Goal: Task Accomplishment & Management: Complete application form

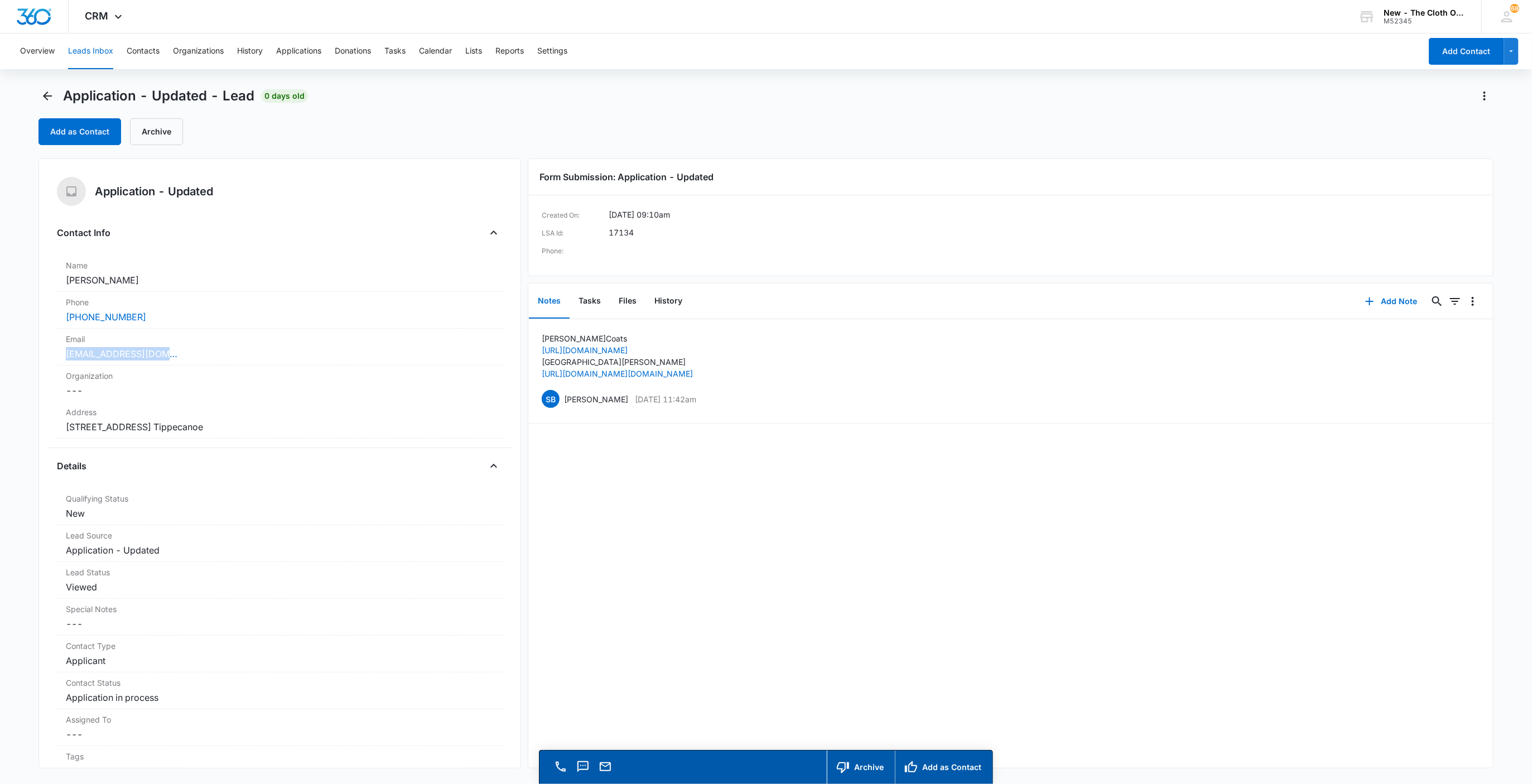
drag, startPoint x: 163, startPoint y: 357, endPoint x: 24, endPoint y: 355, distance: 139.0
click at [24, 355] on main "Application - Updated - Lead 0 days old Add as Contact Archive Application - Up…" at bounding box center [766, 452] width 1532 height 728
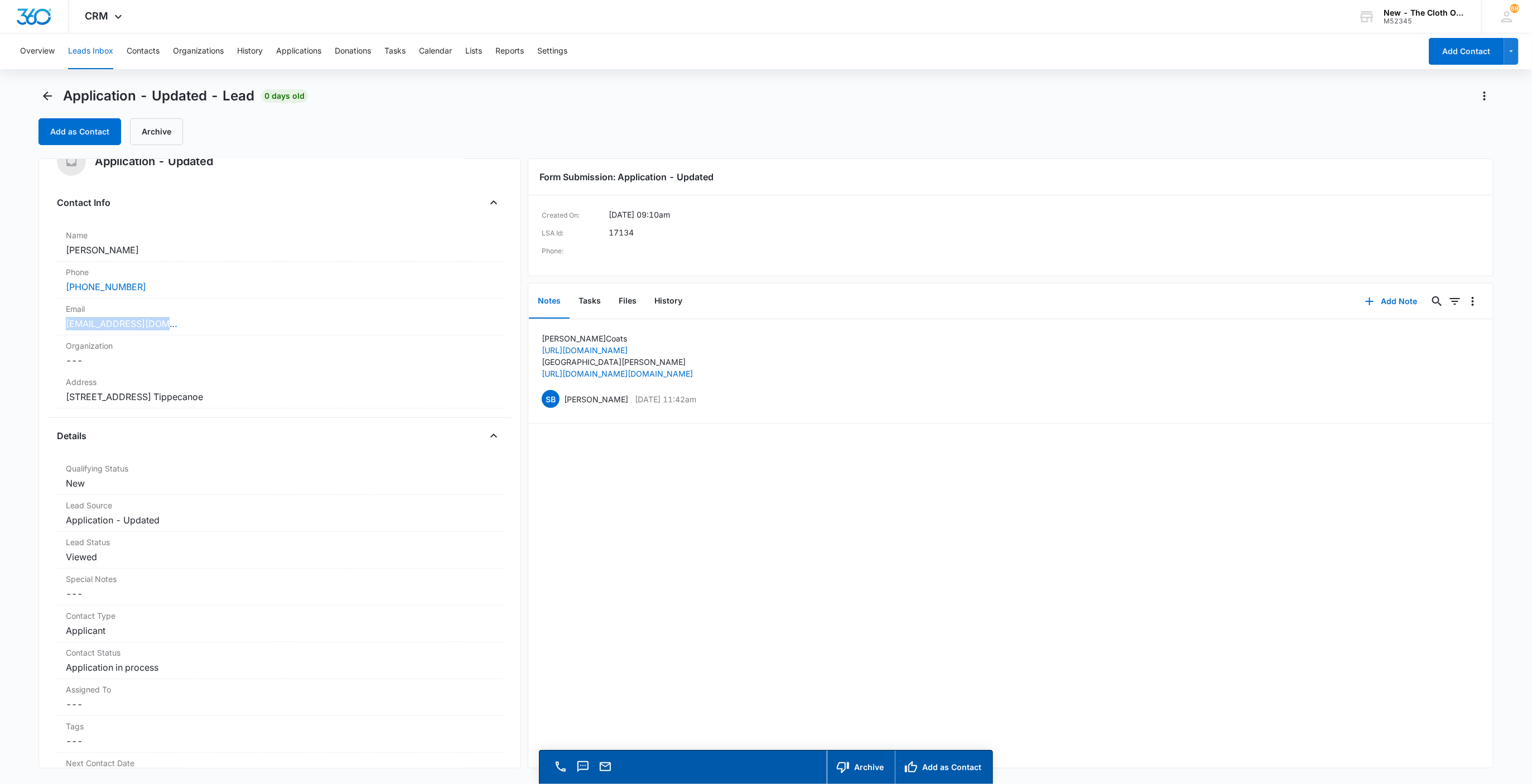
scroll to position [84, 0]
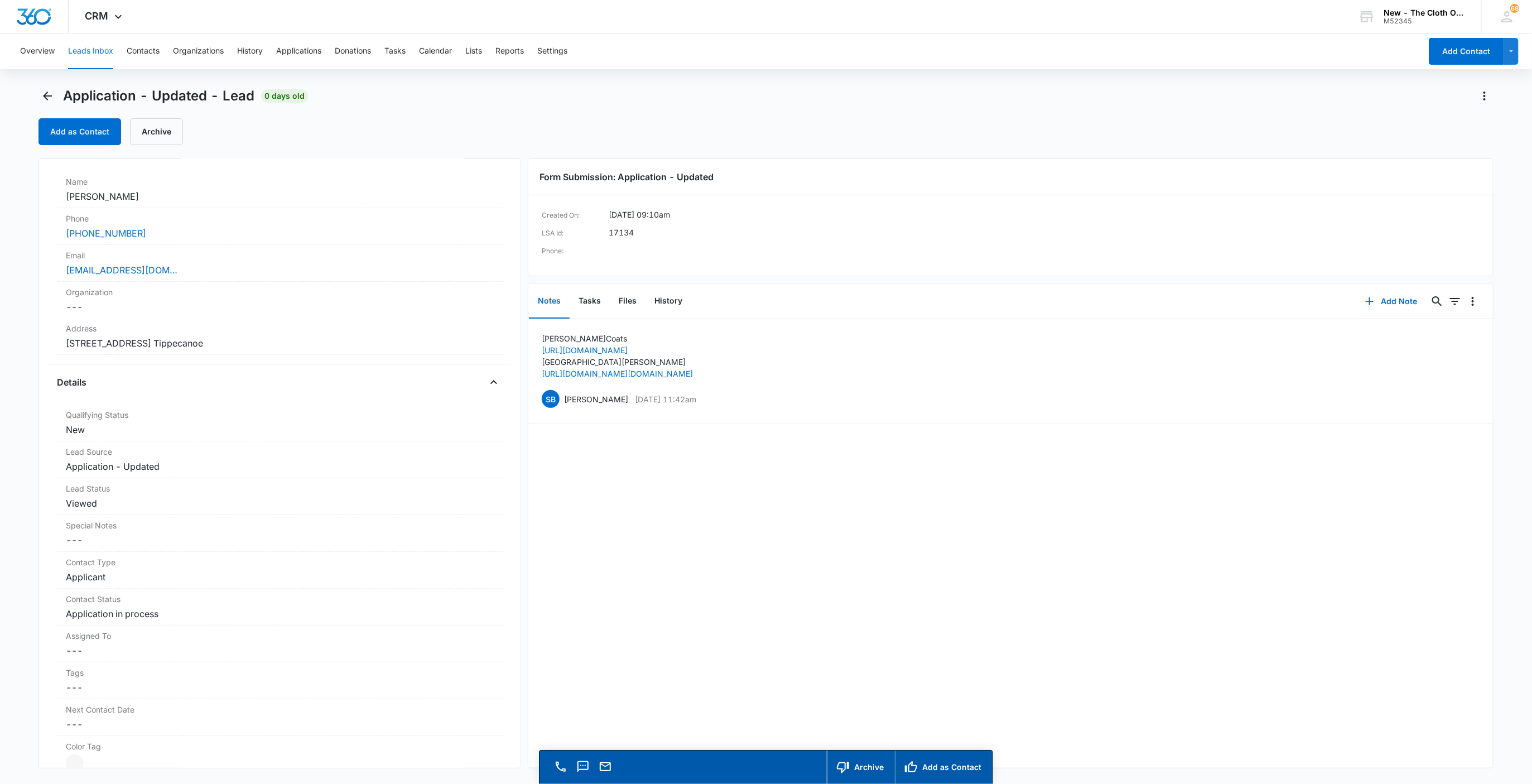
click at [184, 367] on div "Application - Updated Contact Info Name Cancel Save Changes Laci Coats Phone Ca…" at bounding box center [280, 463] width 483 height 610
click at [185, 347] on dd "Cancel Save Changes 3688 Union St Lafayette IN 47905 Tippecanoe" at bounding box center [280, 342] width 429 height 13
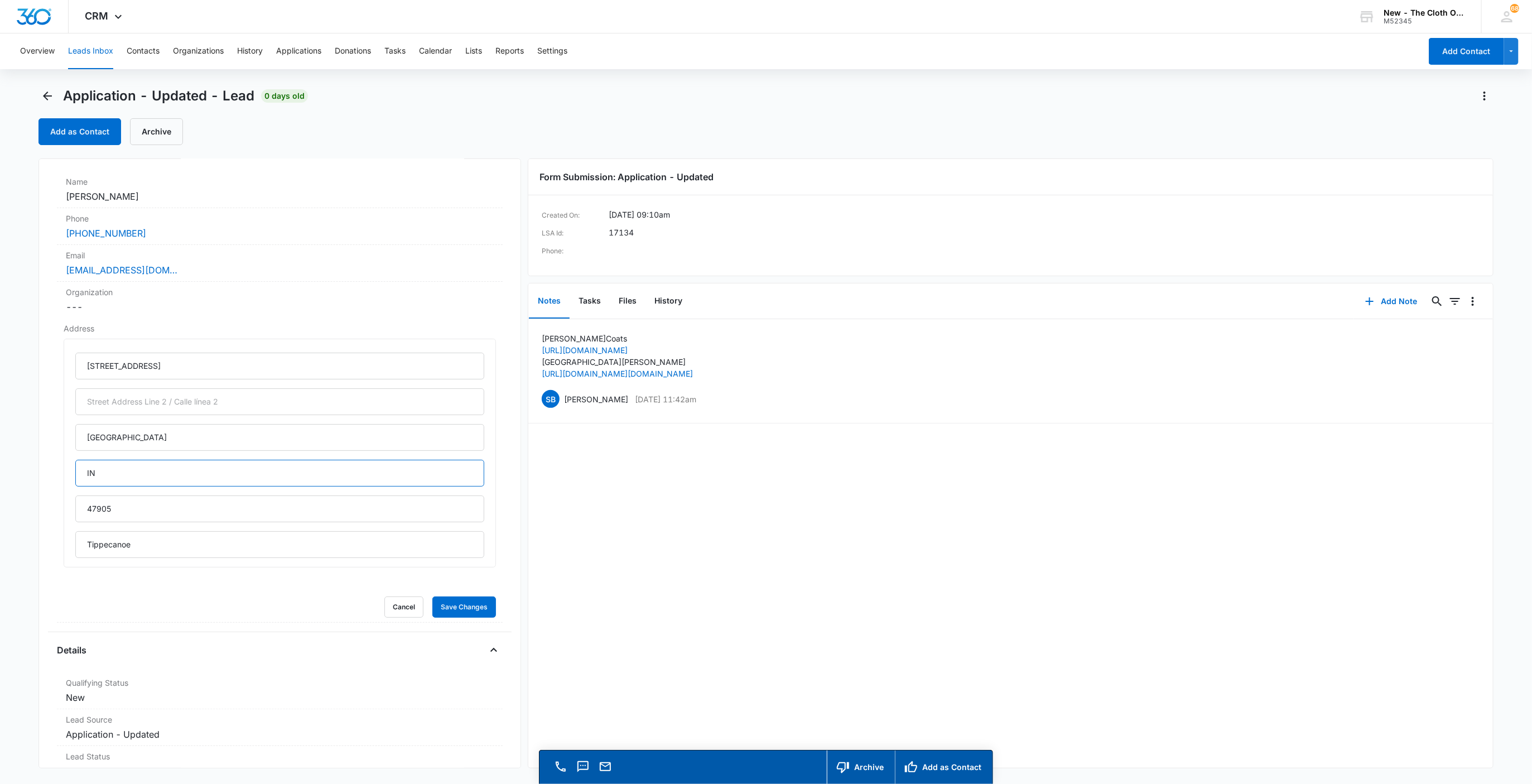
drag, startPoint x: 40, startPoint y: 476, endPoint x: 27, endPoint y: 479, distance: 13.3
click at [29, 478] on main "Application - Updated - Lead 0 days old Add as Contact Archive Application - Up…" at bounding box center [766, 452] width 1532 height 728
type input "Indiana"
click at [432, 596] on button "Save Changes" at bounding box center [464, 607] width 64 height 21
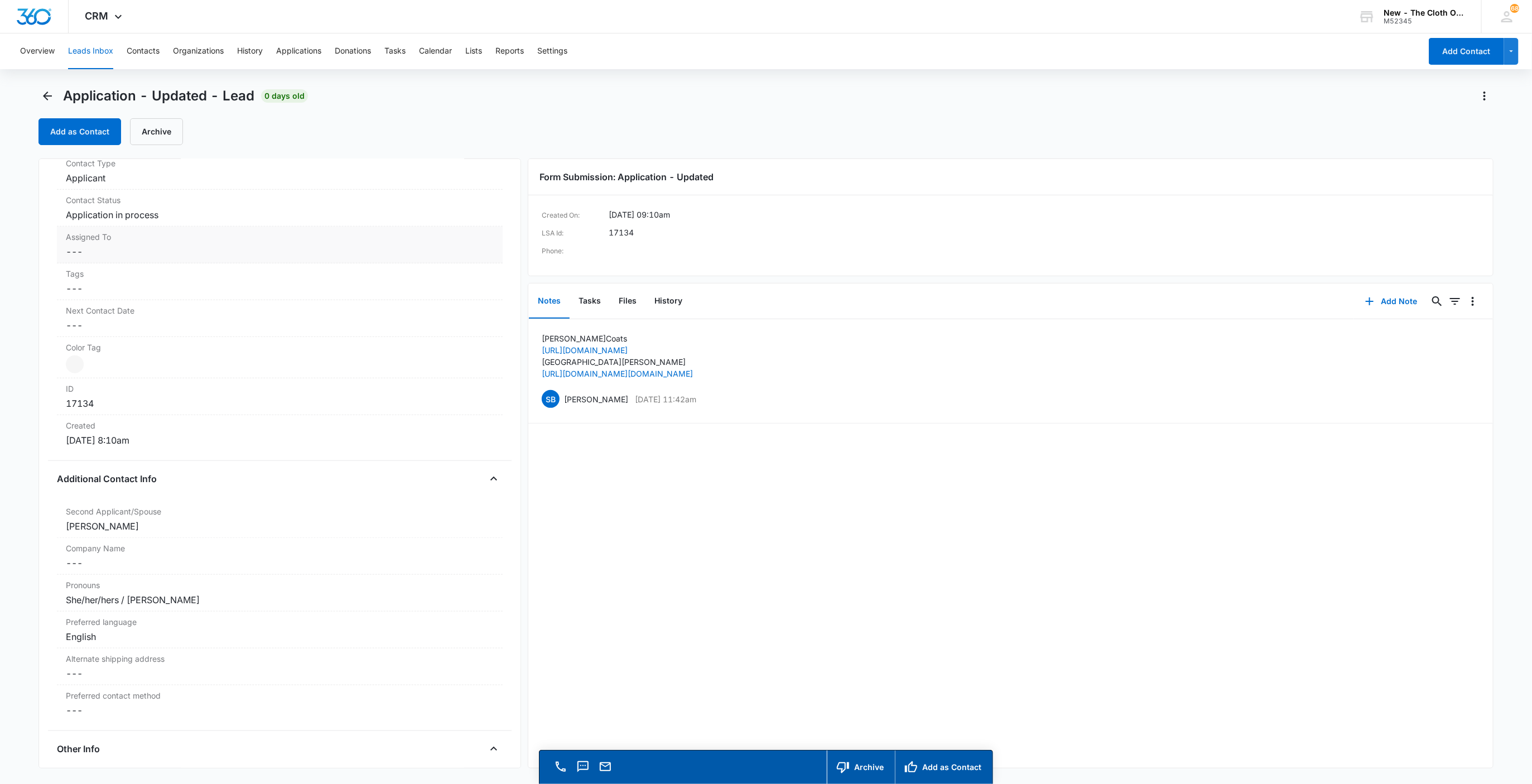
scroll to position [402, 0]
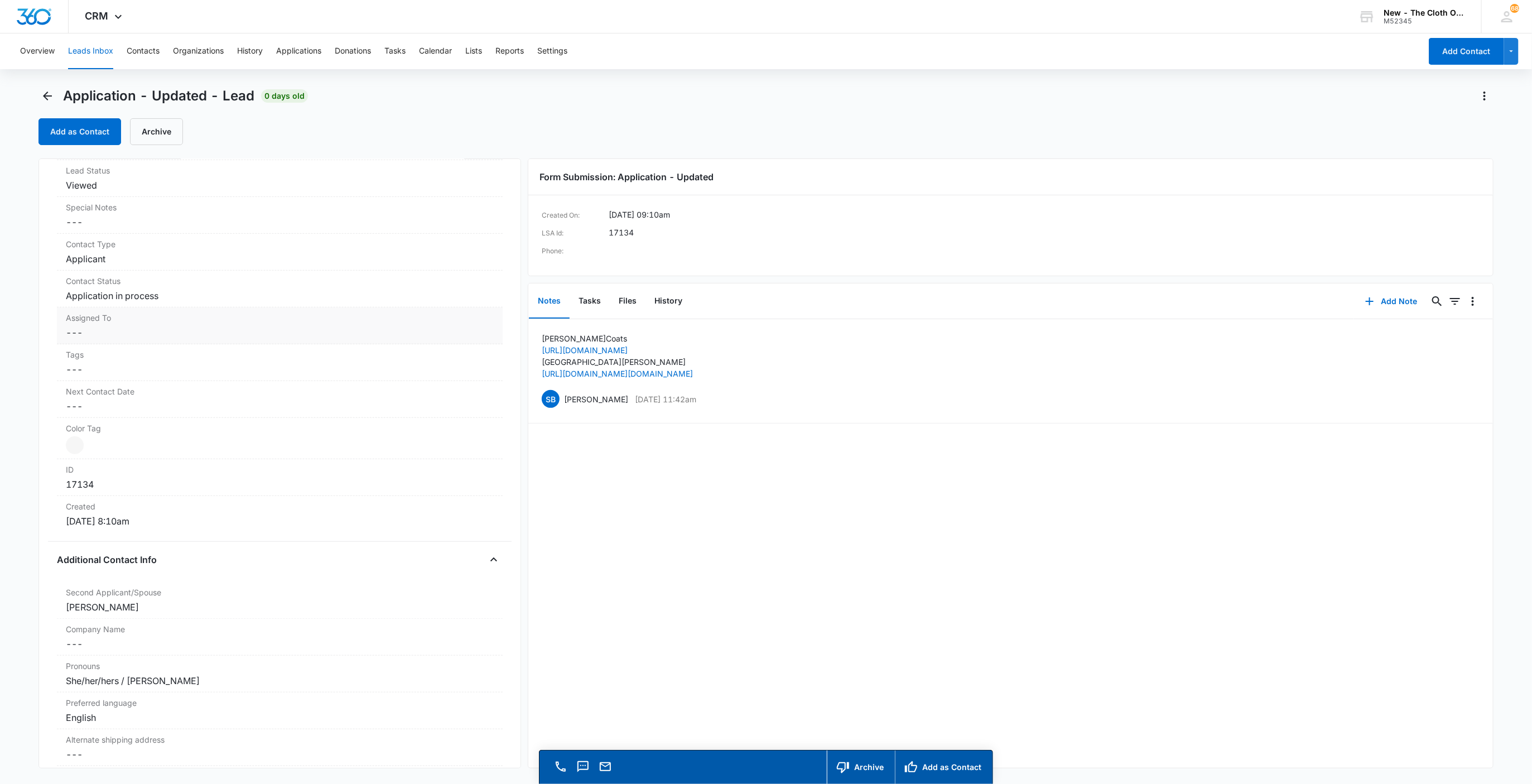
click at [99, 336] on dd "Cancel Save Changes ---" at bounding box center [280, 332] width 429 height 13
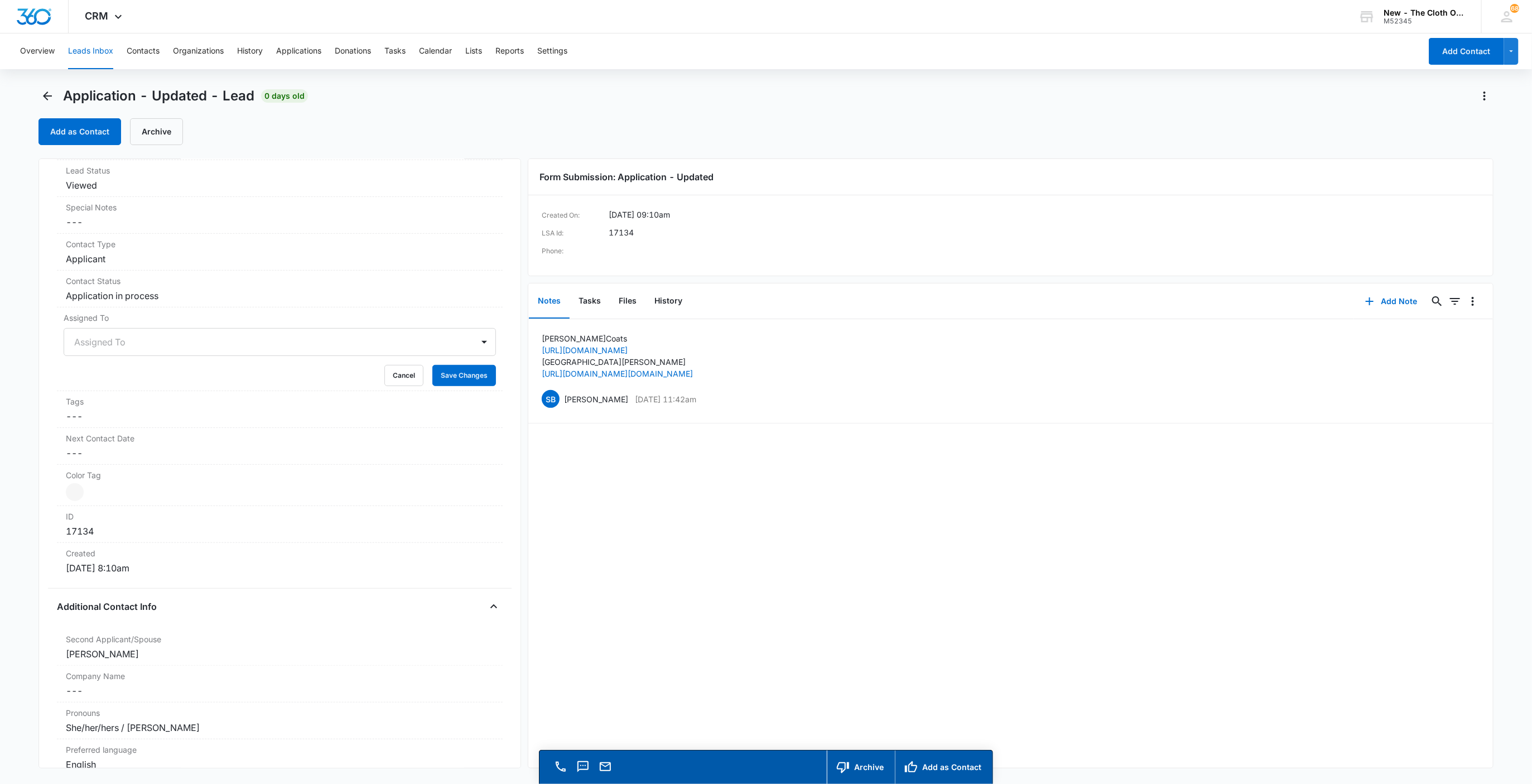
click at [99, 345] on div at bounding box center [266, 342] width 385 height 16
type input "app"
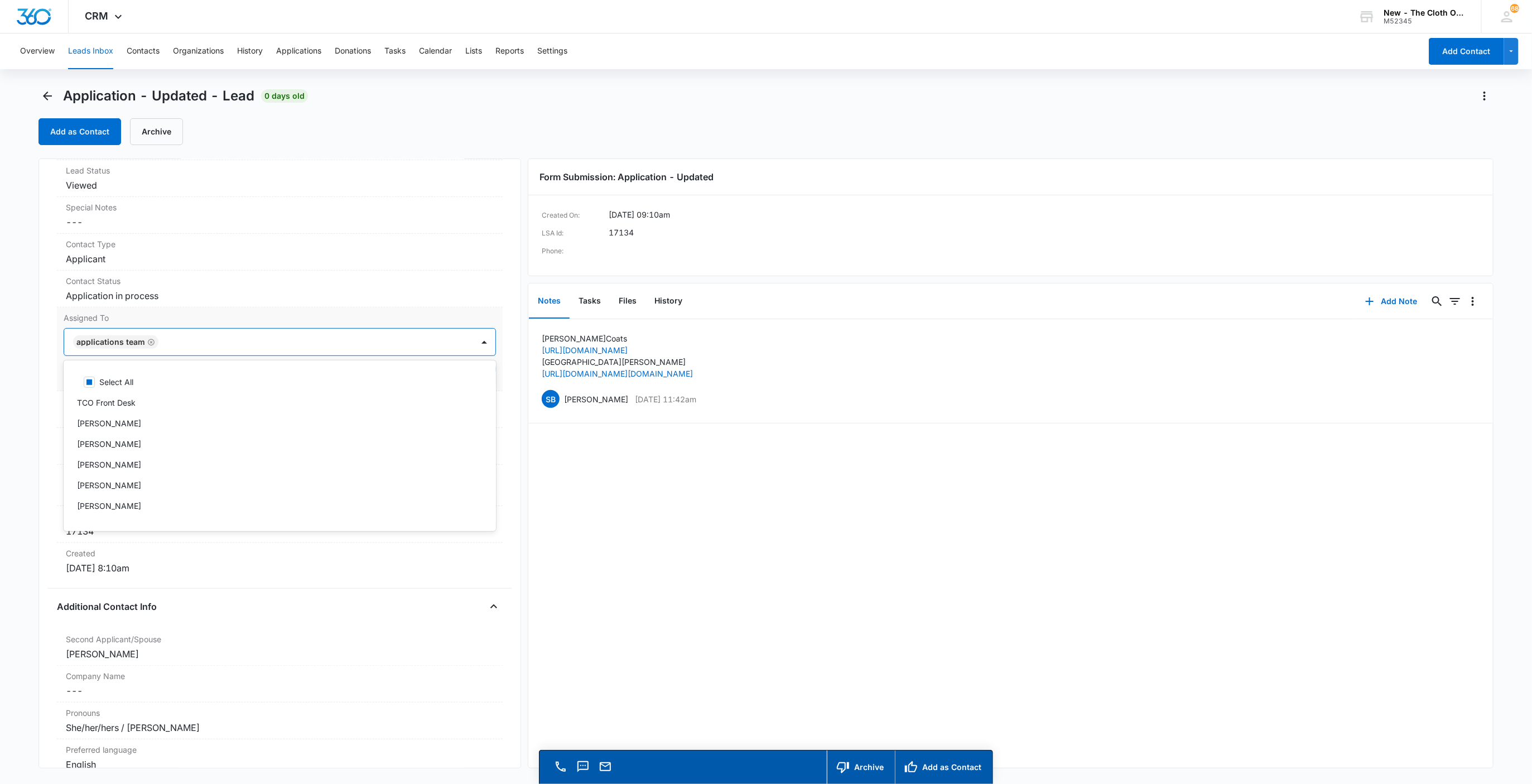
drag, startPoint x: 191, startPoint y: 352, endPoint x: 203, endPoint y: 353, distance: 12.0
click at [193, 354] on div "Applications Team" at bounding box center [269, 342] width 410 height 27
click at [455, 385] on button "Save Changes" at bounding box center [464, 375] width 64 height 21
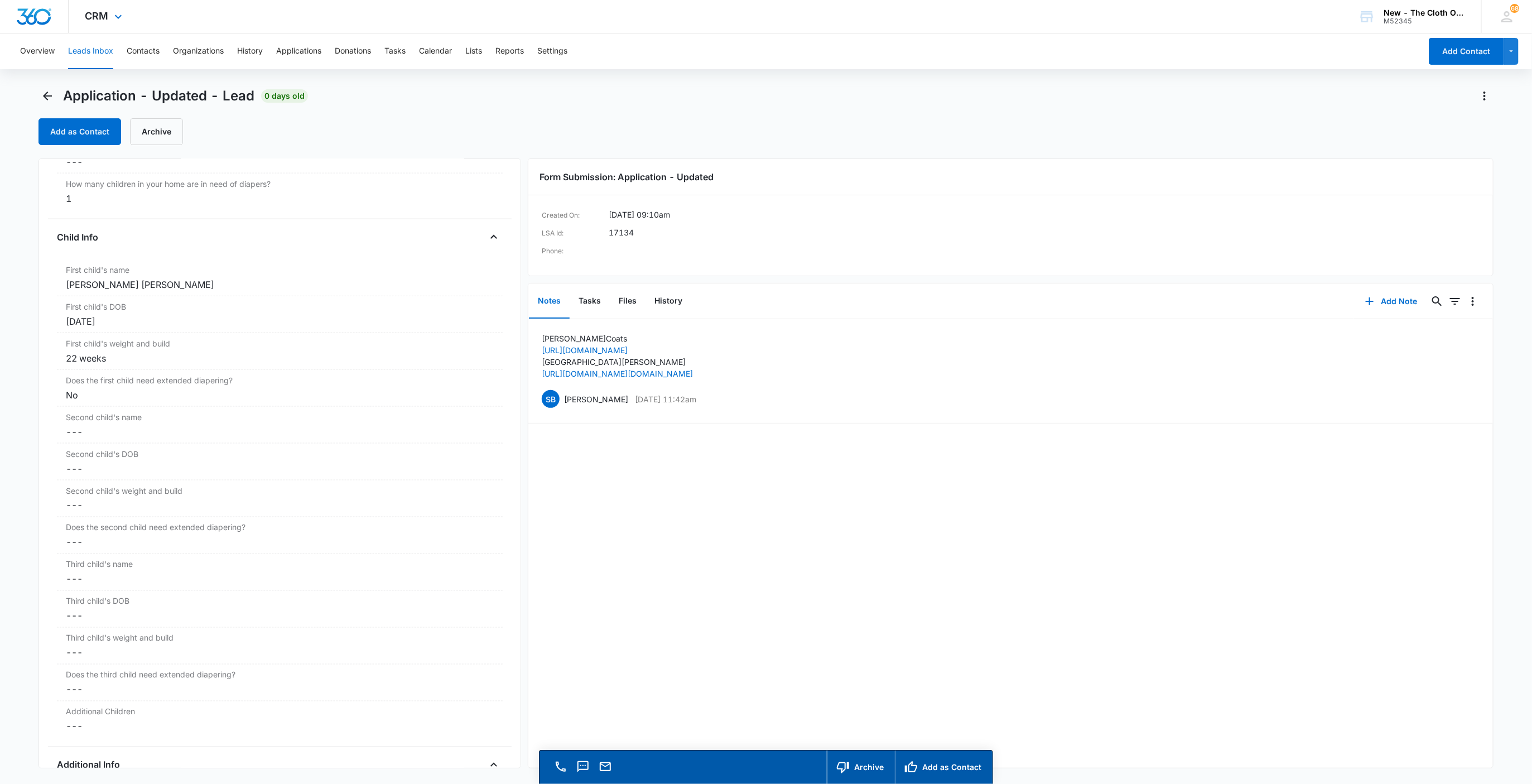
scroll to position [1191, 0]
click at [135, 364] on div "22 weeks" at bounding box center [280, 358] width 429 height 13
click at [135, 375] on input "22 weeks" at bounding box center [280, 367] width 433 height 27
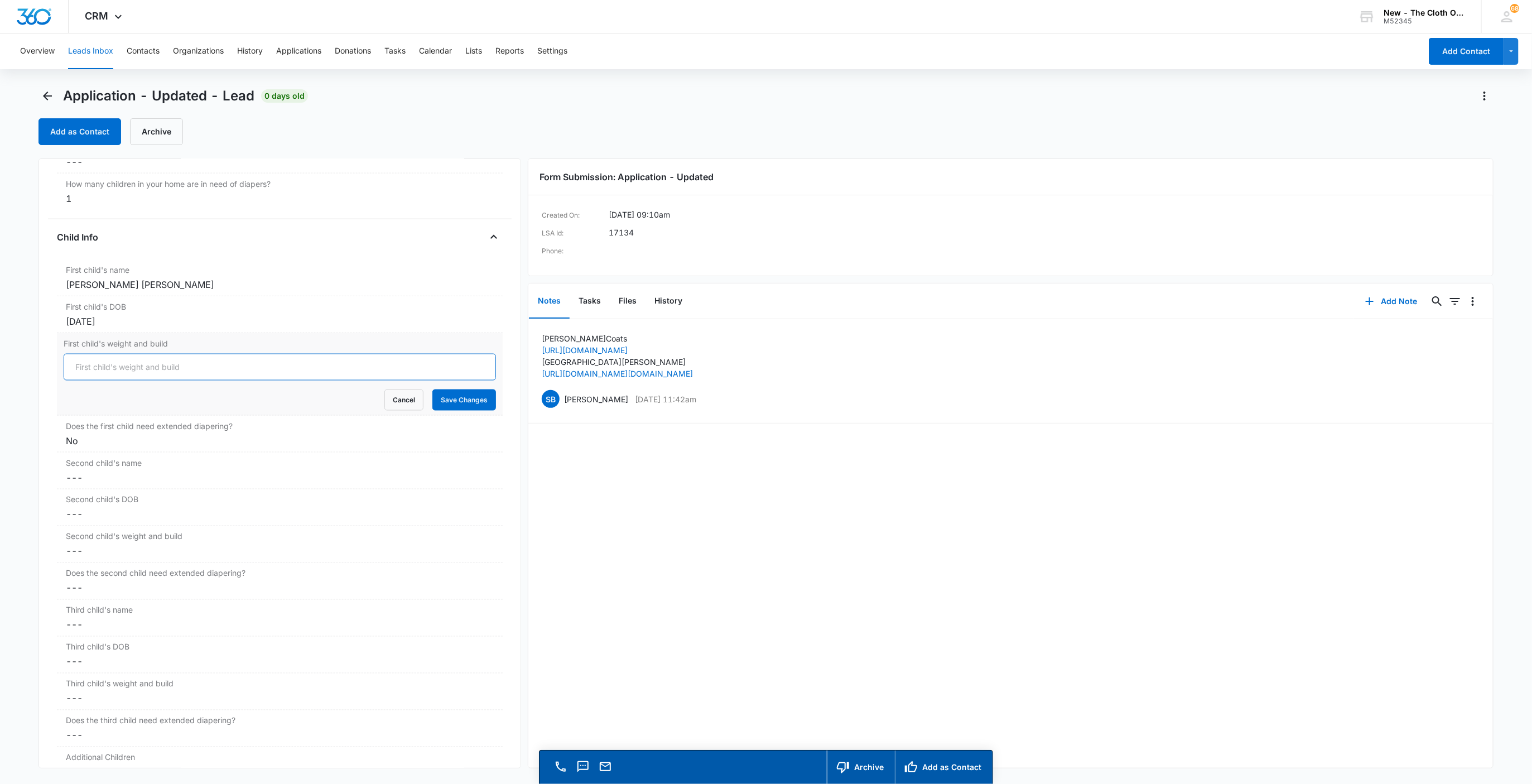
click at [432, 389] on button "Save Changes" at bounding box center [464, 400] width 64 height 21
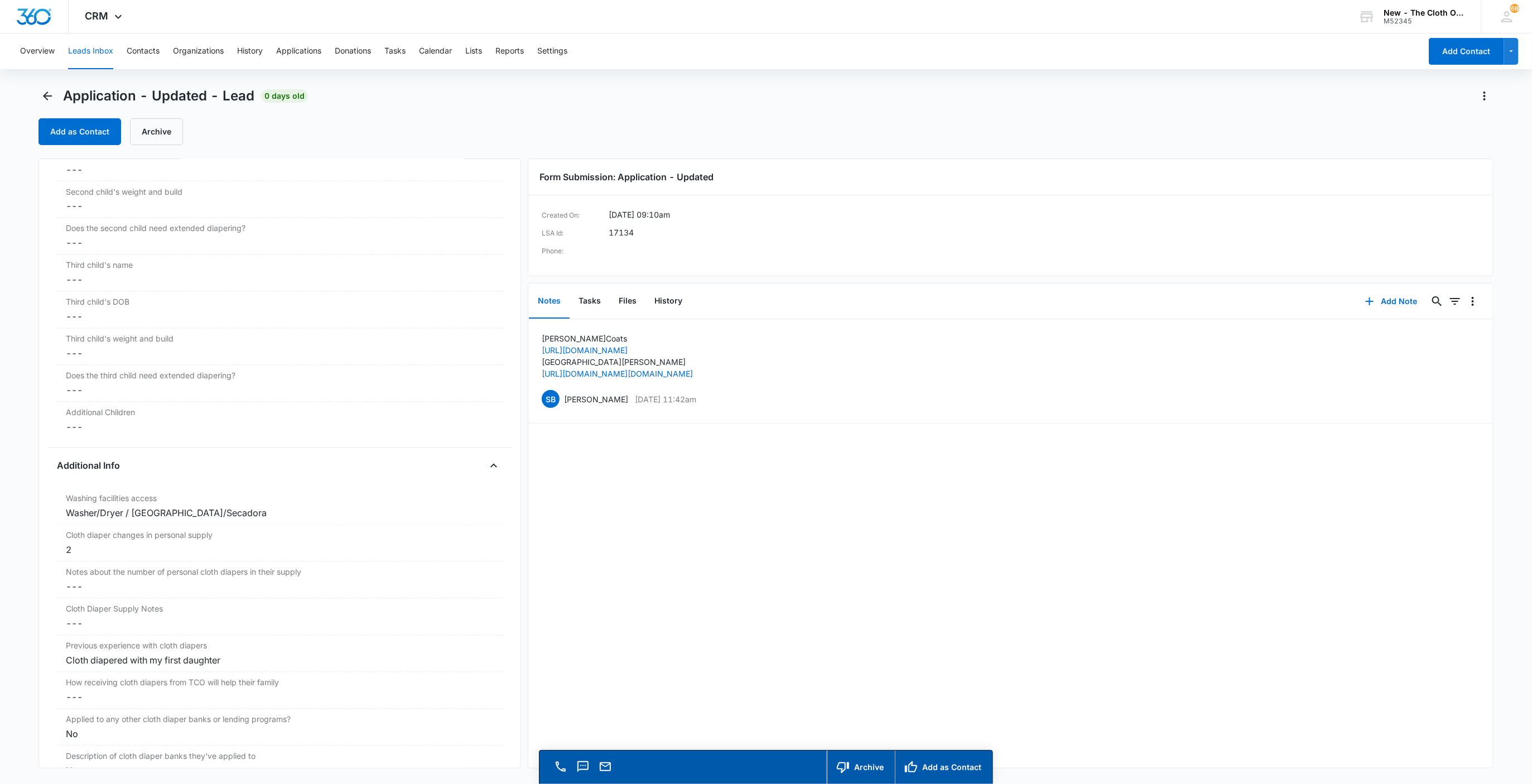
scroll to position [1481, 0]
click at [133, 601] on dd "Cancel Save Changes ---" at bounding box center [280, 595] width 429 height 13
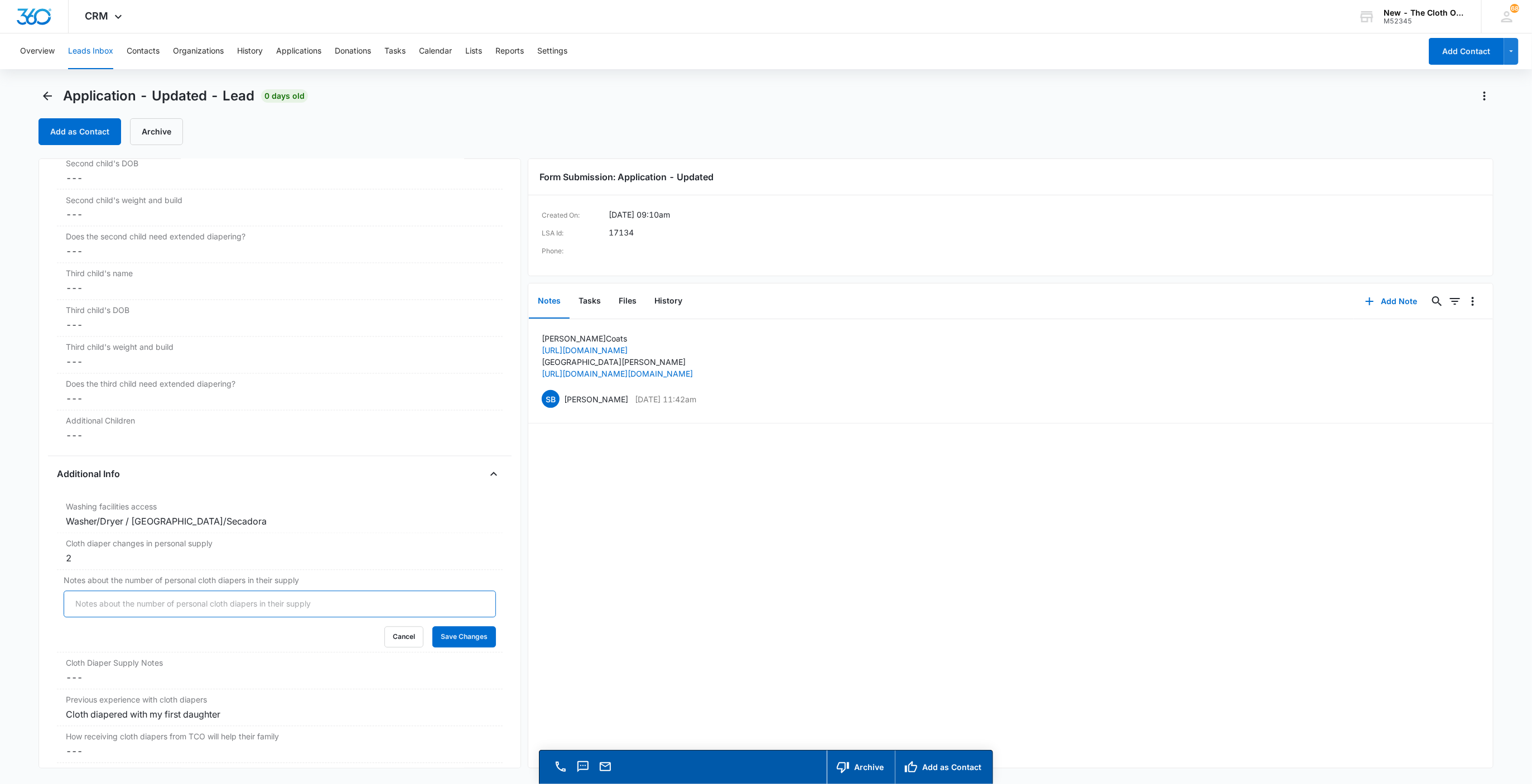
click at [124, 612] on input "Notes about the number of personal cloth diapers in their supply" at bounding box center [280, 604] width 433 height 27
type input "08/13/25: 2"
click at [432, 626] on button "Save Changes" at bounding box center [464, 637] width 64 height 21
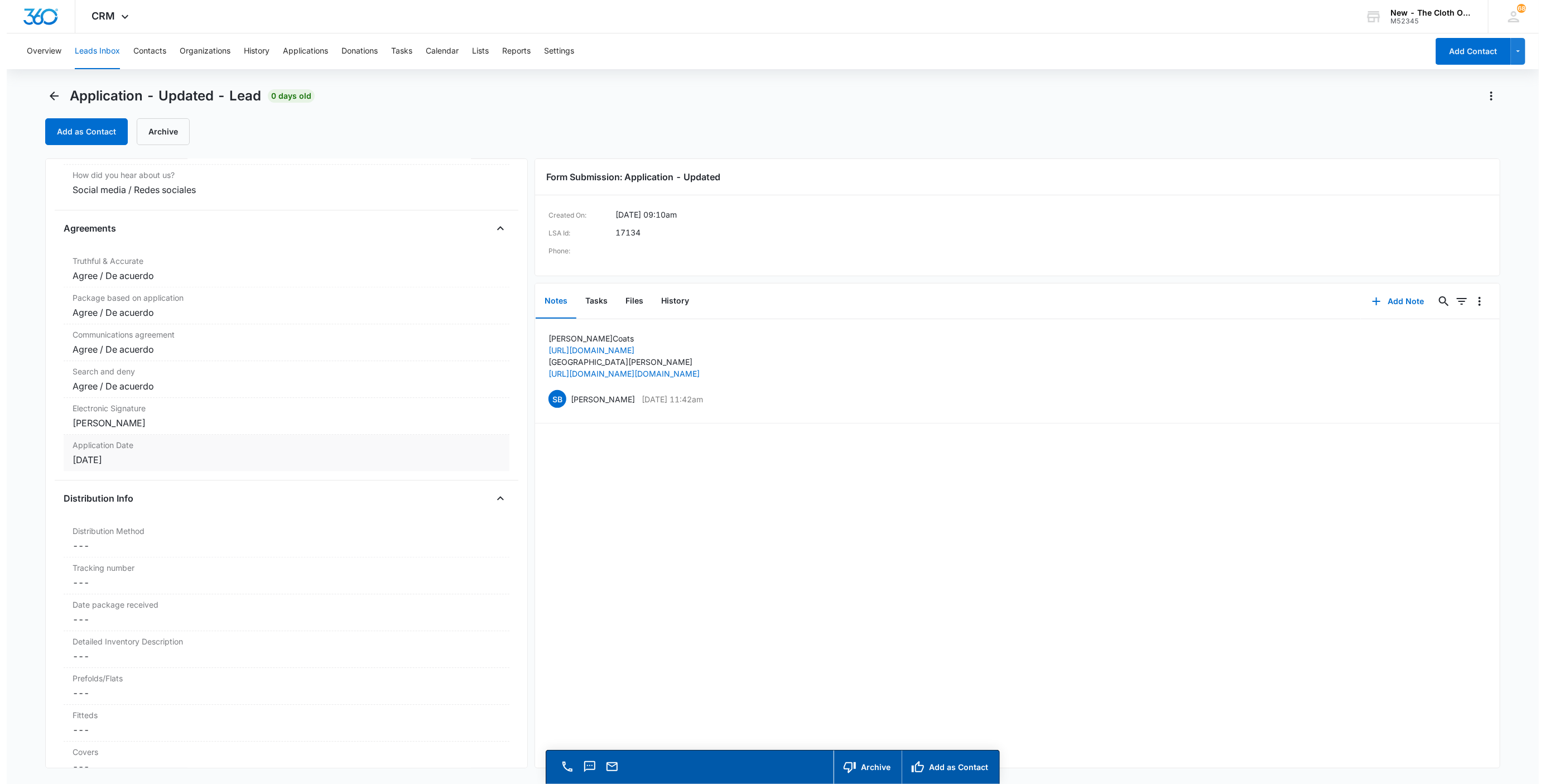
scroll to position [2234, 0]
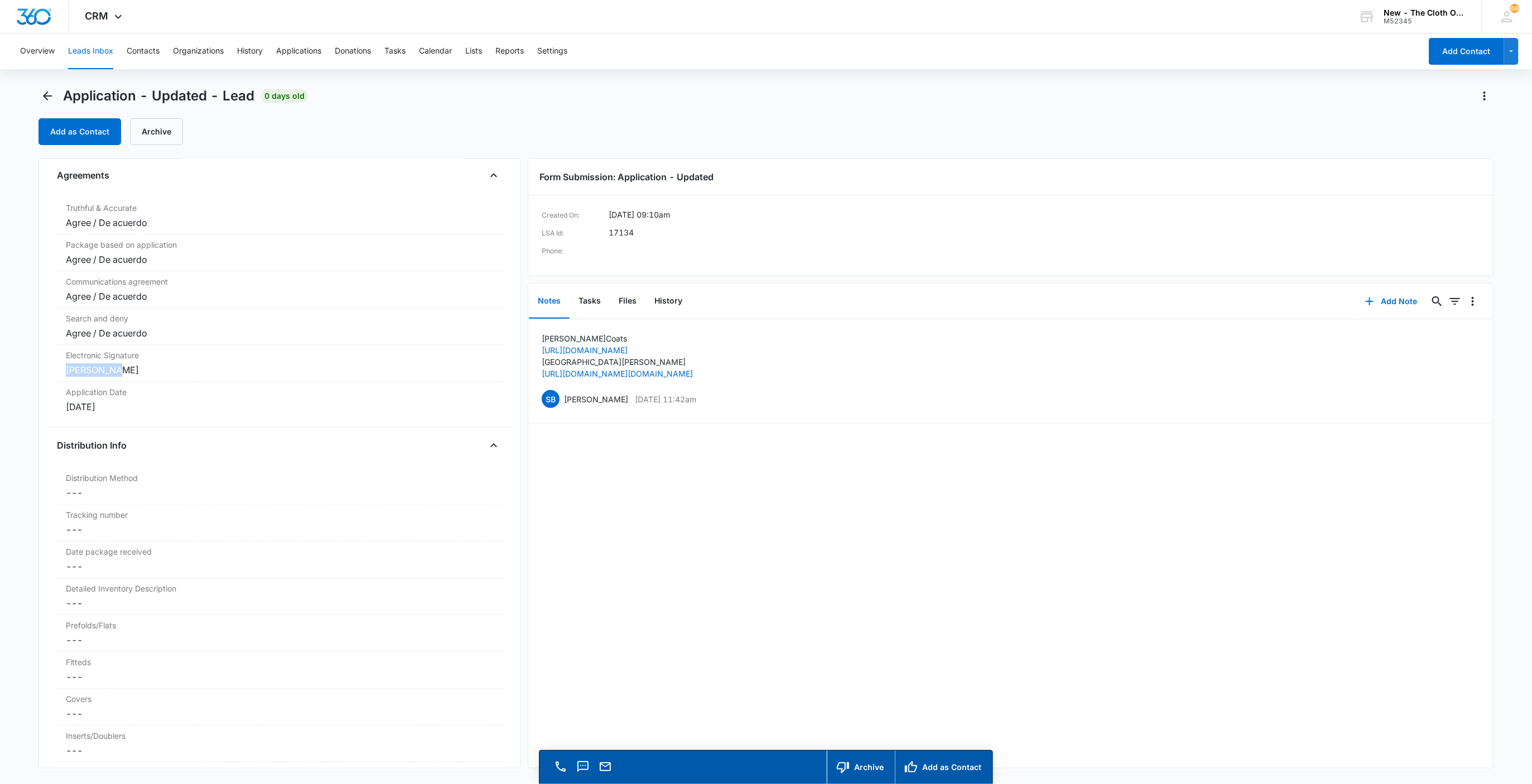
drag, startPoint x: 114, startPoint y: 385, endPoint x: 36, endPoint y: 385, distance: 78.0
click at [36, 385] on main "Application - Updated - Lead 0 days old Add as Contact Archive Application - Up…" at bounding box center [766, 452] width 1532 height 728
copy div "Laci Coats"
click at [70, 140] on button "Add as Contact" at bounding box center [80, 132] width 82 height 27
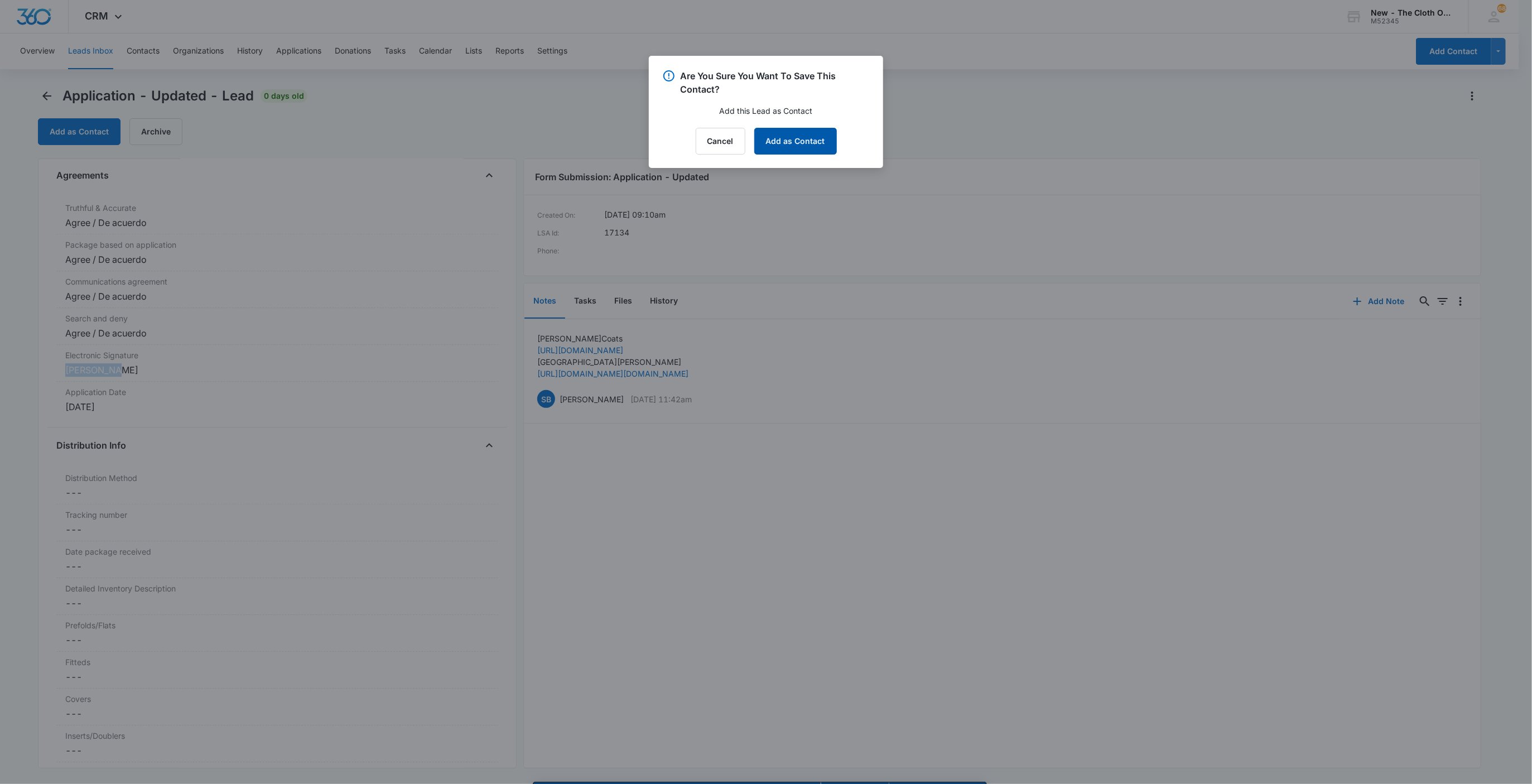
click at [822, 141] on button "Add as Contact" at bounding box center [795, 141] width 82 height 27
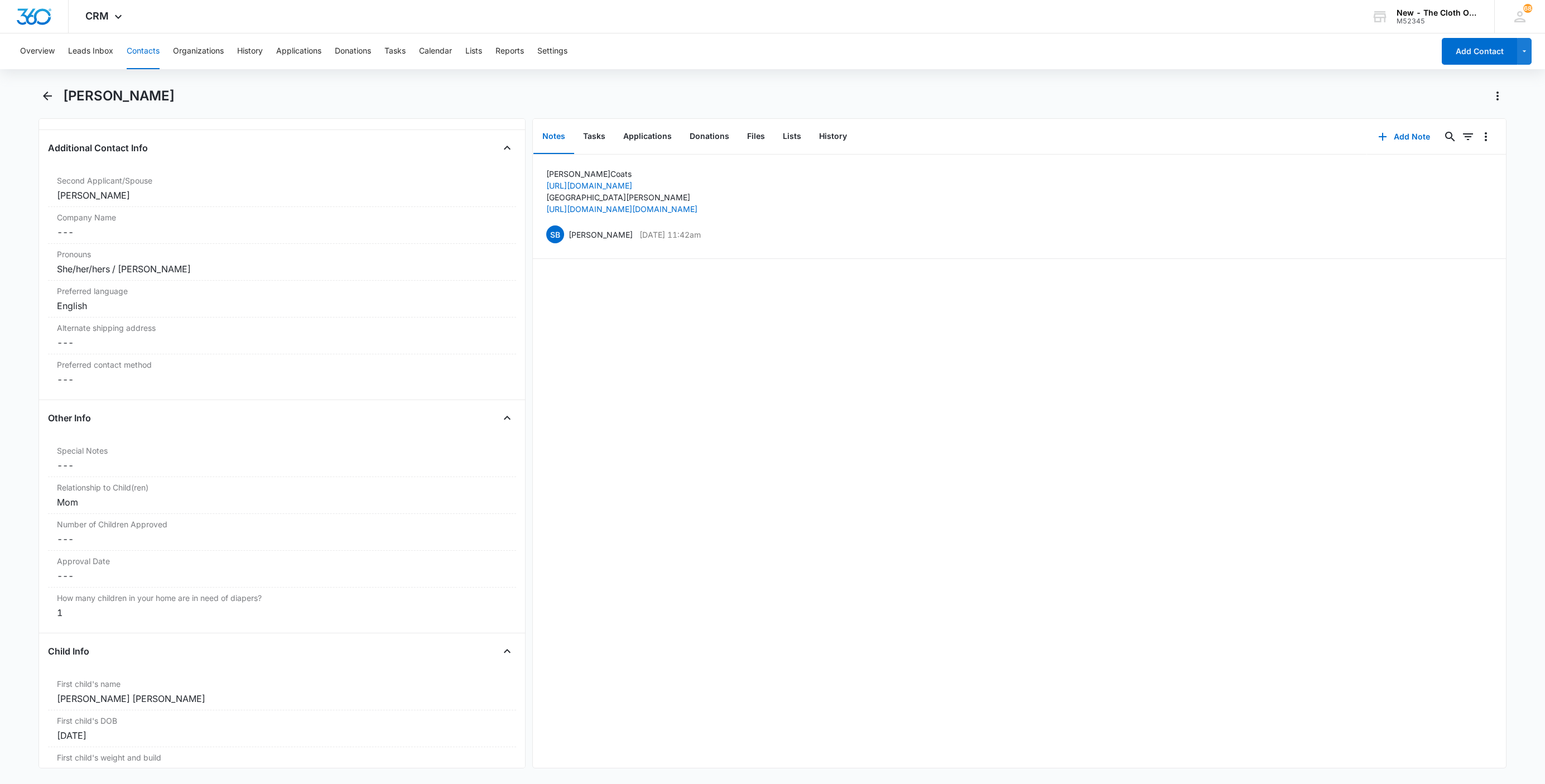
scroll to position [921, 0]
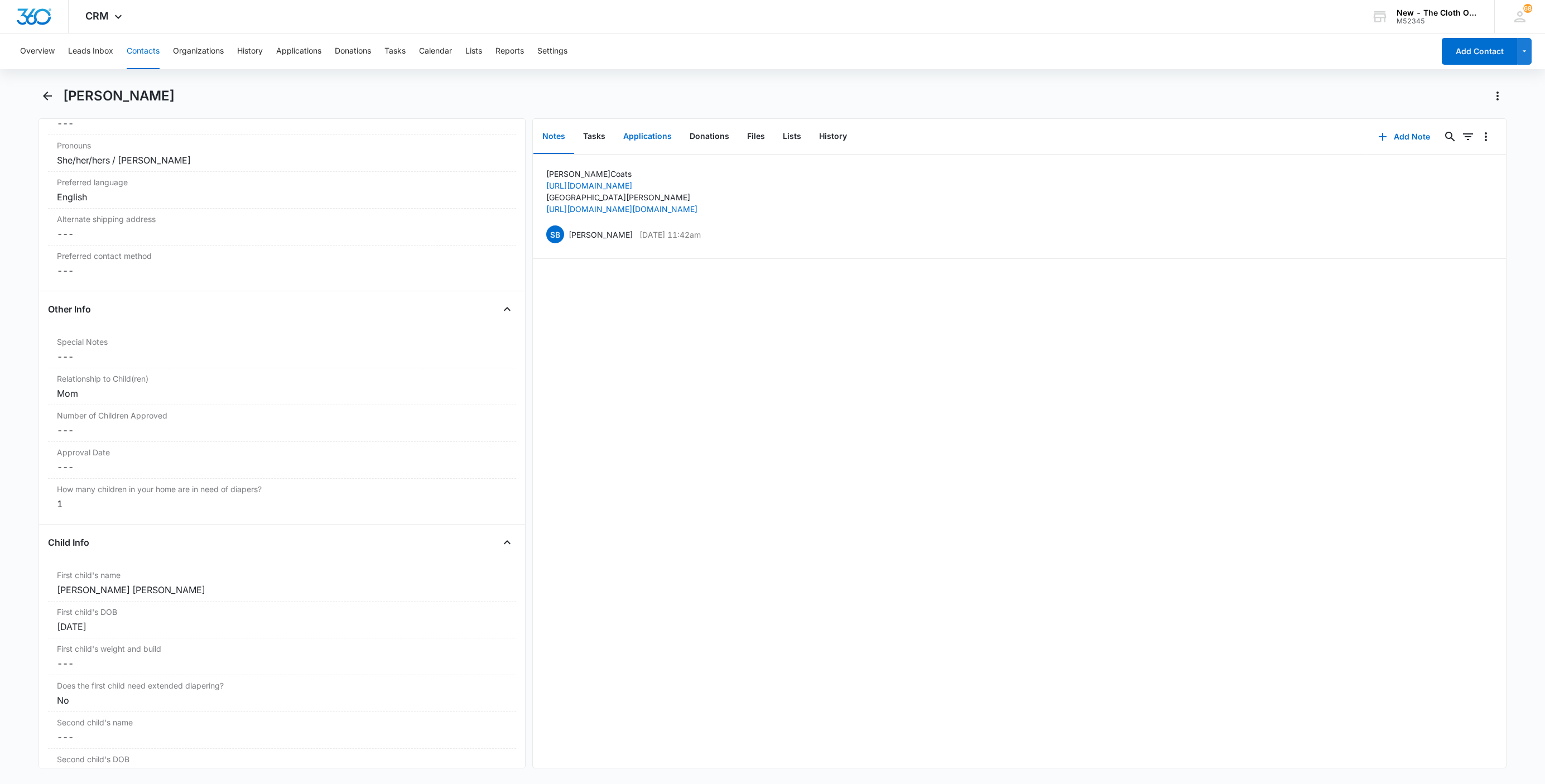
click at [642, 134] on button "Applications" at bounding box center [647, 136] width 66 height 34
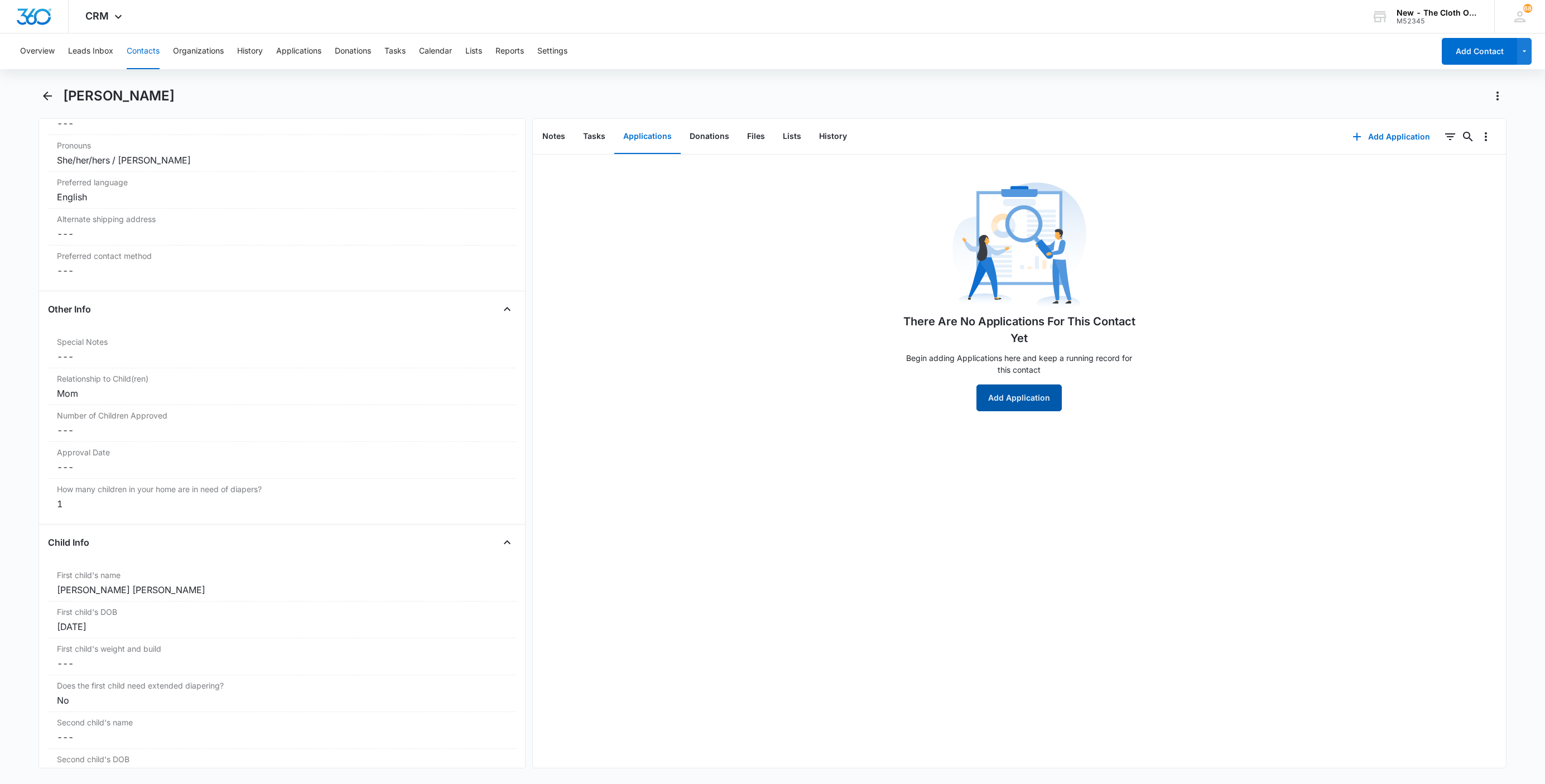
click at [1020, 399] on button "Add Application" at bounding box center [1019, 397] width 85 height 27
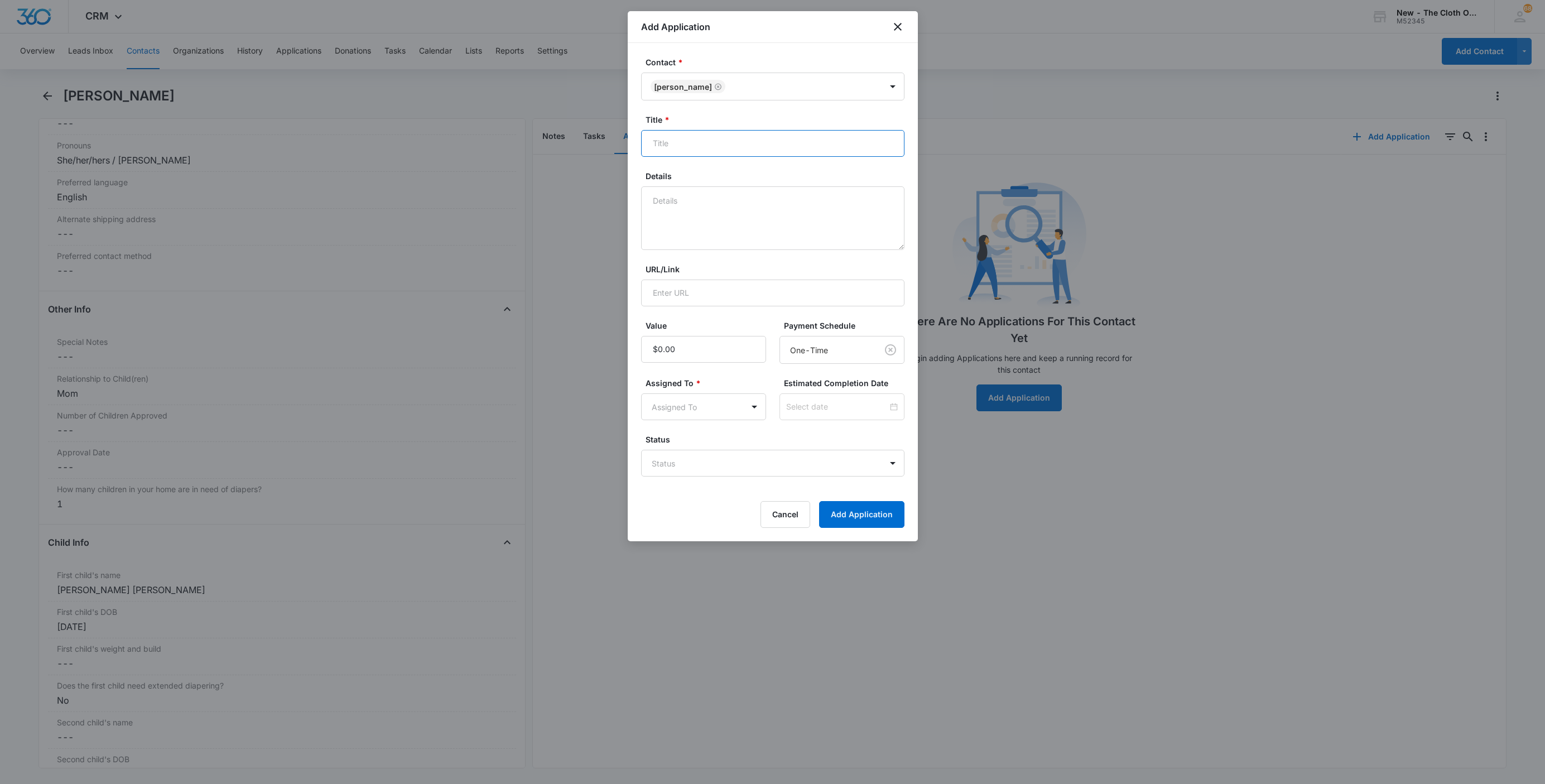
click at [701, 132] on input "Title *" at bounding box center [773, 143] width 263 height 27
paste input "Laci Coats"
type input "EDD 11/17/2025 - Applicant - Laci Coats"
type textarea "08/13 - DEFERRED"
click at [692, 455] on body "CRM Apps Reputation Websites Forms CRM Email Social Shop Payments POS Ads Intel…" at bounding box center [772, 392] width 1545 height 784
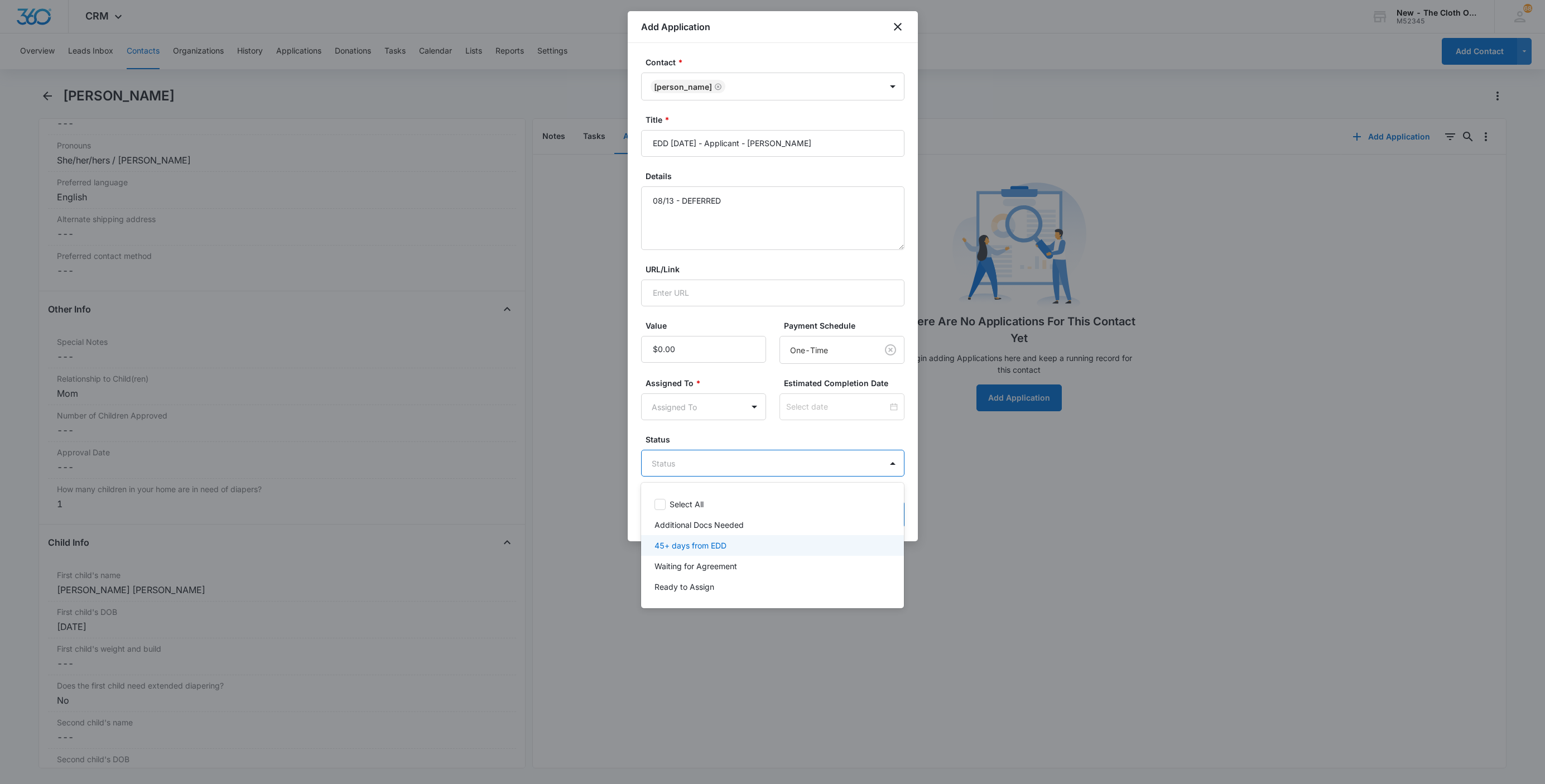
click at [678, 546] on p "45+ days from EDD" at bounding box center [690, 545] width 72 height 12
click at [662, 409] on div at bounding box center [772, 392] width 1545 height 784
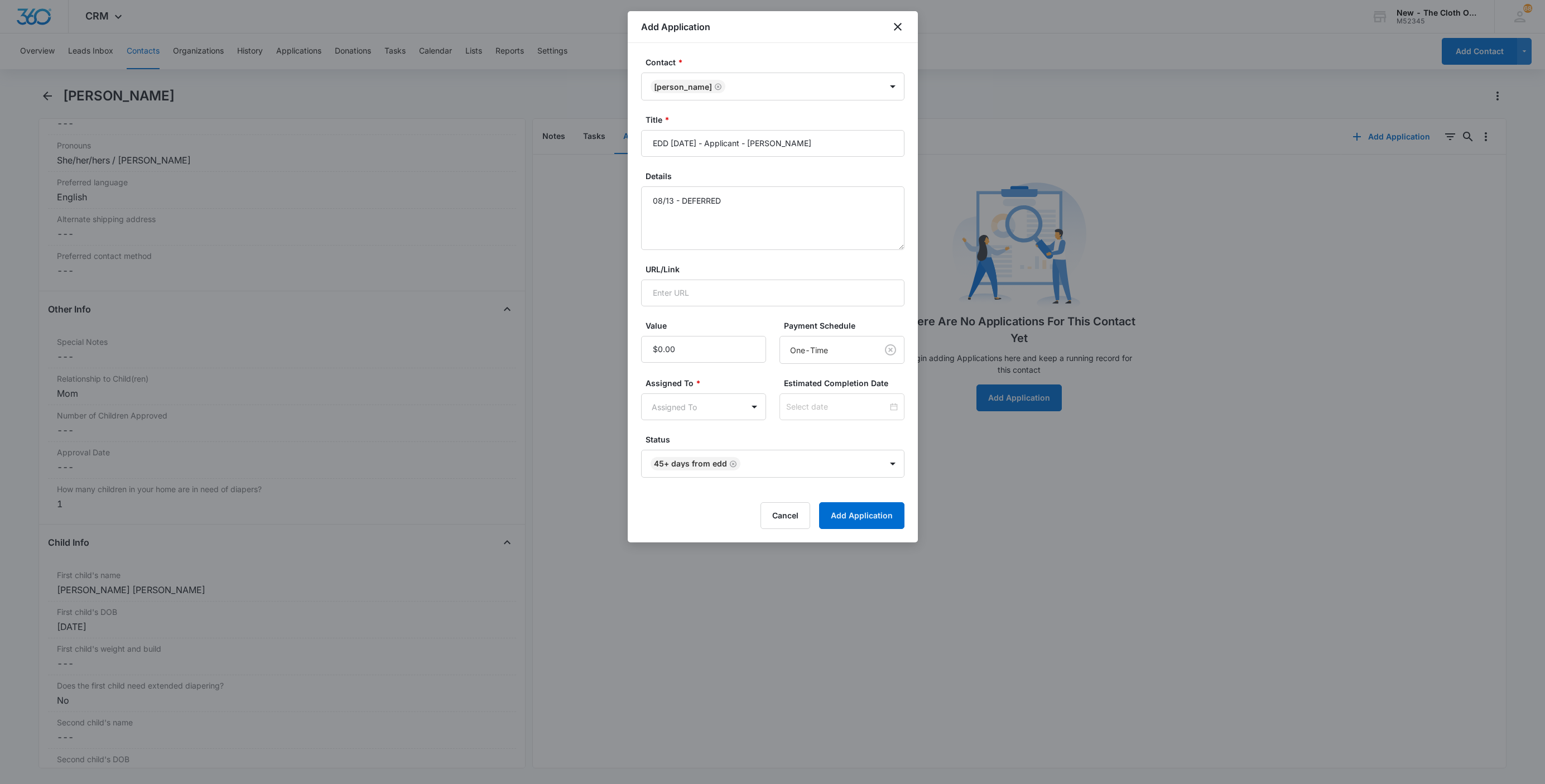
click at [662, 409] on body "CRM Apps Reputation Websites Forms CRM Email Social Shop Payments POS Ads Intel…" at bounding box center [772, 392] width 1545 height 784
click at [680, 481] on div "Applications Team" at bounding box center [704, 488] width 125 height 21
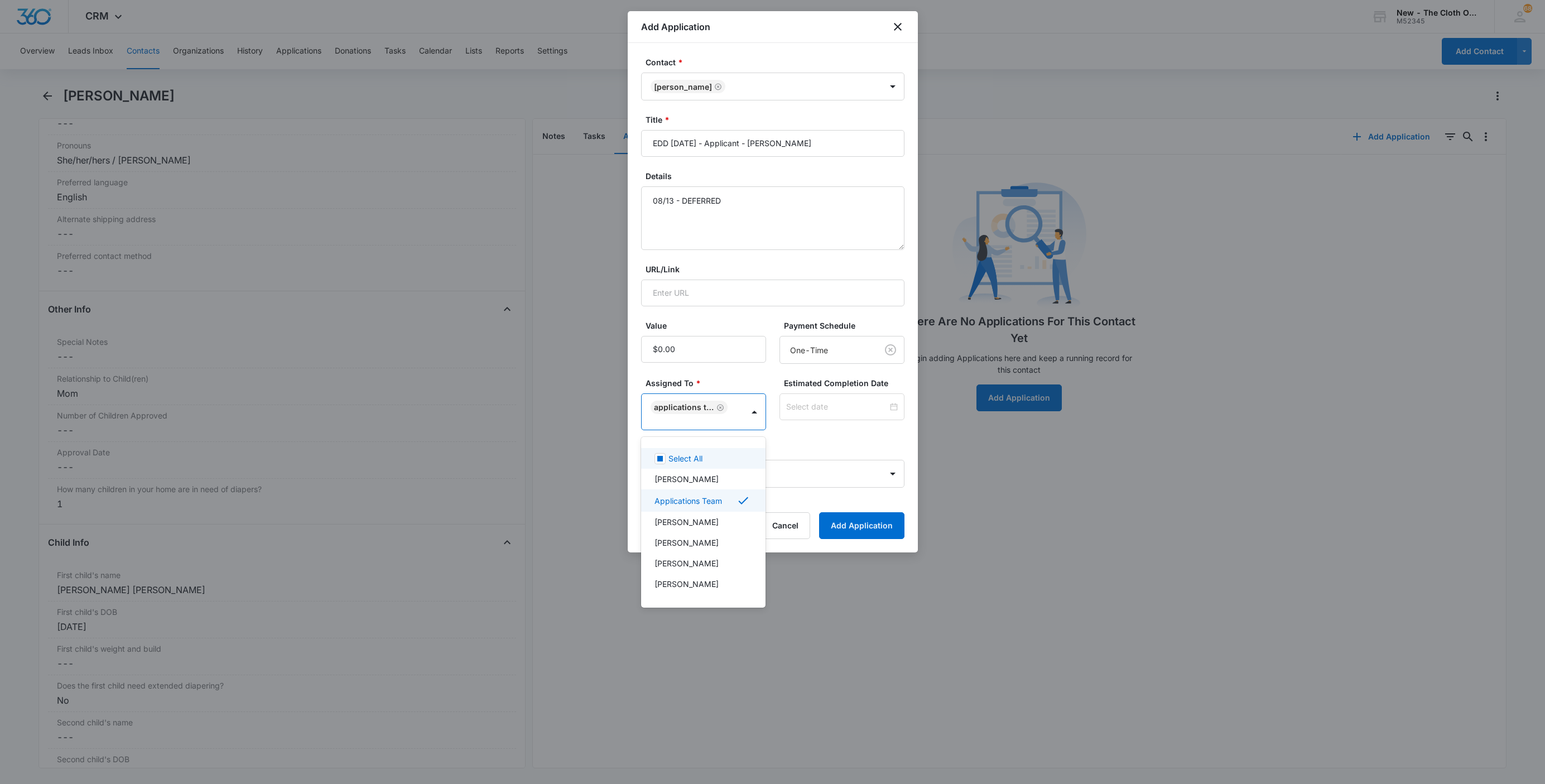
click at [797, 399] on div at bounding box center [772, 392] width 1545 height 784
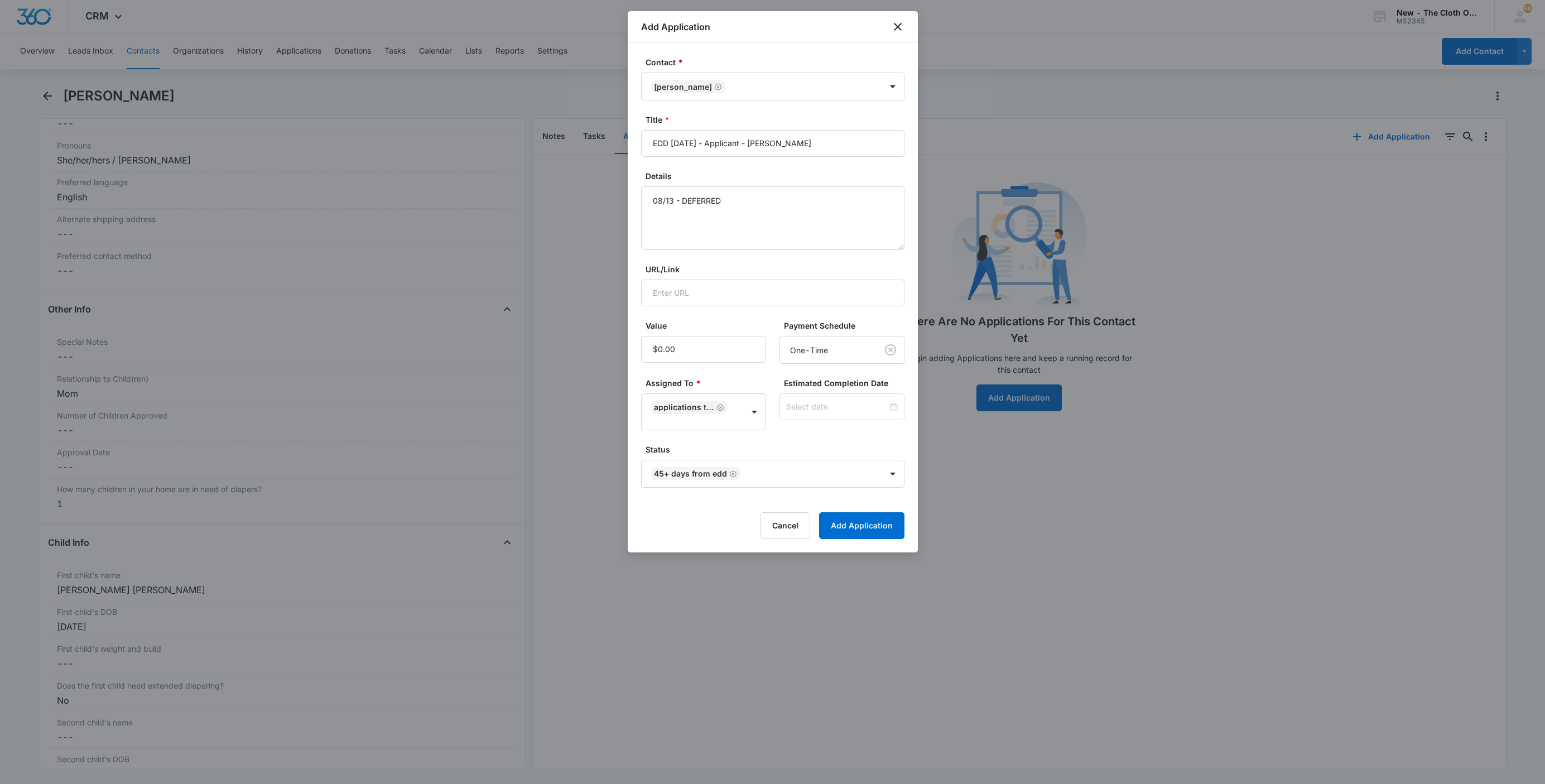
click at [797, 399] on div at bounding box center [842, 407] width 125 height 27
type input "Sep 1, 2025"
type input "Aug 1, 2025"
click at [881, 233] on span "button" at bounding box center [881, 232] width 6 height 6
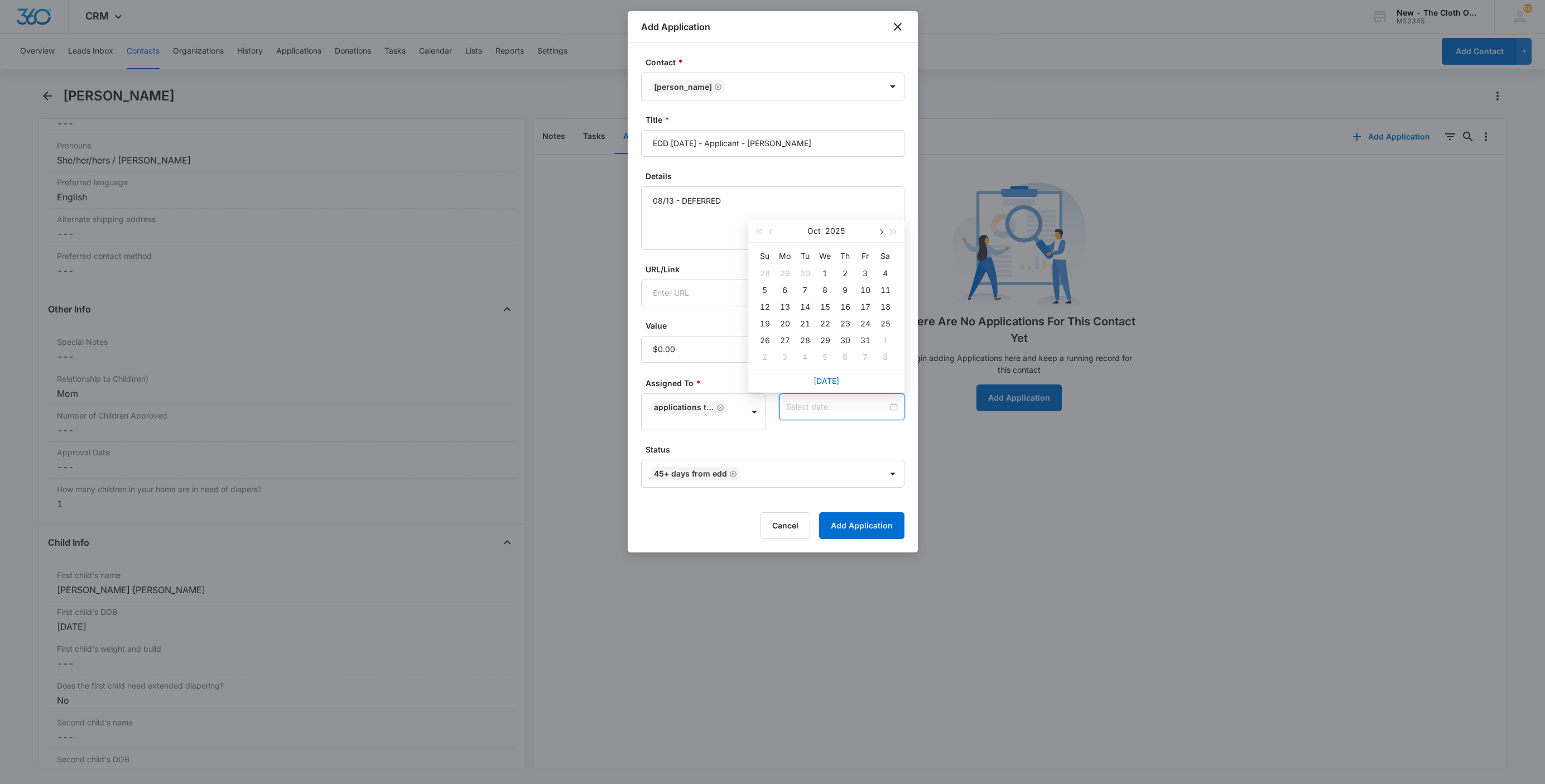
click at [881, 233] on span "button" at bounding box center [881, 232] width 6 height 6
click at [768, 230] on span "button" at bounding box center [771, 232] width 6 height 6
type input "Oct 3, 2025"
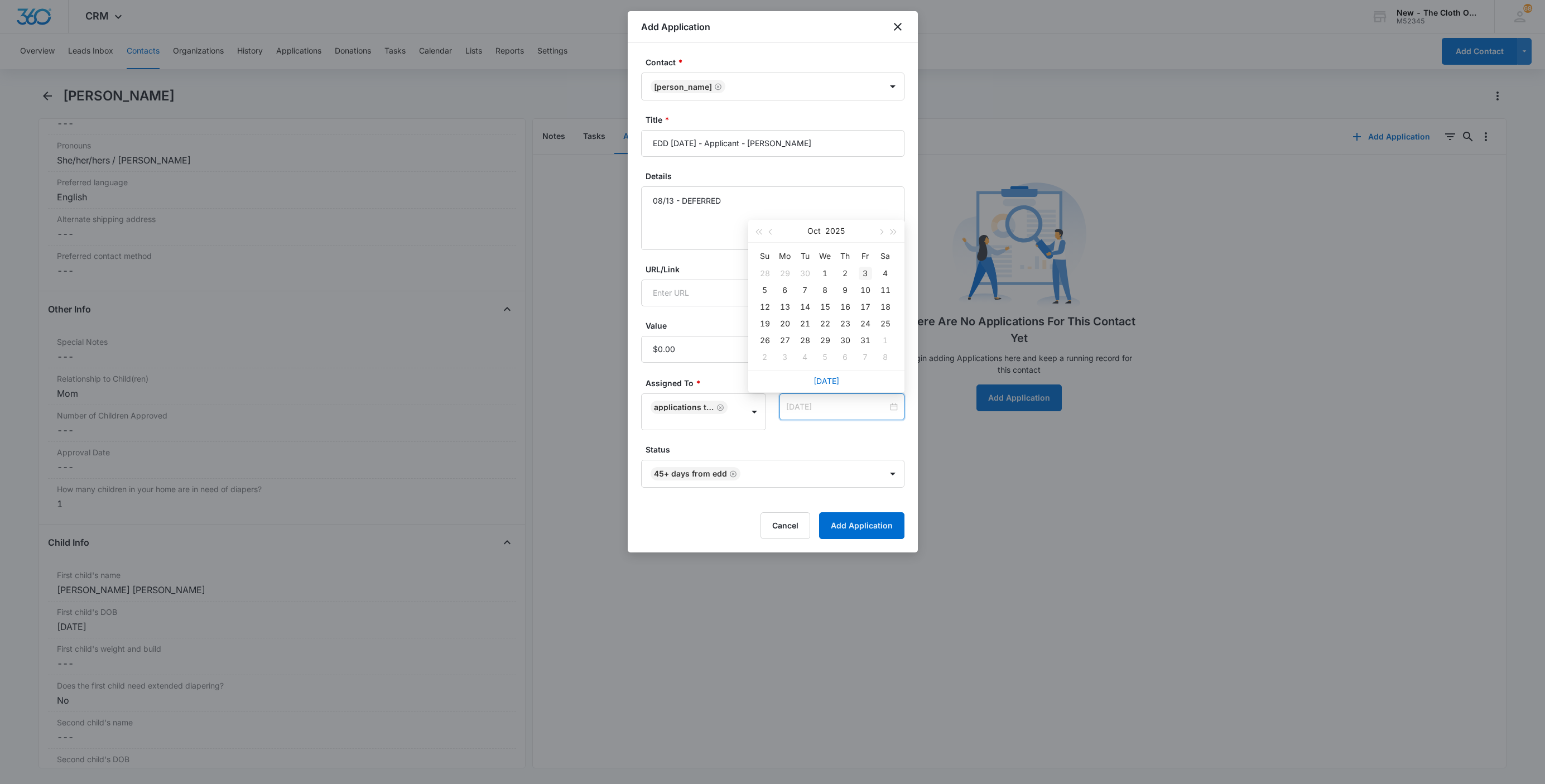
click at [862, 274] on div "3" at bounding box center [865, 273] width 13 height 13
click at [825, 439] on form "Contact * Laci Coats Title * EDD 11/17/2025 - Applicant - Laci Coats Details 08…" at bounding box center [773, 298] width 263 height 483
click at [863, 539] on button "Add Application" at bounding box center [861, 525] width 85 height 27
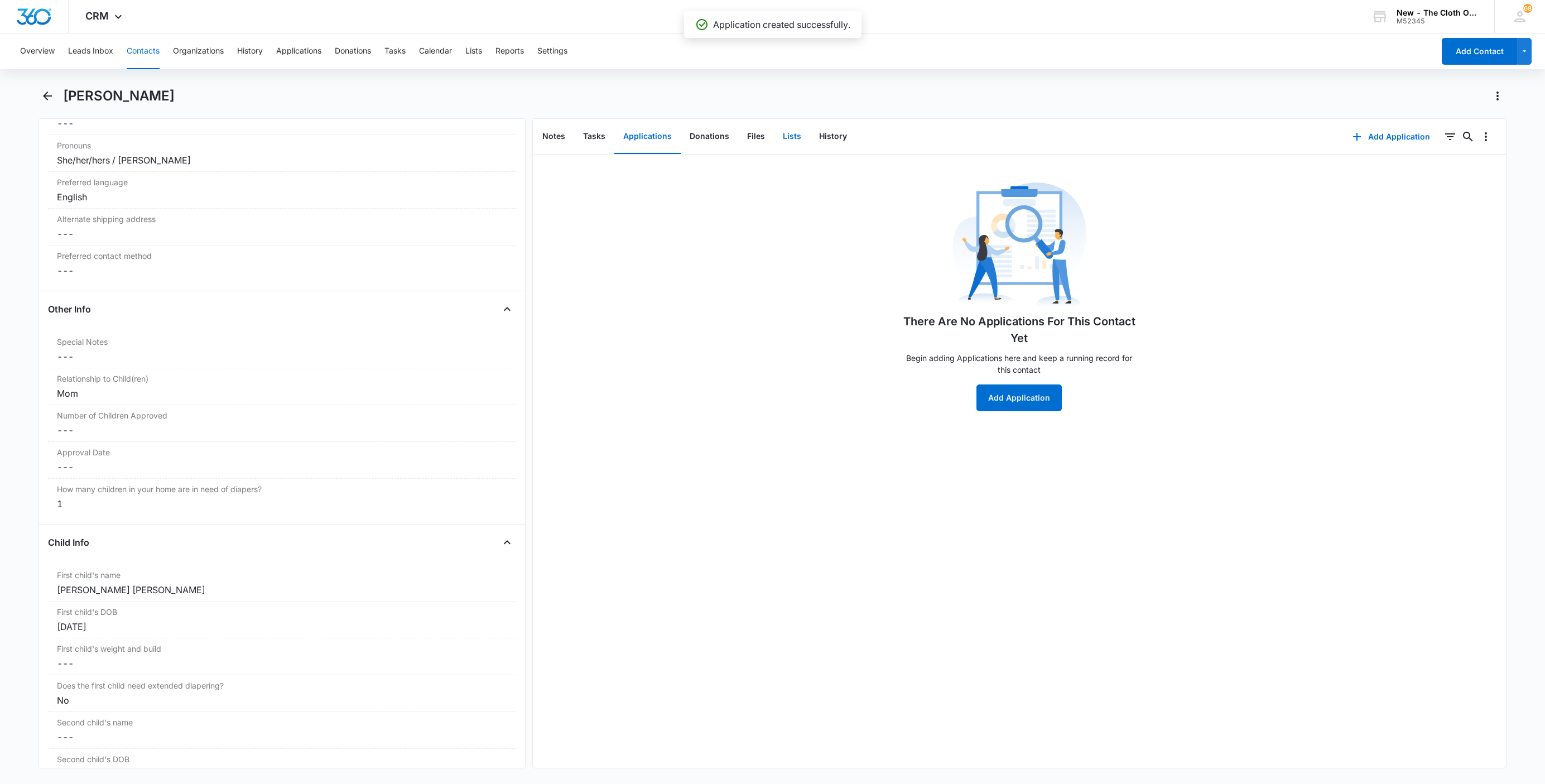
click at [774, 140] on button "Lists" at bounding box center [792, 136] width 36 height 34
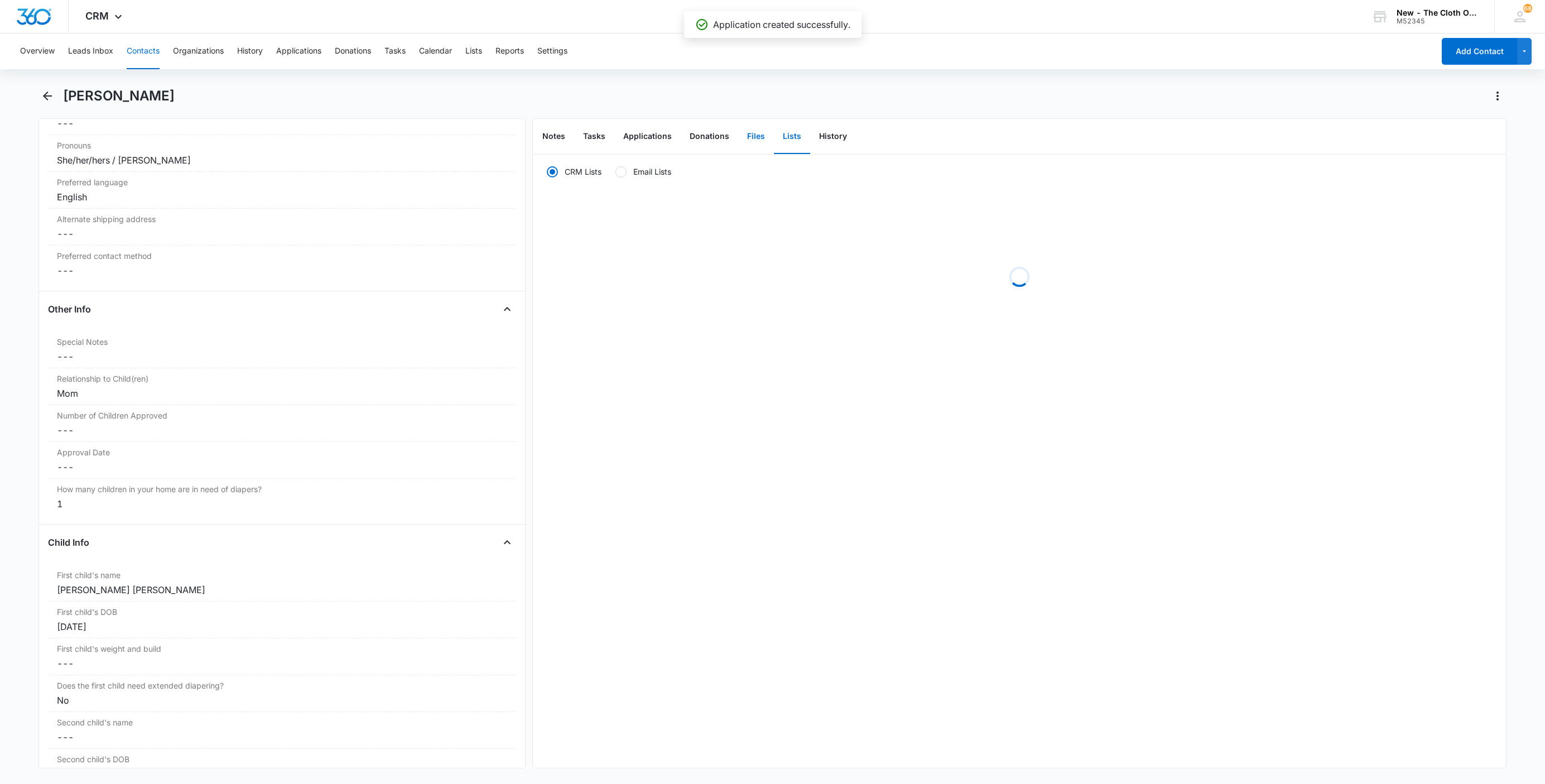
click at [757, 138] on button "Files" at bounding box center [755, 136] width 36 height 34
click at [655, 119] on button "Applications" at bounding box center [647, 136] width 66 height 34
click at [1479, 177] on icon "Overflow Menu" at bounding box center [1485, 172] width 13 height 13
click at [1473, 204] on button "Edit" at bounding box center [1450, 203] width 64 height 17
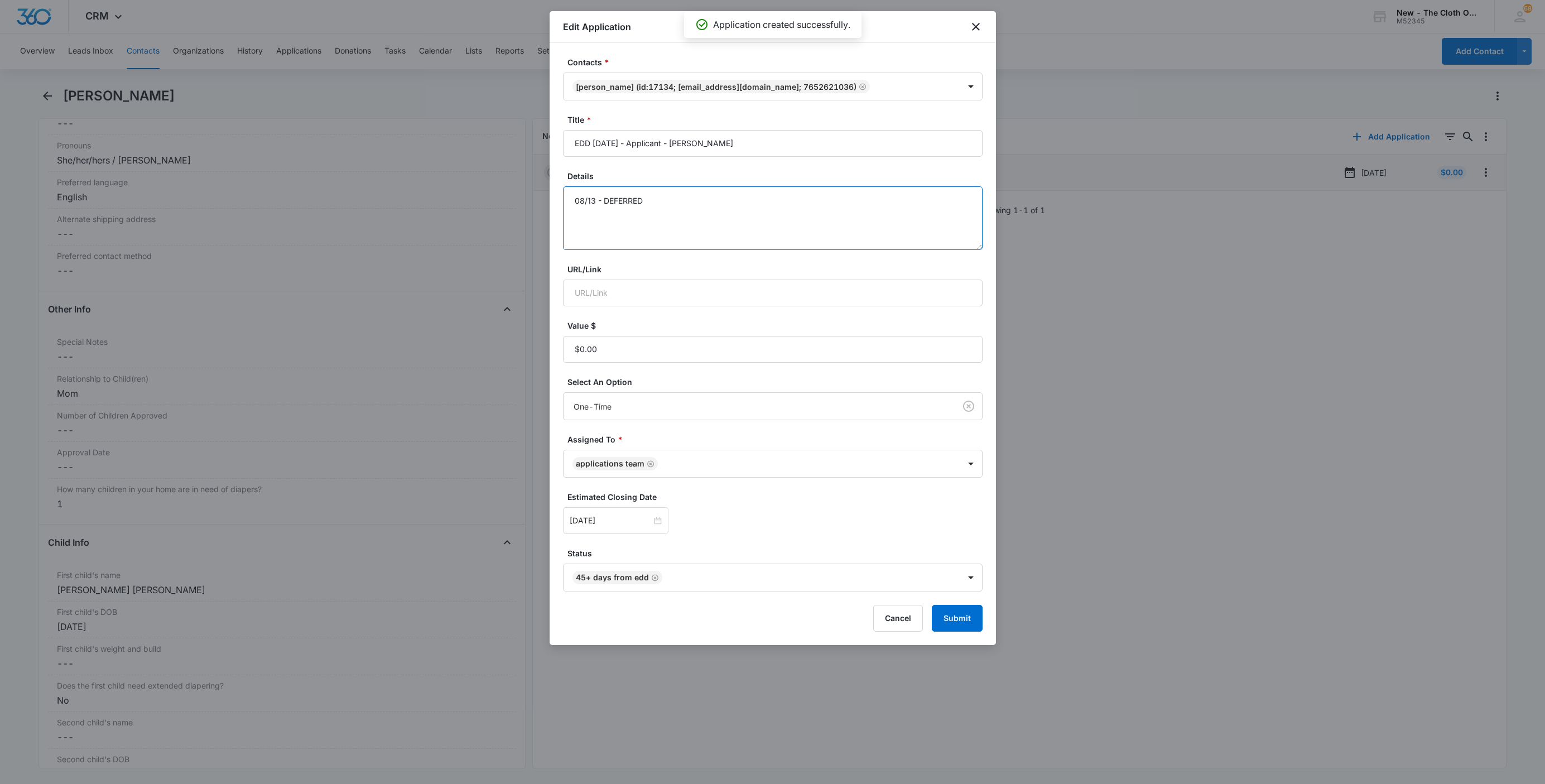
click at [868, 205] on textarea "08/13 - DEFERRED" at bounding box center [772, 218] width 420 height 64
type textarea "08/13 - DEFERRED - No docs rcvd."
click at [957, 622] on button "Submit" at bounding box center [957, 618] width 51 height 27
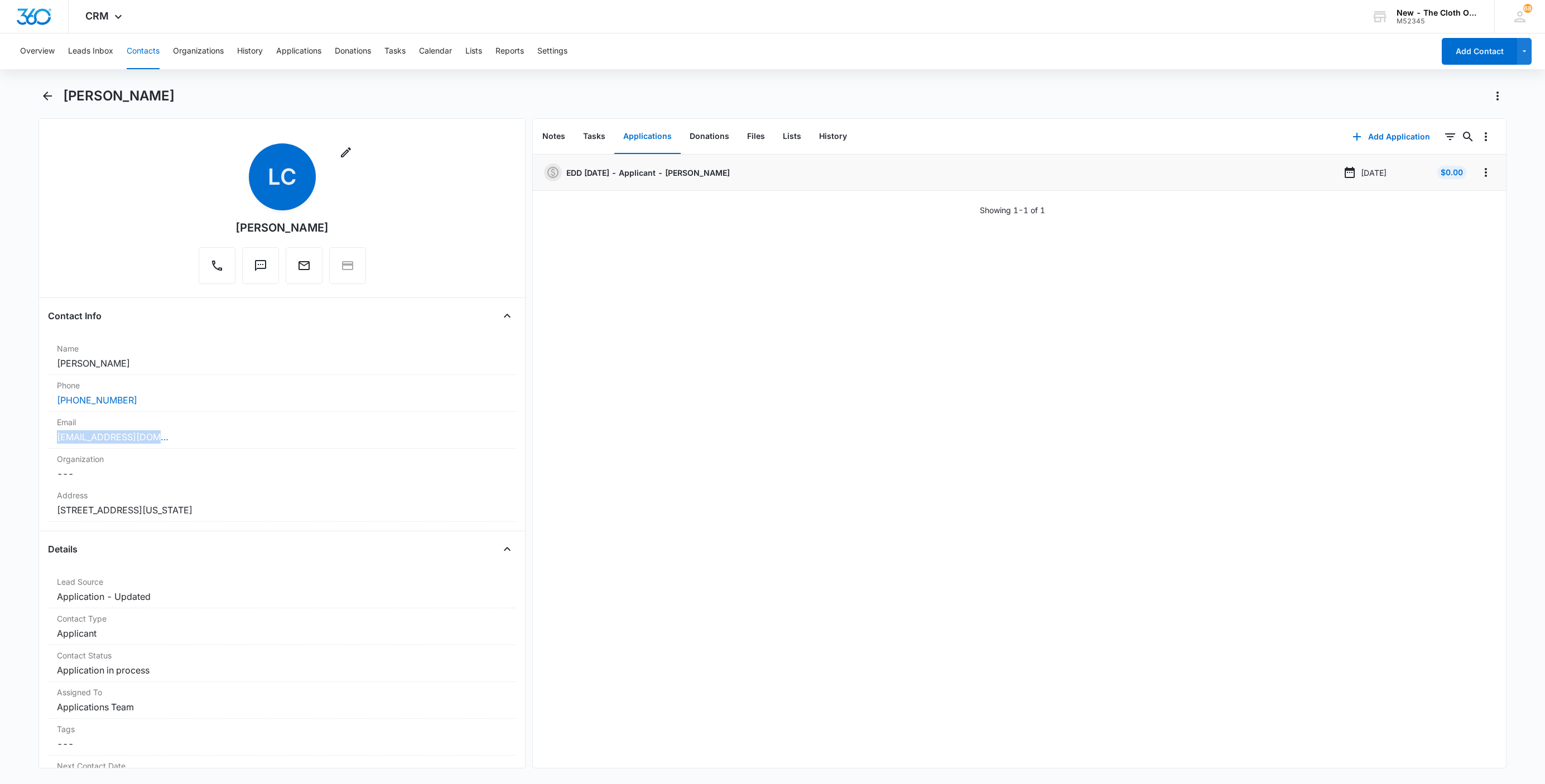
drag, startPoint x: 194, startPoint y: 436, endPoint x: 1, endPoint y: 433, distance: 193.0
click at [8, 437] on main "Laci Coats Remove LC Laci Coats Contact Info Name Cancel Save Changes Laci Coat…" at bounding box center [772, 435] width 1545 height 695
copy link "lacijae98@gmail.com"
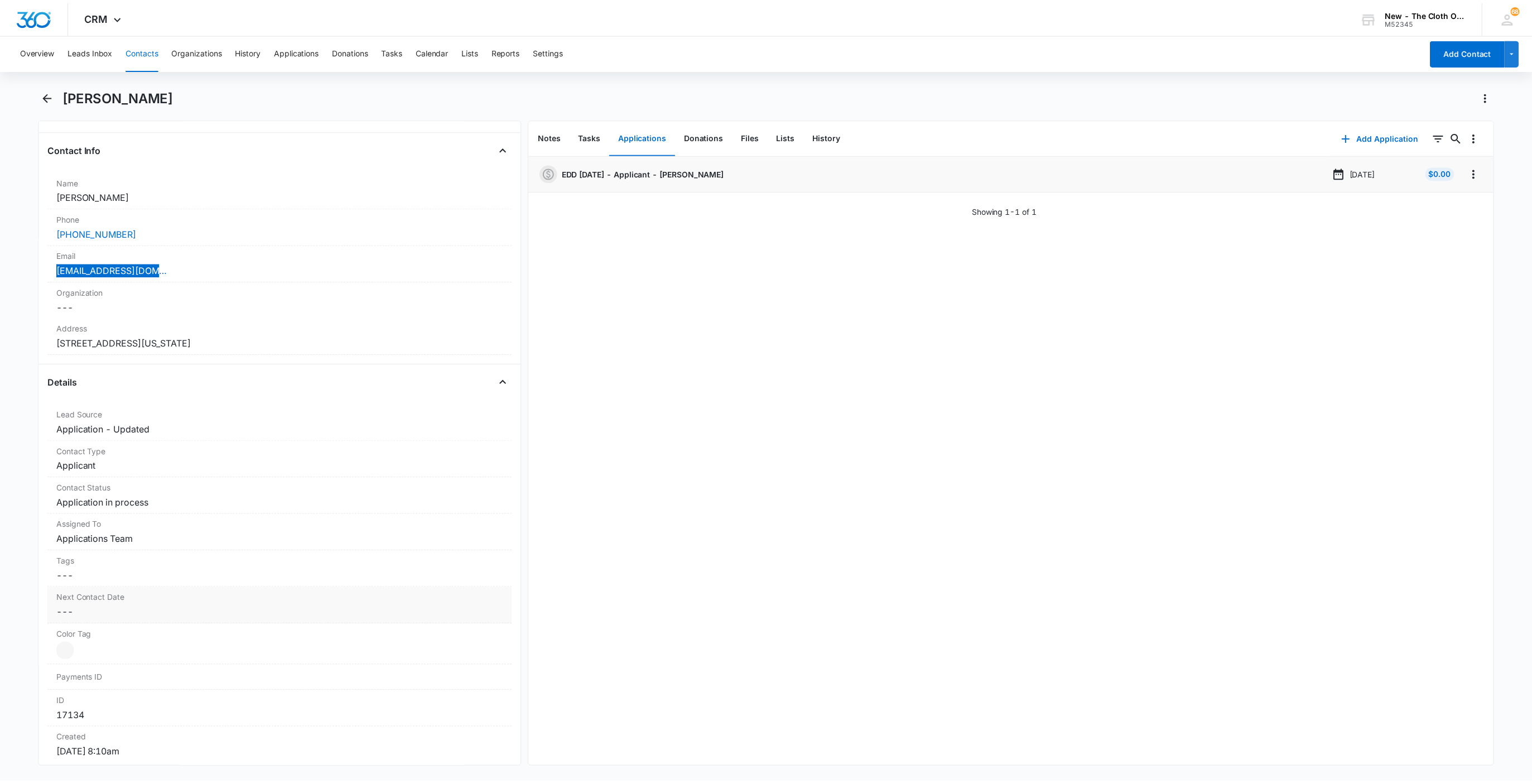
scroll to position [251, 0]
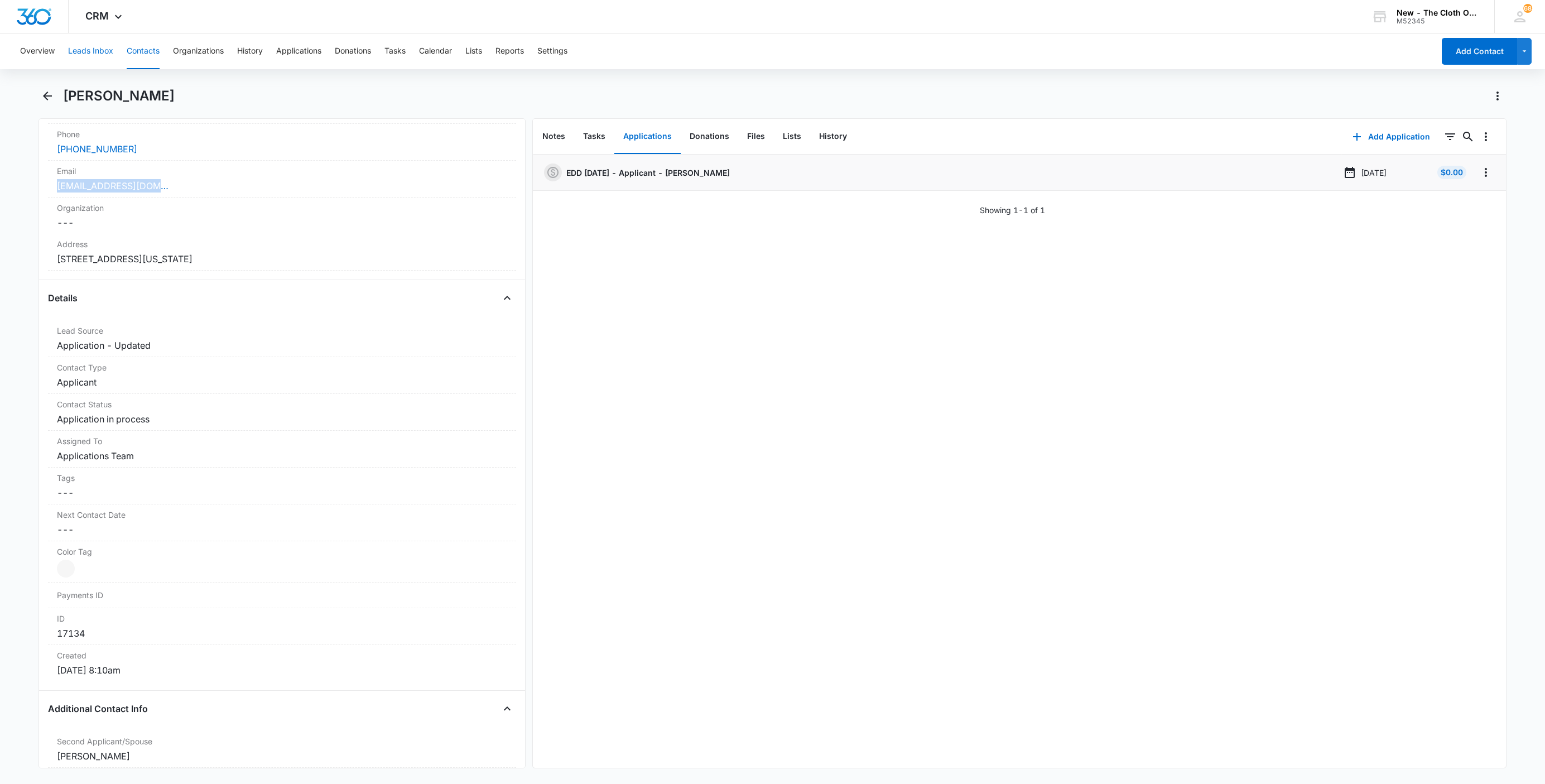
click at [84, 52] on button "Leads Inbox" at bounding box center [90, 51] width 45 height 36
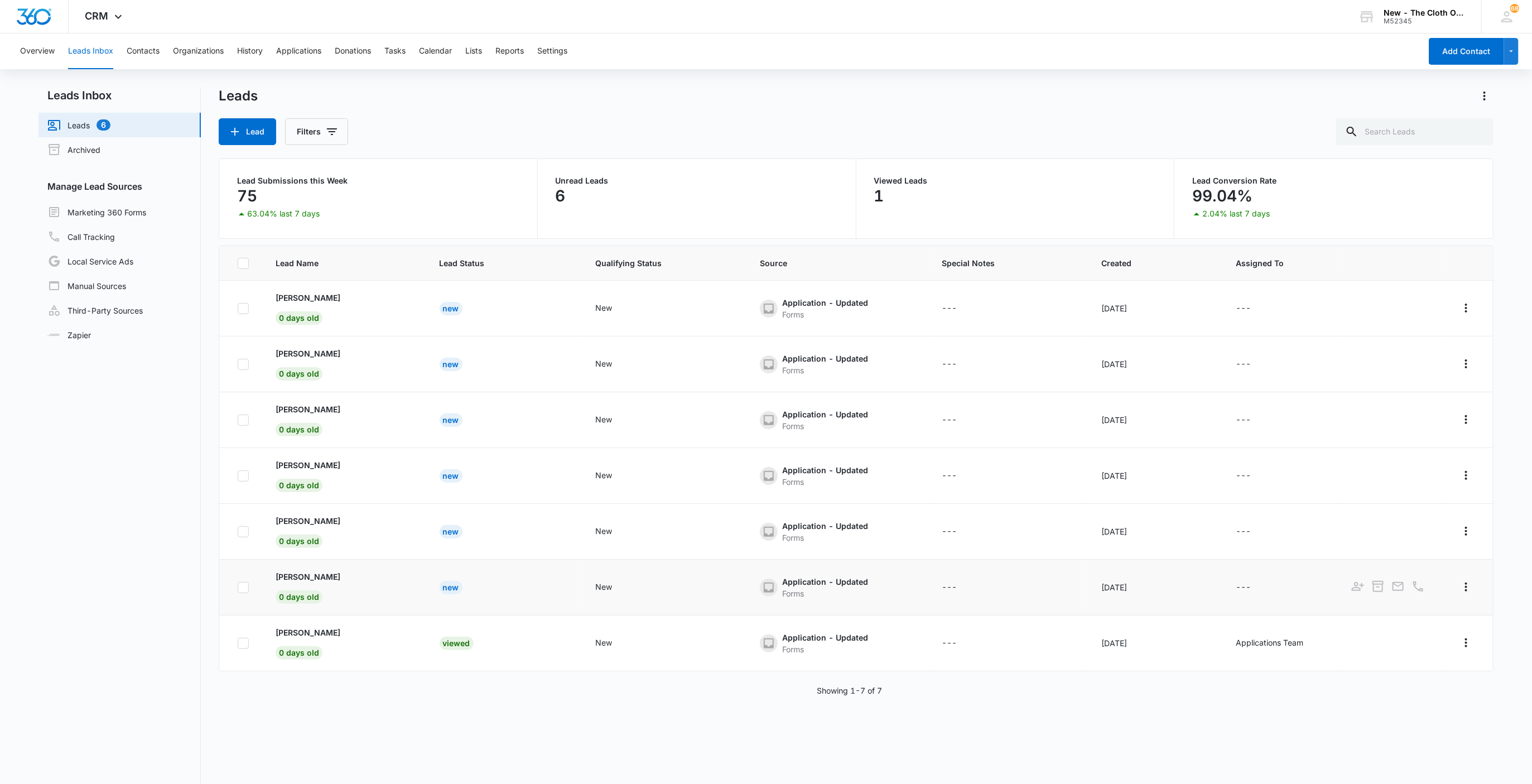
copy p "Jazmine Clough"
drag, startPoint x: 261, startPoint y: 573, endPoint x: 253, endPoint y: 564, distance: 12.0
click at [255, 566] on td at bounding box center [241, 587] width 43 height 56
click at [287, 581] on p "Jazmine Clough" at bounding box center [308, 576] width 65 height 12
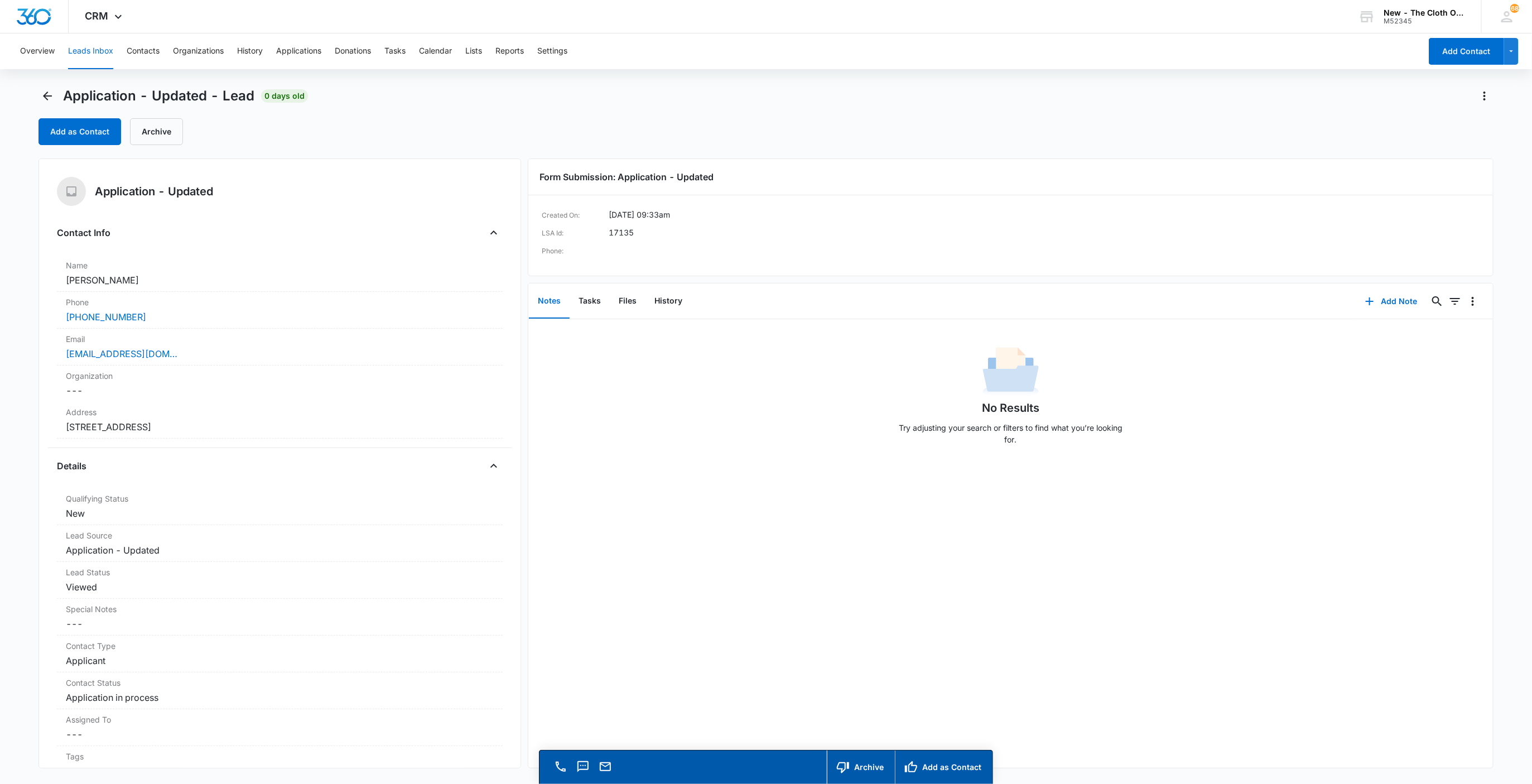
drag, startPoint x: 145, startPoint y: 279, endPoint x: 51, endPoint y: 275, distance: 94.1
click at [51, 275] on div "Application - Updated Contact Info Name Cancel Save Changes Jazmine Clough Phon…" at bounding box center [280, 463] width 483 height 610
copy dd "Jazmine Clough"
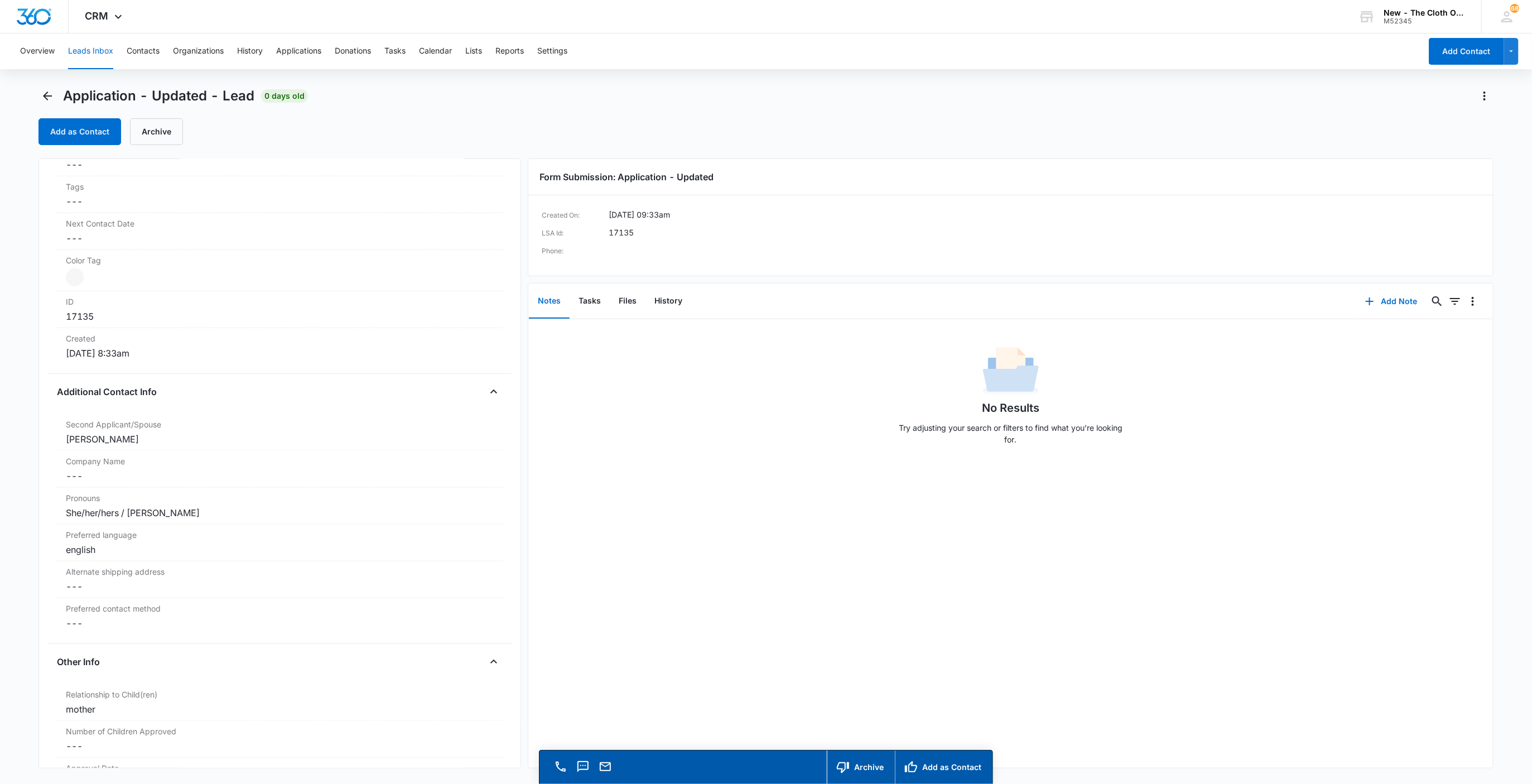
scroll to position [586, 0]
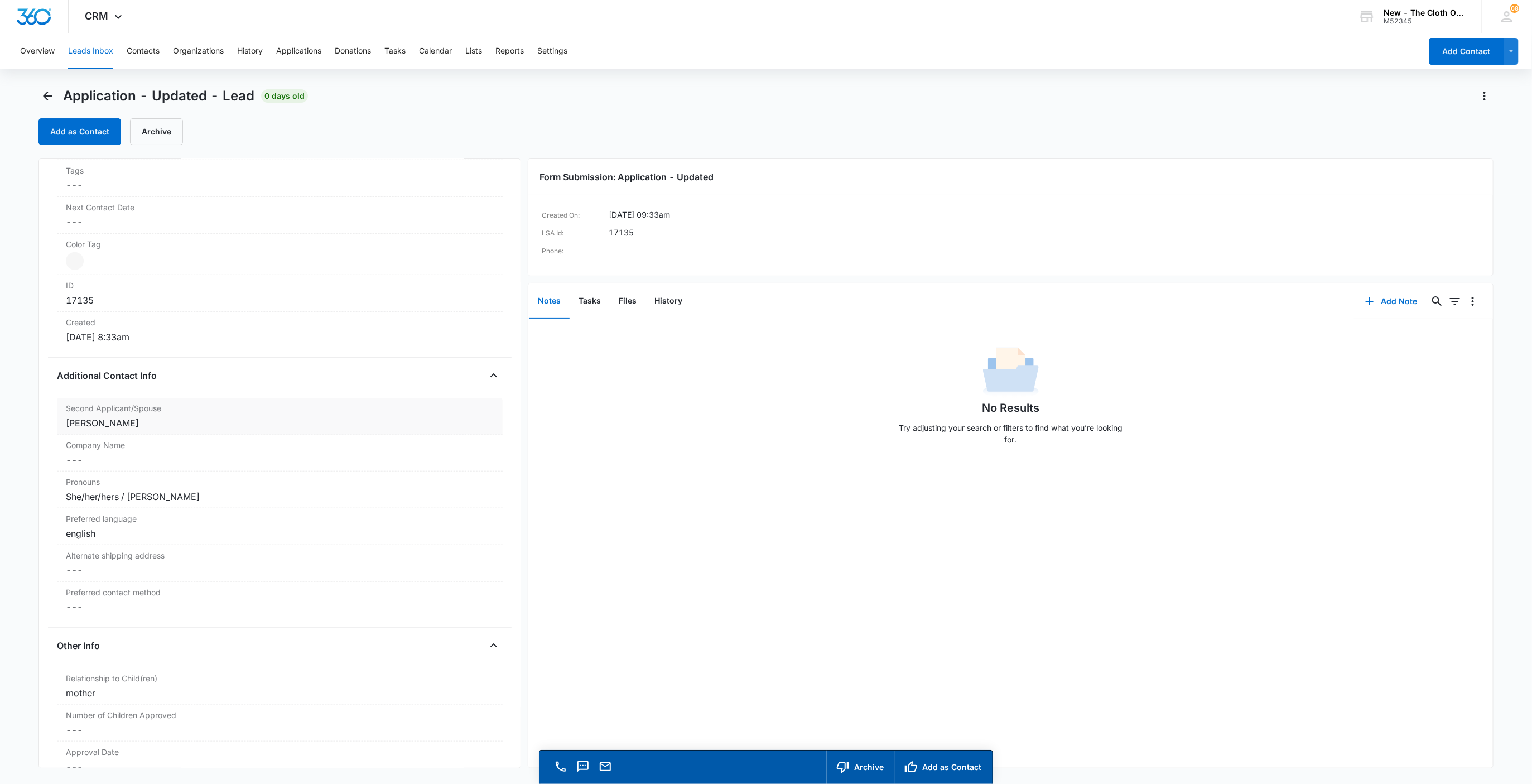
click at [184, 424] on div "Jazmine Clough" at bounding box center [280, 422] width 429 height 13
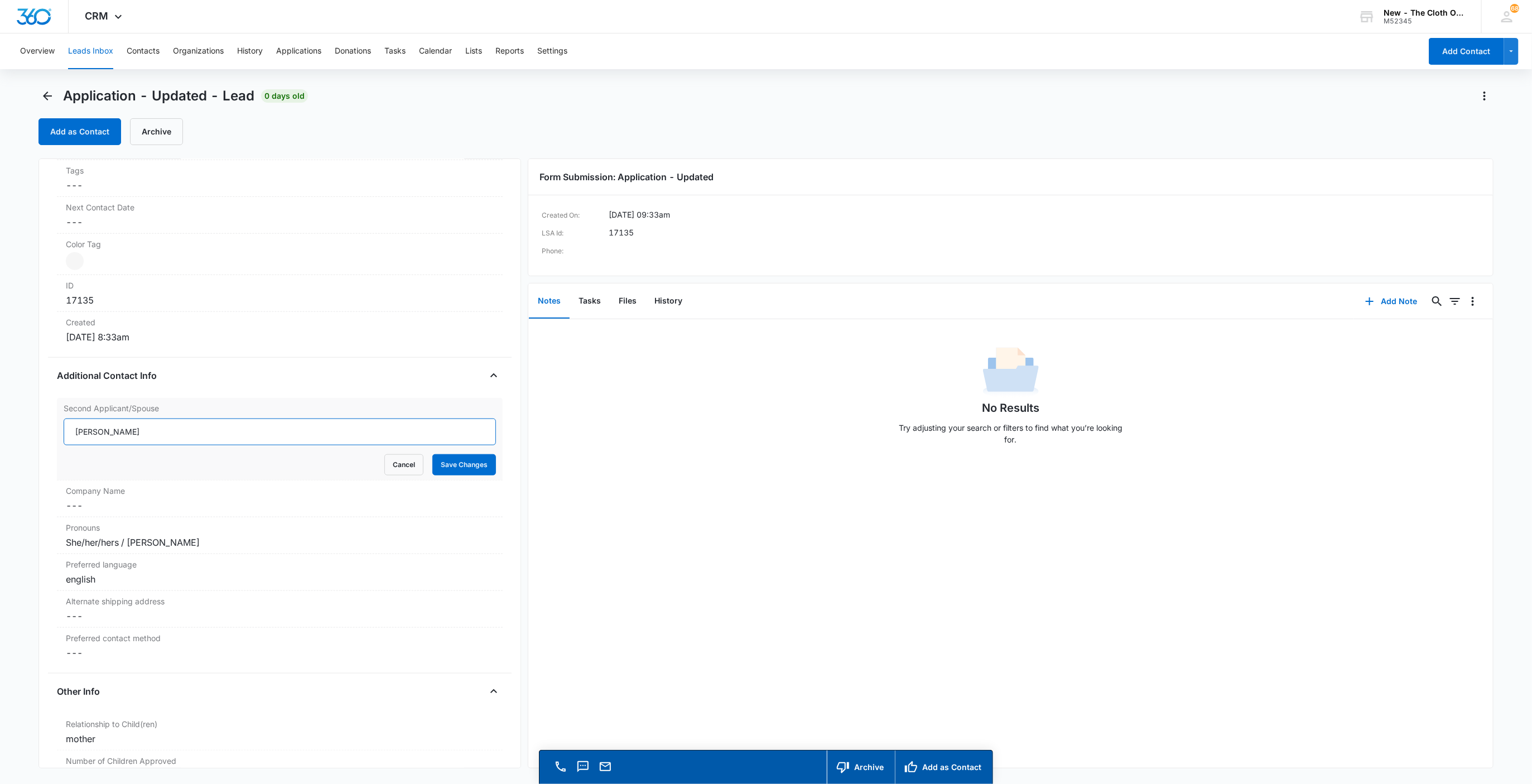
drag, startPoint x: 162, startPoint y: 437, endPoint x: 154, endPoint y: 439, distance: 8.2
click at [155, 439] on input "Jazmine Clough" at bounding box center [280, 432] width 433 height 27
click at [154, 439] on input "Jazmine Clough" at bounding box center [280, 432] width 433 height 27
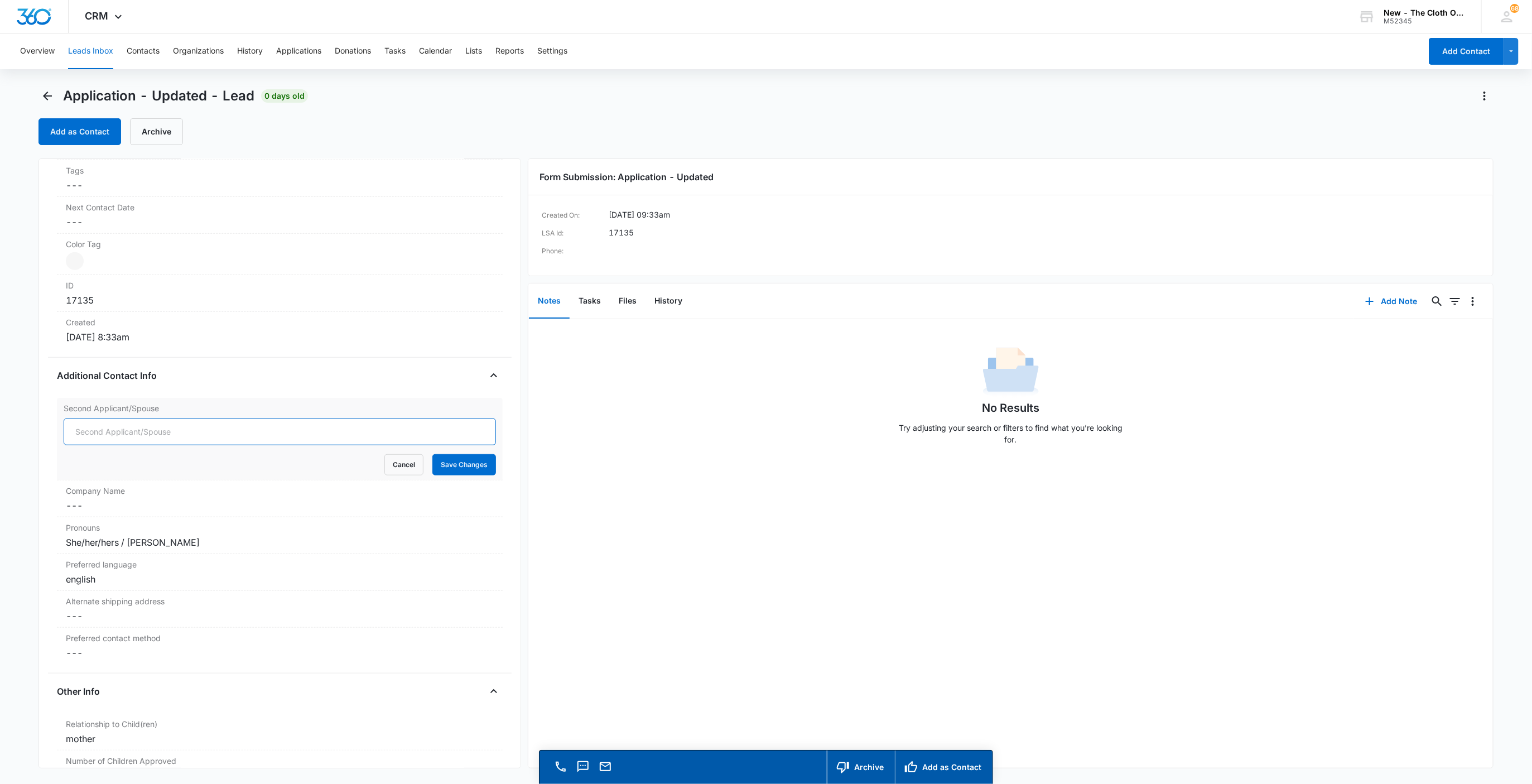
click at [432, 454] on button "Save Changes" at bounding box center [464, 465] width 64 height 21
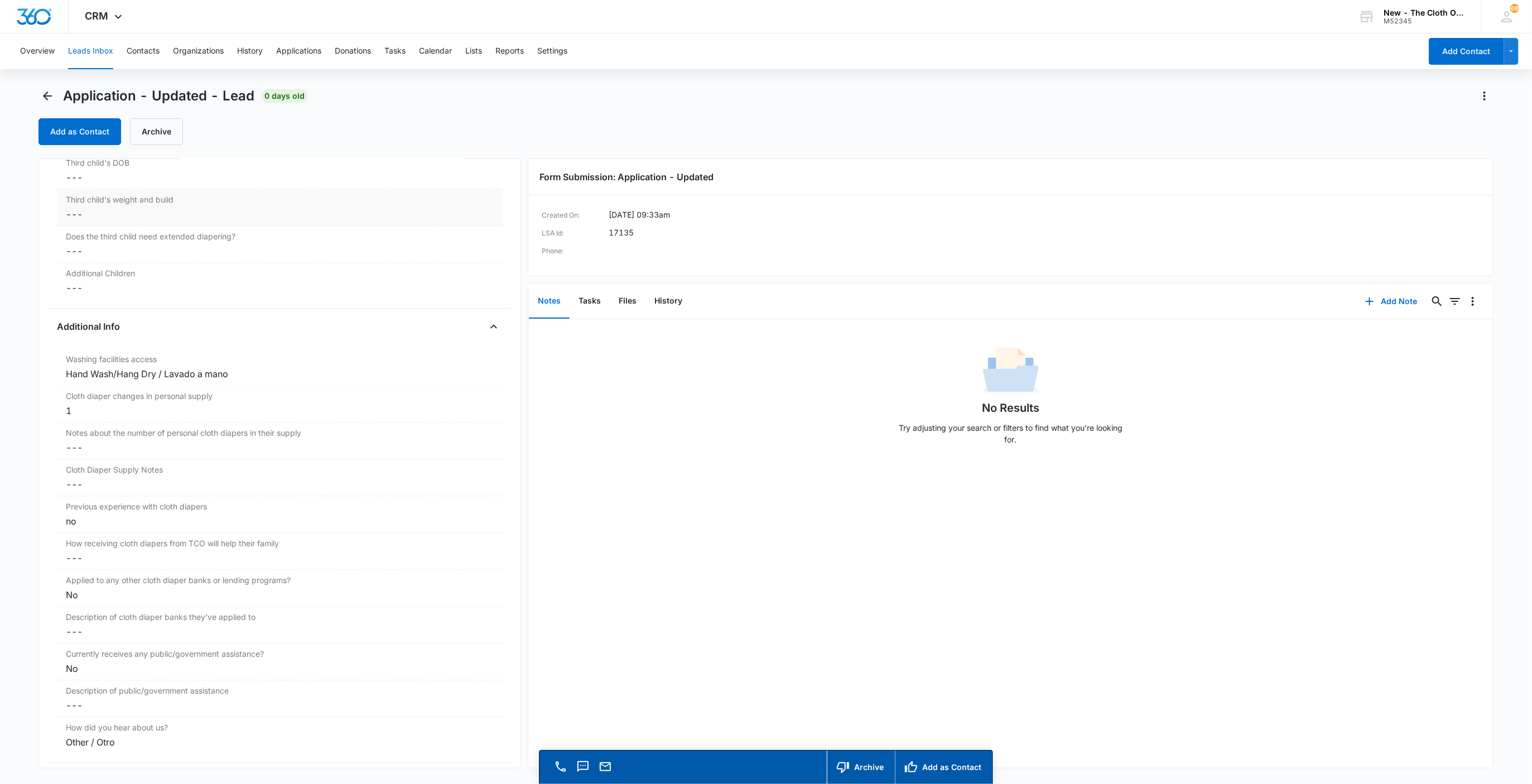
scroll to position [959, 0]
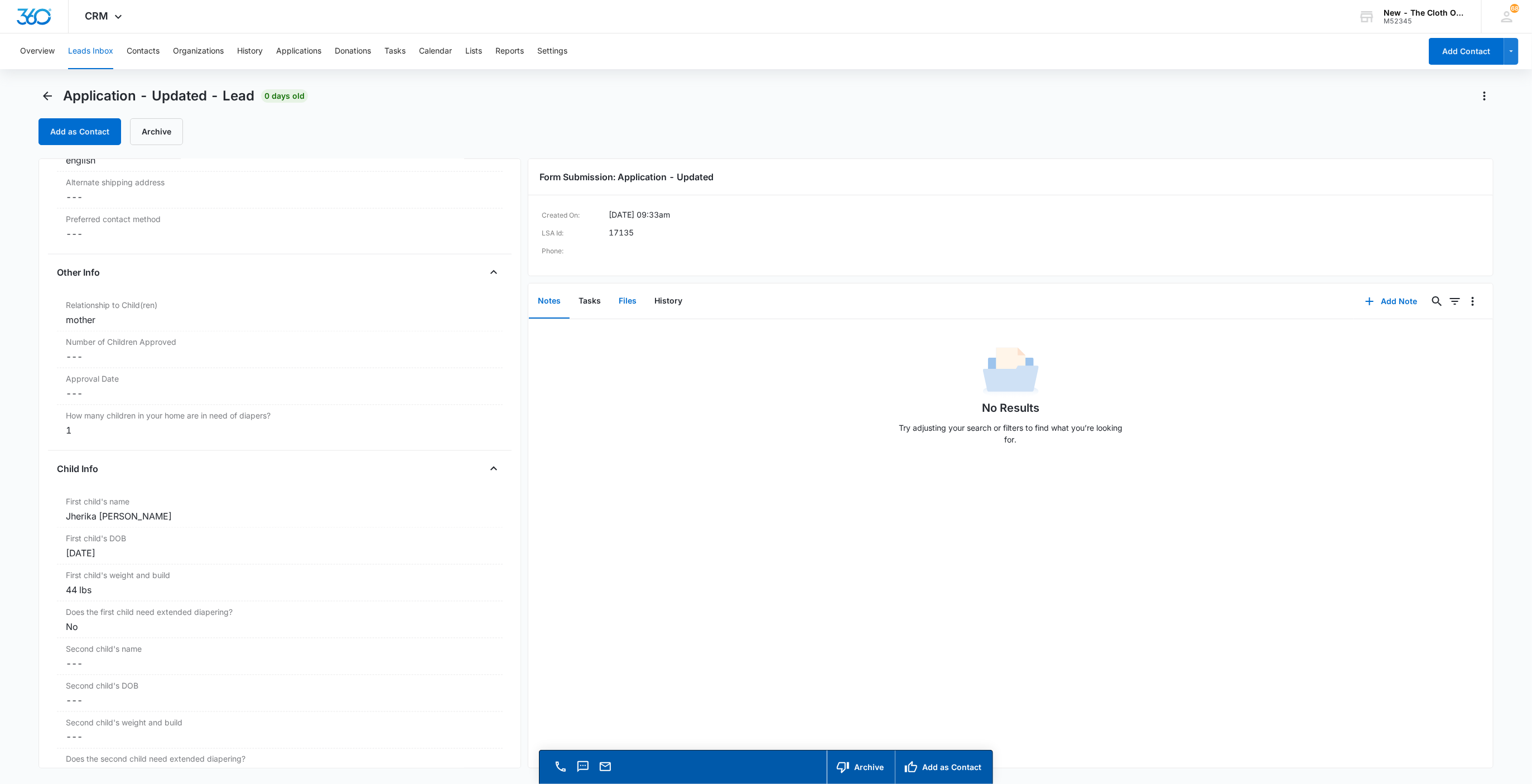
click at [635, 299] on button "Files" at bounding box center [628, 301] width 36 height 34
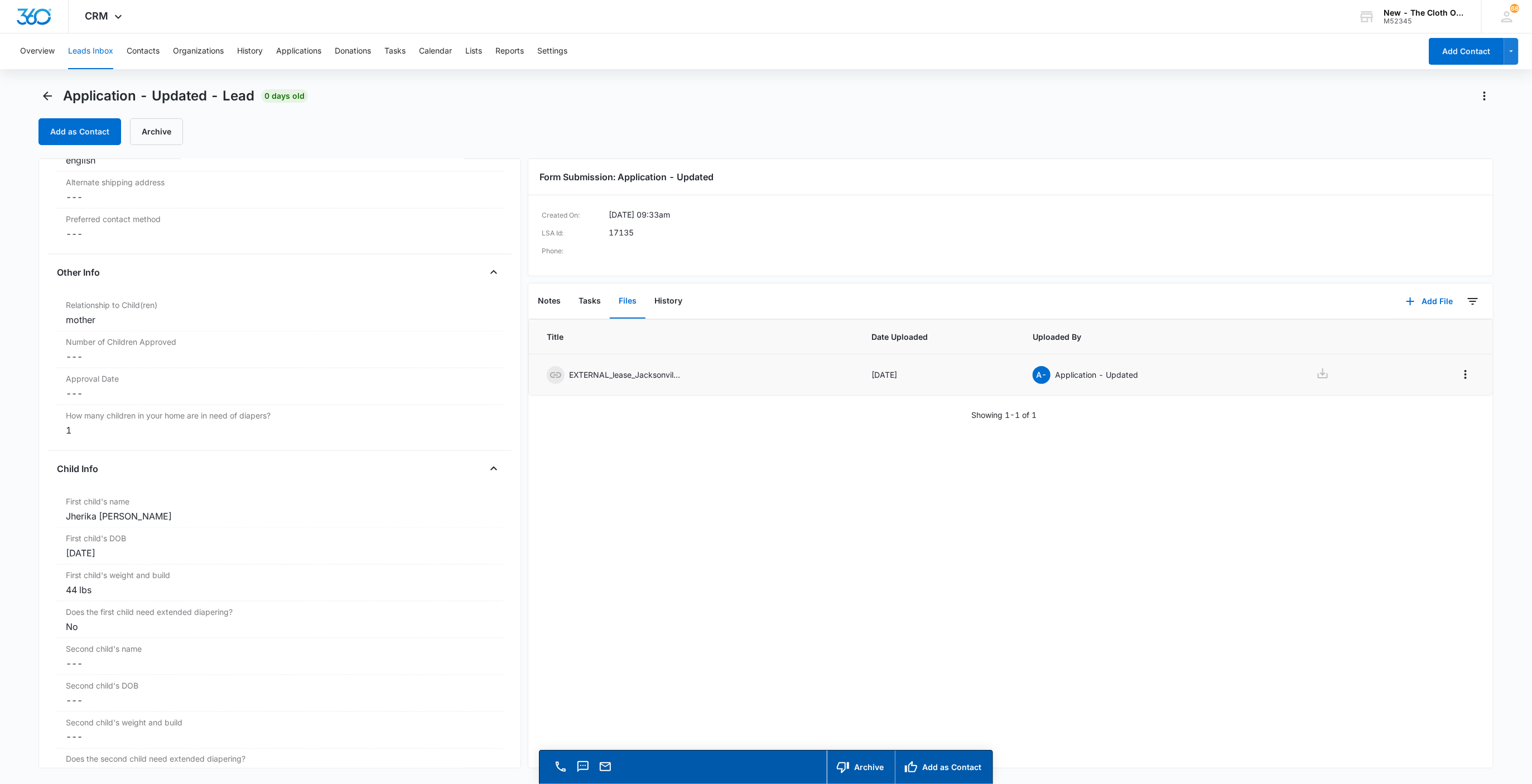
click at [1316, 380] on icon at bounding box center [1322, 373] width 13 height 13
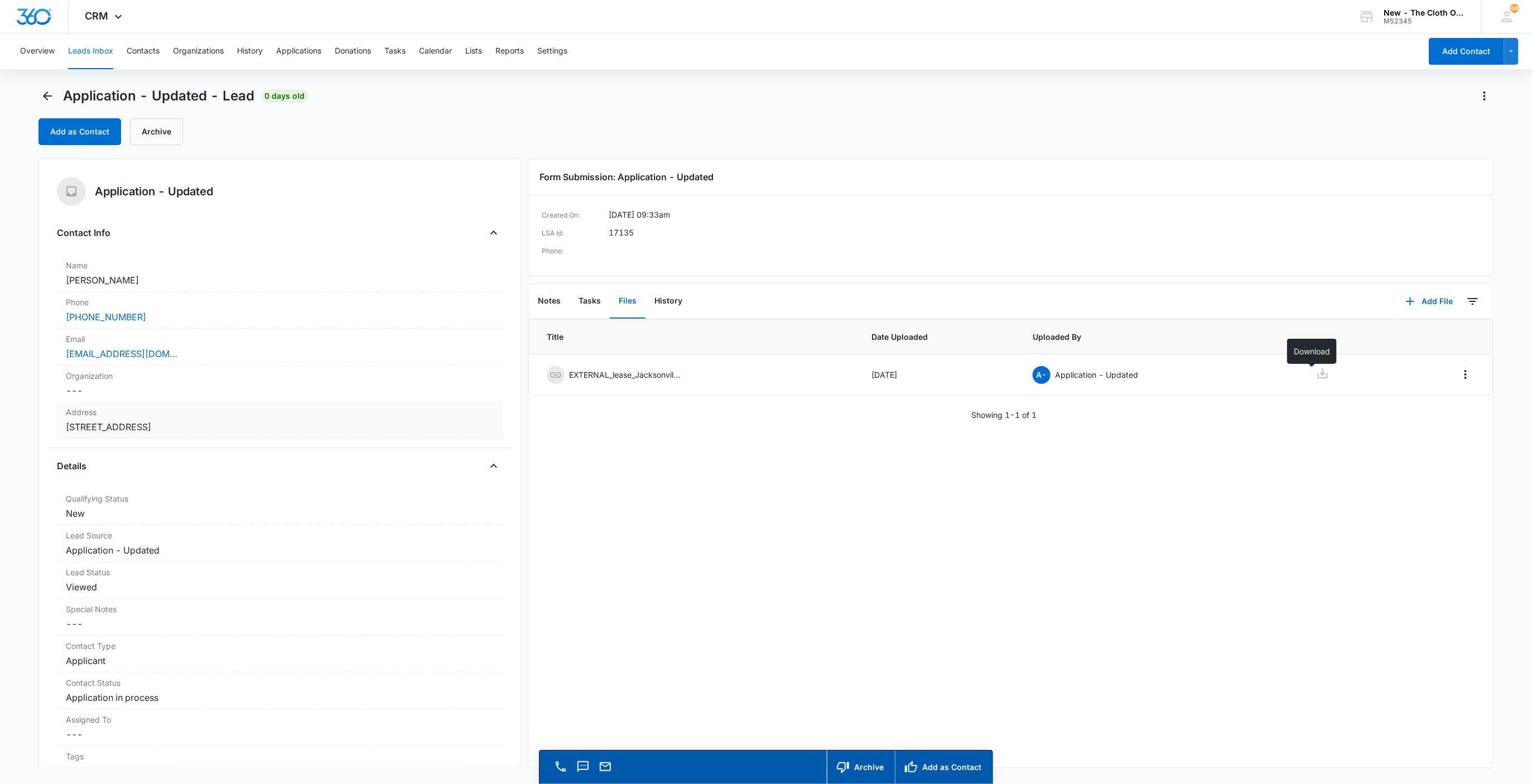
click at [354, 425] on dd "Cancel Save Changes 1895 Hartridge St JACKSONVILLE FL 32209 United States" at bounding box center [280, 427] width 429 height 13
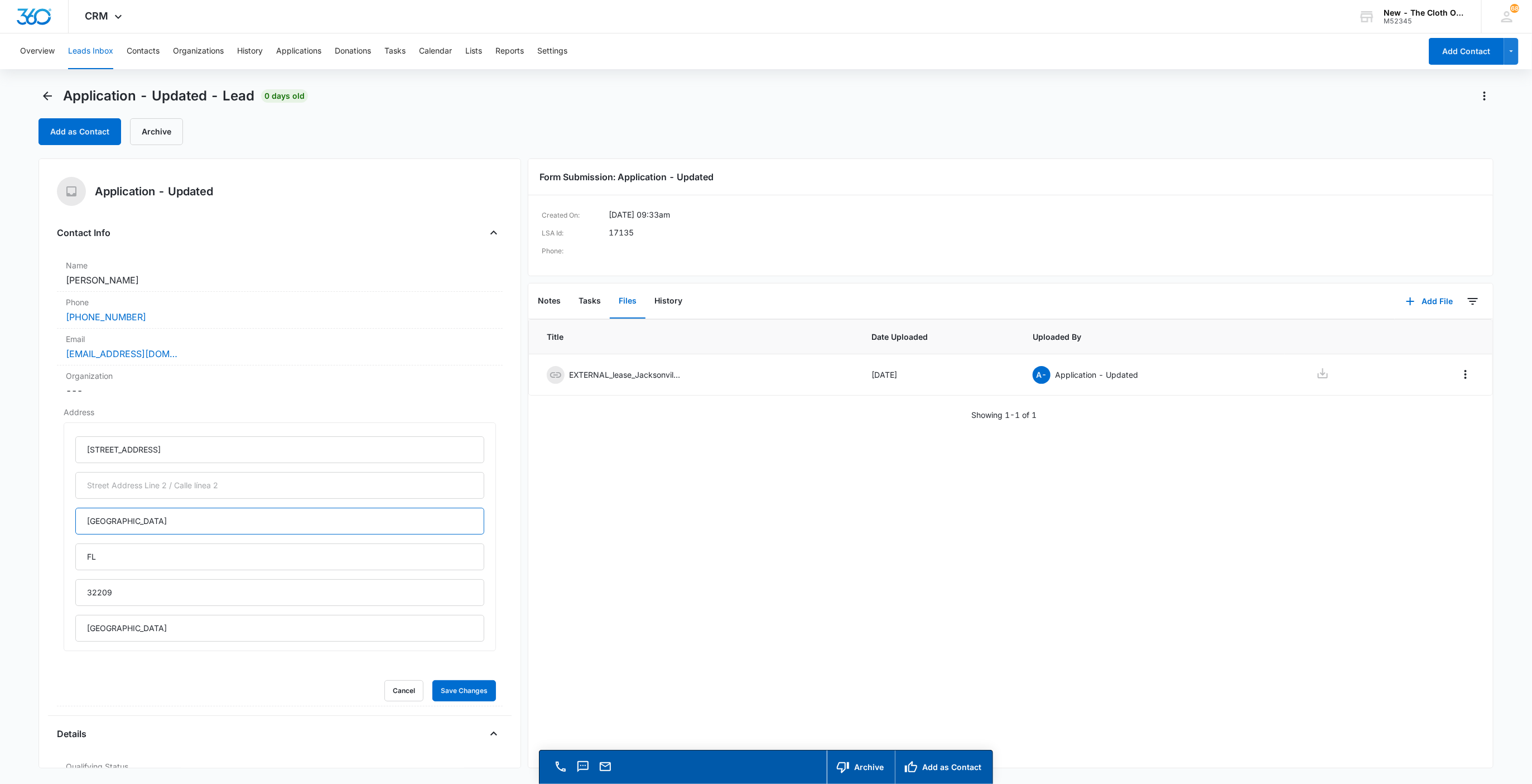
drag, startPoint x: 52, startPoint y: 515, endPoint x: 14, endPoint y: 516, distance: 38.0
click at [12, 517] on main "Application - Updated - Lead 0 days old Add as Contact Archive Application - Up…" at bounding box center [766, 452] width 1532 height 728
type input "Jacksonville"
type input "Florida"
click at [444, 690] on button "Save Changes" at bounding box center [464, 690] width 64 height 21
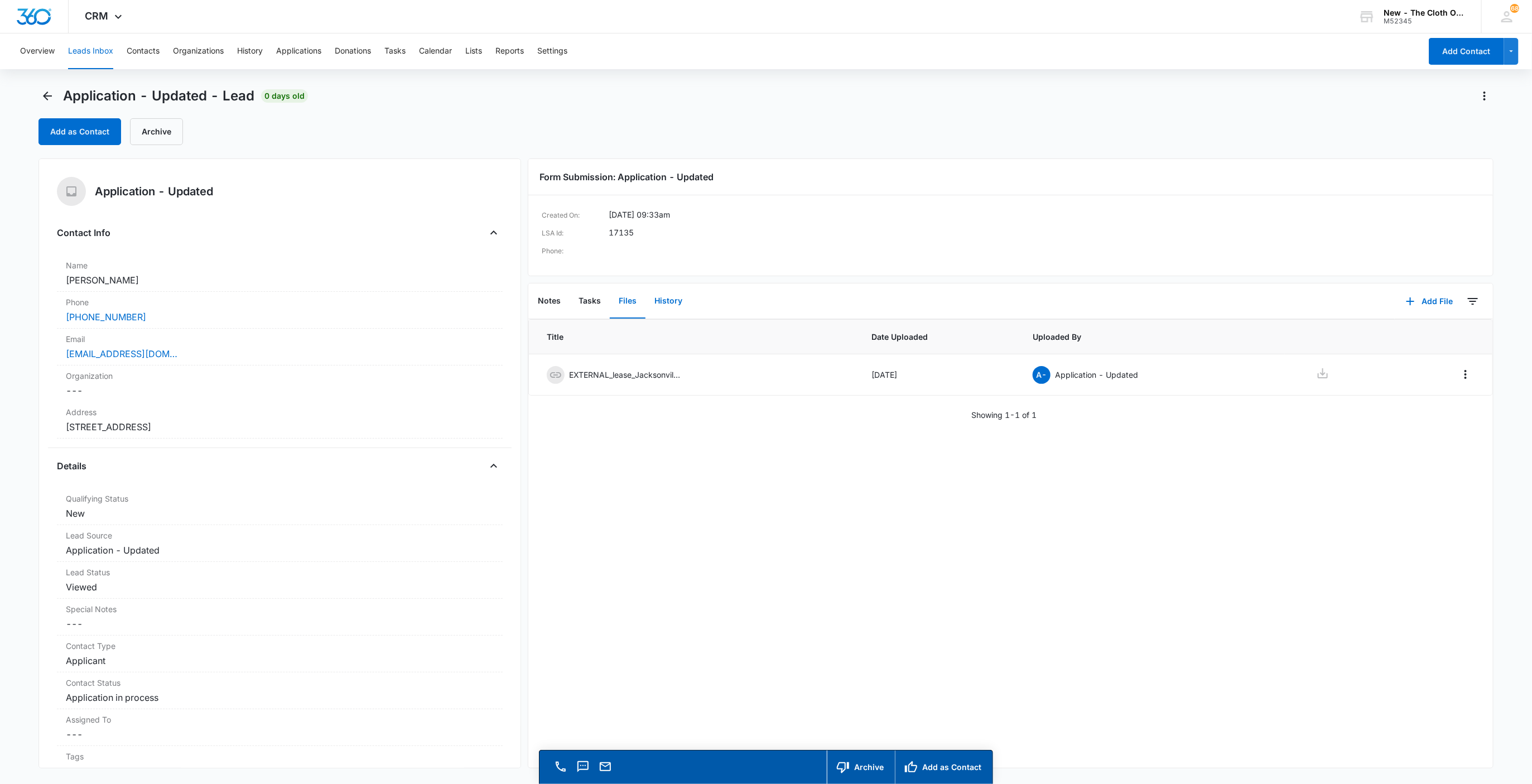
click at [663, 304] on button "History" at bounding box center [668, 301] width 46 height 34
click at [1354, 307] on icon "button" at bounding box center [1360, 301] width 13 height 13
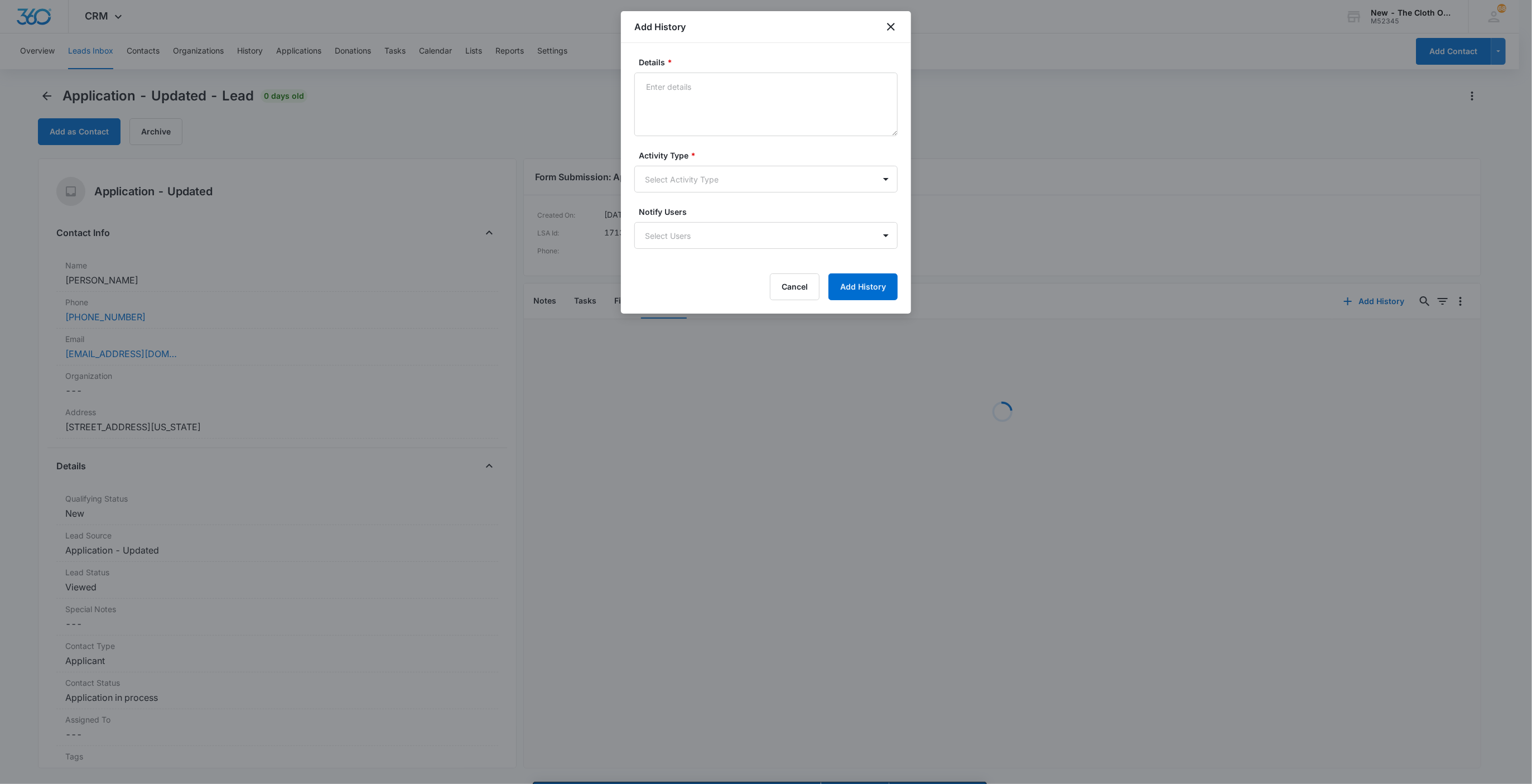
click at [747, 148] on form "Details * Activity Type * Select Activity Type Notify Users Select Users Cancel…" at bounding box center [766, 178] width 263 height 244
click at [740, 114] on textarea "Details *" at bounding box center [766, 104] width 263 height 64
type textarea "Lease ends on 06/14/2026."
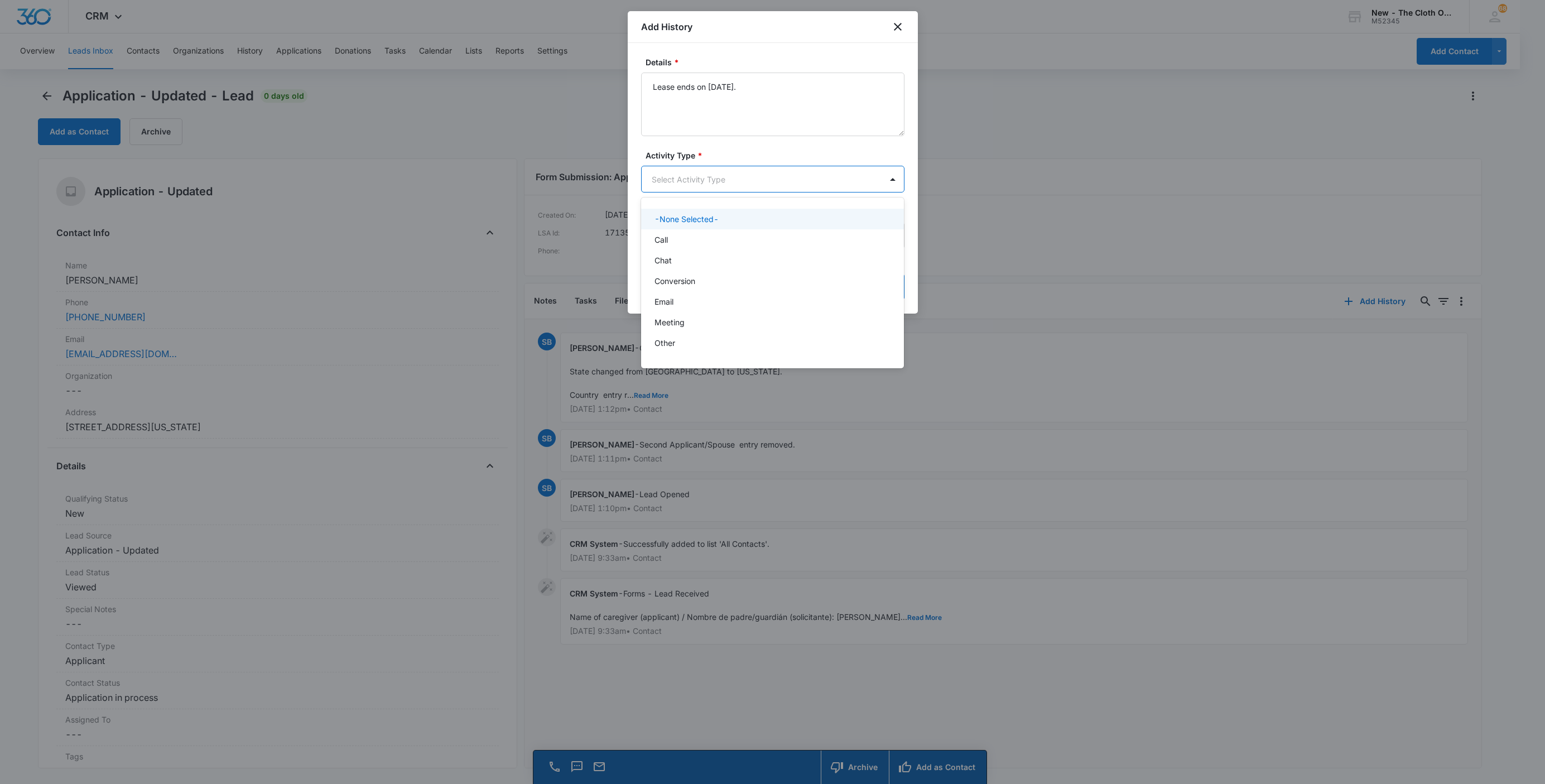
click at [752, 181] on body "CRM Apps Reputation Websites Forms CRM Email Social Shop Payments POS Ads Intel…" at bounding box center [772, 392] width 1545 height 784
click at [678, 341] on div "Other" at bounding box center [772, 342] width 235 height 12
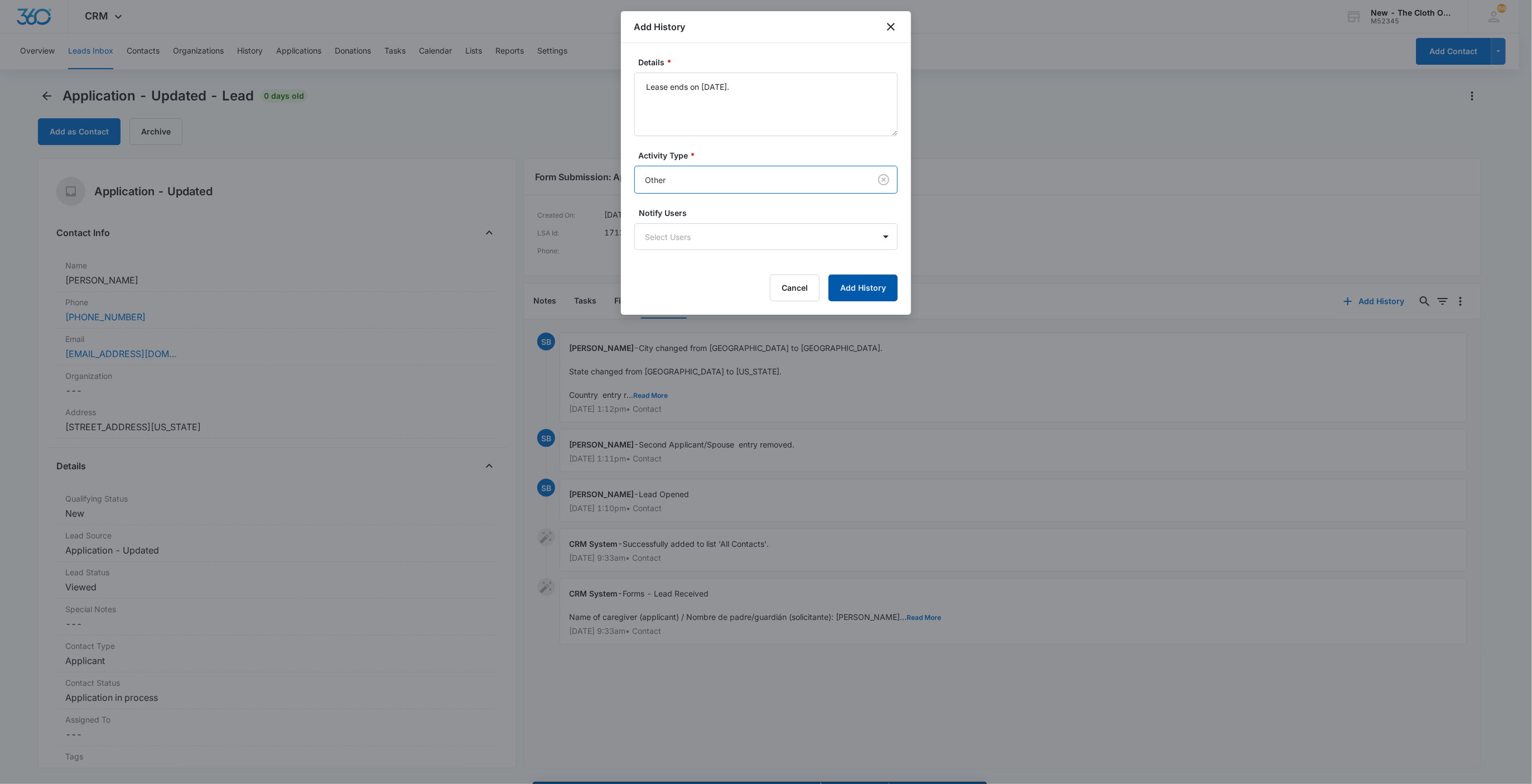
click at [873, 284] on button "Add History" at bounding box center [863, 288] width 69 height 27
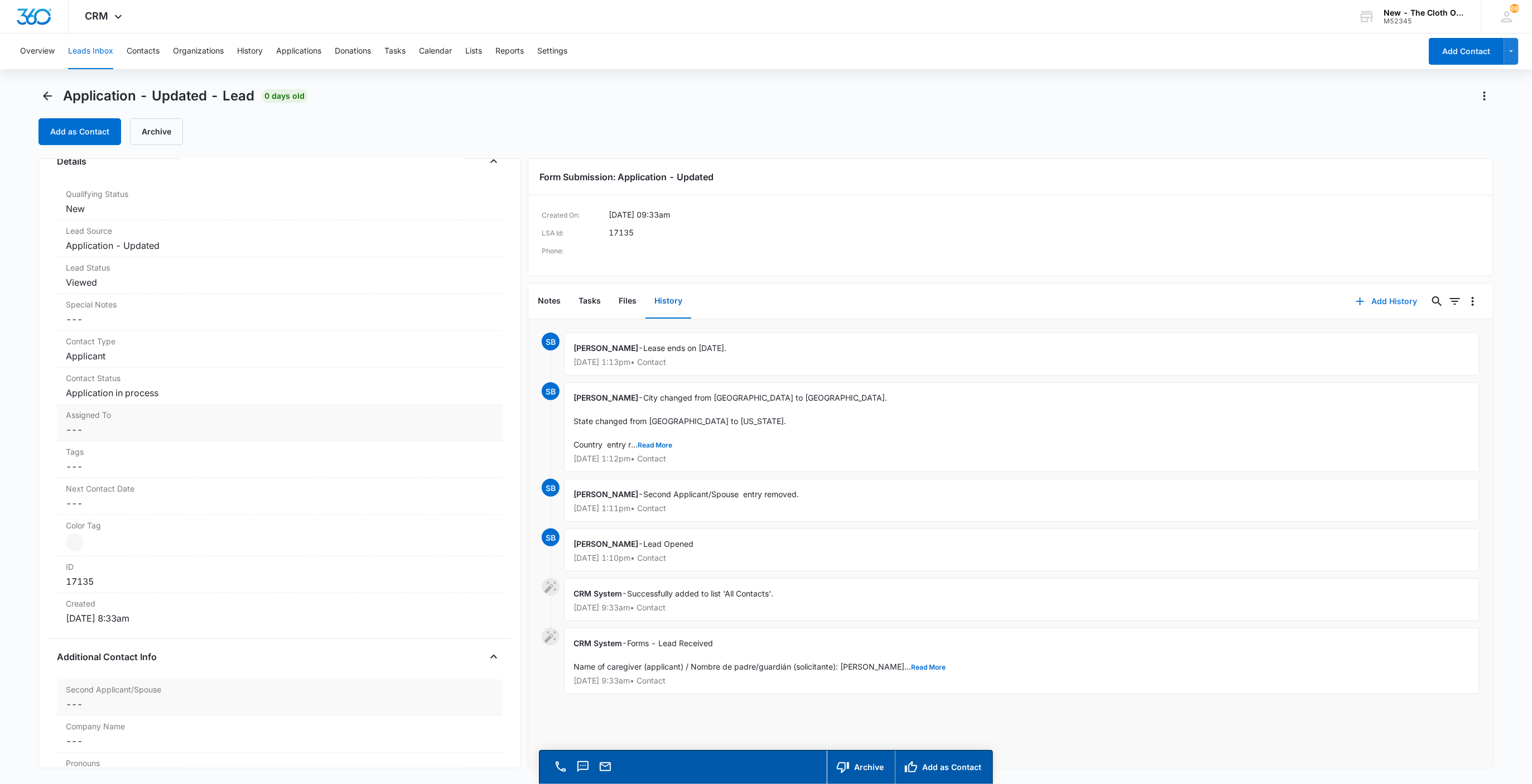
scroll to position [335, 0]
click at [71, 390] on label "Assigned To" at bounding box center [280, 384] width 429 height 12
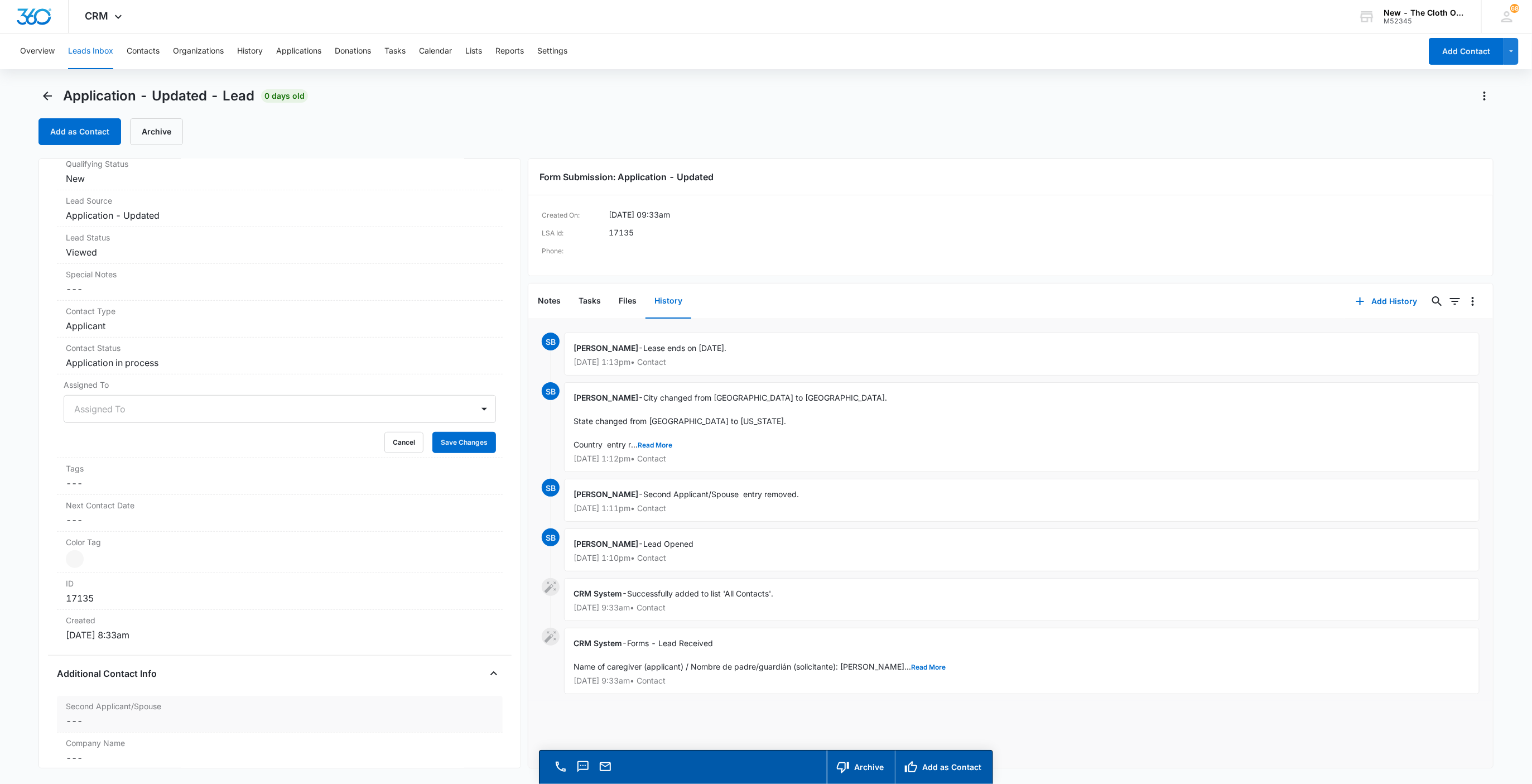
click at [86, 417] on div at bounding box center [266, 409] width 385 height 16
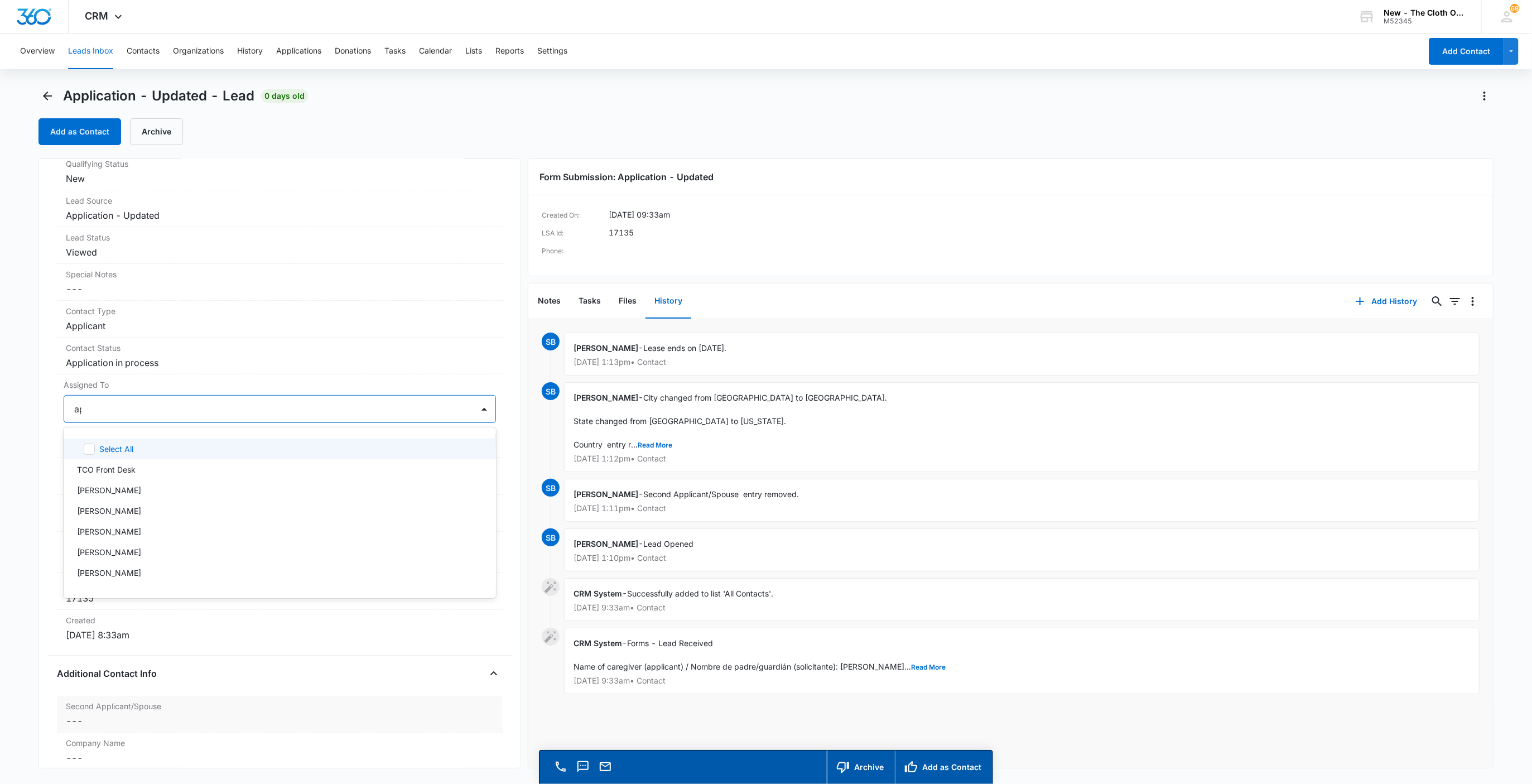
type input "app"
click at [285, 415] on div at bounding box center [310, 409] width 298 height 16
click at [453, 451] on button "Save Changes" at bounding box center [464, 442] width 64 height 21
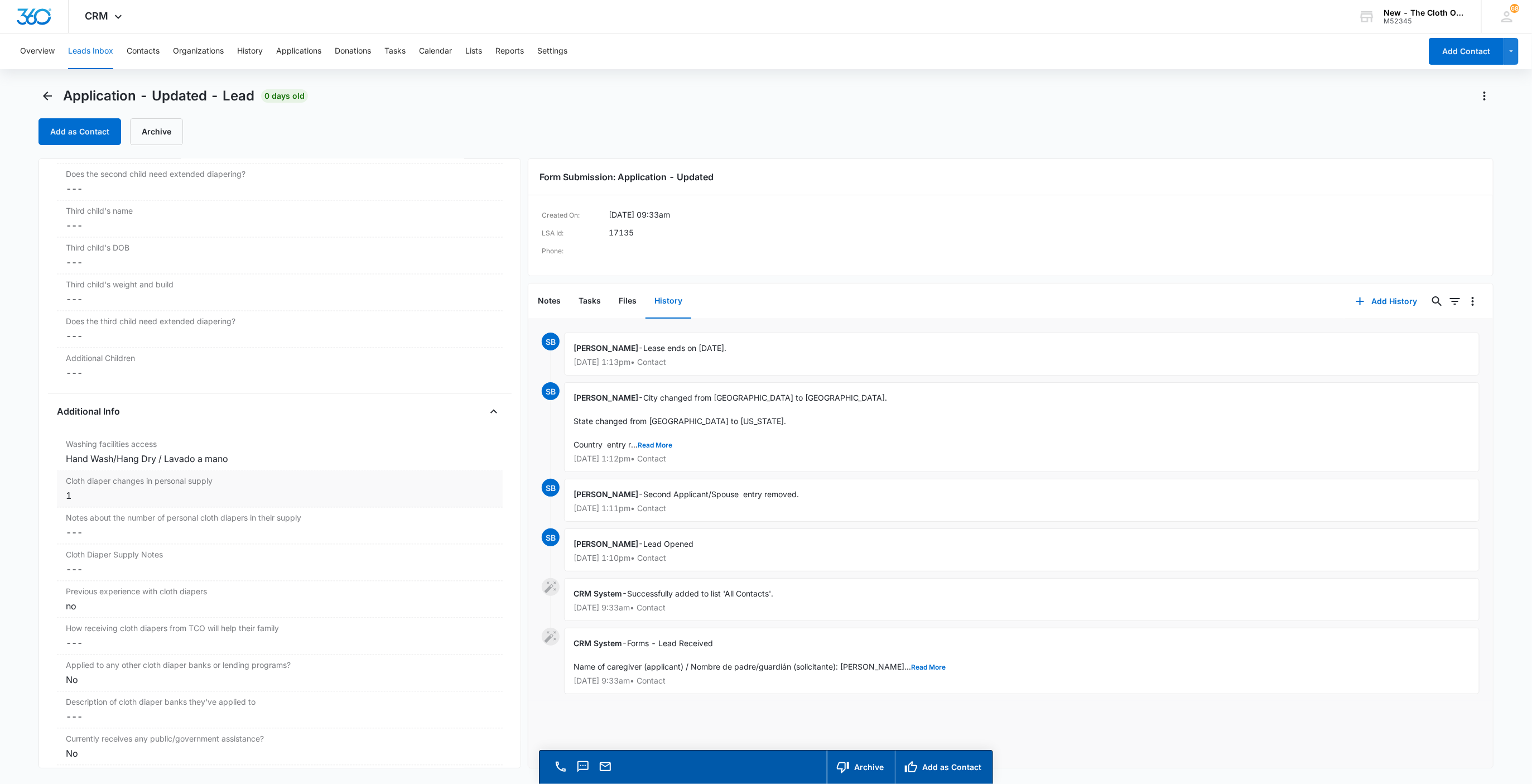
scroll to position [1710, 0]
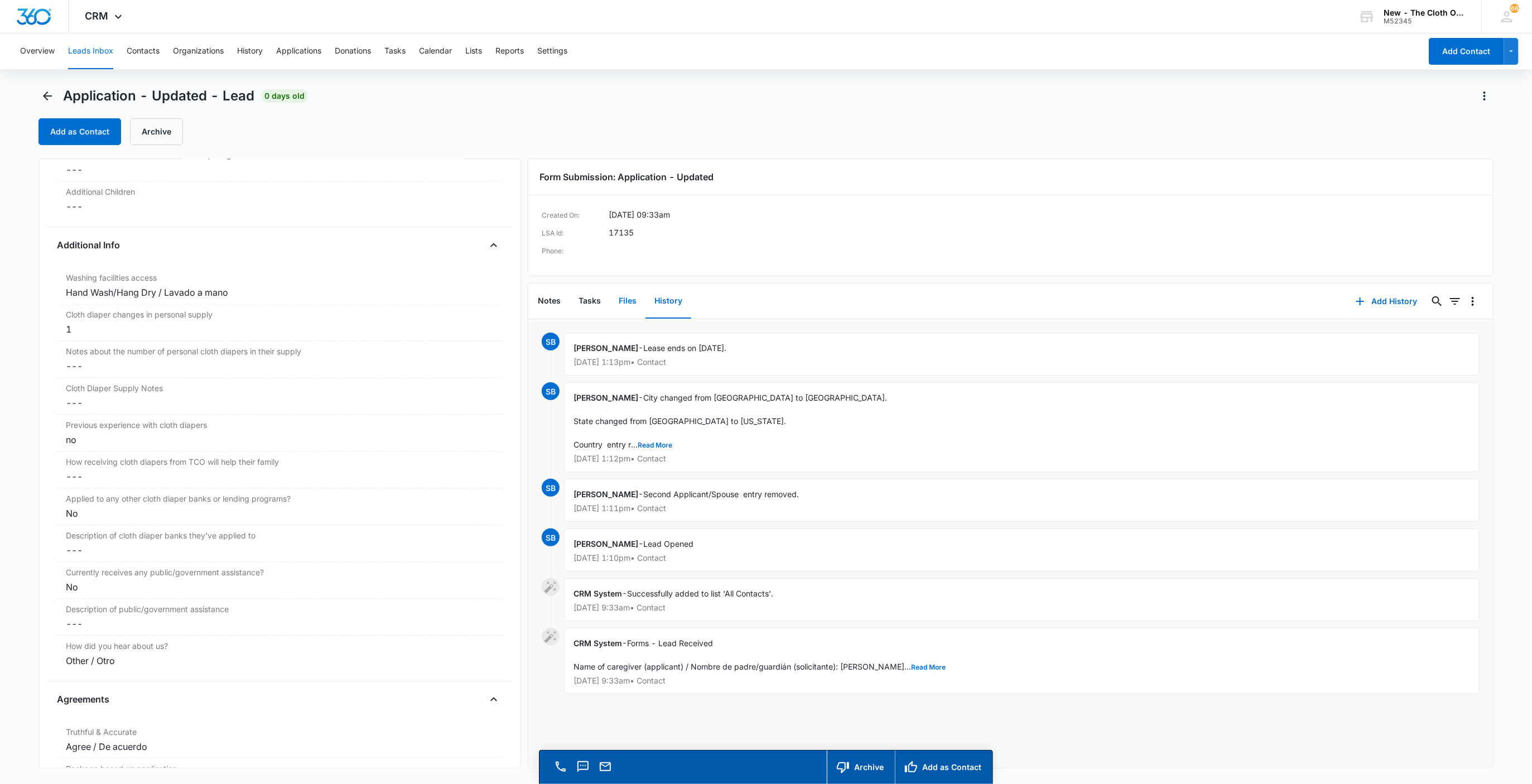
click at [621, 303] on button "Files" at bounding box center [628, 301] width 36 height 34
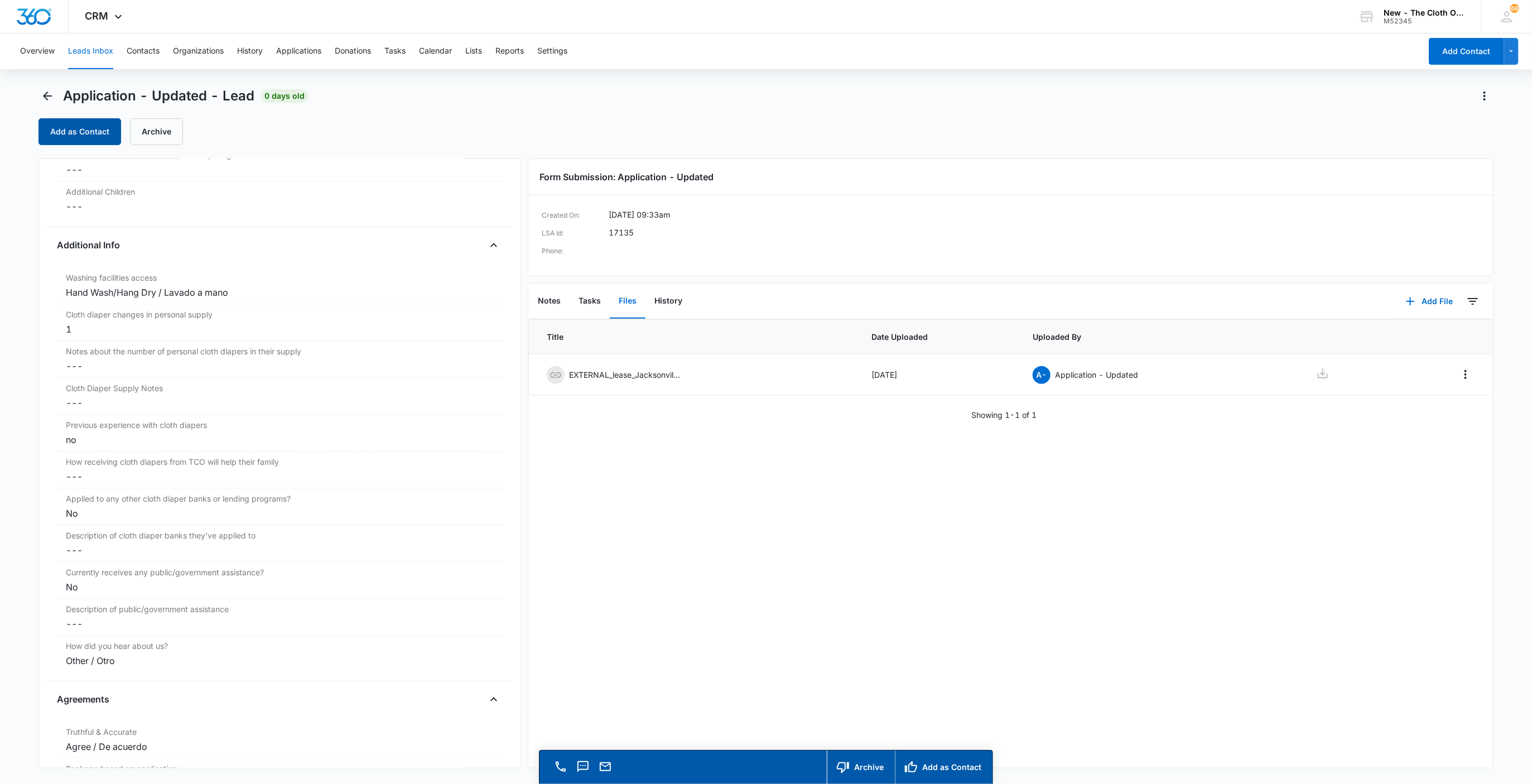
click at [94, 129] on button "Add as Contact" at bounding box center [80, 132] width 82 height 27
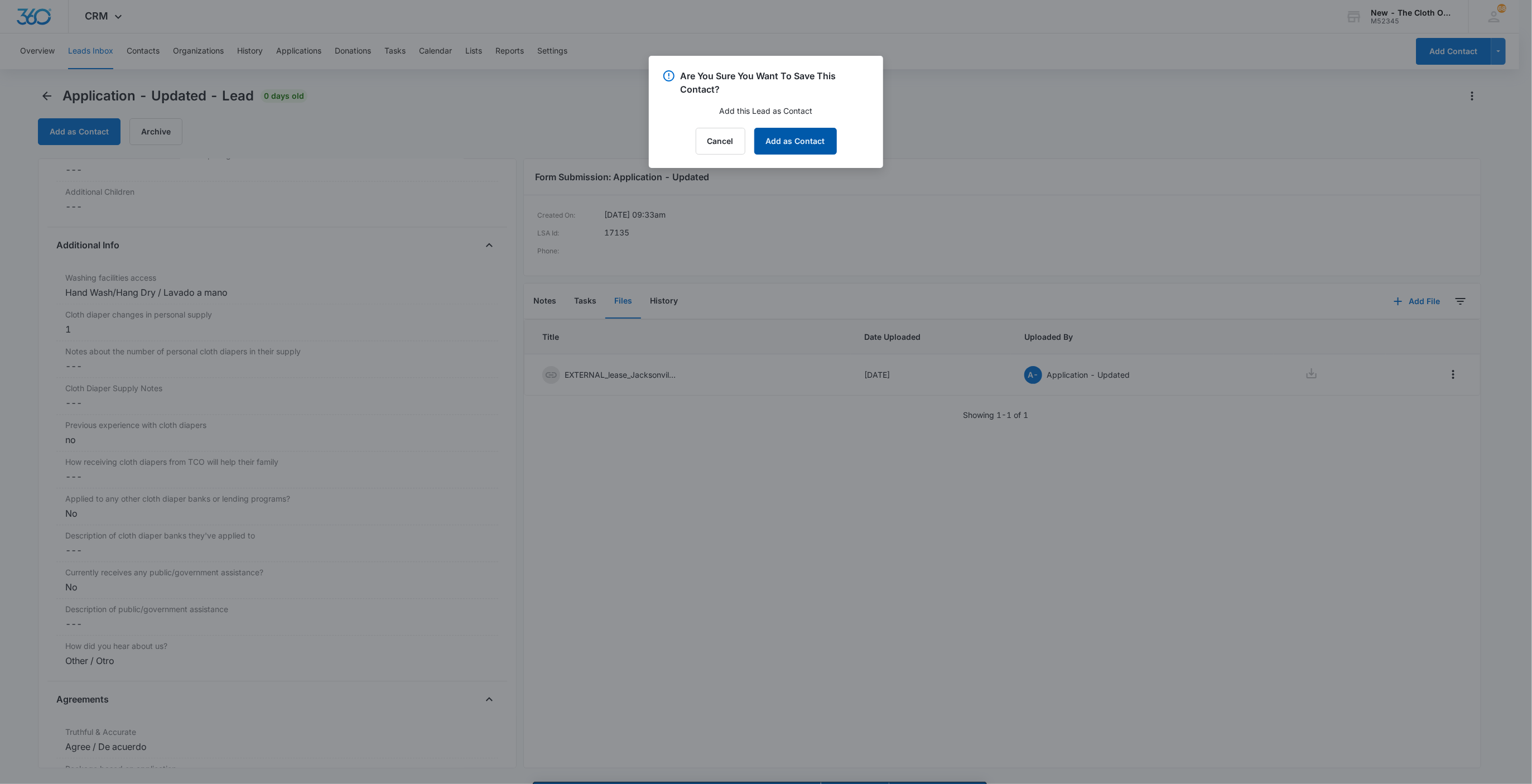
click at [808, 139] on button "Add as Contact" at bounding box center [795, 141] width 82 height 27
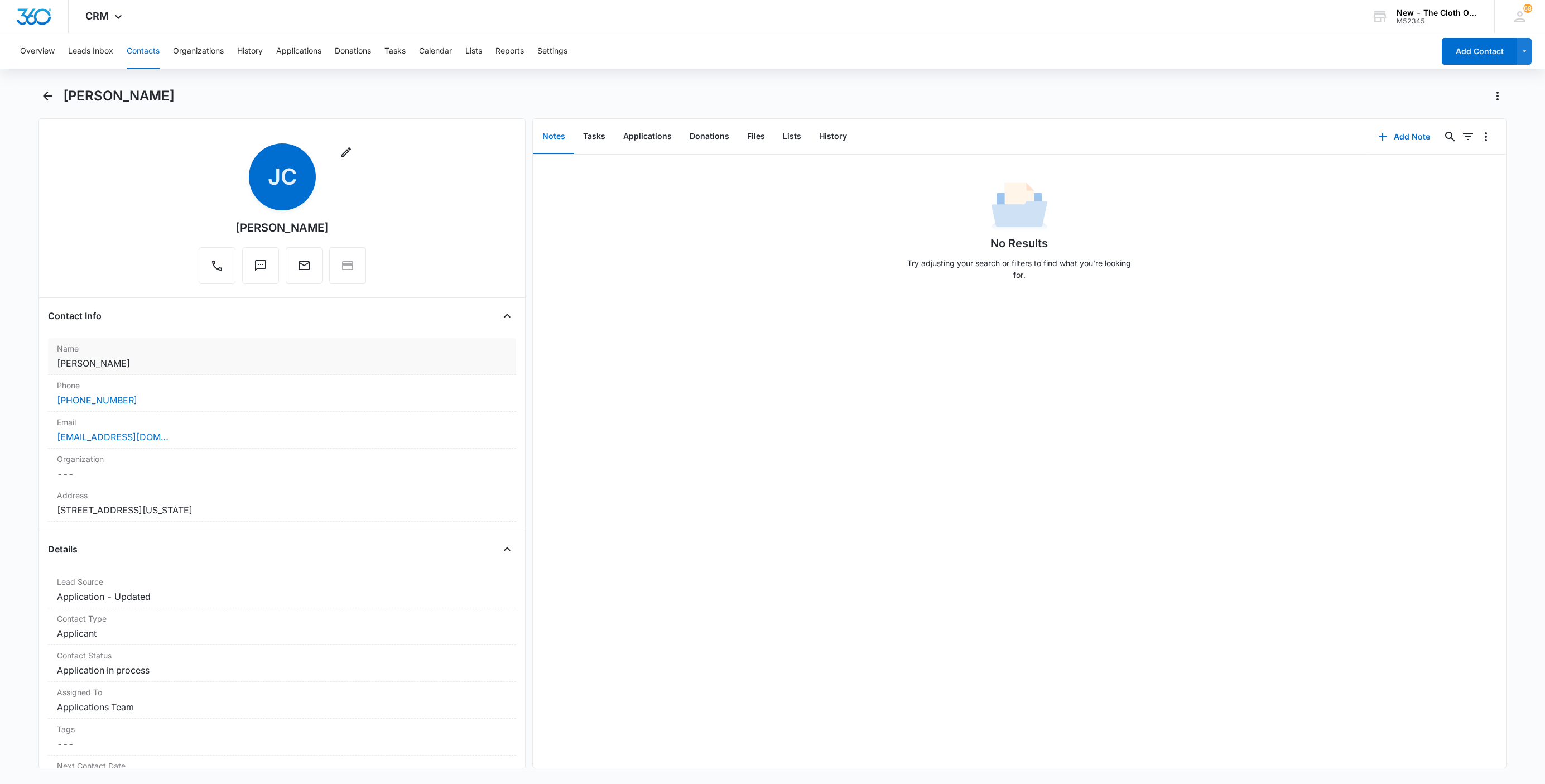
drag, startPoint x: 136, startPoint y: 364, endPoint x: 52, endPoint y: 360, distance: 84.1
click at [44, 362] on div "Remove JC Jazmine Clough Contact Info Name Cancel Save Changes Jazmine Clough P…" at bounding box center [282, 443] width 487 height 650
copy dd "Jazmine Clough"
click at [648, 134] on button "Applications" at bounding box center [647, 136] width 66 height 34
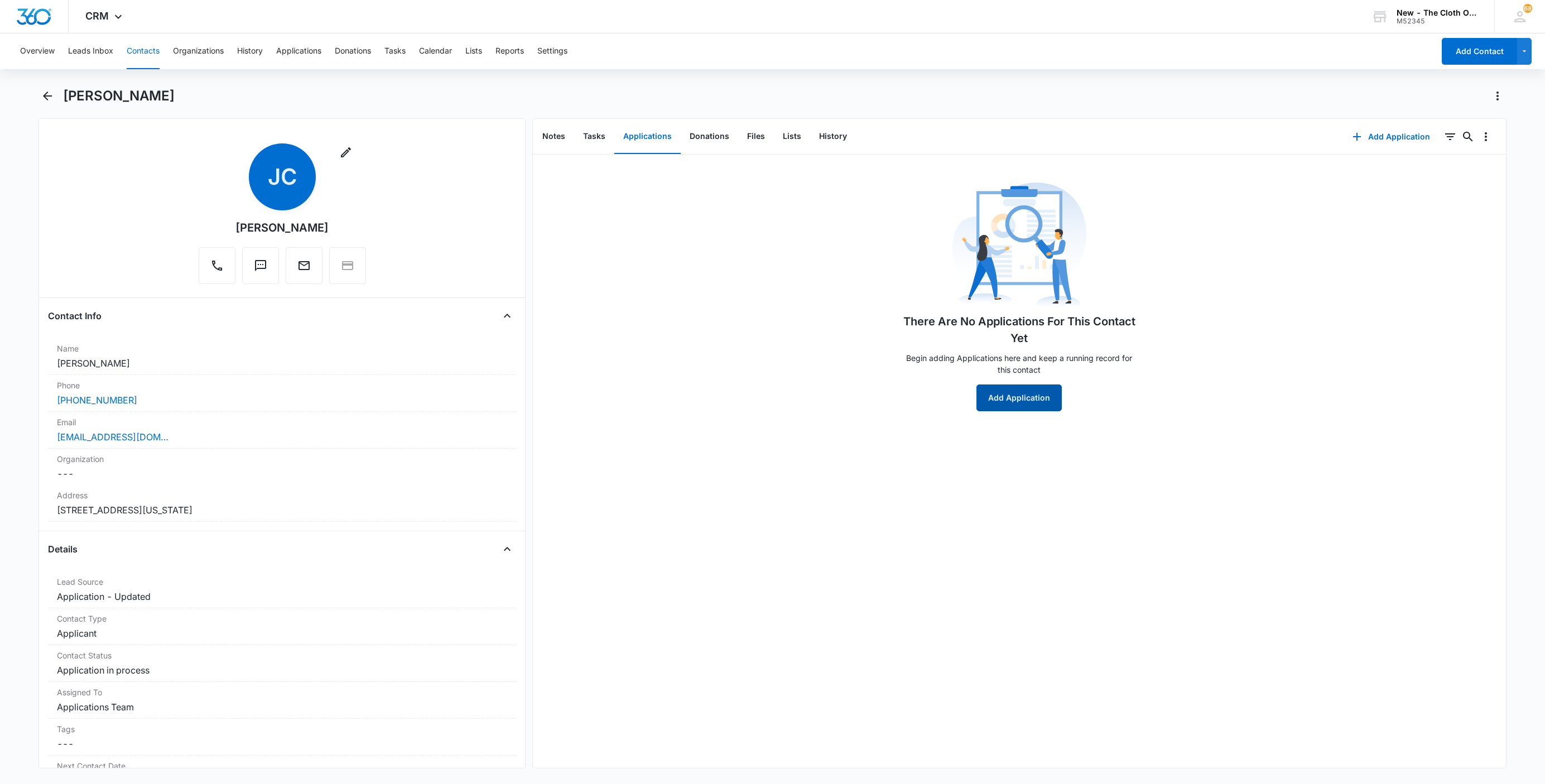
click at [1042, 397] on button "Add Application" at bounding box center [1019, 397] width 85 height 27
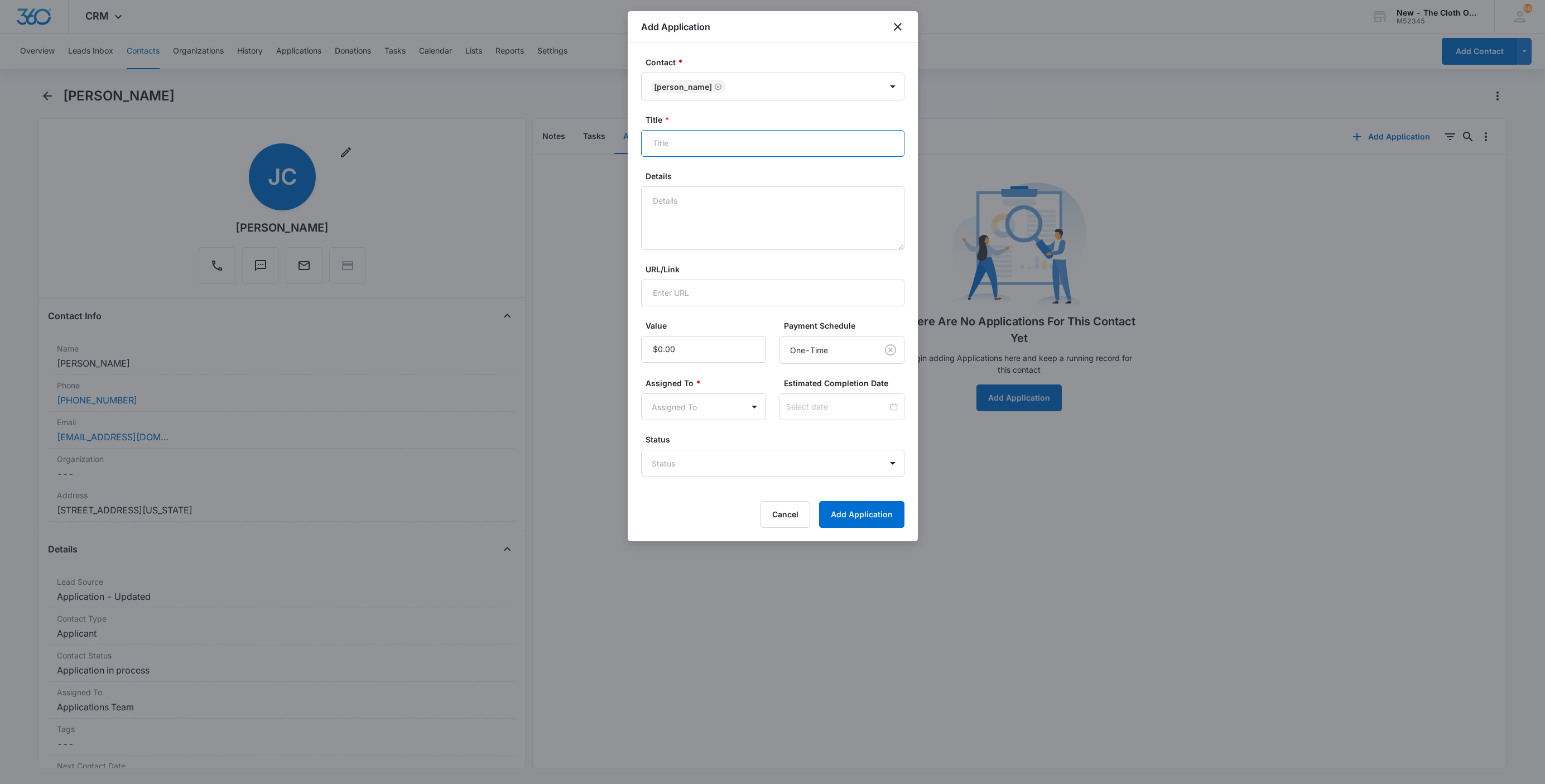
click at [757, 155] on input "Title *" at bounding box center [773, 143] width 263 height 27
paste input "Jazmine Clough"
type input "Applicant - Jazmine Clough"
type textarea "08/13 - address doc ok. no child doc rcvd. no profile found. ffst clear."
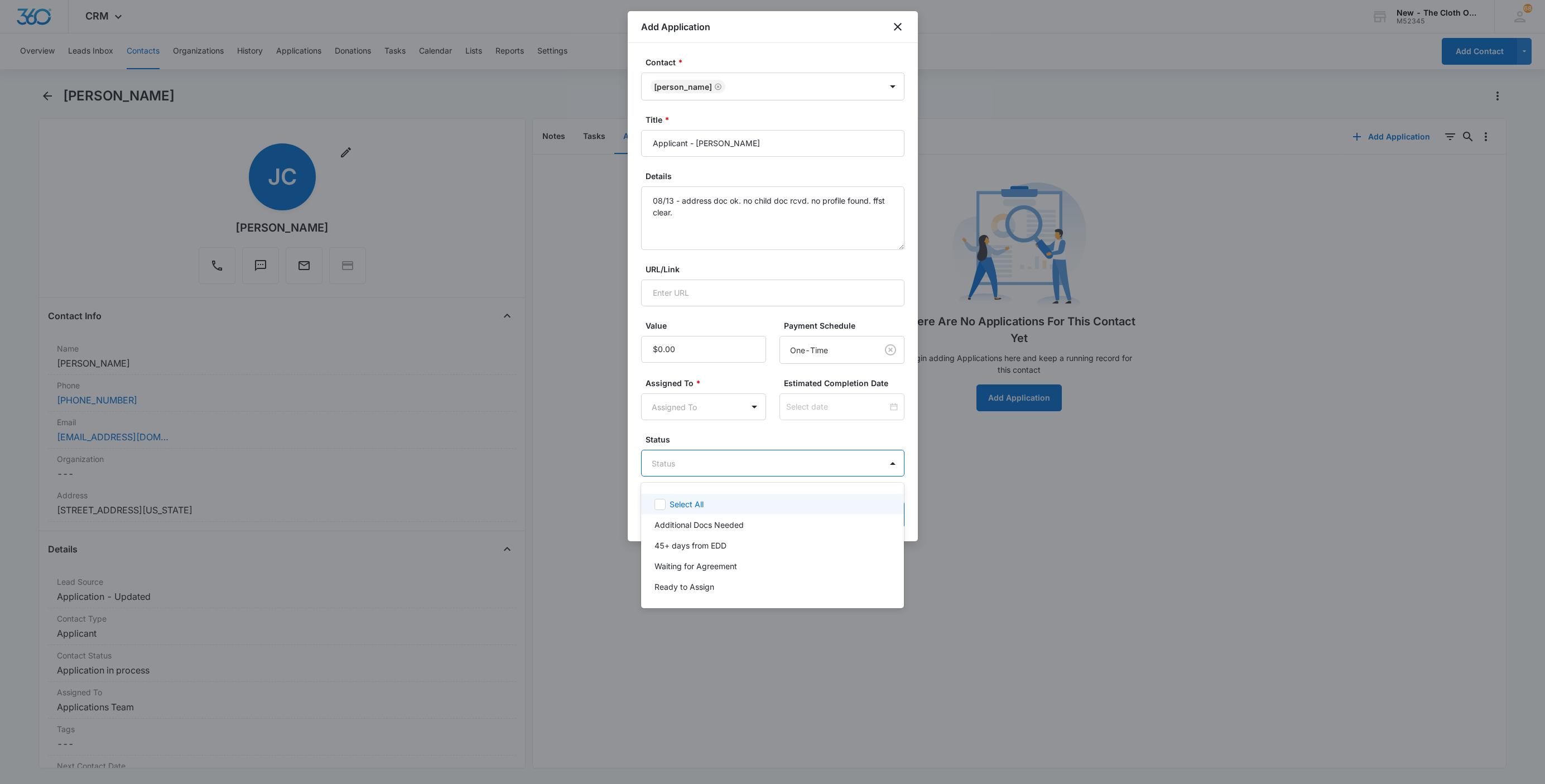
click at [725, 465] on body "CRM Apps Reputation Websites Forms CRM Email Social Shop Payments POS Ads Intel…" at bounding box center [772, 392] width 1545 height 784
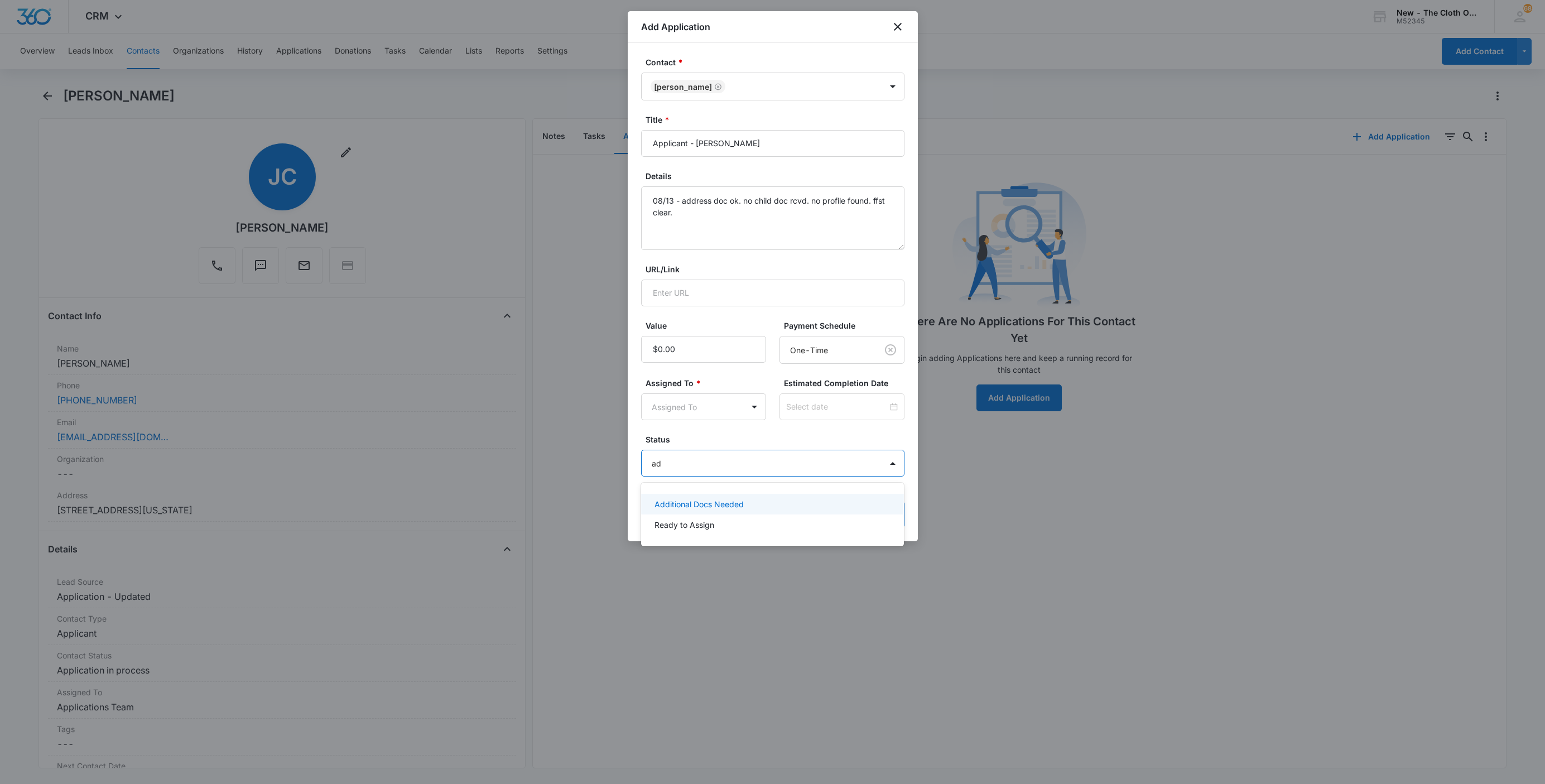
type input "add"
click at [720, 498] on p "Additional Docs Needed" at bounding box center [699, 504] width 89 height 12
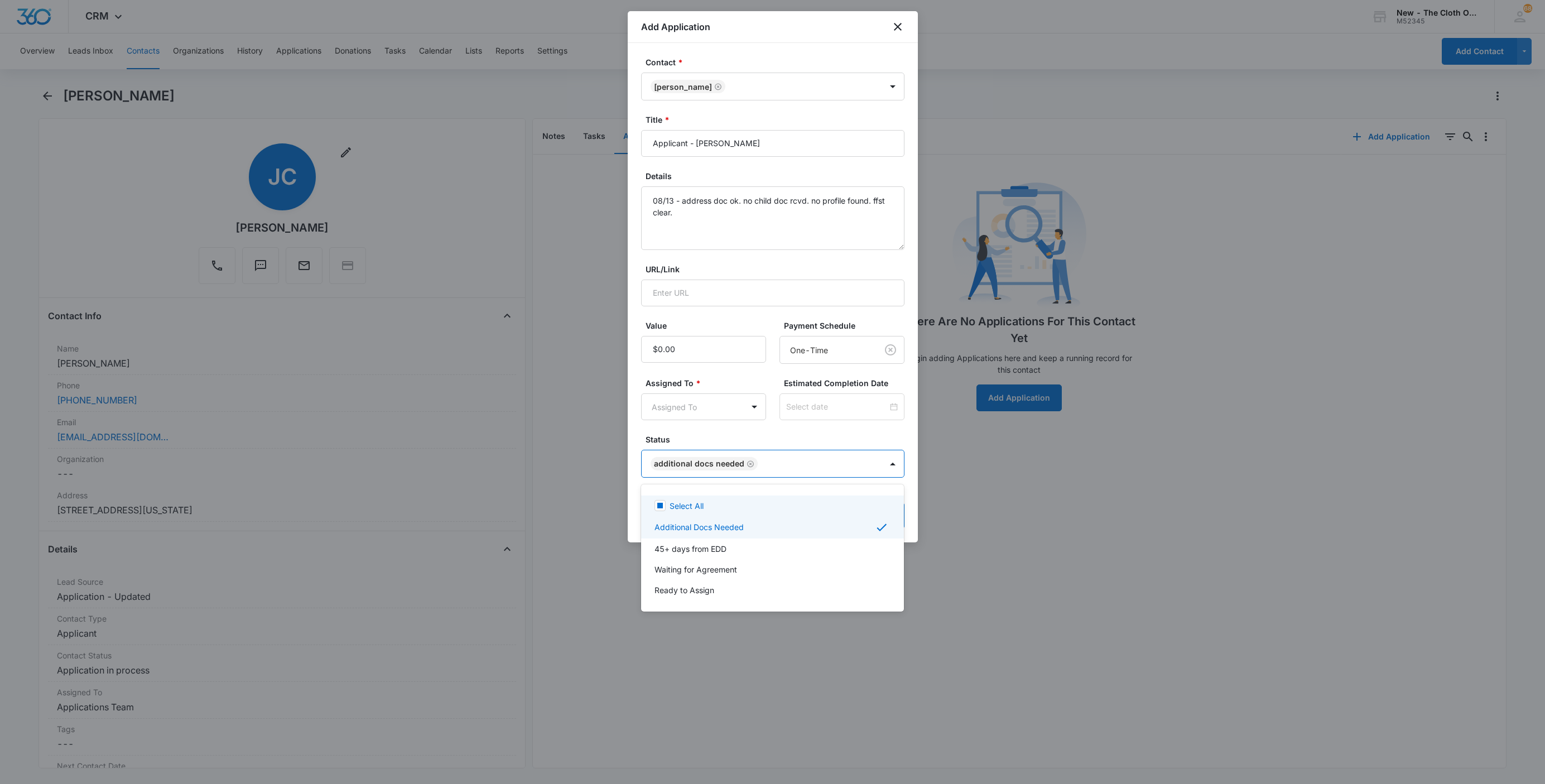
click at [697, 417] on div at bounding box center [772, 392] width 1545 height 784
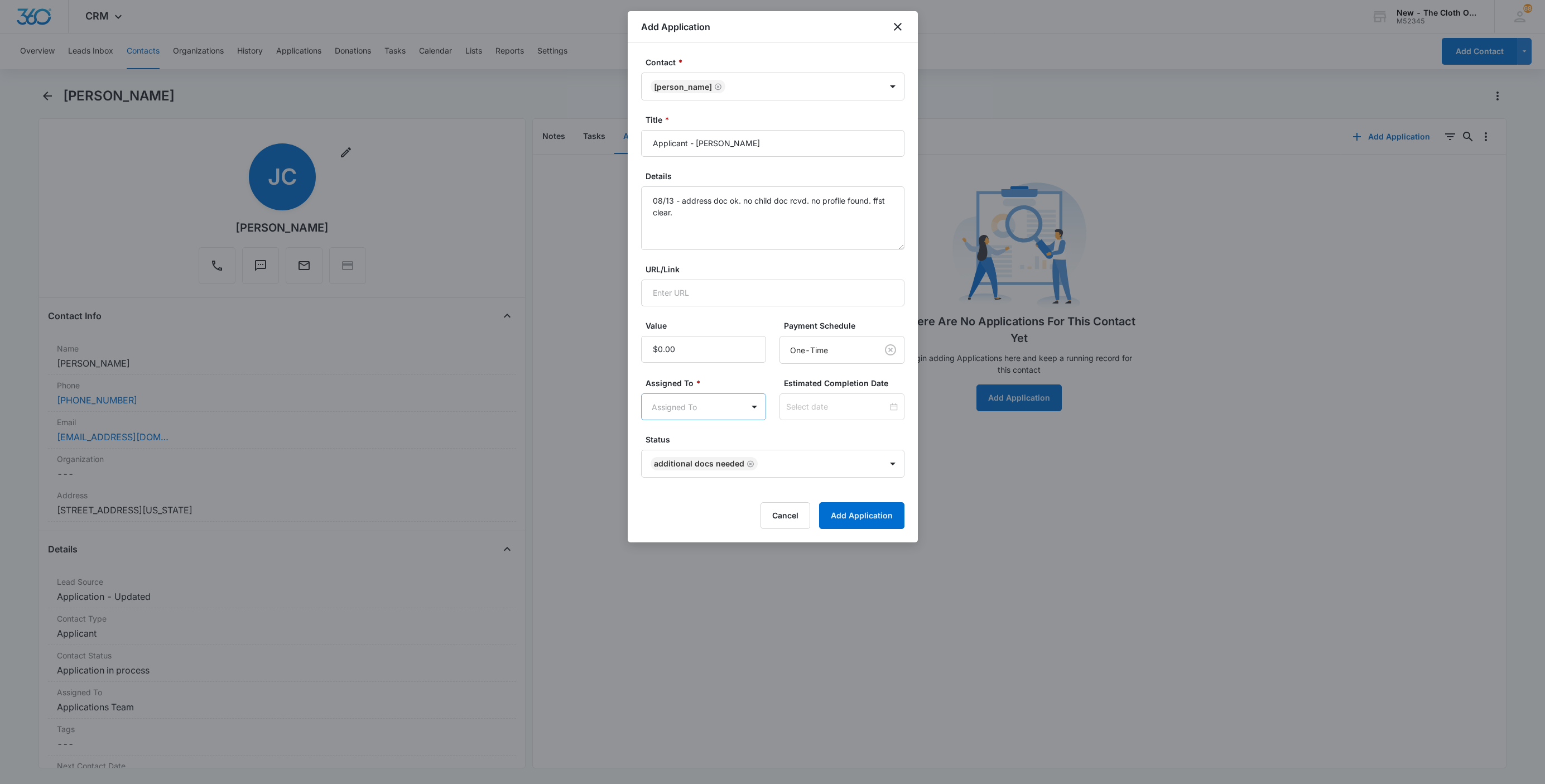
click at [697, 415] on body "CRM Apps Reputation Websites Forms CRM Email Social Shop Payments POS Ads Intel…" at bounding box center [772, 392] width 1545 height 784
click at [706, 492] on p "Applications Team" at bounding box center [688, 489] width 67 height 12
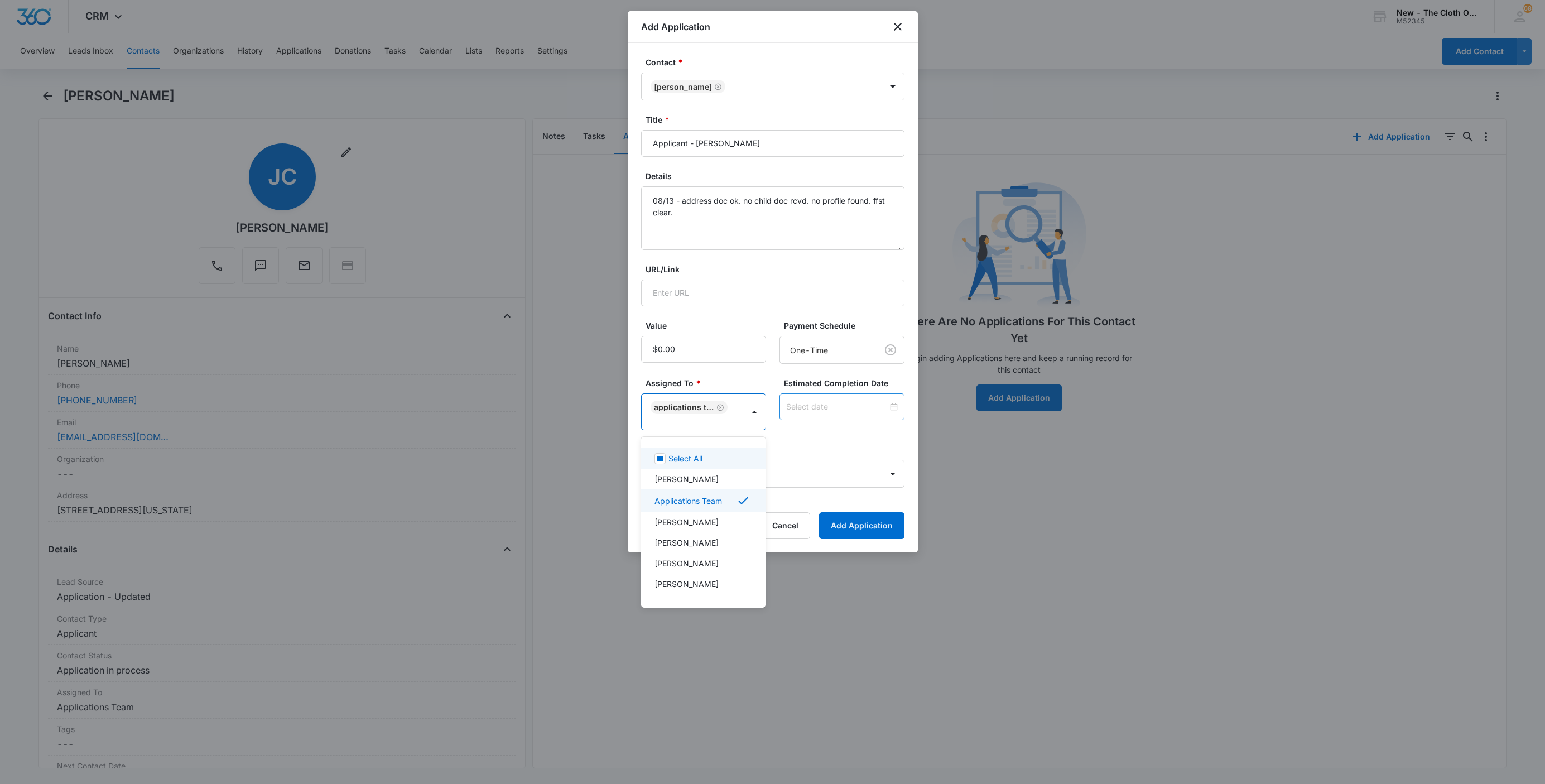
click at [820, 397] on div at bounding box center [772, 392] width 1545 height 784
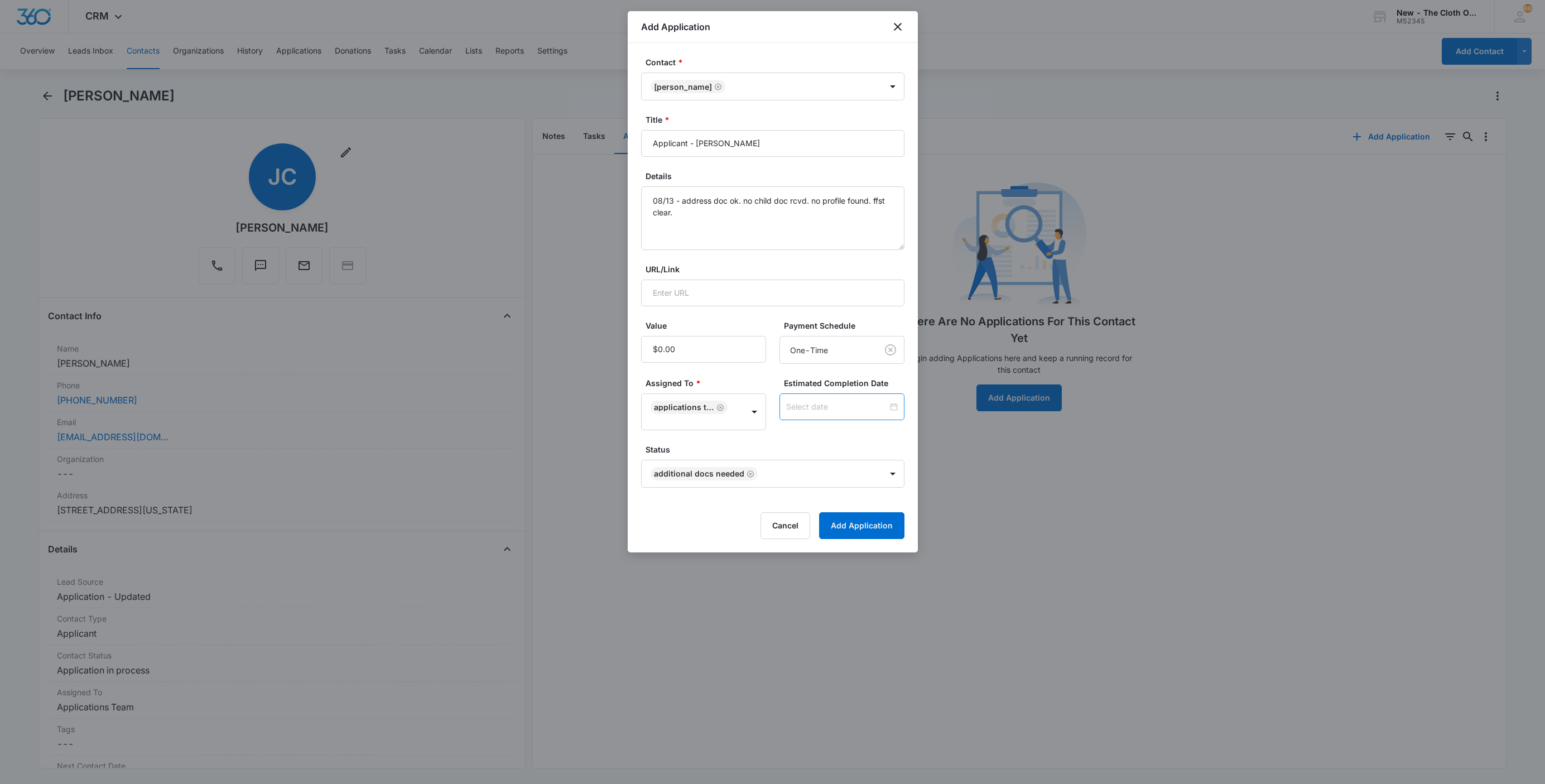
click at [820, 397] on div at bounding box center [842, 407] width 125 height 27
type input "Aug 20, 2025"
click at [823, 328] on div "20" at bounding box center [825, 323] width 13 height 13
click at [837, 435] on form "Contact * Jazmine Clough Title * Applicant - Jazmine Clough Details 08/13 - add…" at bounding box center [773, 298] width 263 height 483
click at [867, 524] on button "Add Application" at bounding box center [861, 525] width 85 height 27
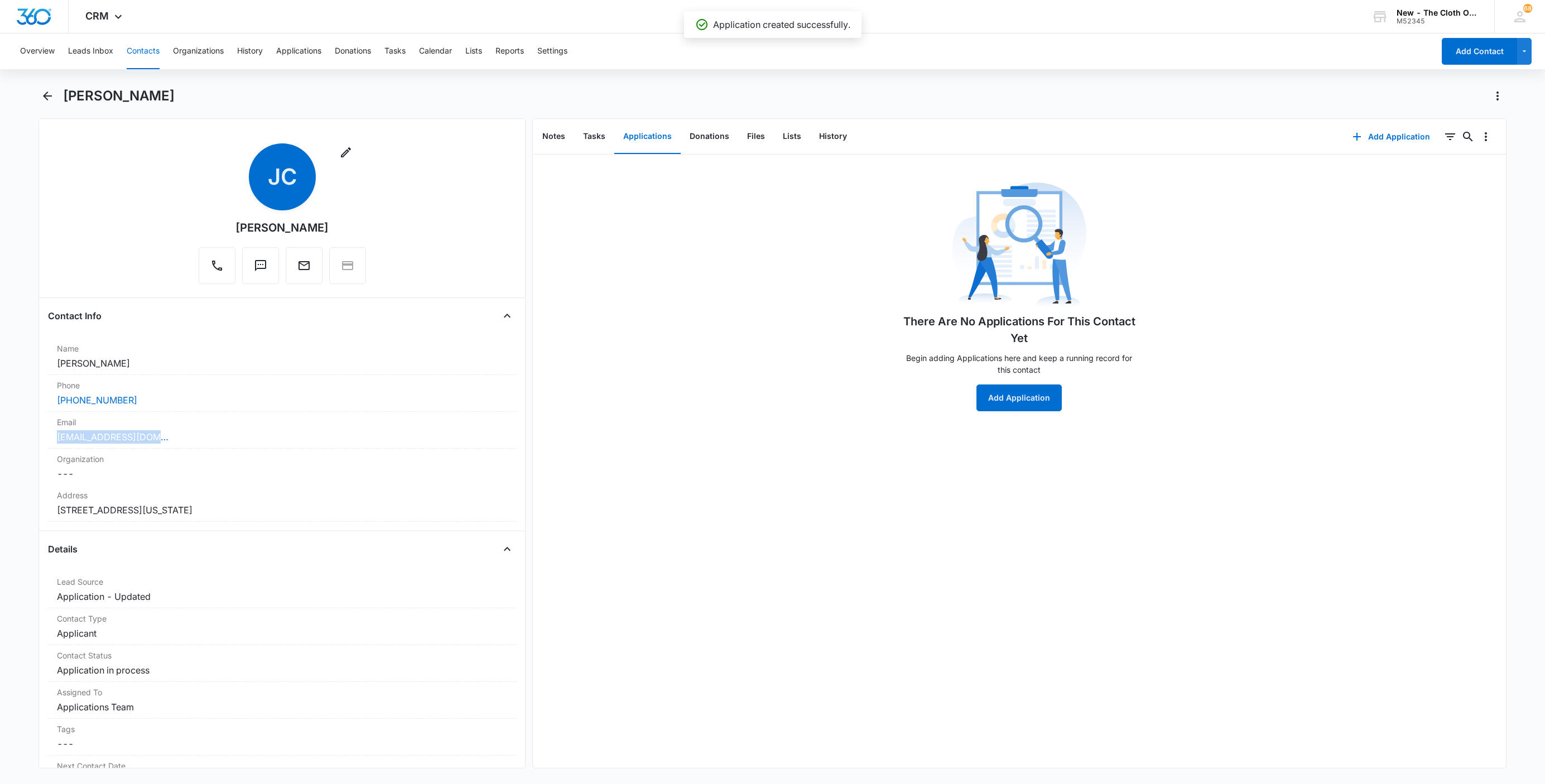
drag, startPoint x: 174, startPoint y: 437, endPoint x: 20, endPoint y: 431, distance: 154.1
click at [22, 436] on main "Jazmine Clough Remove JC Jazmine Clough Contact Info Name Cancel Save Changes J…" at bounding box center [772, 435] width 1545 height 695
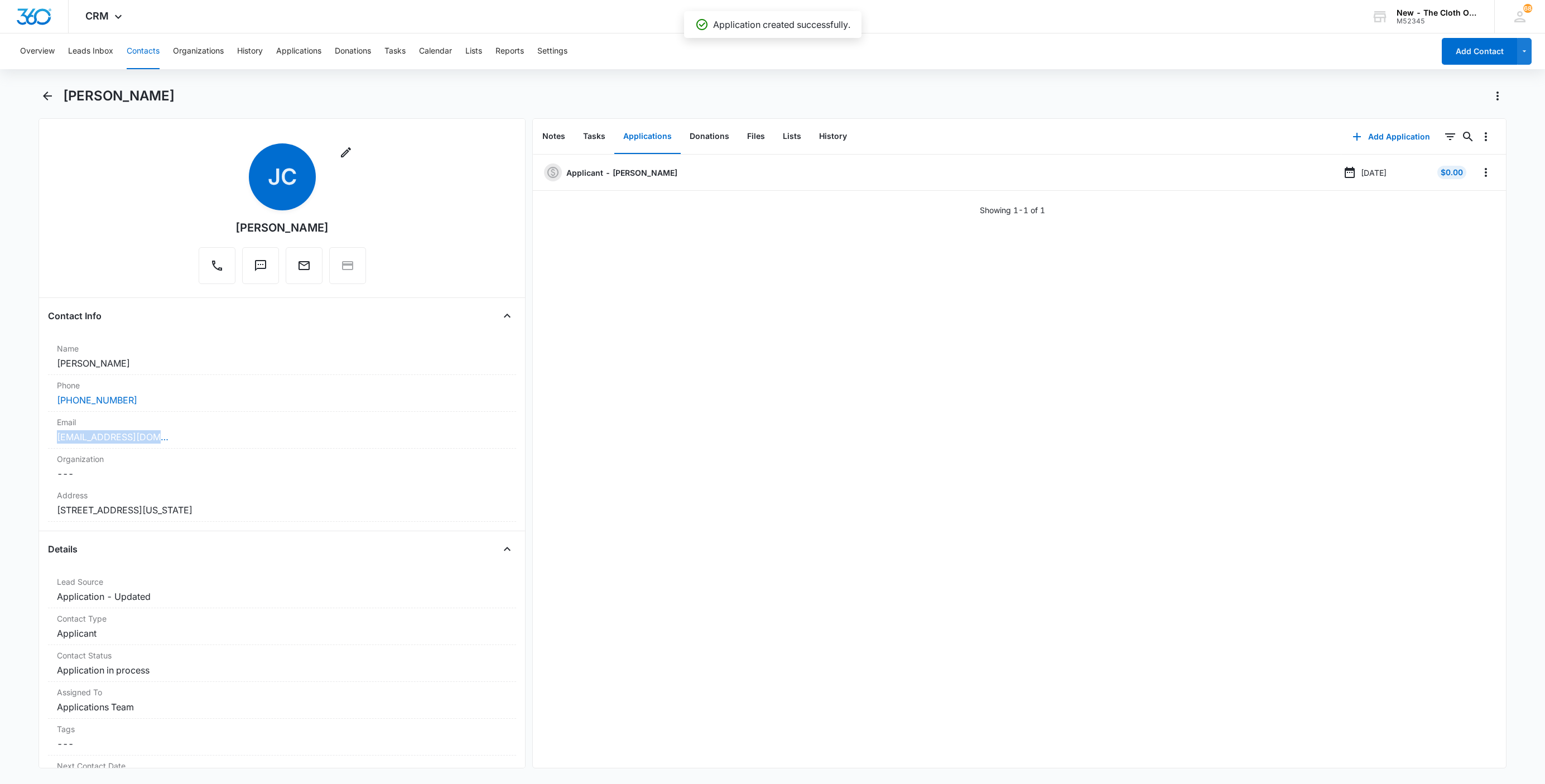
copy link "jamrock1043@gmail.com"
click at [74, 51] on button "Leads Inbox" at bounding box center [90, 51] width 45 height 36
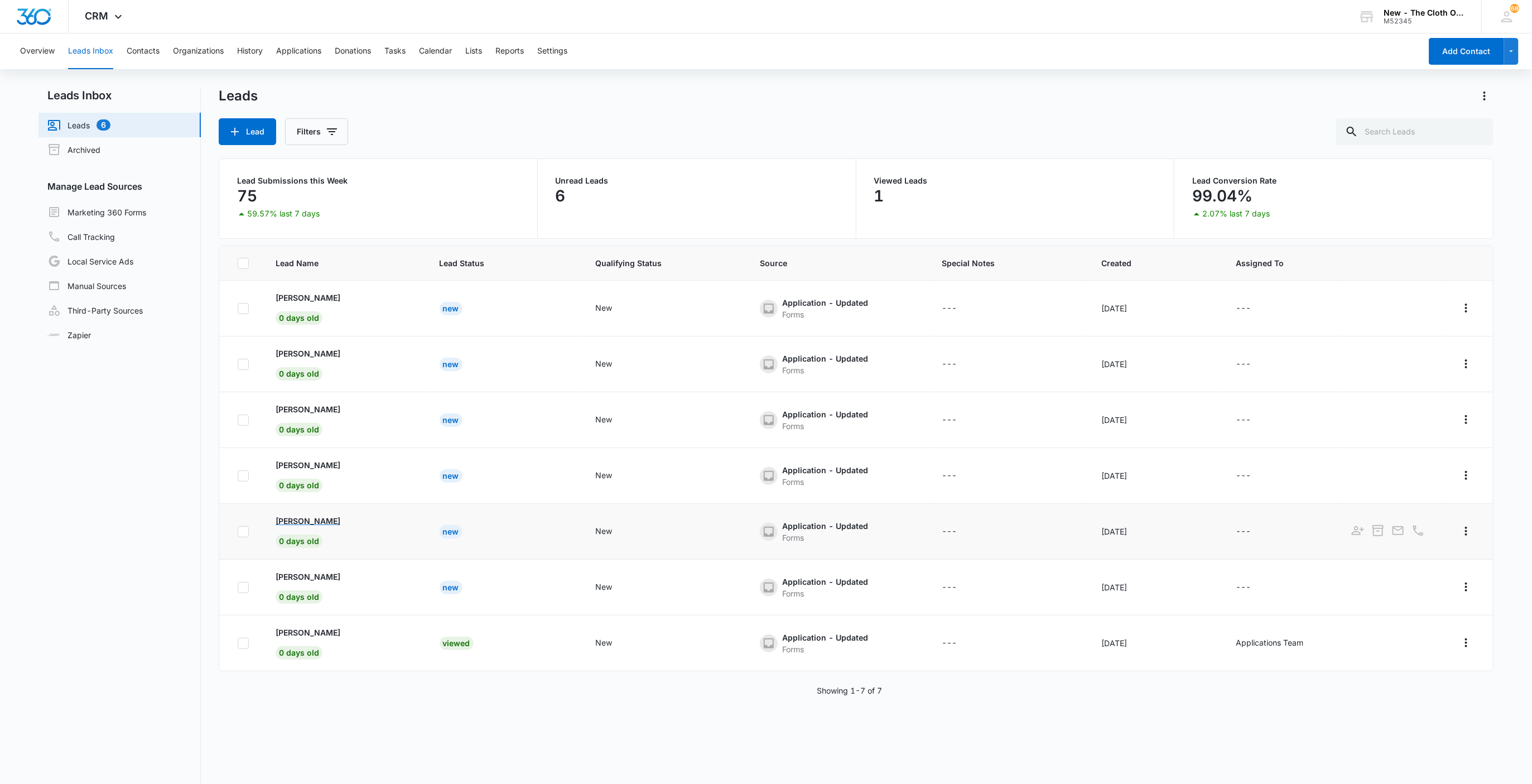
drag, startPoint x: 256, startPoint y: 517, endPoint x: 378, endPoint y: 526, distance: 122.3
click at [378, 526] on tr "Sarah Heathcoat 0 days old New New Application - Updated Forms --- Aug 13, 2025…" at bounding box center [856, 531] width 1274 height 56
copy p "[PERSON_NAME]"
drag, startPoint x: 258, startPoint y: 573, endPoint x: 352, endPoint y: 578, distance: 94.1
click at [352, 578] on tr "Sarah Heathcoat 0 days old New New Application - Updated Forms --- Aug 13, 2025…" at bounding box center [856, 587] width 1274 height 56
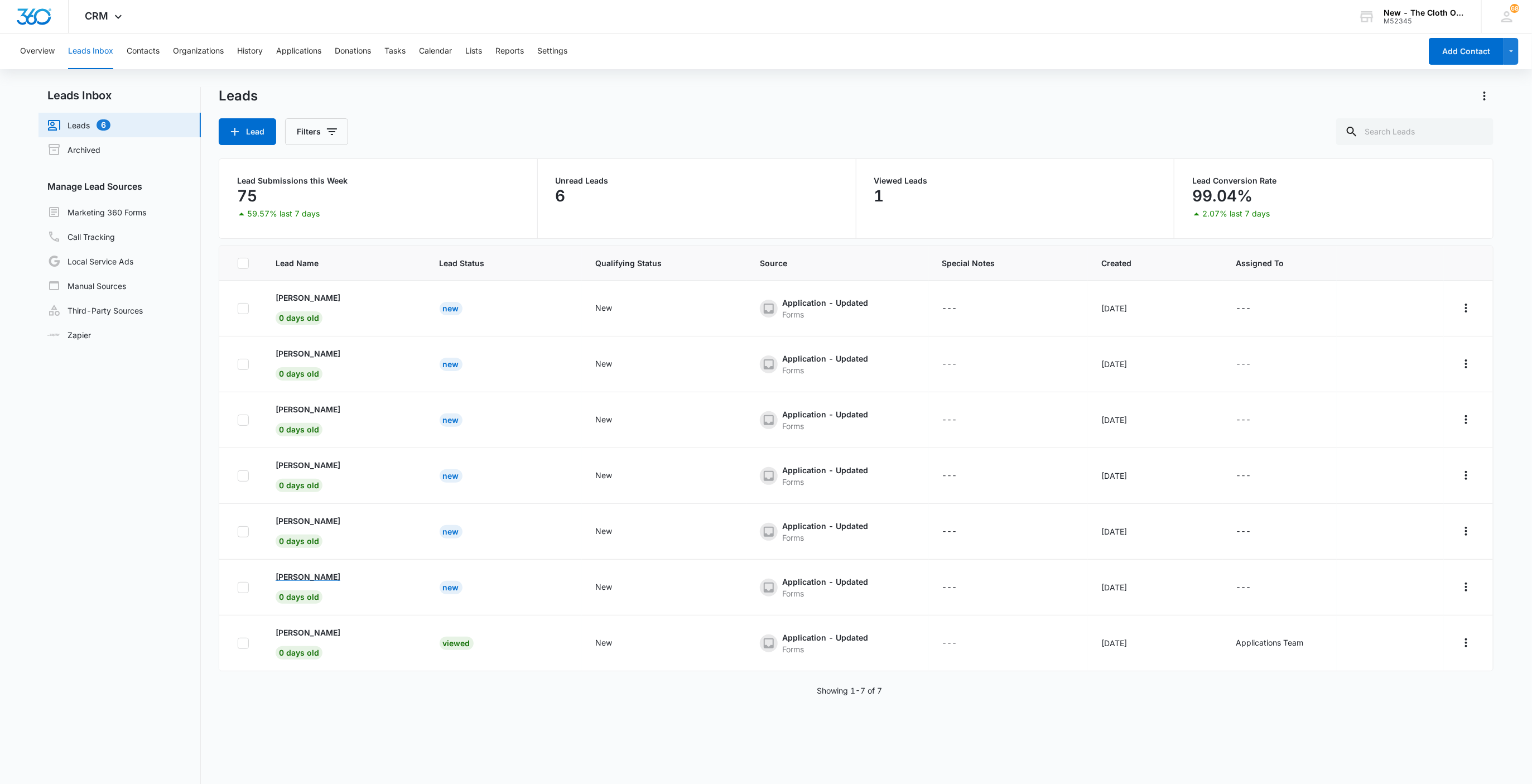
copy p "[PERSON_NAME]"
click at [308, 579] on p "[PERSON_NAME]" at bounding box center [308, 576] width 65 height 12
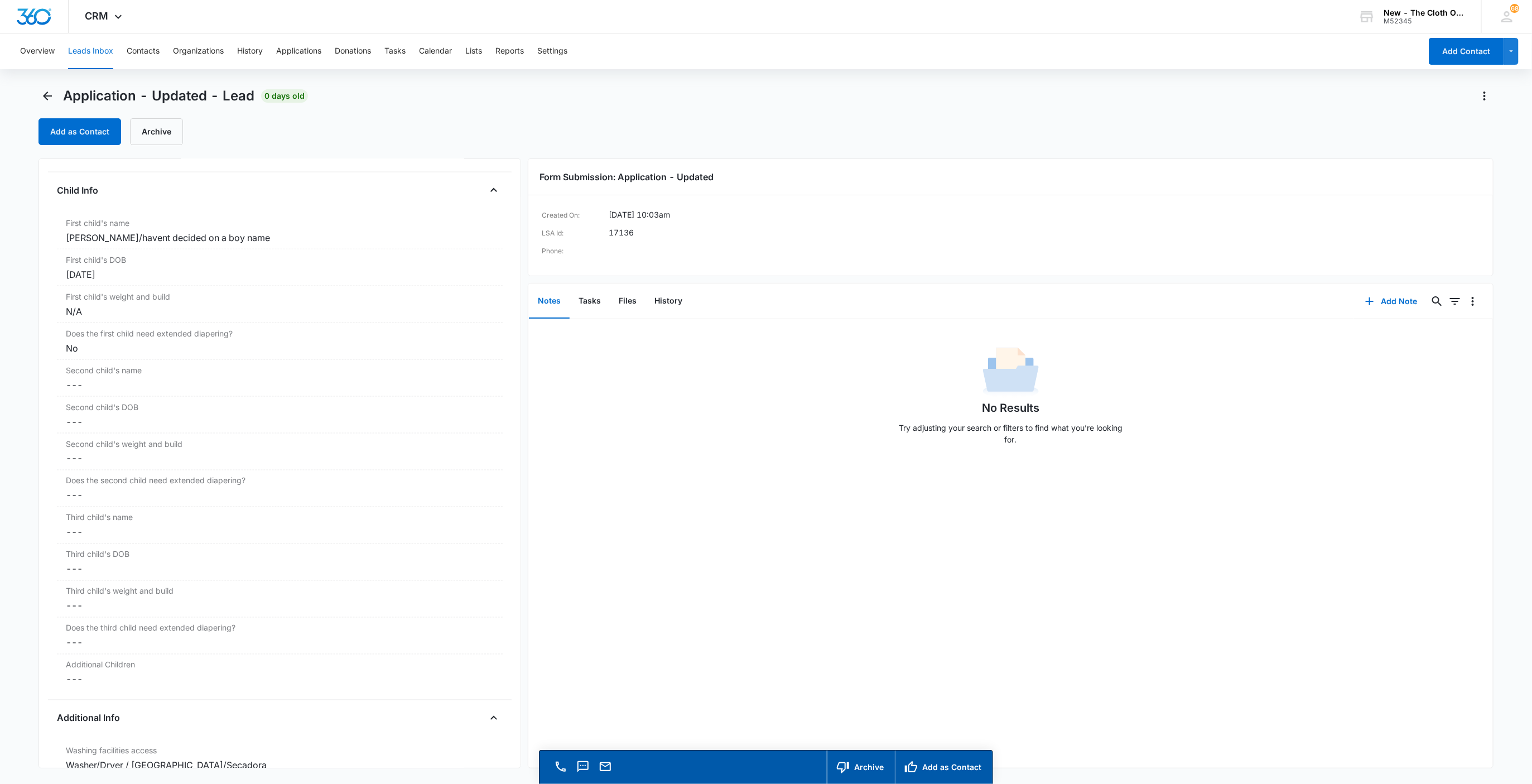
scroll to position [1255, 0]
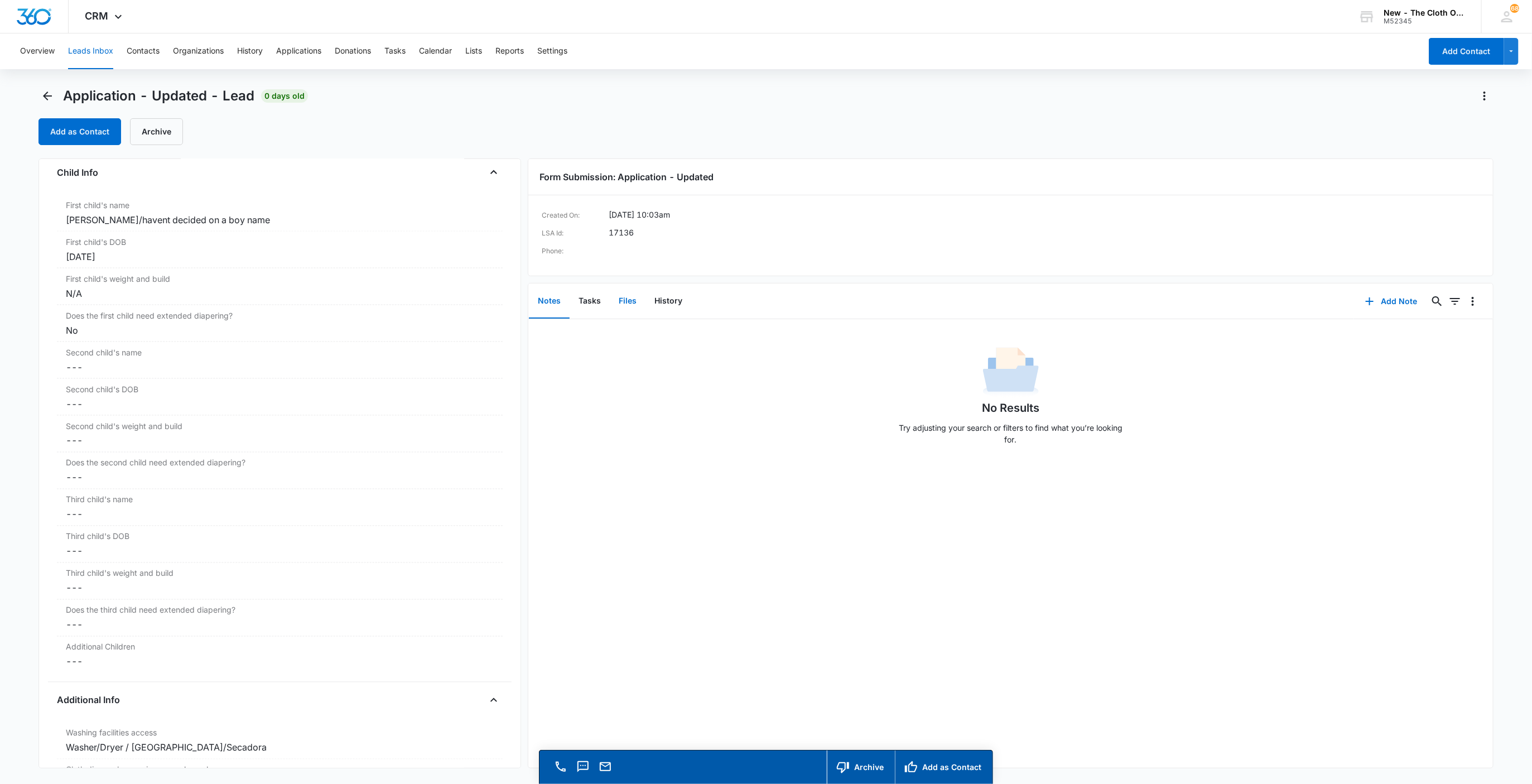
click at [626, 303] on button "Files" at bounding box center [628, 301] width 36 height 34
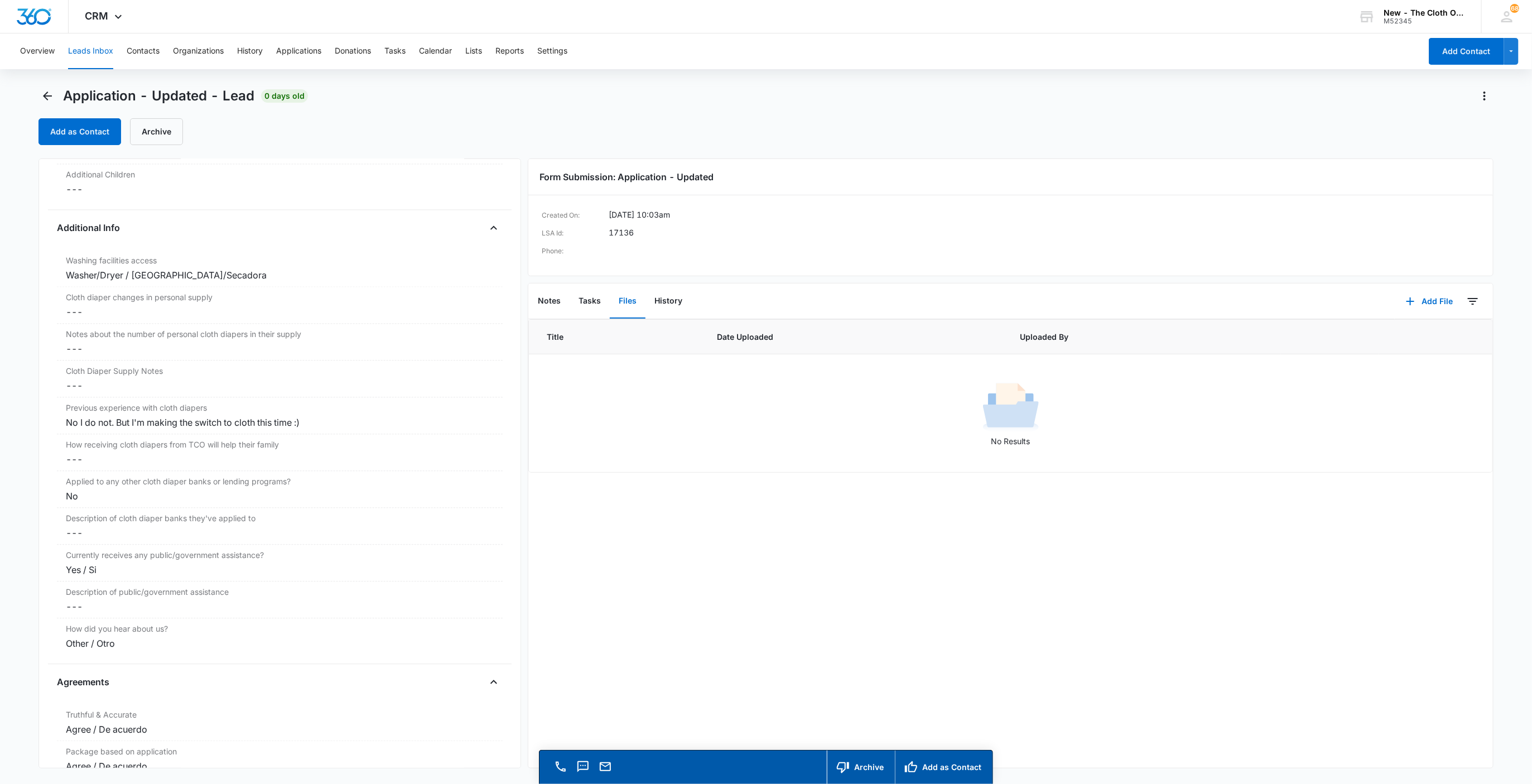
scroll to position [1758, 0]
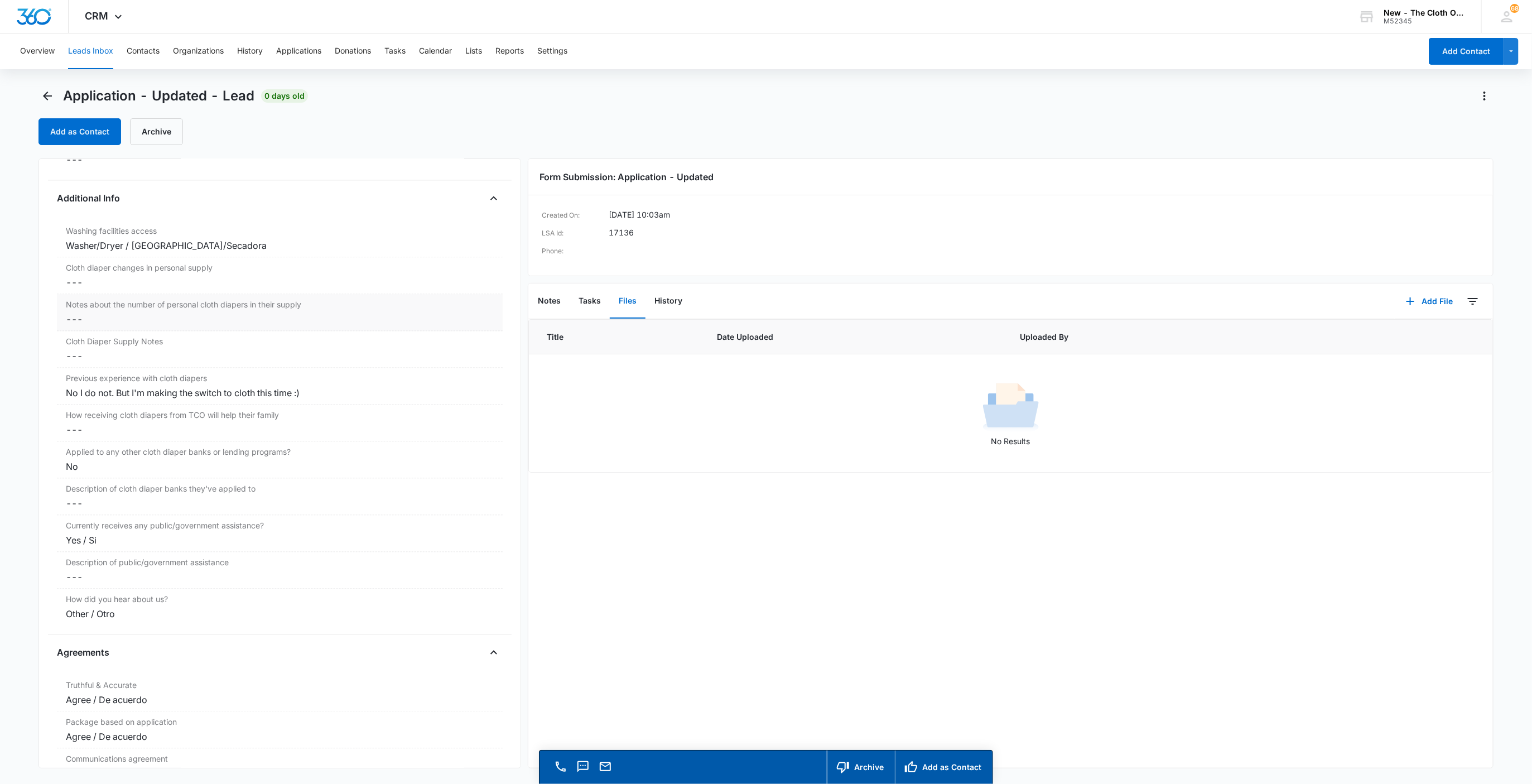
click at [104, 326] on dd "Cancel Save Changes ---" at bounding box center [280, 319] width 429 height 13
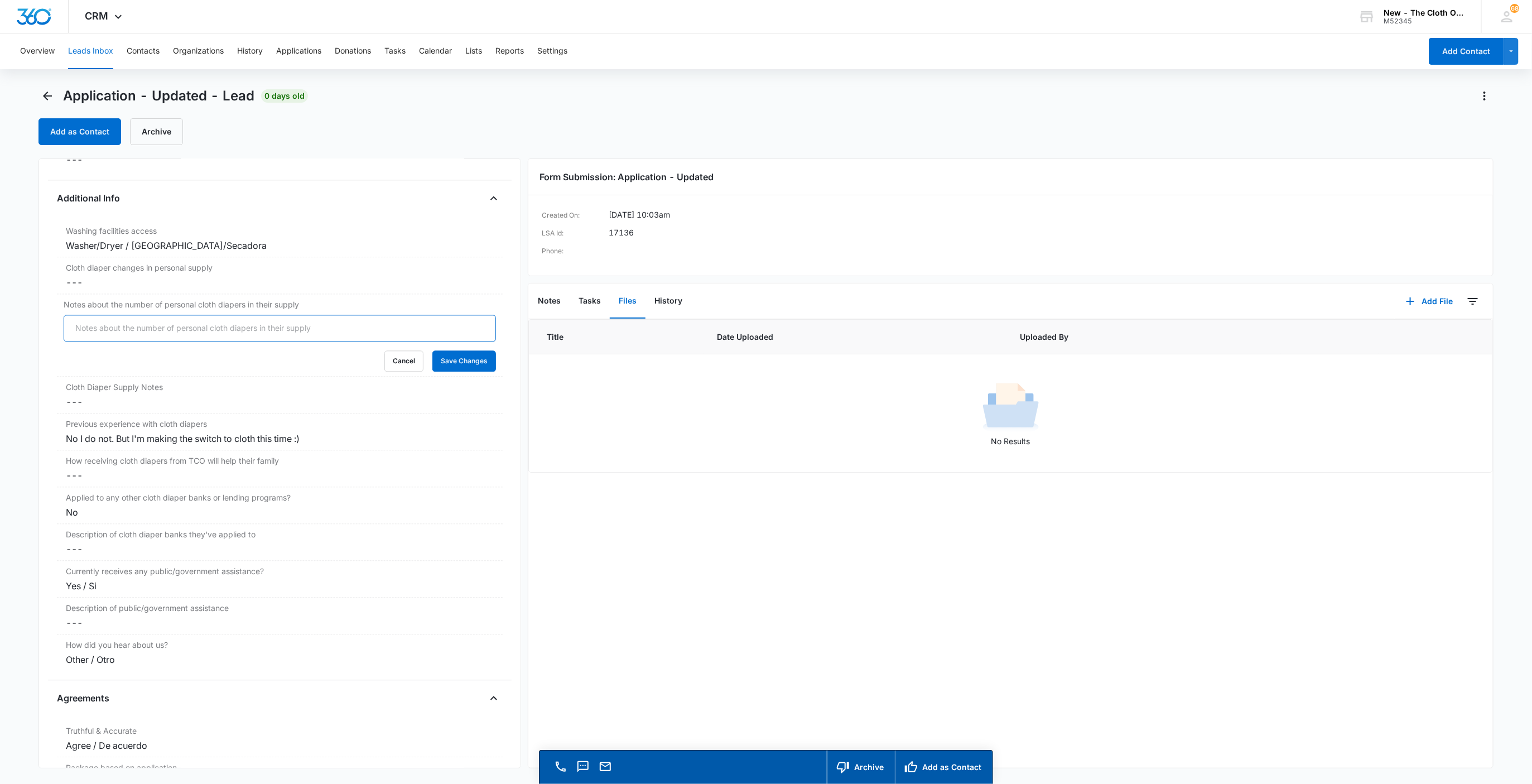
click at [104, 334] on input "Notes about the number of personal cloth diapers in their supply" at bounding box center [280, 327] width 433 height 27
type input "08/13/25: 0"
click at [432, 351] on button "Save Changes" at bounding box center [464, 361] width 64 height 21
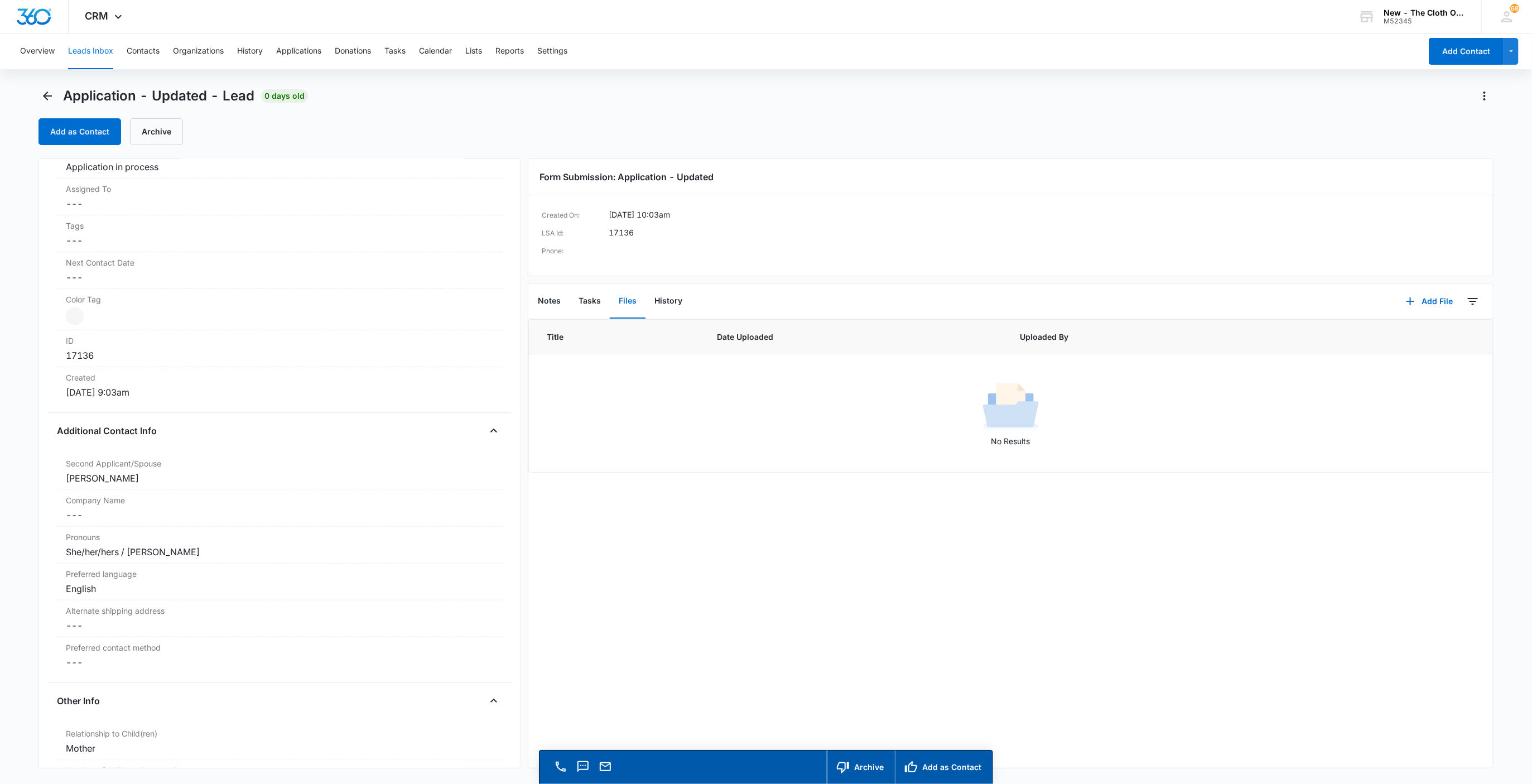
scroll to position [502, 0]
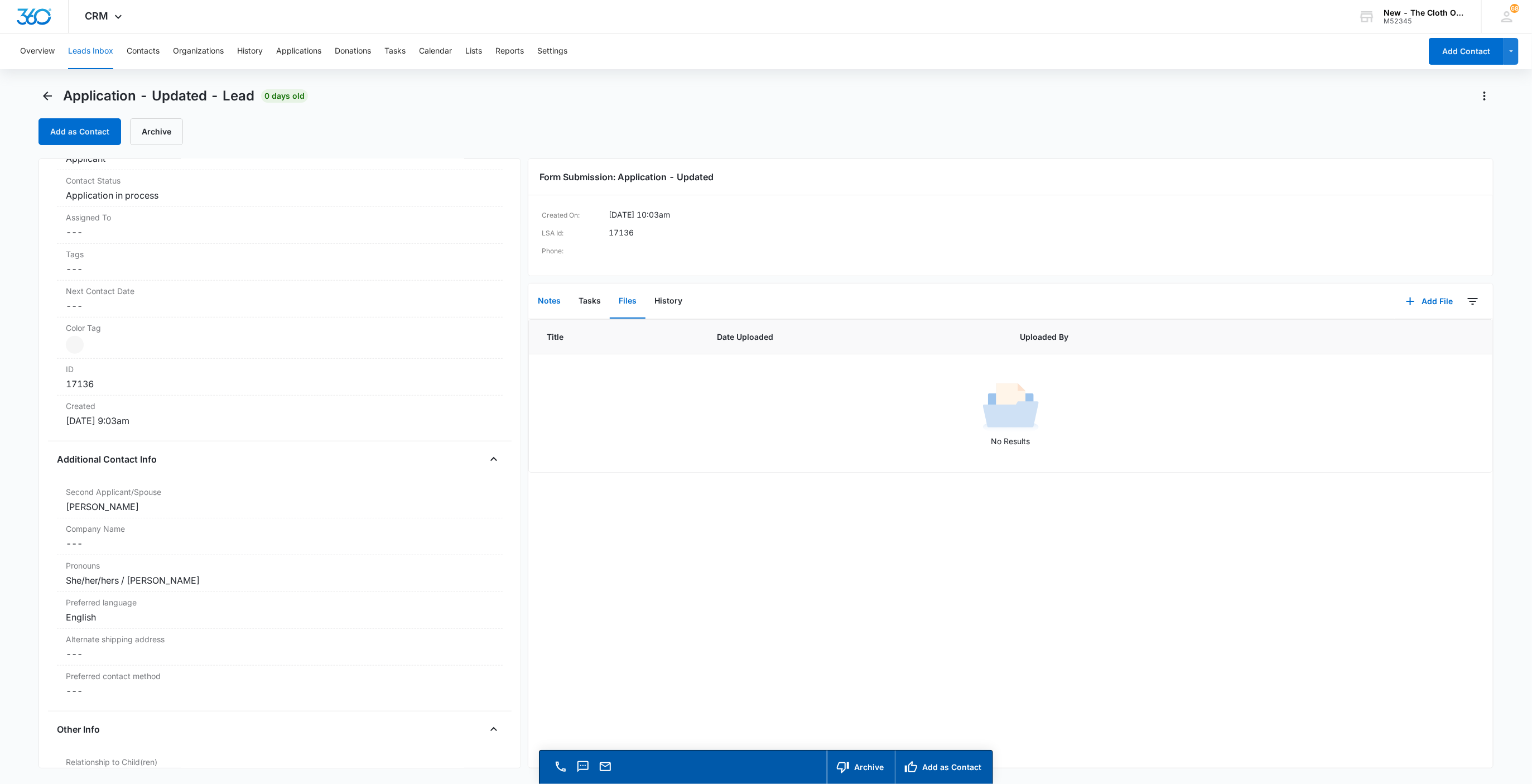
click at [546, 292] on button "Notes" at bounding box center [549, 301] width 41 height 34
click at [1372, 305] on button "Add Note" at bounding box center [1391, 301] width 74 height 27
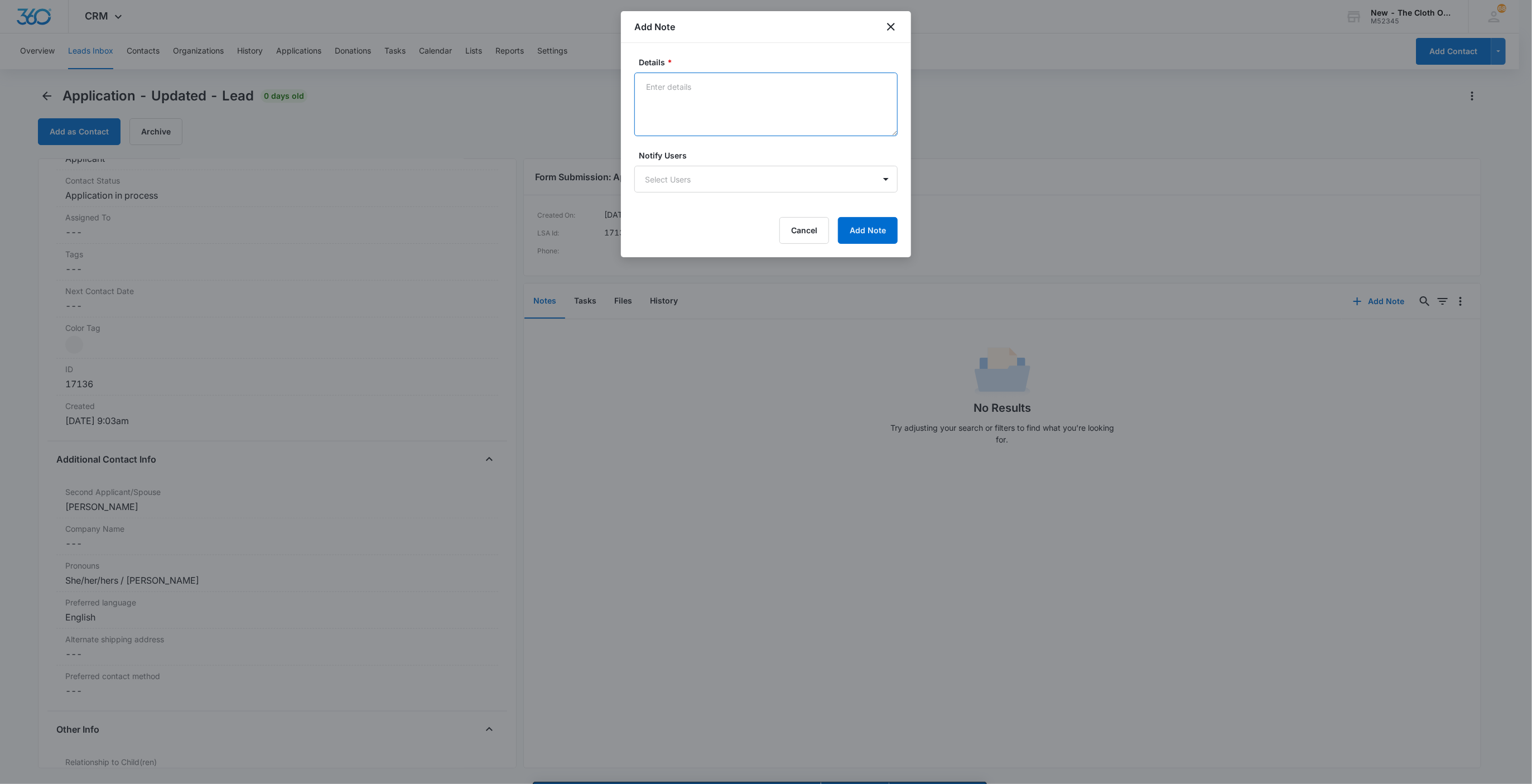
click at [702, 130] on textarea "Details *" at bounding box center [766, 104] width 263 height 64
paste textarea "https://www.facebook.com/Waifu4Laifu13/"
paste textarea "[PERSON_NAME] ([PERSON_NAME])"
type textarea "Sarah Heathcoat (Jay) https://www.facebook.com/Waifu4Laifu13/"
click at [858, 223] on button "Add Note" at bounding box center [868, 230] width 60 height 27
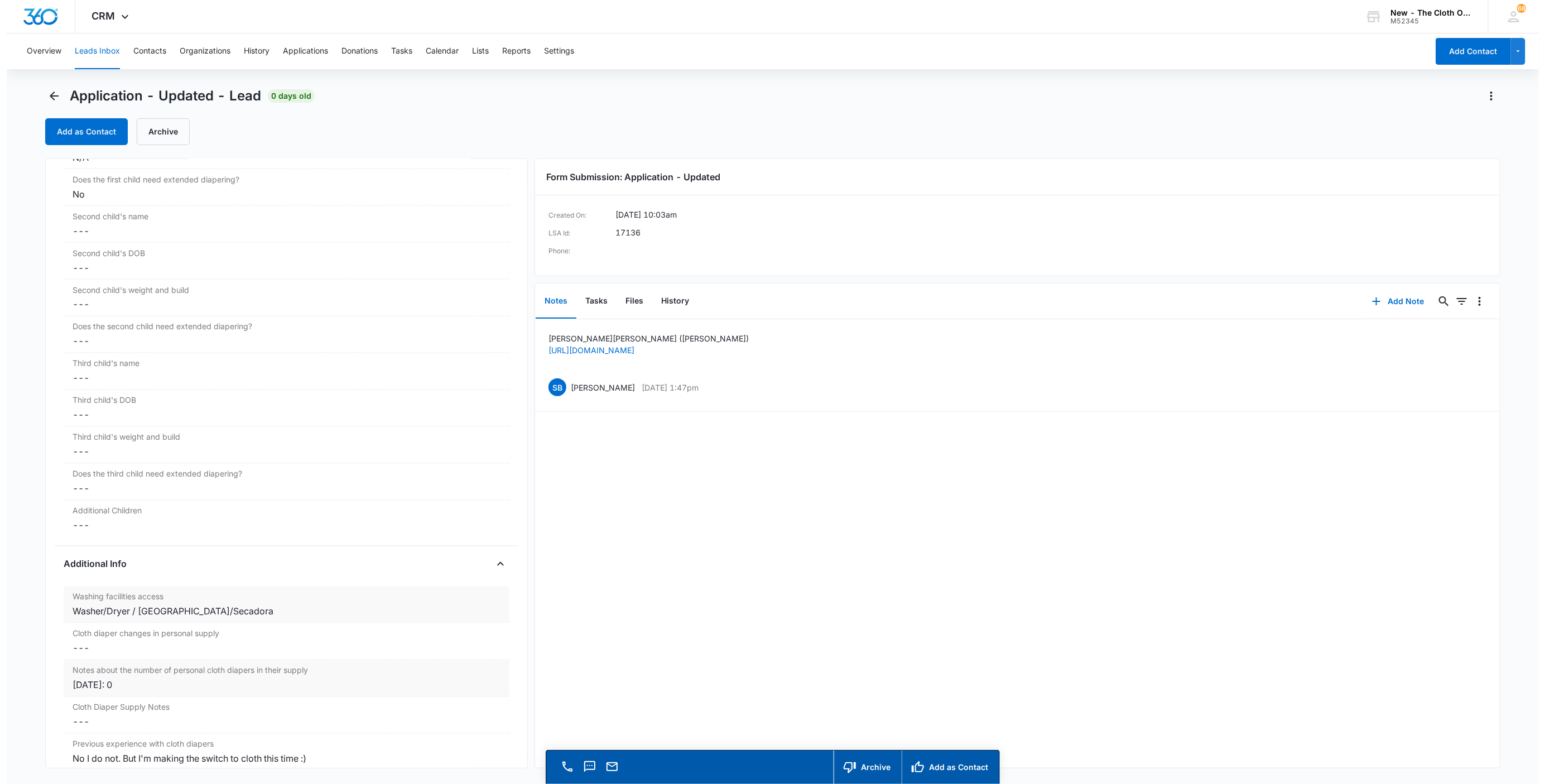
scroll to position [1171, 0]
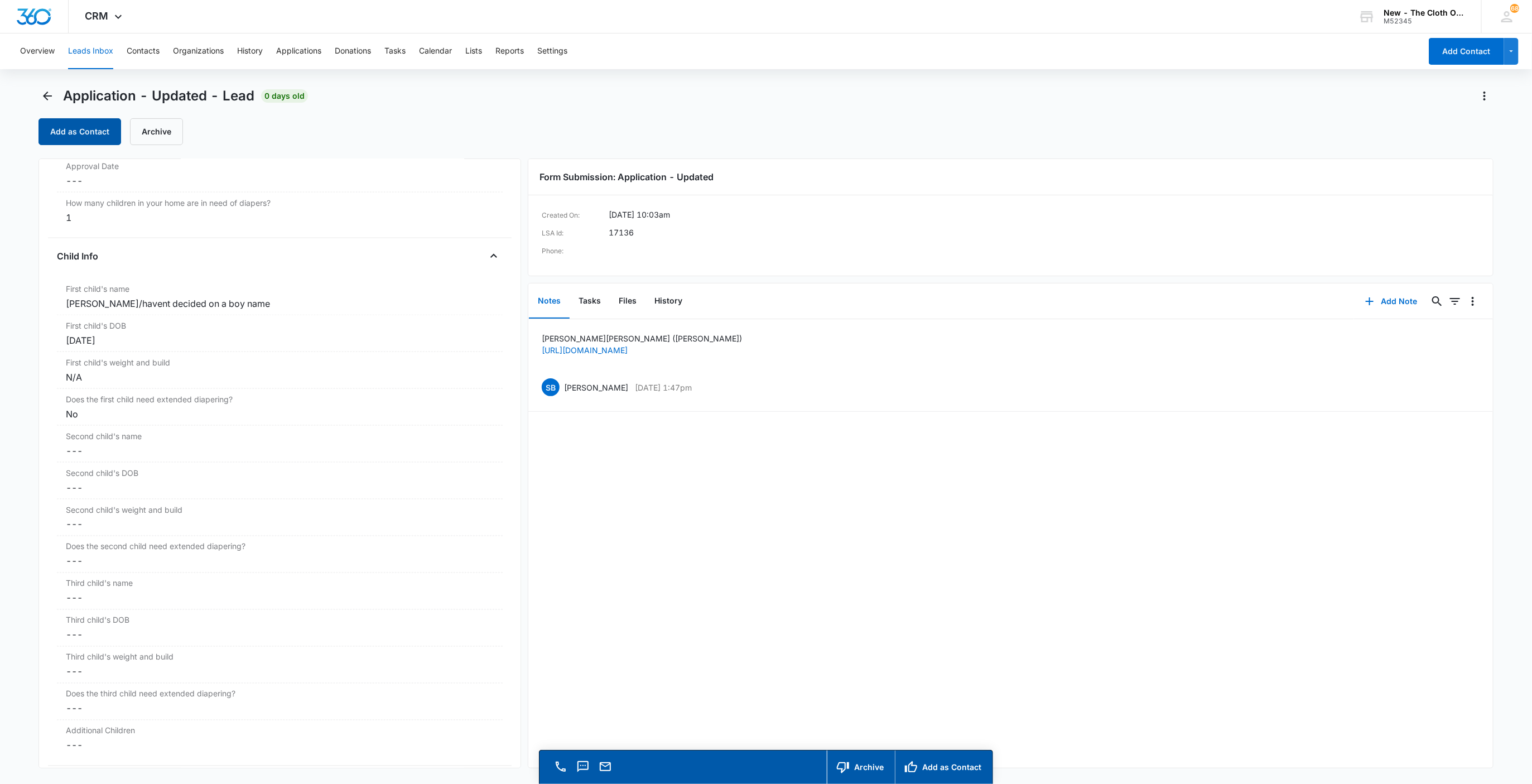
click at [84, 135] on button "Add as Contact" at bounding box center [80, 132] width 82 height 27
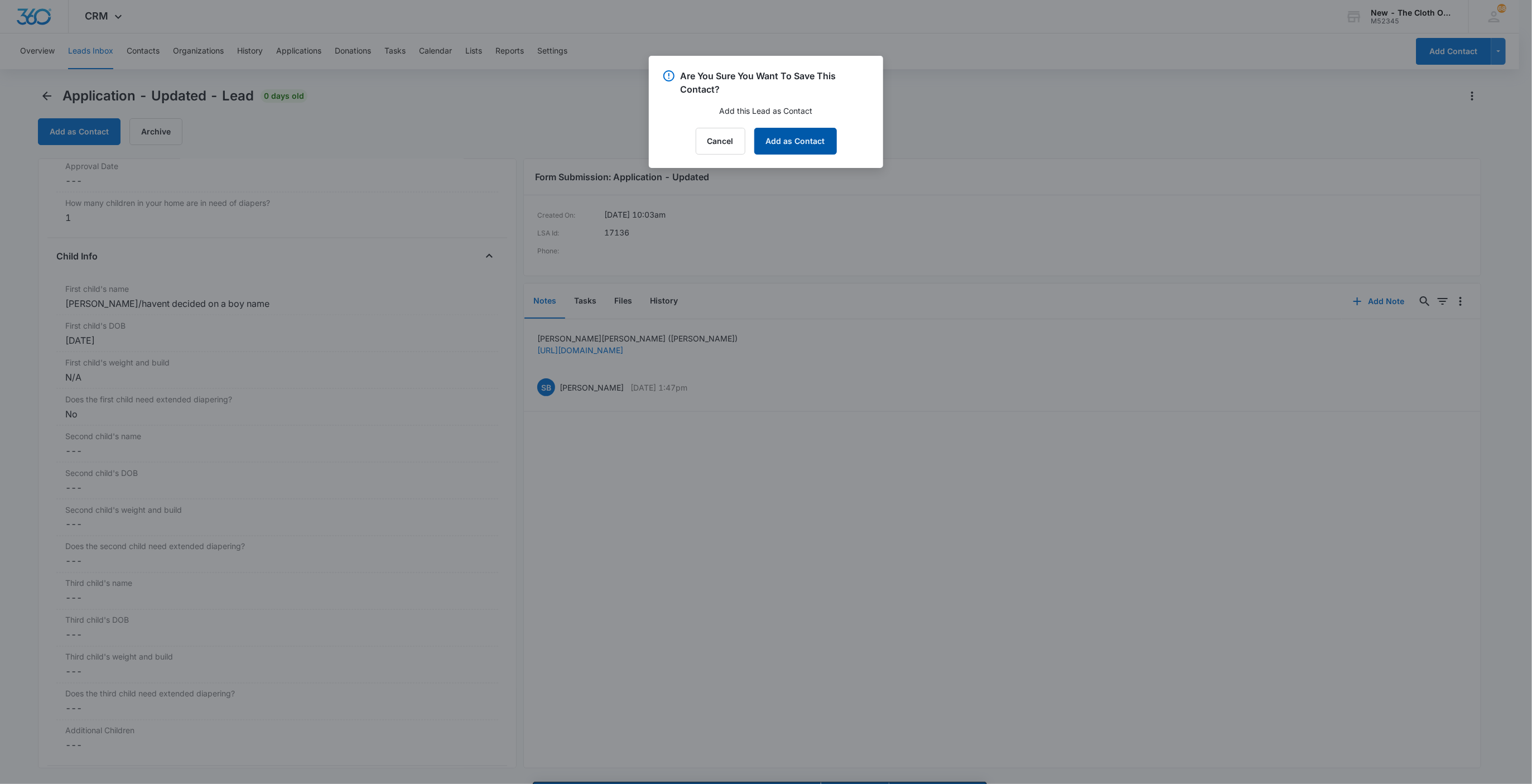
click at [770, 141] on button "Add as Contact" at bounding box center [795, 141] width 82 height 27
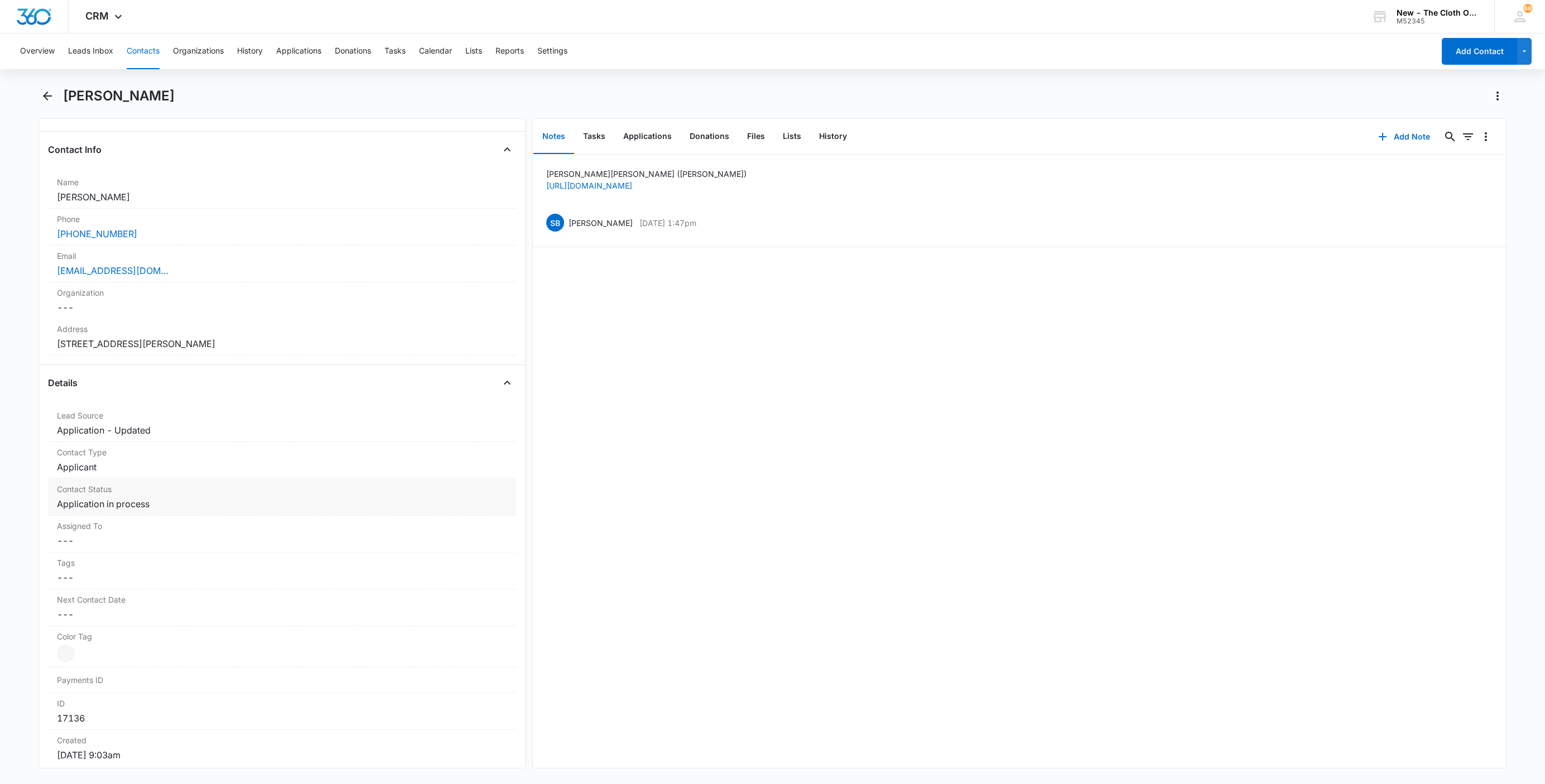
scroll to position [167, 0]
drag, startPoint x: 105, startPoint y: 307, endPoint x: 106, endPoint y: 331, distance: 24.0
click at [105, 307] on dd "Cancel Save Changes ---" at bounding box center [282, 306] width 450 height 13
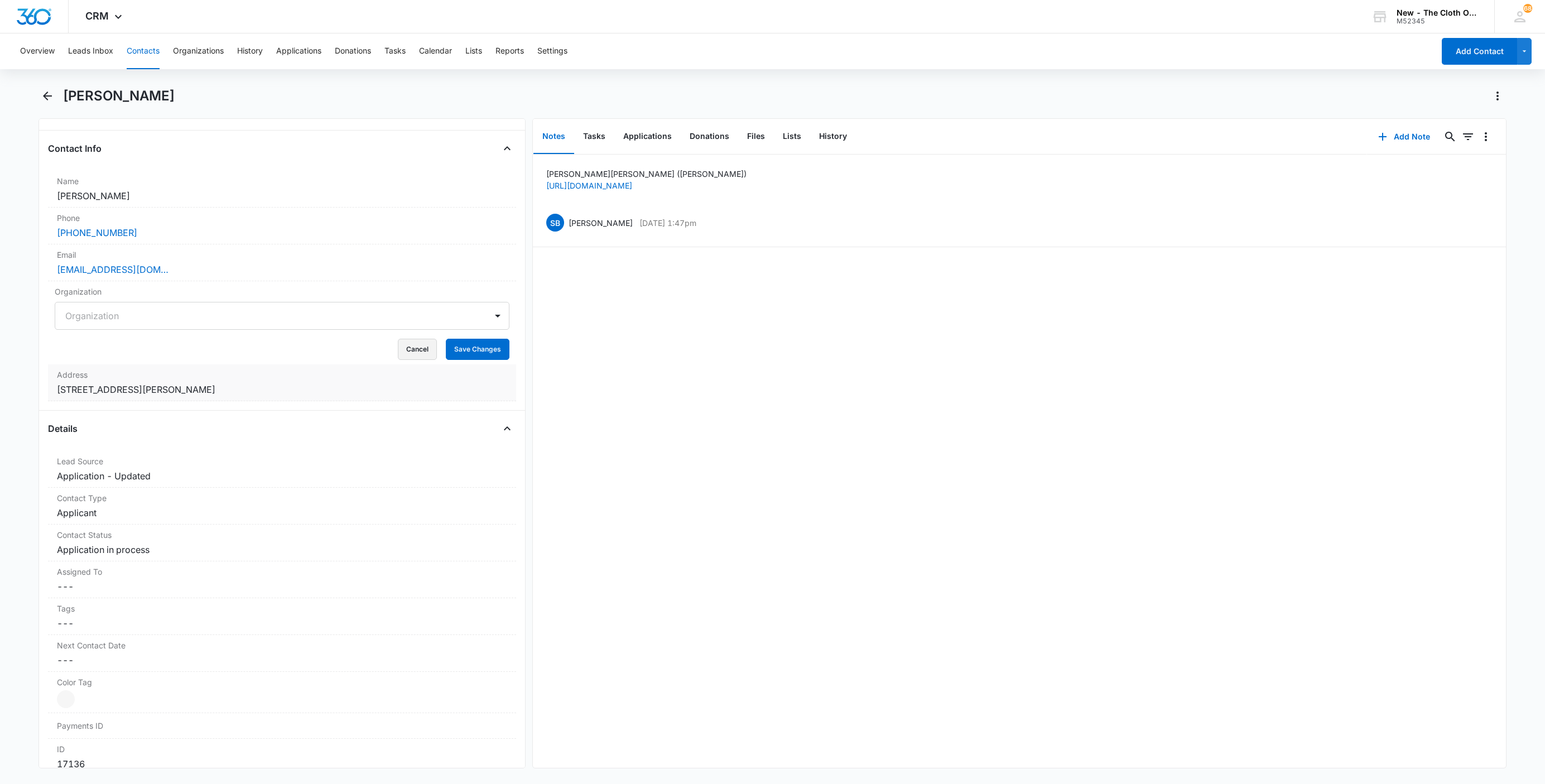
click at [402, 360] on button "Cancel" at bounding box center [417, 349] width 39 height 21
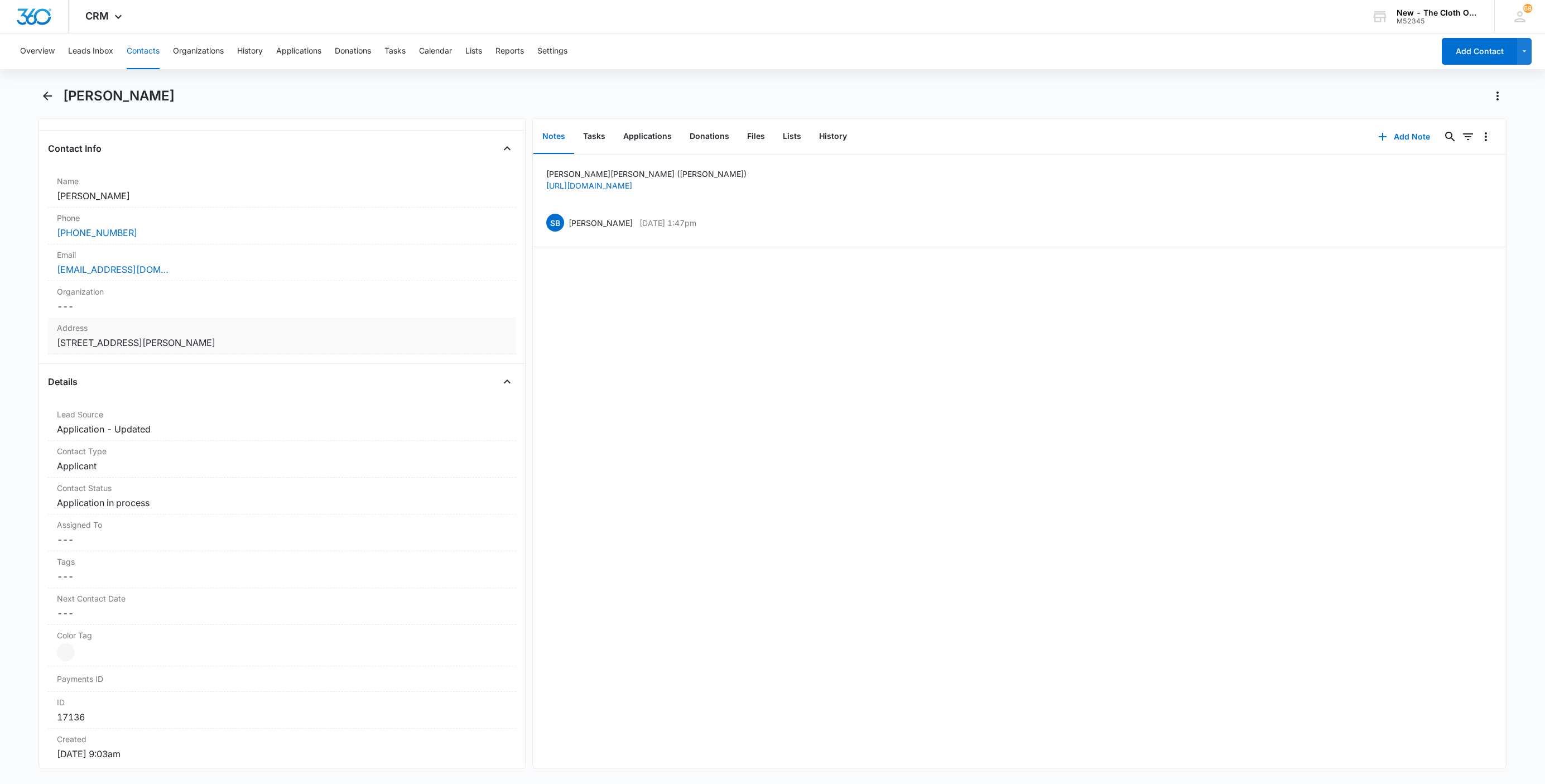
click at [365, 341] on dd "Cancel Save Changes 3 N Tyler Street Beverly Hills FL 34465 United States" at bounding box center [282, 342] width 450 height 13
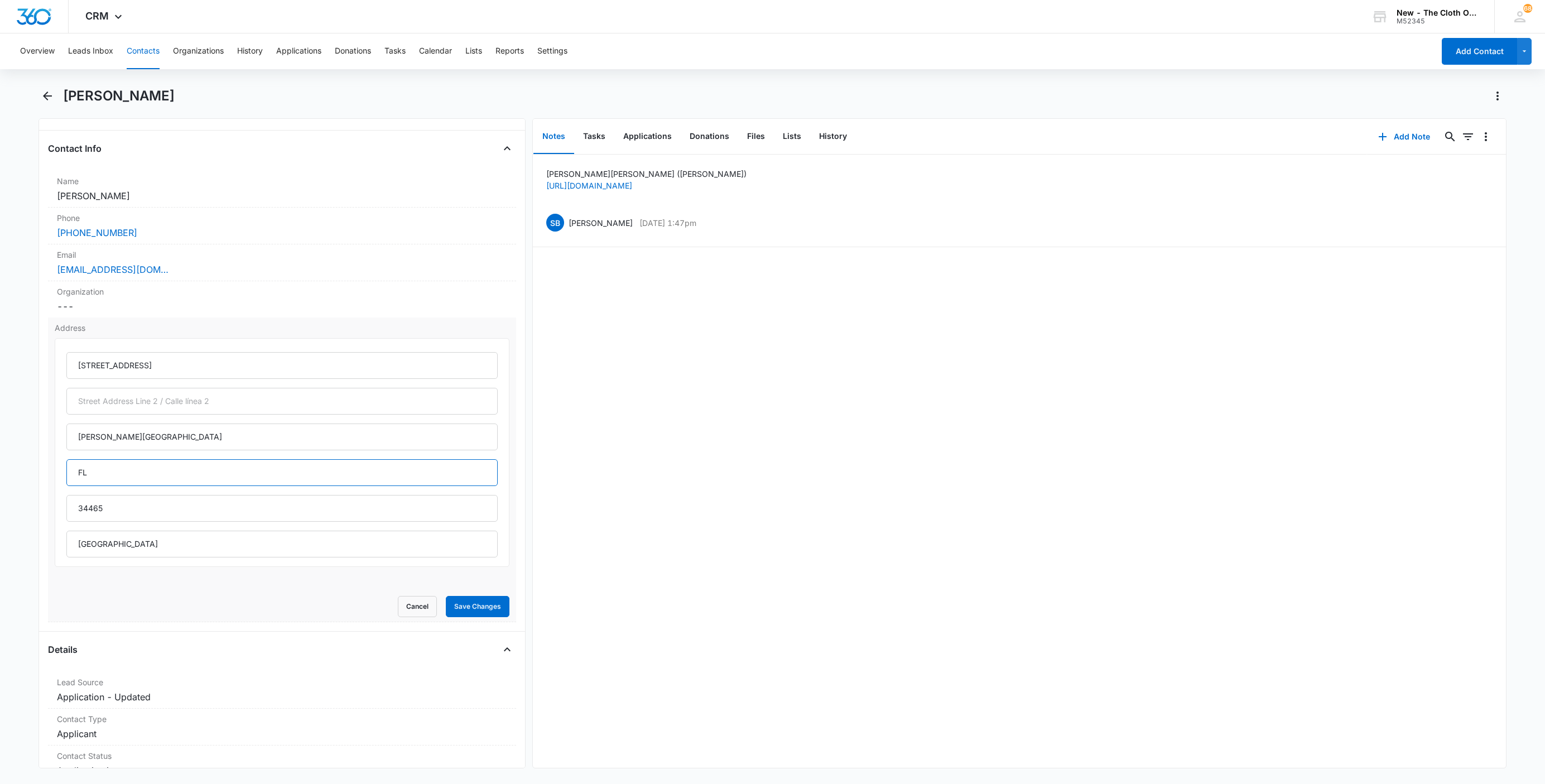
drag, startPoint x: 139, startPoint y: 468, endPoint x: 62, endPoint y: 464, distance: 77.1
click at [64, 478] on div "3 N Tyler Street Beverly Hills FL 34465 United States" at bounding box center [282, 452] width 455 height 229
type input "Florida"
click at [446, 596] on button "Save Changes" at bounding box center [478, 606] width 64 height 21
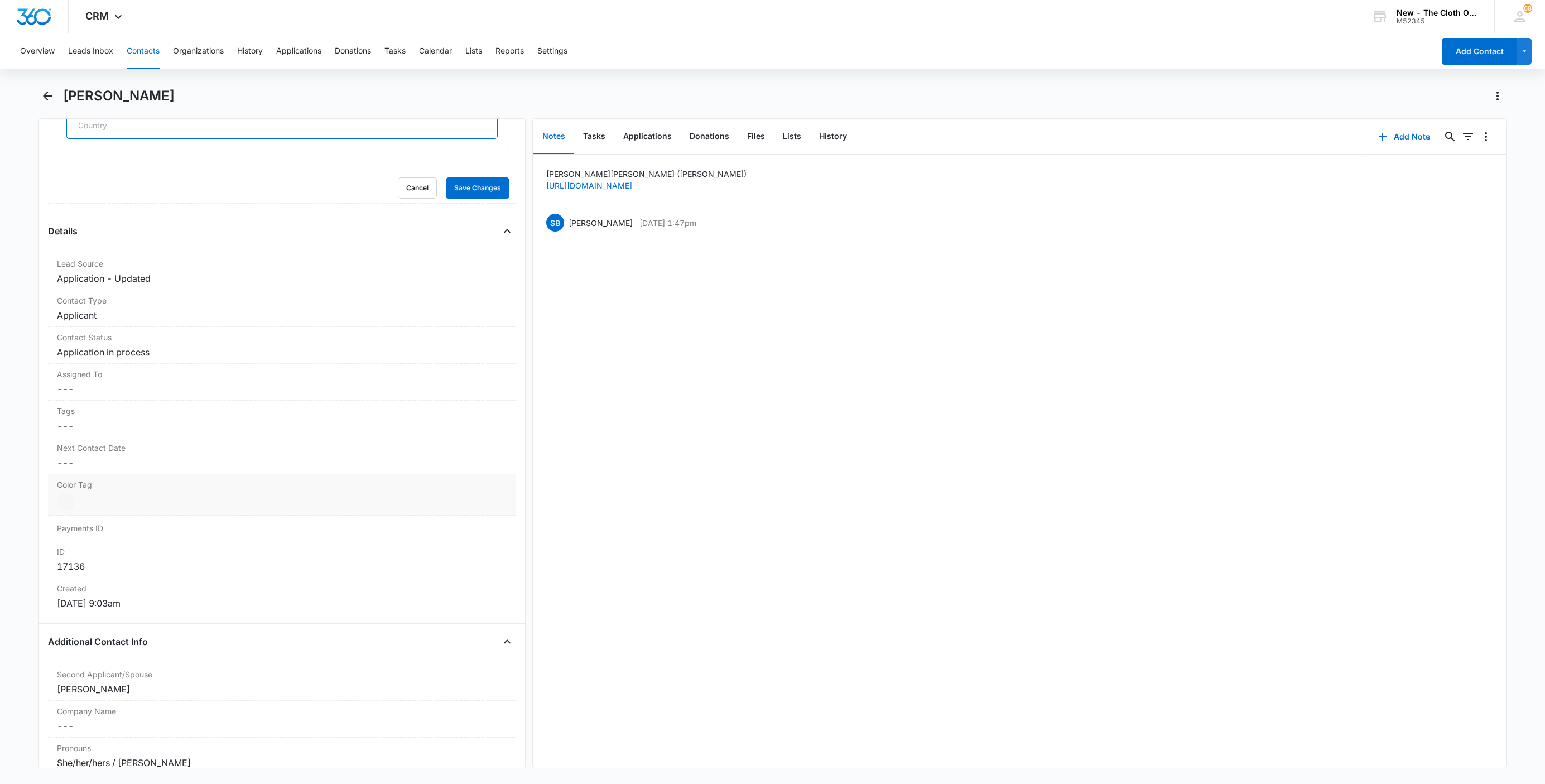
scroll to position [669, 0]
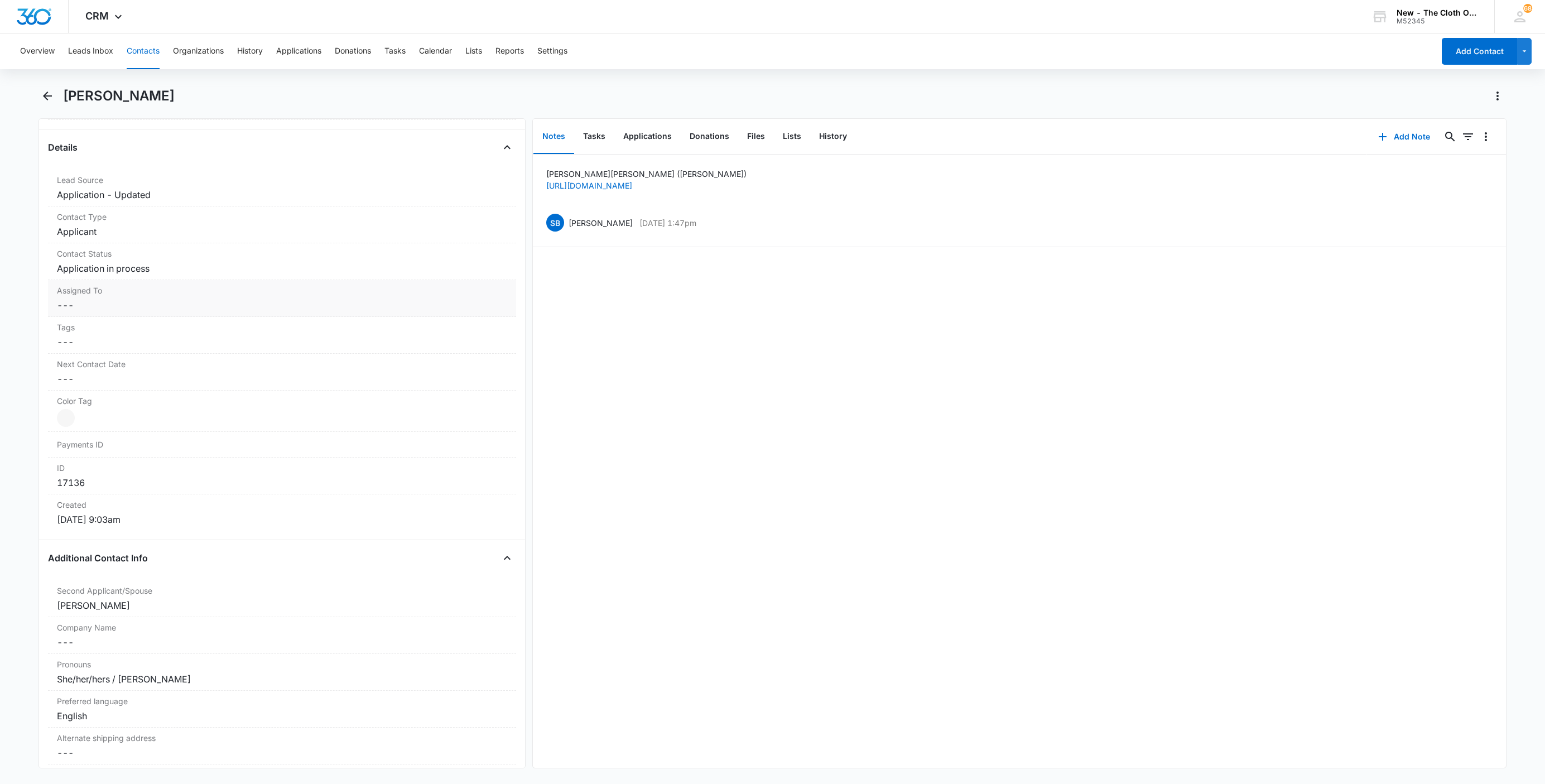
click at [100, 300] on div "Remove SH Sarah Heathcoat Contact Info Name Cancel Save Changes Sarah Heathcoat…" at bounding box center [282, 443] width 487 height 650
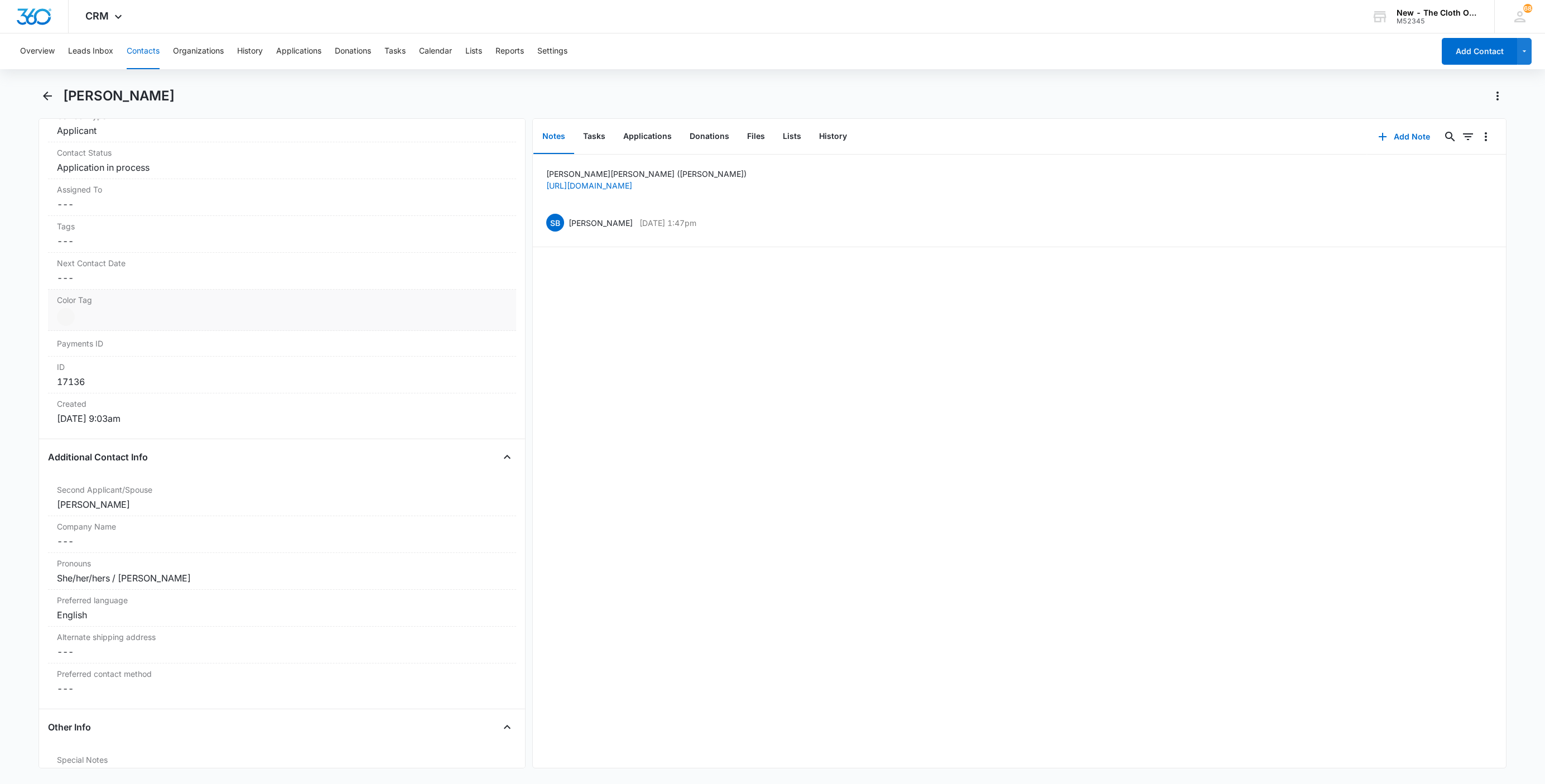
scroll to position [502, 0]
click at [85, 208] on dd "Cancel Save Changes ---" at bounding box center [282, 205] width 450 height 13
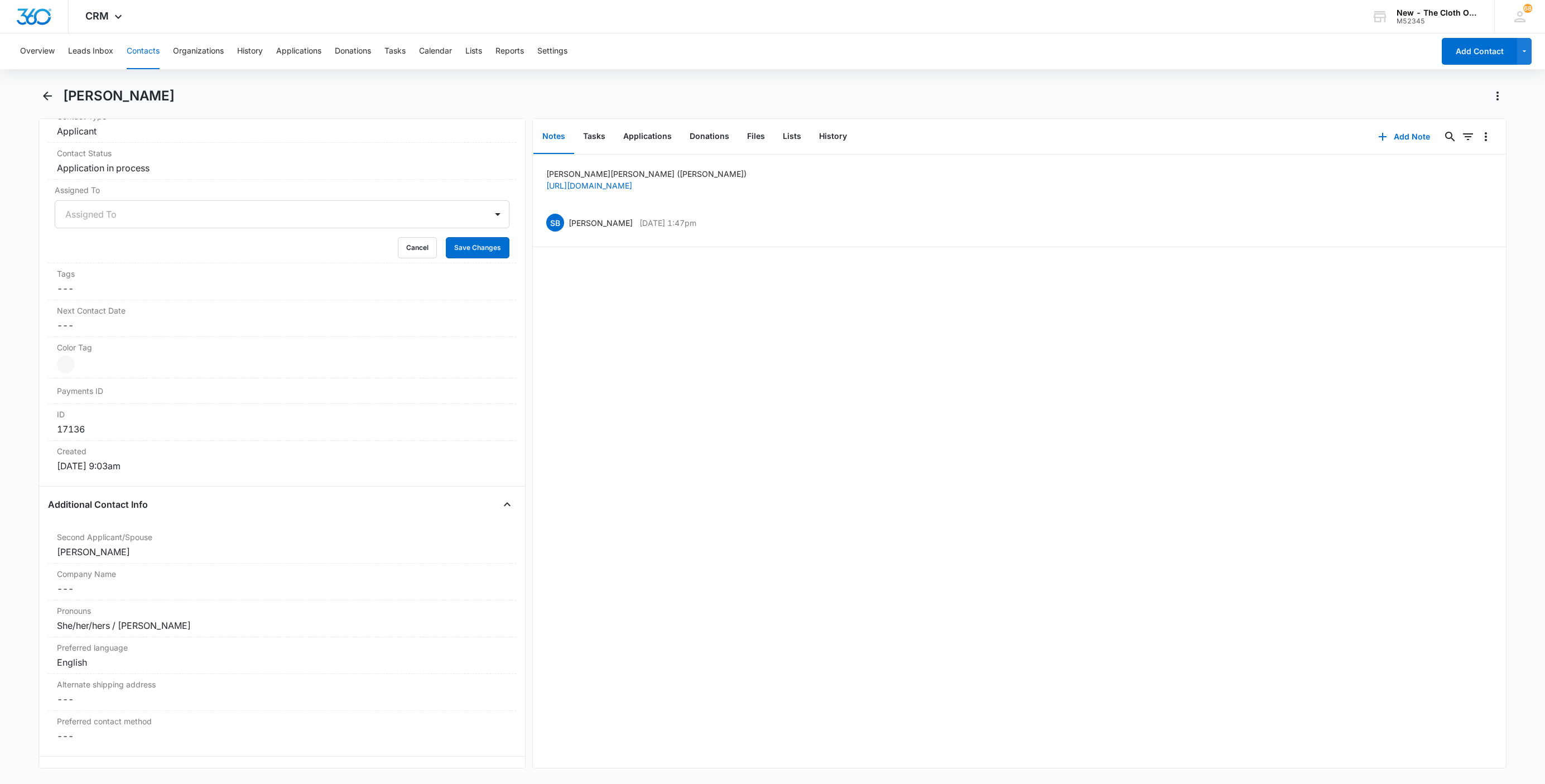
click at [89, 216] on div at bounding box center [269, 214] width 407 height 16
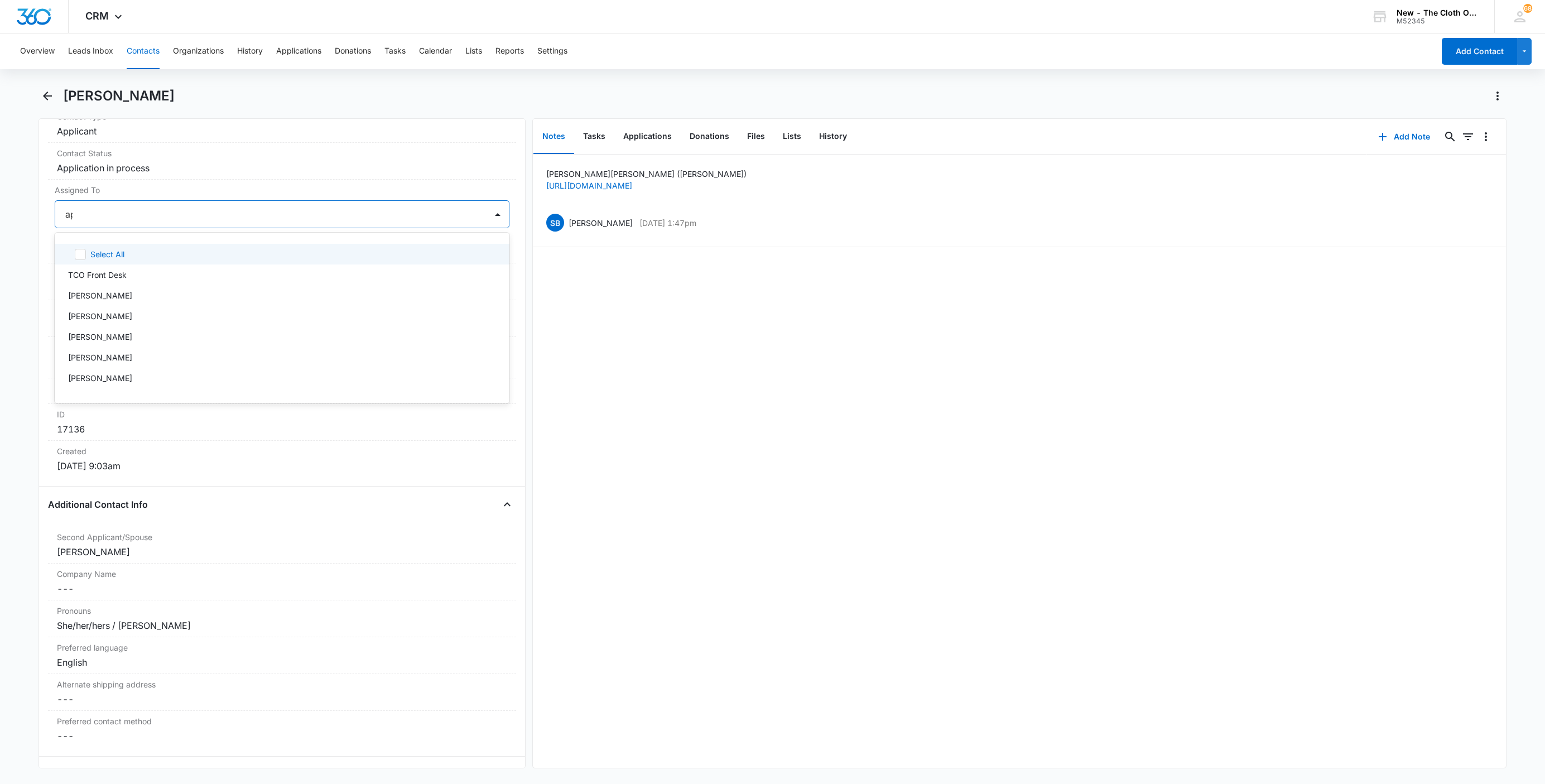
type input "app"
click at [236, 210] on div at bounding box center [312, 214] width 319 height 16
click at [446, 244] on button "Save Changes" at bounding box center [478, 248] width 64 height 21
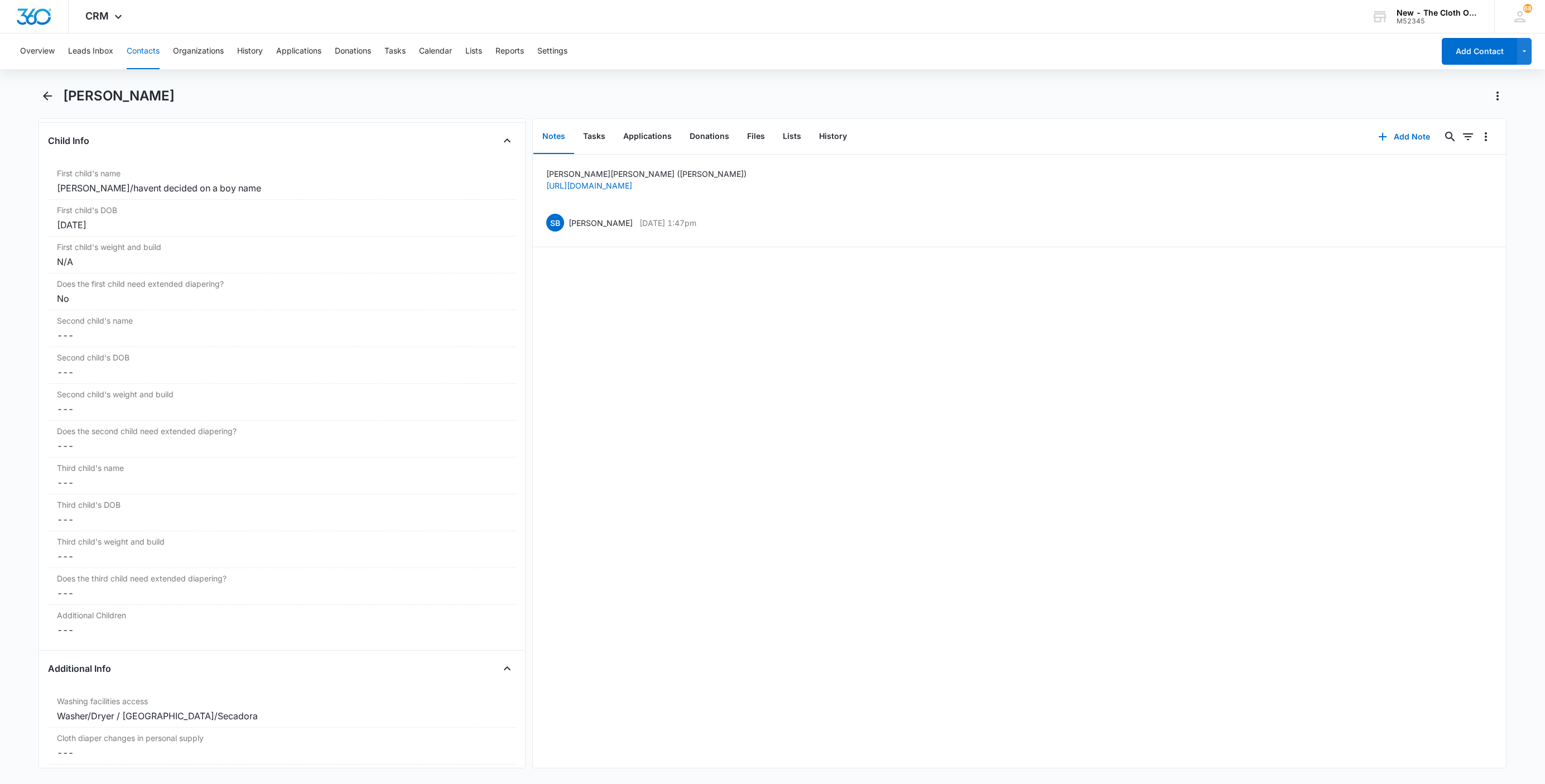
scroll to position [1255, 0]
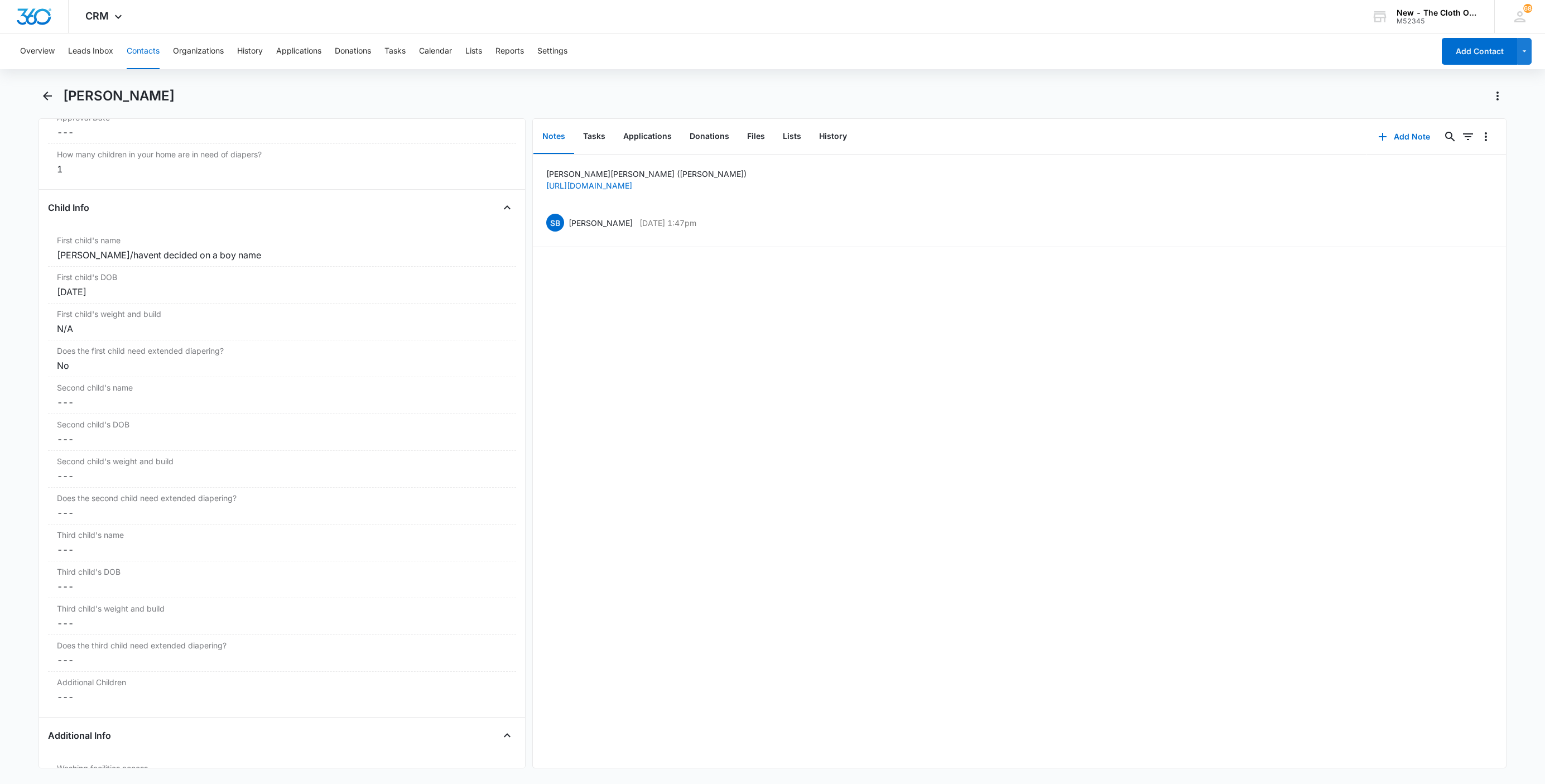
click at [85, 87] on div "[PERSON_NAME]" at bounding box center [785, 96] width 1443 height 18
click at [87, 106] on div "[PERSON_NAME]" at bounding box center [772, 103] width 1468 height 31
copy div "Sarah Heathcoat Remove"
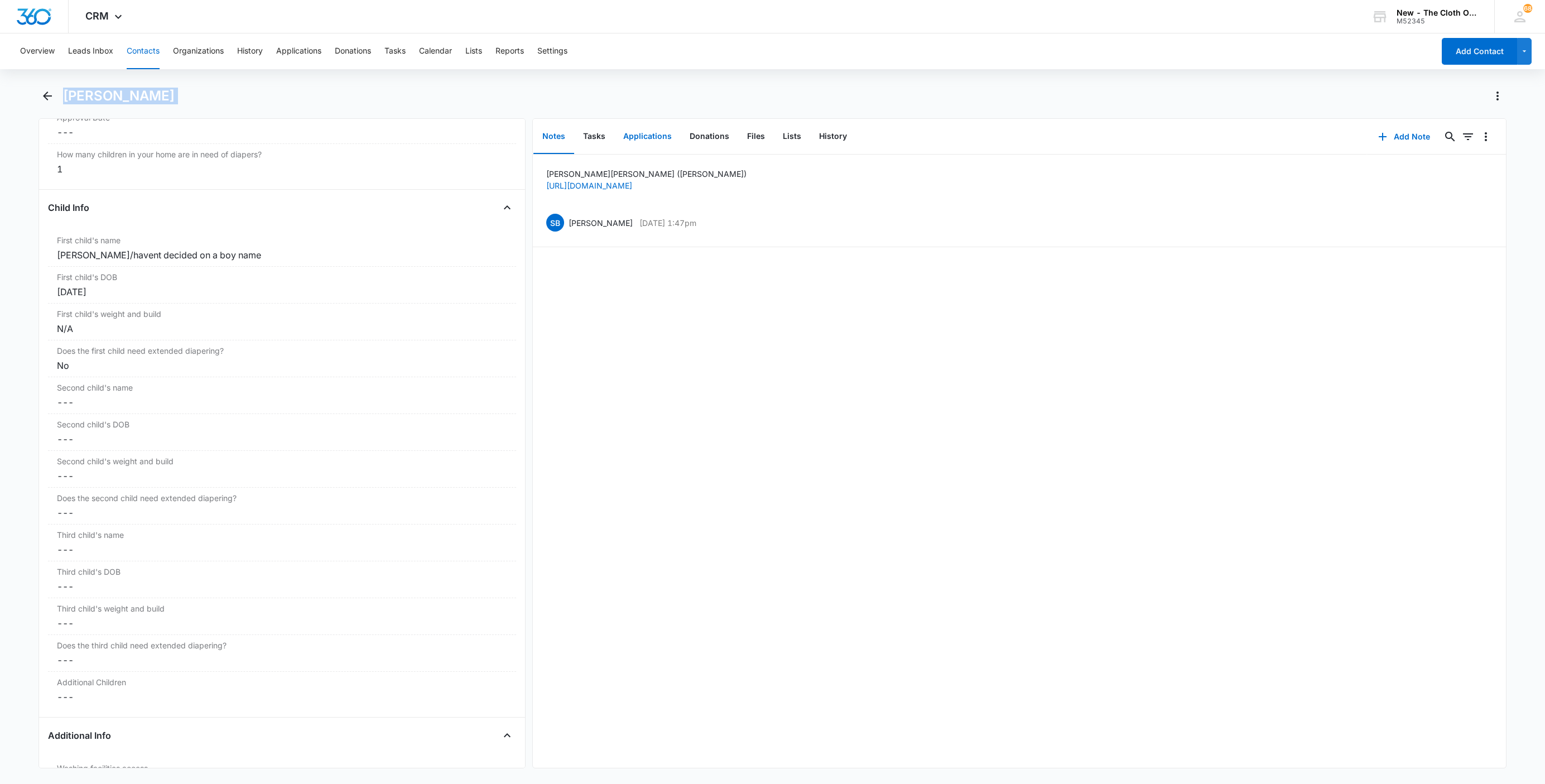
click at [665, 129] on button "Applications" at bounding box center [647, 136] width 66 height 34
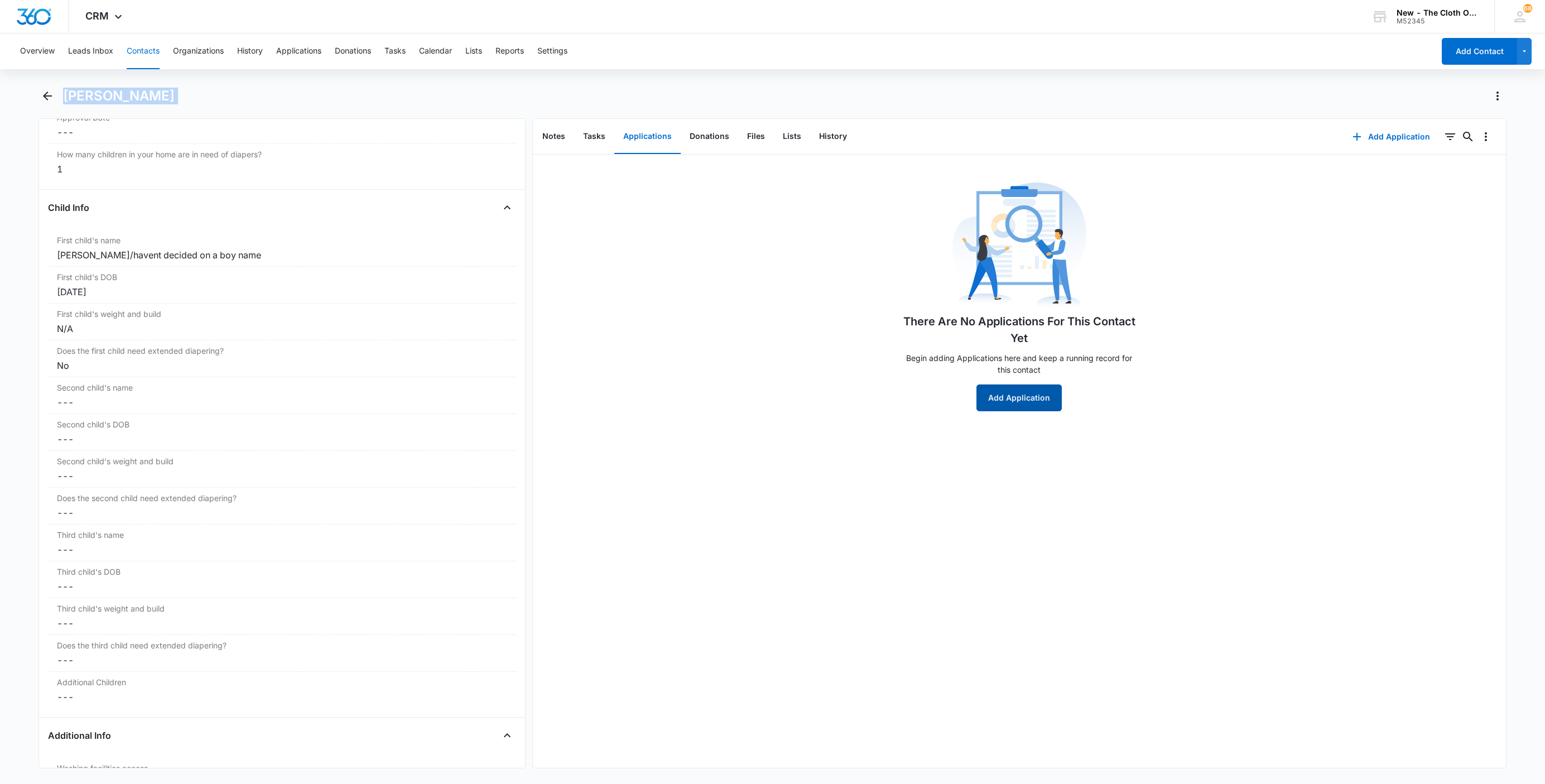
click at [986, 404] on button "Add Application" at bounding box center [1019, 397] width 85 height 27
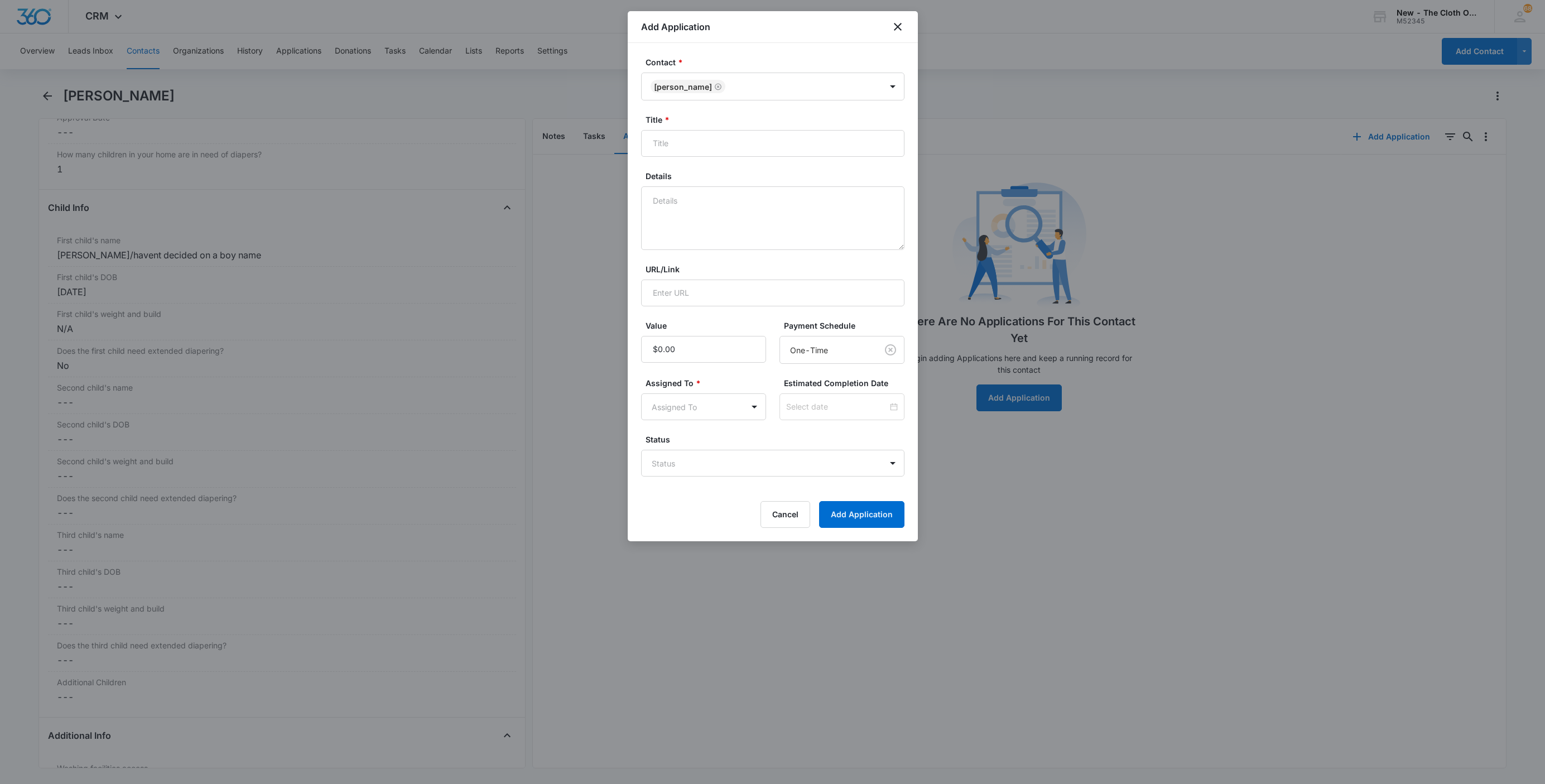
click at [809, 128] on div "Title *" at bounding box center [773, 135] width 263 height 43
click at [809, 130] on div "Title *" at bounding box center [773, 135] width 263 height 43
click at [809, 135] on input "Title *" at bounding box center [773, 143] width 263 height 27
paste input "[PERSON_NAME]"
type input "EDD 03/29/2026 - Applicant - Sarah Heathcoat"
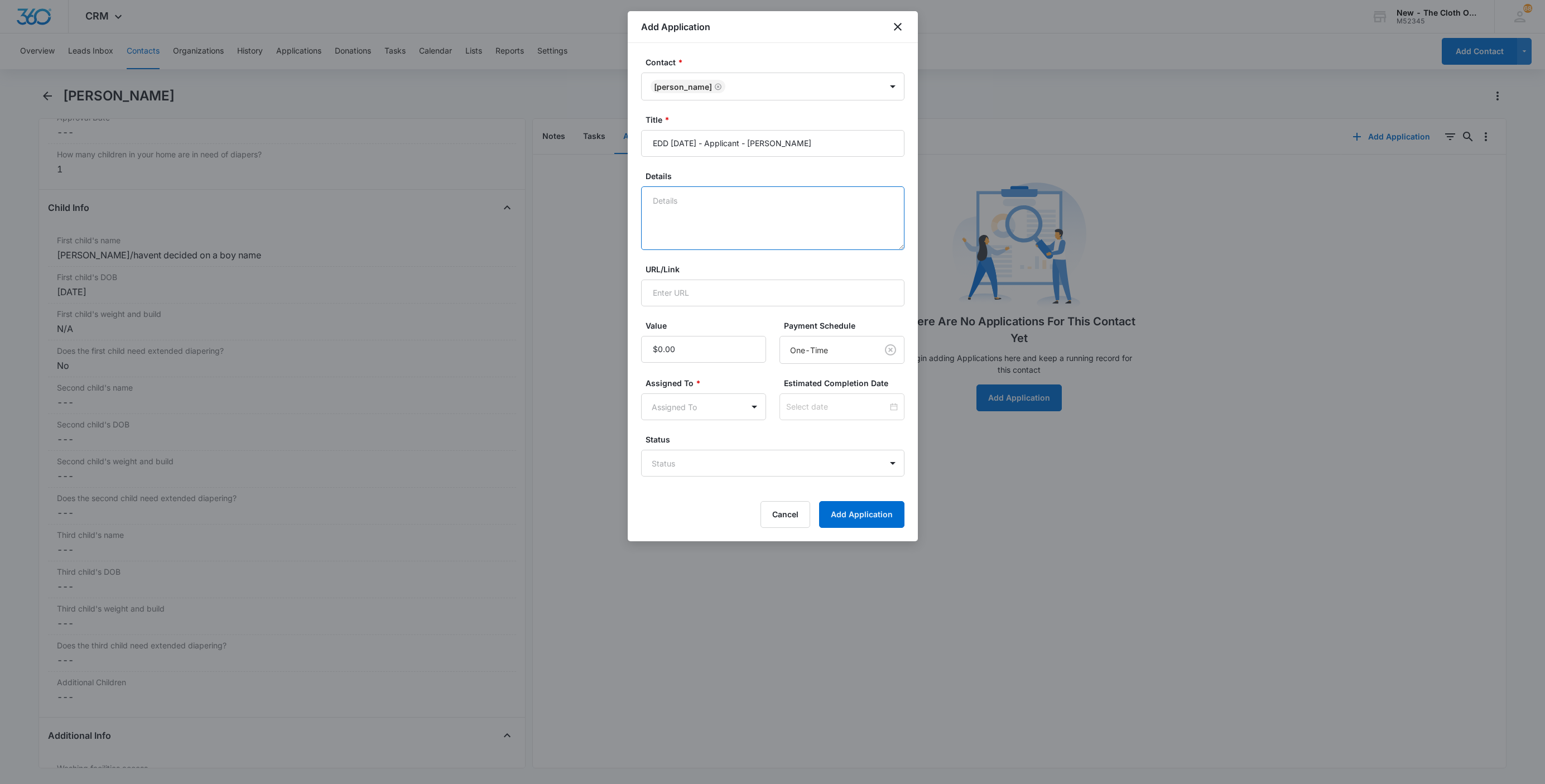
click at [802, 208] on textarea "Details" at bounding box center [773, 218] width 263 height 64
type textarea "08/13 - DEFERRED - no docs rcvd."
click at [698, 481] on form "Contact * Sarah Heathcoat Title * EDD 03/29/2026 - Applicant - Sarah Heathcoat …" at bounding box center [773, 292] width 263 height 472
click at [697, 474] on body "CRM Apps Reputation Websites Forms CRM Email Social Shop Payments POS Ads Intel…" at bounding box center [772, 392] width 1545 height 784
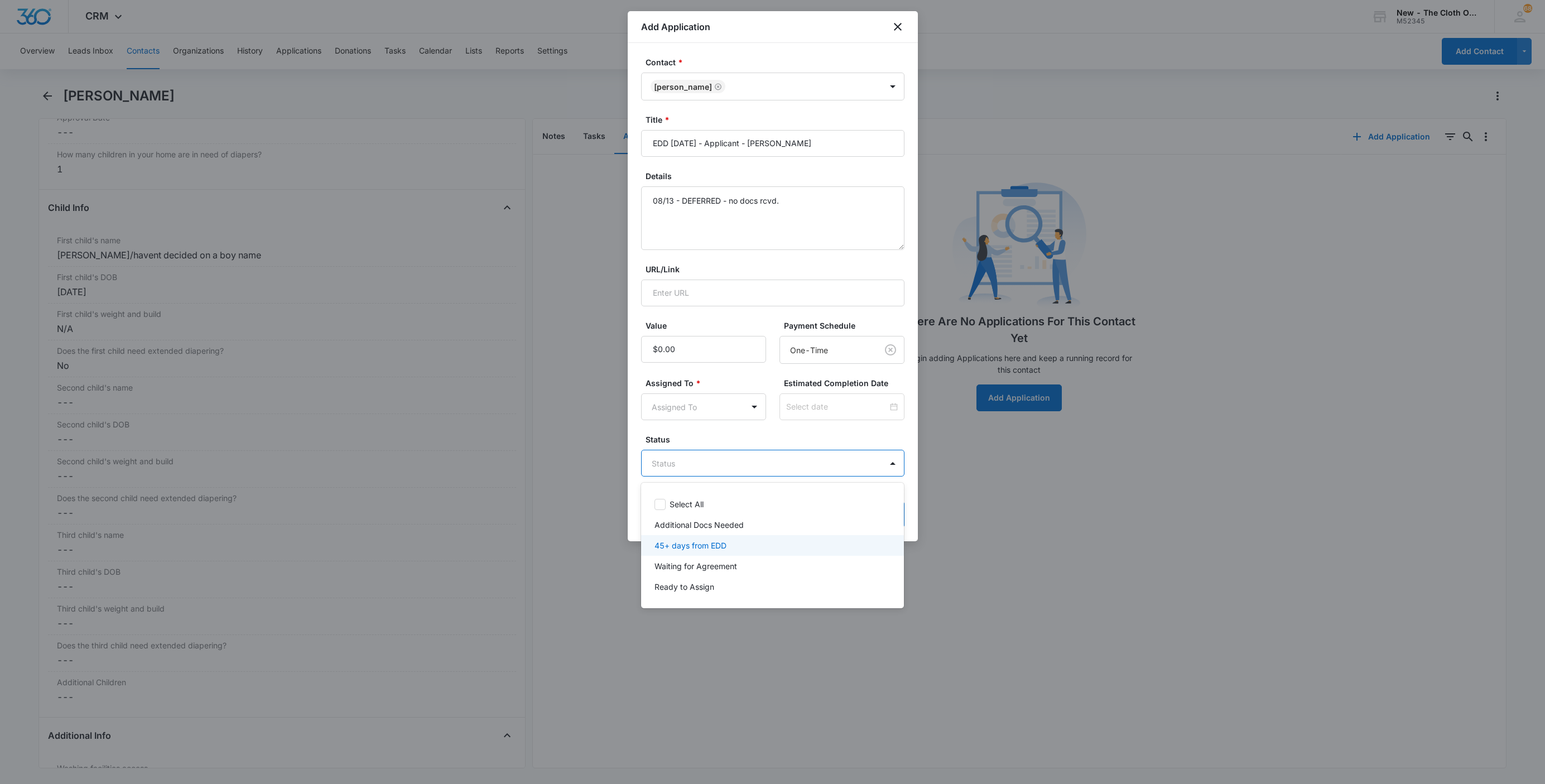
click at [686, 546] on p "45+ days from EDD" at bounding box center [690, 545] width 72 height 12
click at [682, 419] on div at bounding box center [772, 392] width 1545 height 784
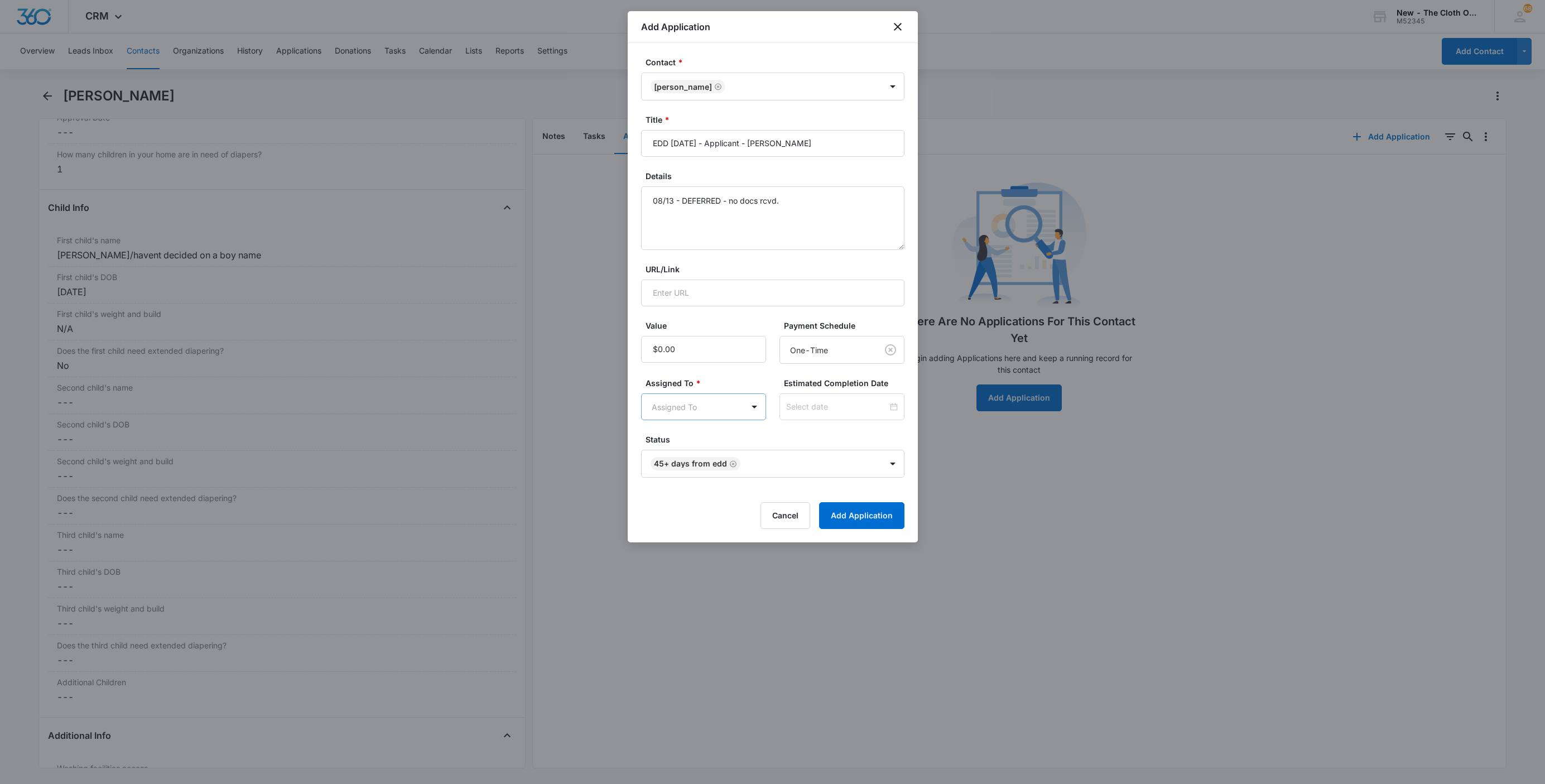
click at [682, 415] on body "CRM Apps Reputation Websites Forms CRM Email Social Shop Payments POS Ads Intel…" at bounding box center [772, 392] width 1545 height 784
type input "app"
click at [690, 443] on p "Applications Team" at bounding box center [688, 447] width 67 height 12
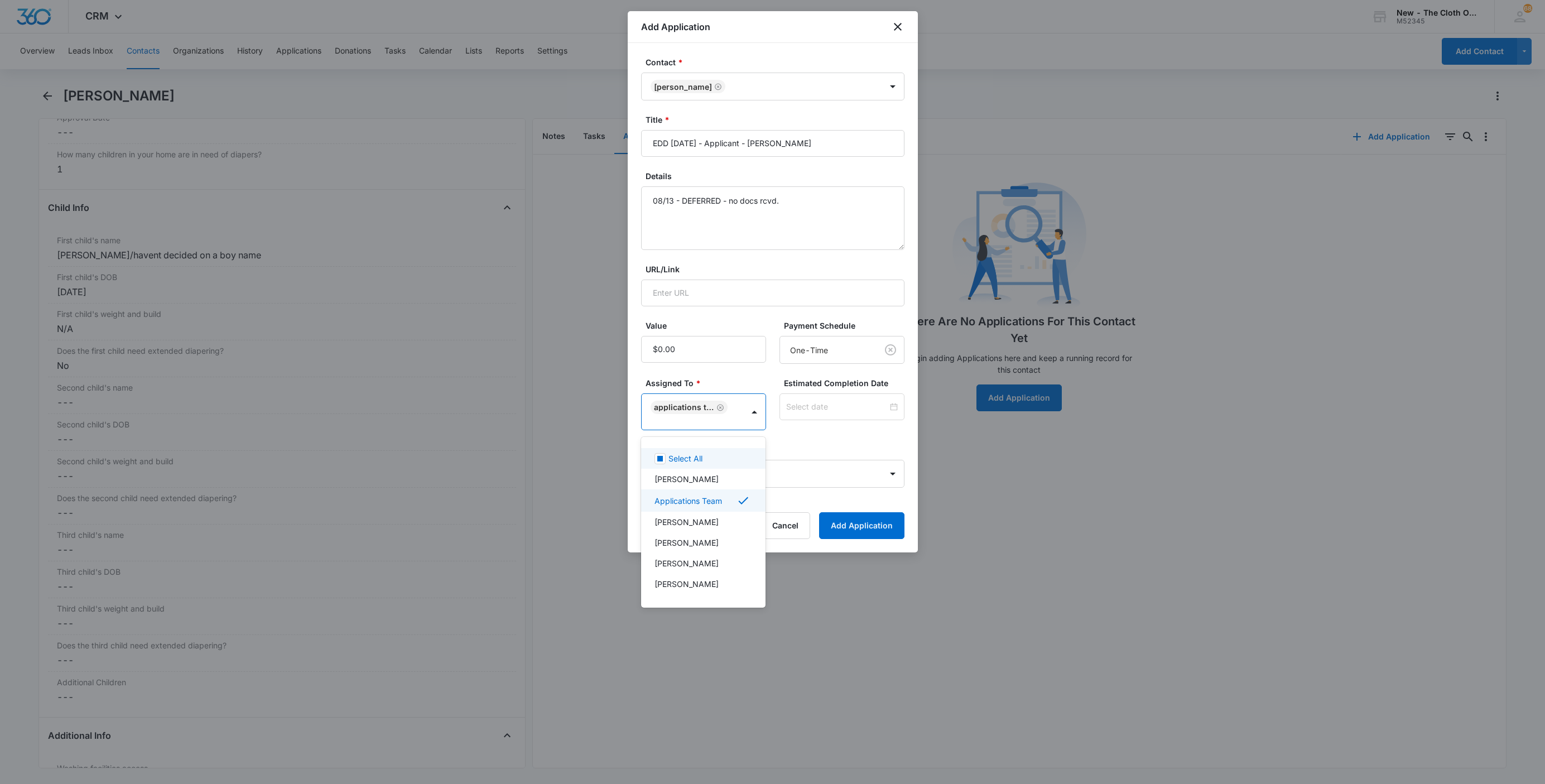
click at [775, 417] on div at bounding box center [772, 392] width 1545 height 784
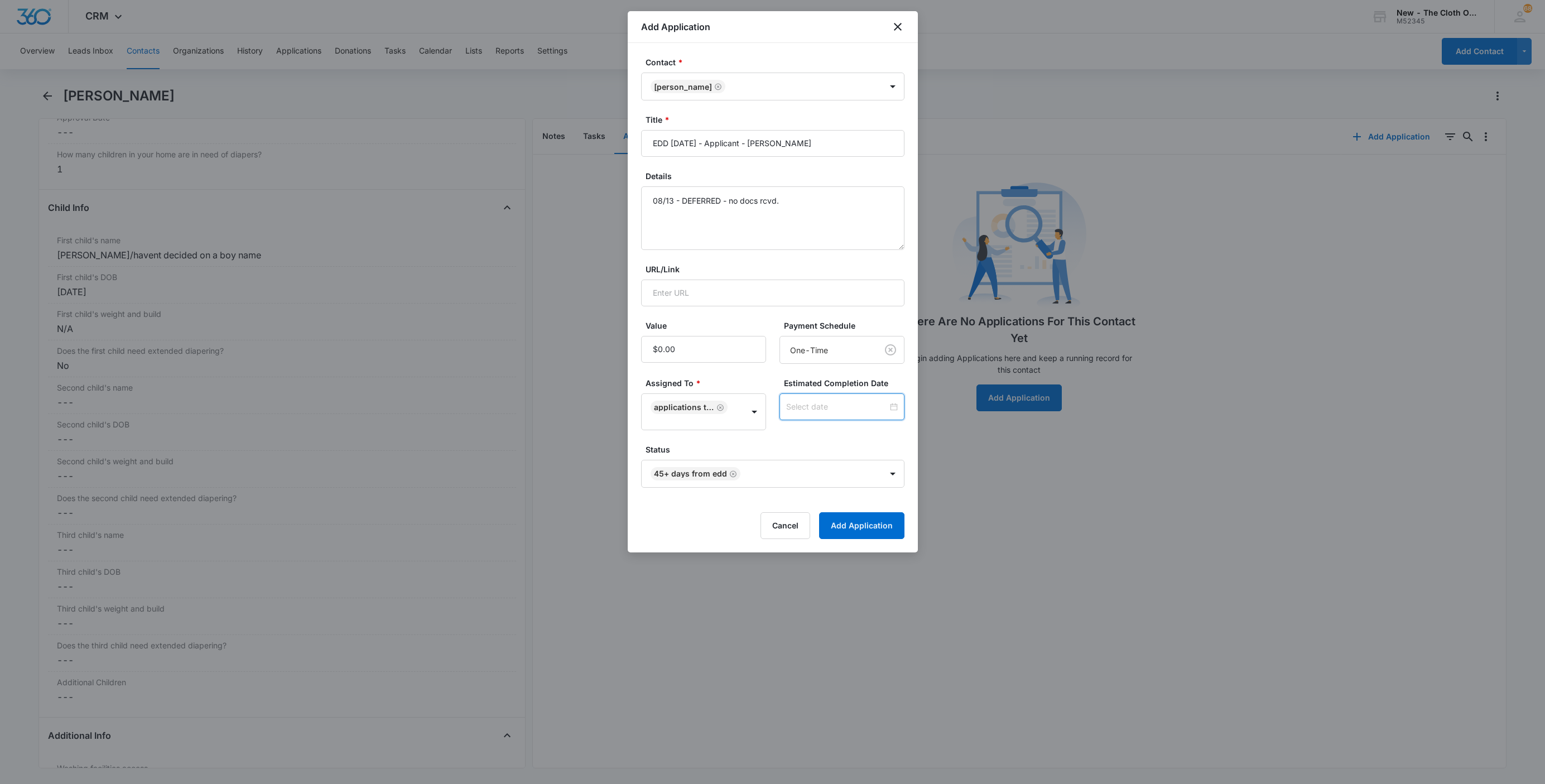
click at [799, 410] on input at bounding box center [836, 407] width 102 height 12
type input "Jul 30, 2025"
click at [880, 233] on span "button" at bounding box center [881, 232] width 6 height 6
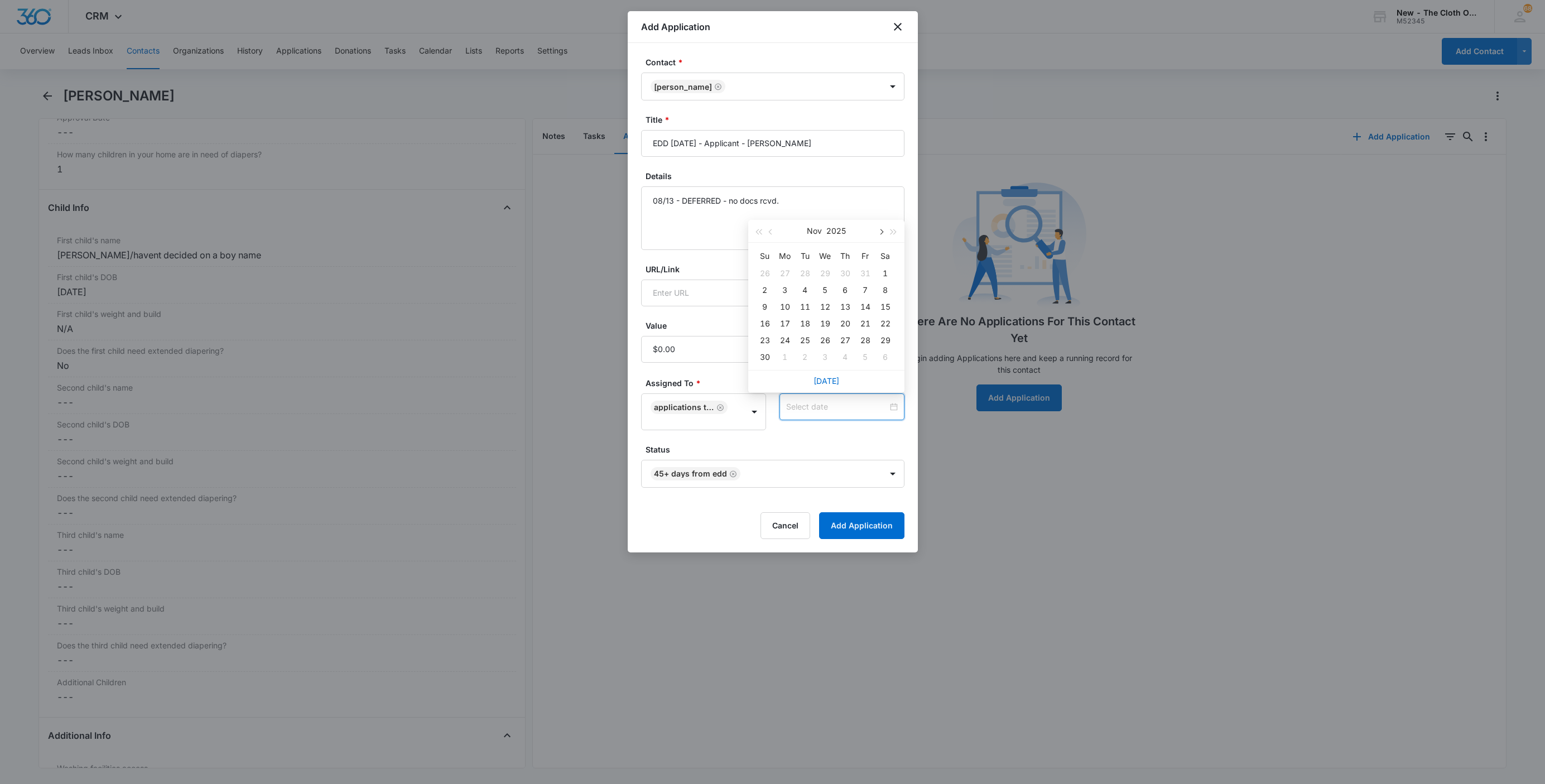
click at [880, 233] on span "button" at bounding box center [881, 232] width 6 height 6
type input "Feb 12, 2026"
click at [845, 288] on div "12" at bounding box center [845, 289] width 13 height 13
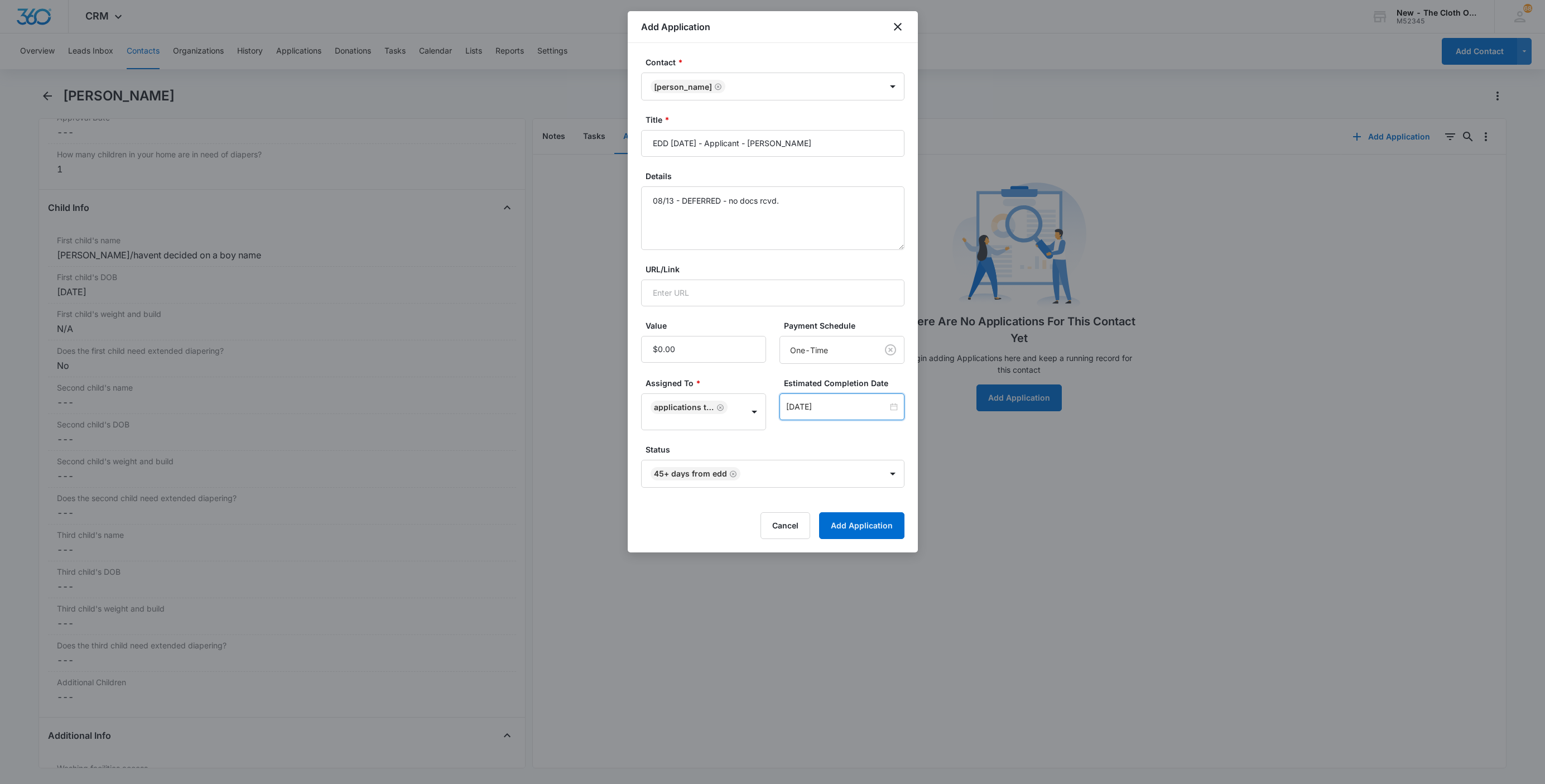
click at [839, 433] on form "Contact * Sarah Heathcoat Title * EDD 03/29/2026 - Applicant - Sarah Heathcoat …" at bounding box center [773, 298] width 263 height 483
click at [859, 551] on div "Contact * Sarah Heathcoat Title * EDD 03/29/2026 - Applicant - Sarah Heathcoat …" at bounding box center [772, 298] width 290 height 510
click at [856, 536] on button "Add Application" at bounding box center [861, 525] width 85 height 27
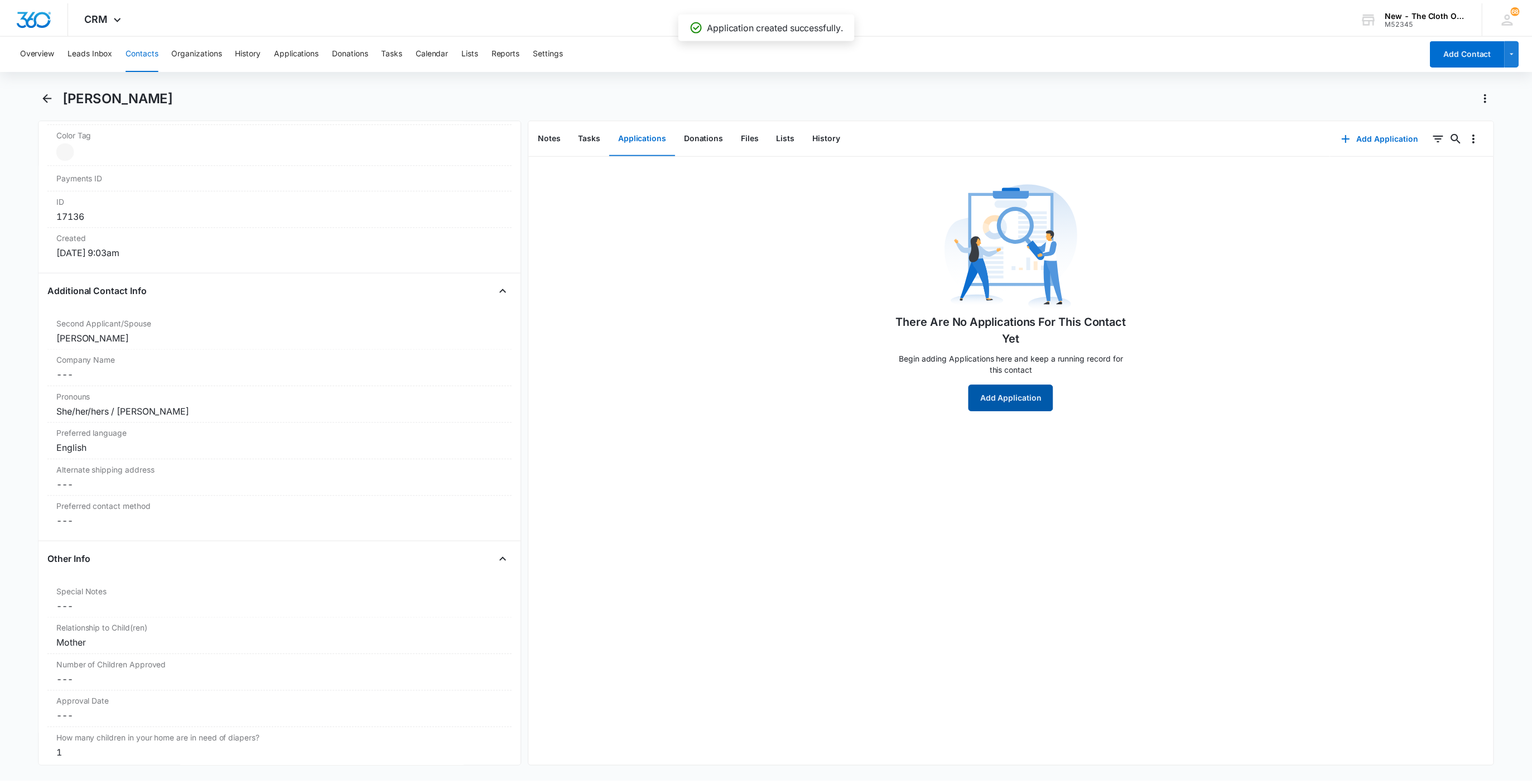
scroll to position [251, 0]
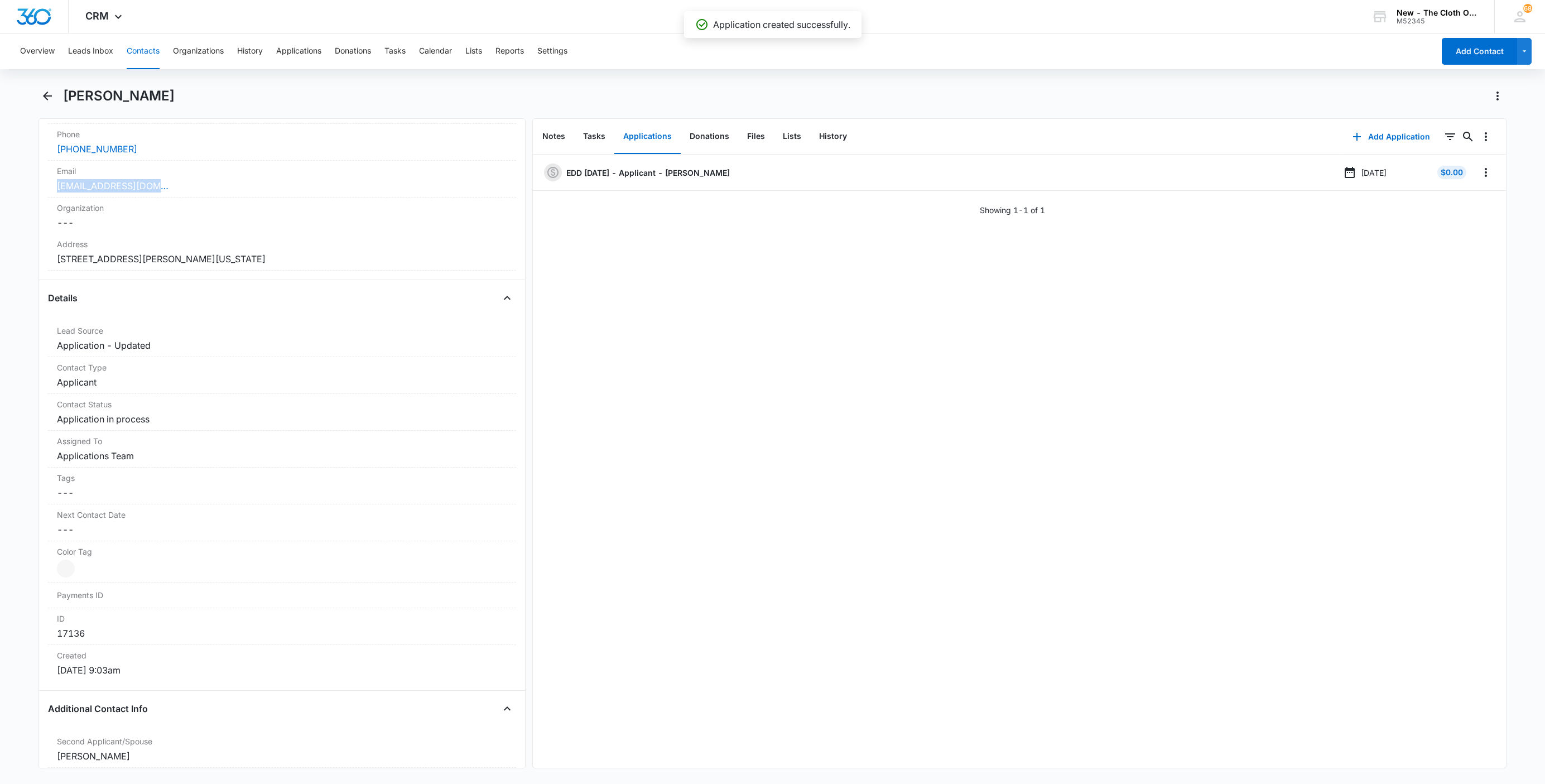
drag, startPoint x: 186, startPoint y: 193, endPoint x: 27, endPoint y: 193, distance: 159.0
click at [27, 193] on main "Sarah Heathcoat Remove SH Sarah Heathcoat Contact Info Name Cancel Save Changes…" at bounding box center [772, 435] width 1545 height 695
copy link "[EMAIL_ADDRESS][DOMAIN_NAME]"
click at [100, 52] on button "Leads Inbox" at bounding box center [90, 51] width 45 height 36
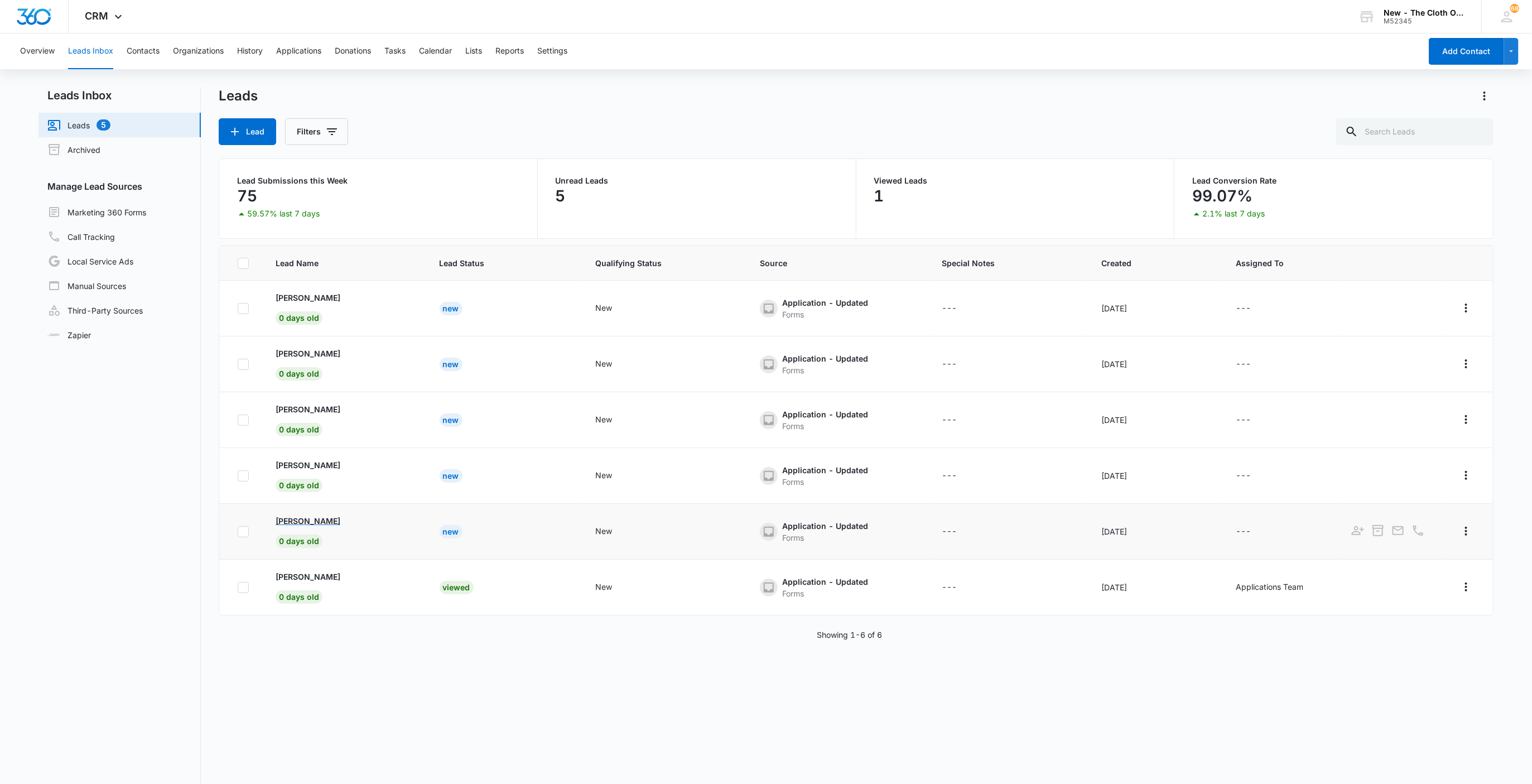
click at [295, 523] on p "Allison Spear" at bounding box center [308, 521] width 65 height 12
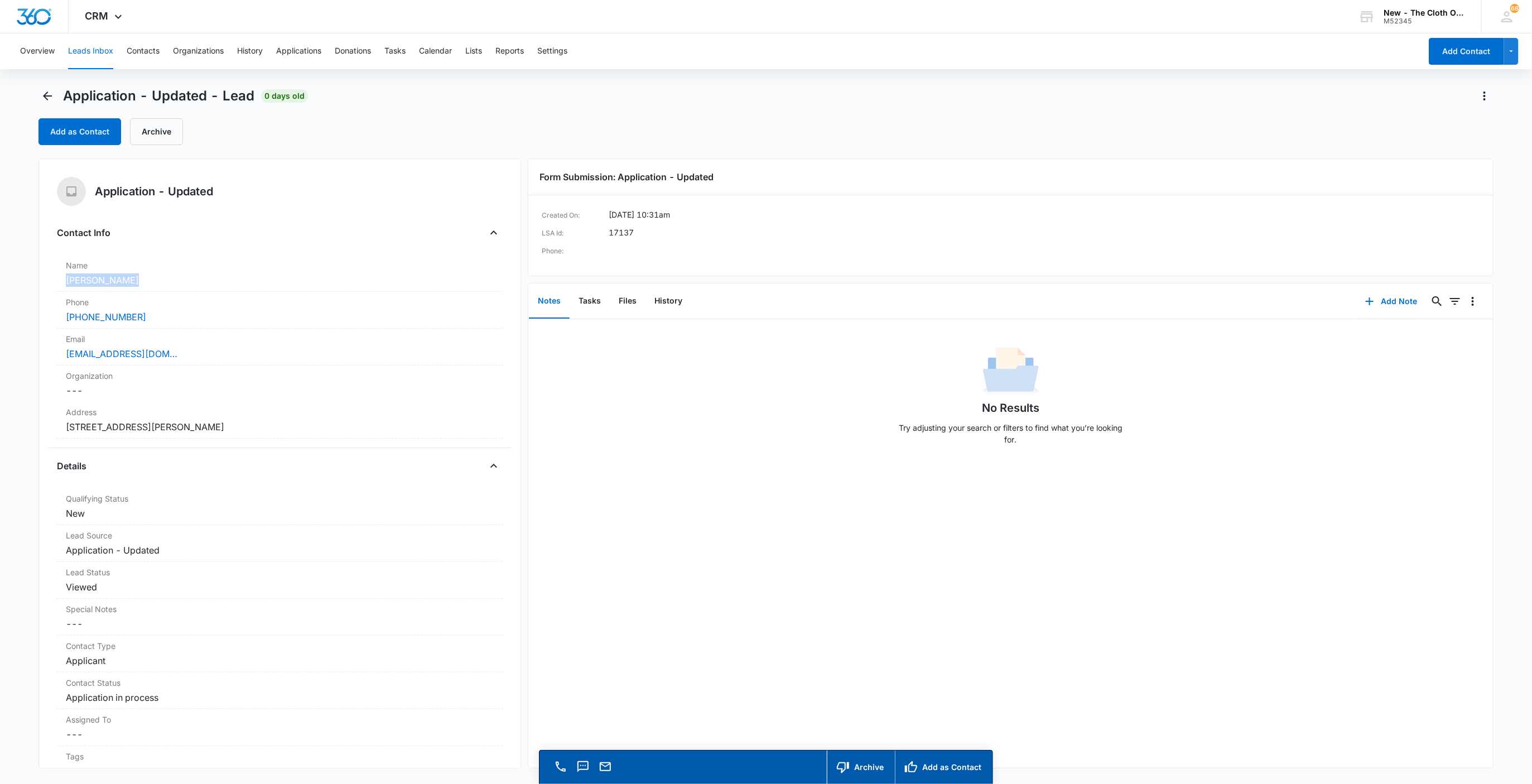
drag, startPoint x: 129, startPoint y: 282, endPoint x: 13, endPoint y: 272, distance: 116.4
click at [13, 272] on main "Application - Updated - Lead 0 days old Add as Contact Archive Application - Up…" at bounding box center [766, 452] width 1532 height 728
click at [42, 409] on div "Application - Updated Contact Info Name Cancel Save Changes Allison Spear Phone…" at bounding box center [280, 463] width 483 height 610
click at [361, 438] on div "Address Cancel Save Changes 310 American Legion Pl Greenfield IN 46140 United S…" at bounding box center [280, 420] width 447 height 37
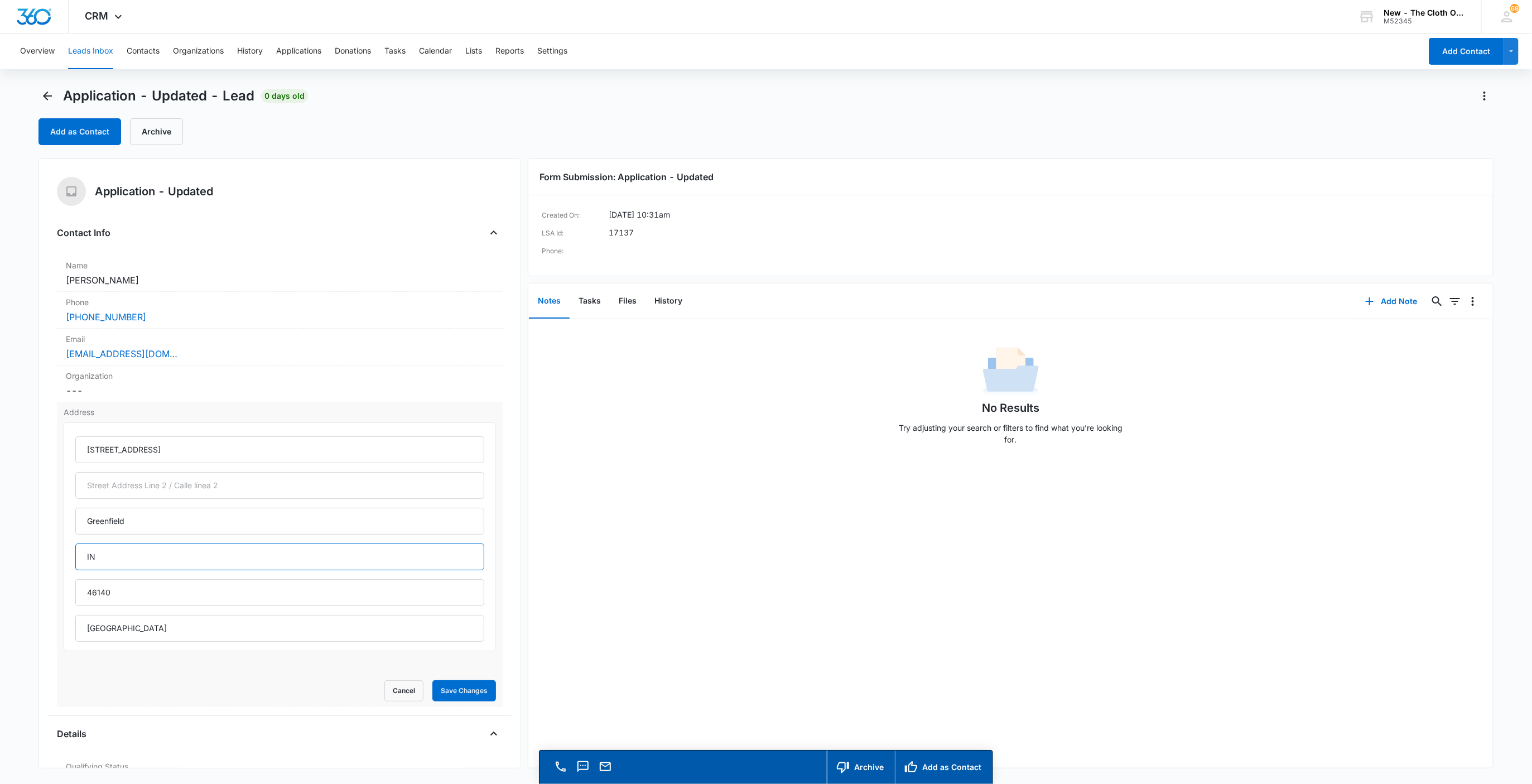
drag, startPoint x: 112, startPoint y: 549, endPoint x: 79, endPoint y: 554, distance: 33.4
click at [82, 554] on input "IN" at bounding box center [280, 556] width 410 height 27
type input "Indiana"
click at [432, 680] on button "Save Changes" at bounding box center [464, 690] width 64 height 21
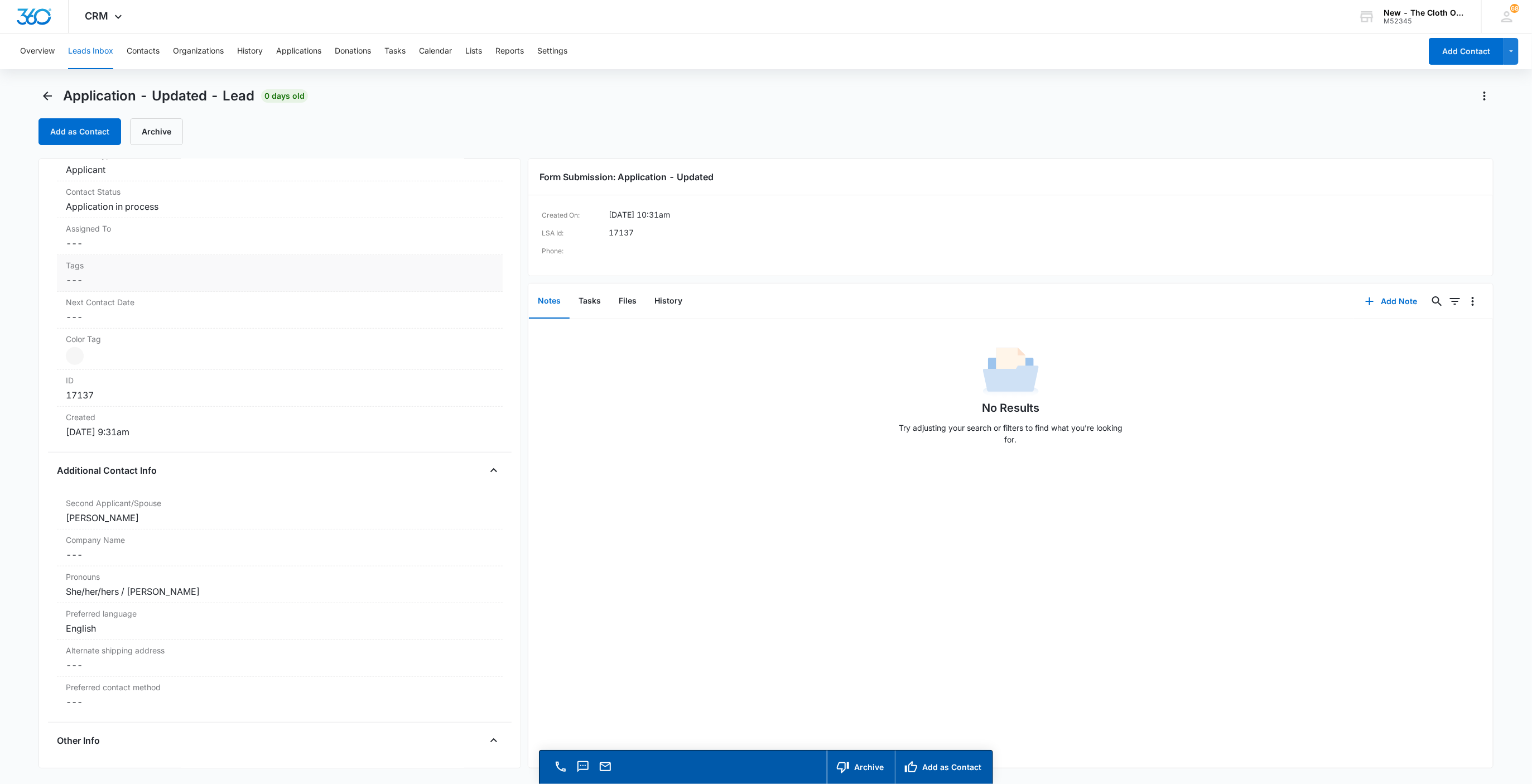
scroll to position [484, 0]
click at [89, 264] on div "Tags Cancel Save Changes ---" at bounding box center [280, 279] width 447 height 37
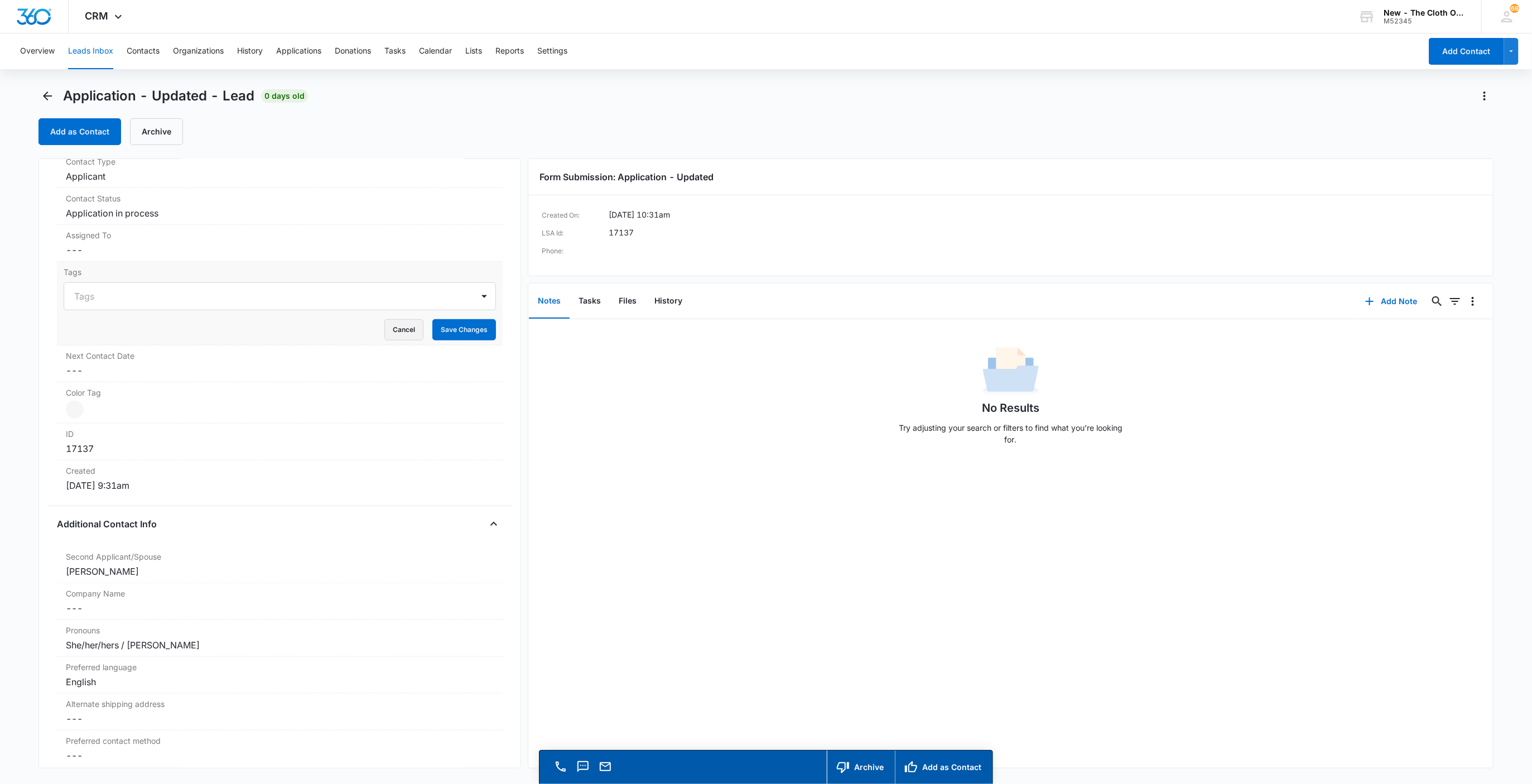
click at [400, 334] on button "Cancel" at bounding box center [404, 330] width 39 height 21
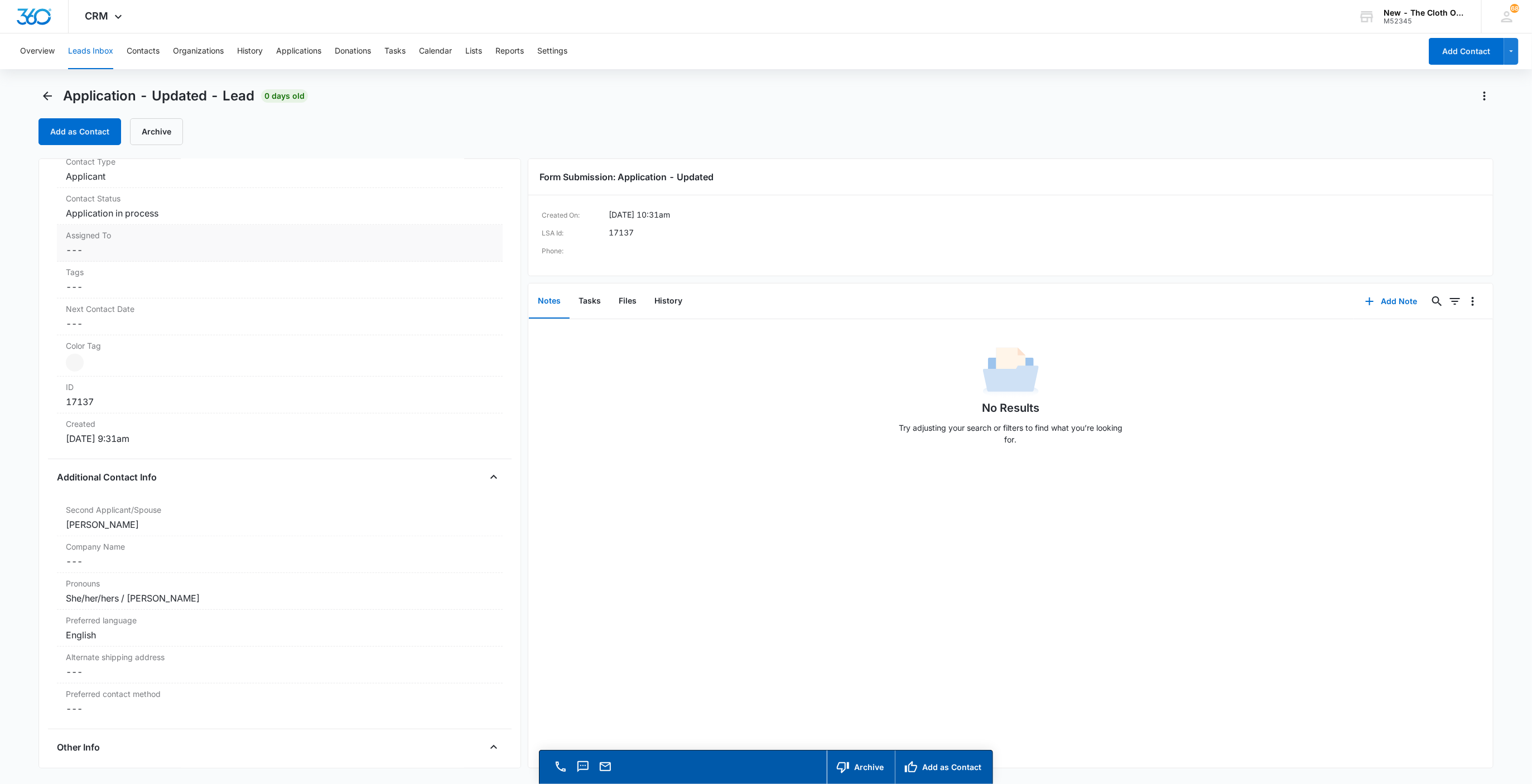
click at [159, 256] on dd "Cancel Save Changes ---" at bounding box center [280, 249] width 429 height 13
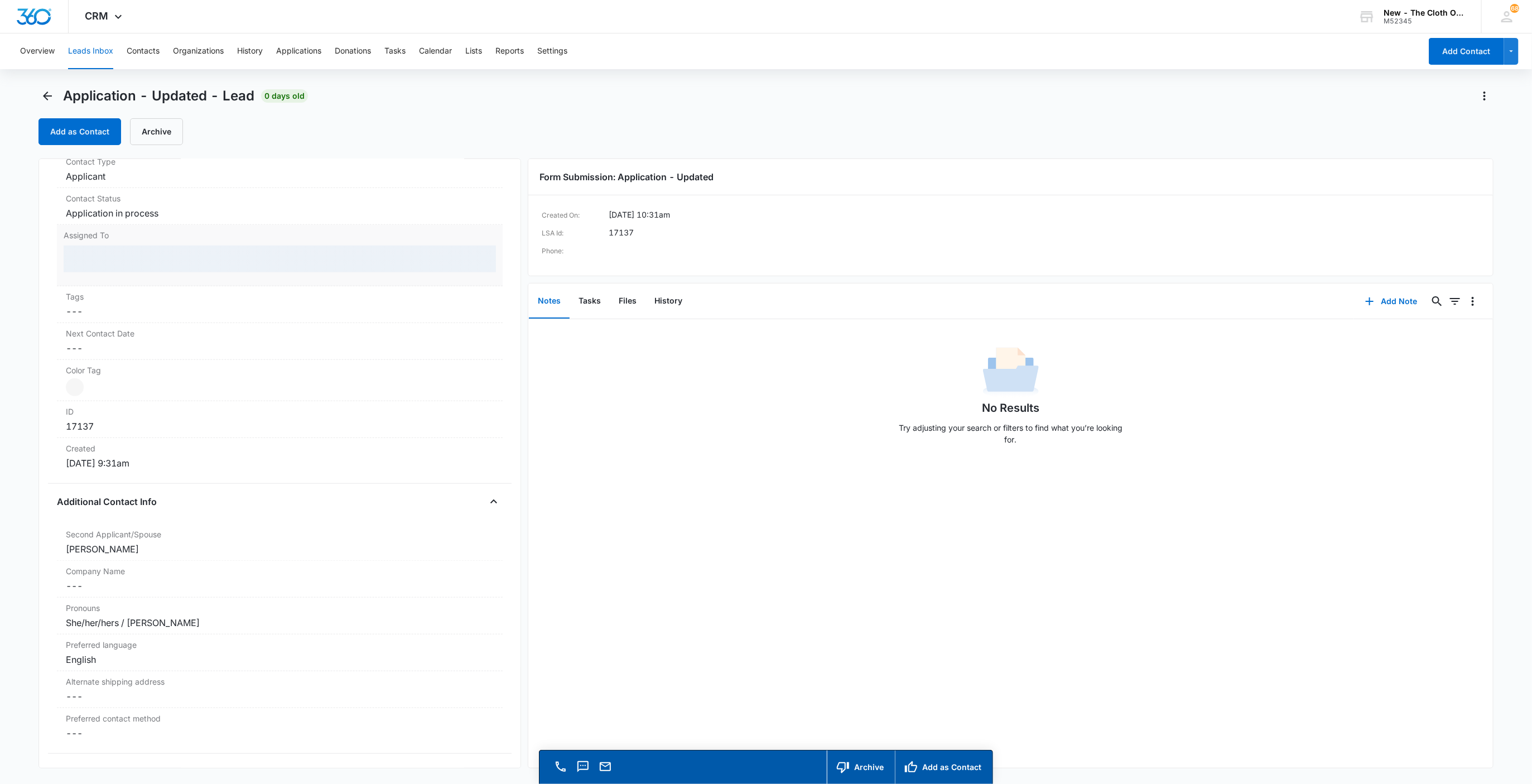
click at [95, 263] on div at bounding box center [280, 259] width 433 height 27
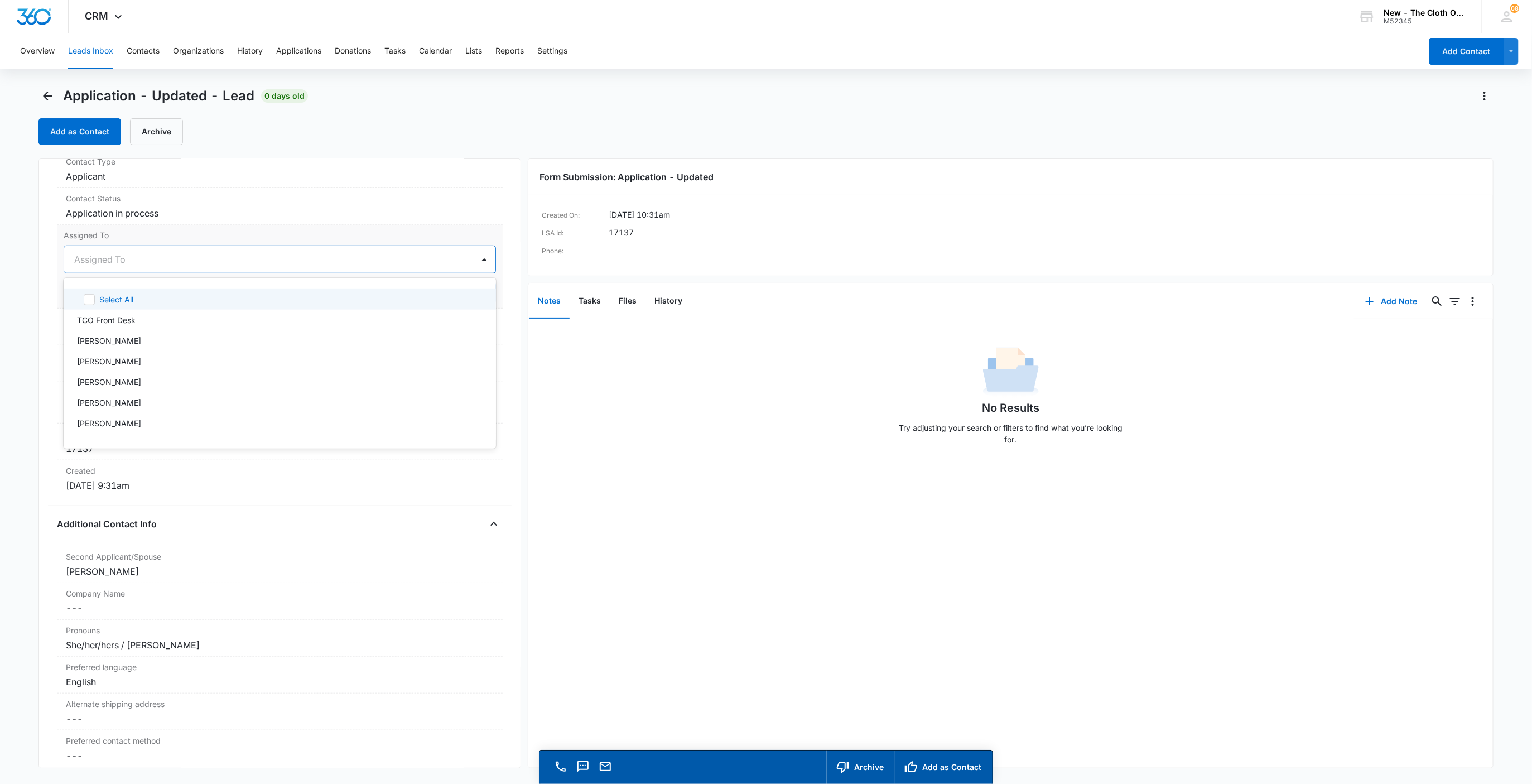
click at [95, 263] on div at bounding box center [266, 259] width 385 height 16
type input "app"
click at [225, 264] on div at bounding box center [310, 259] width 298 height 16
click at [444, 290] on button "Save Changes" at bounding box center [464, 293] width 64 height 21
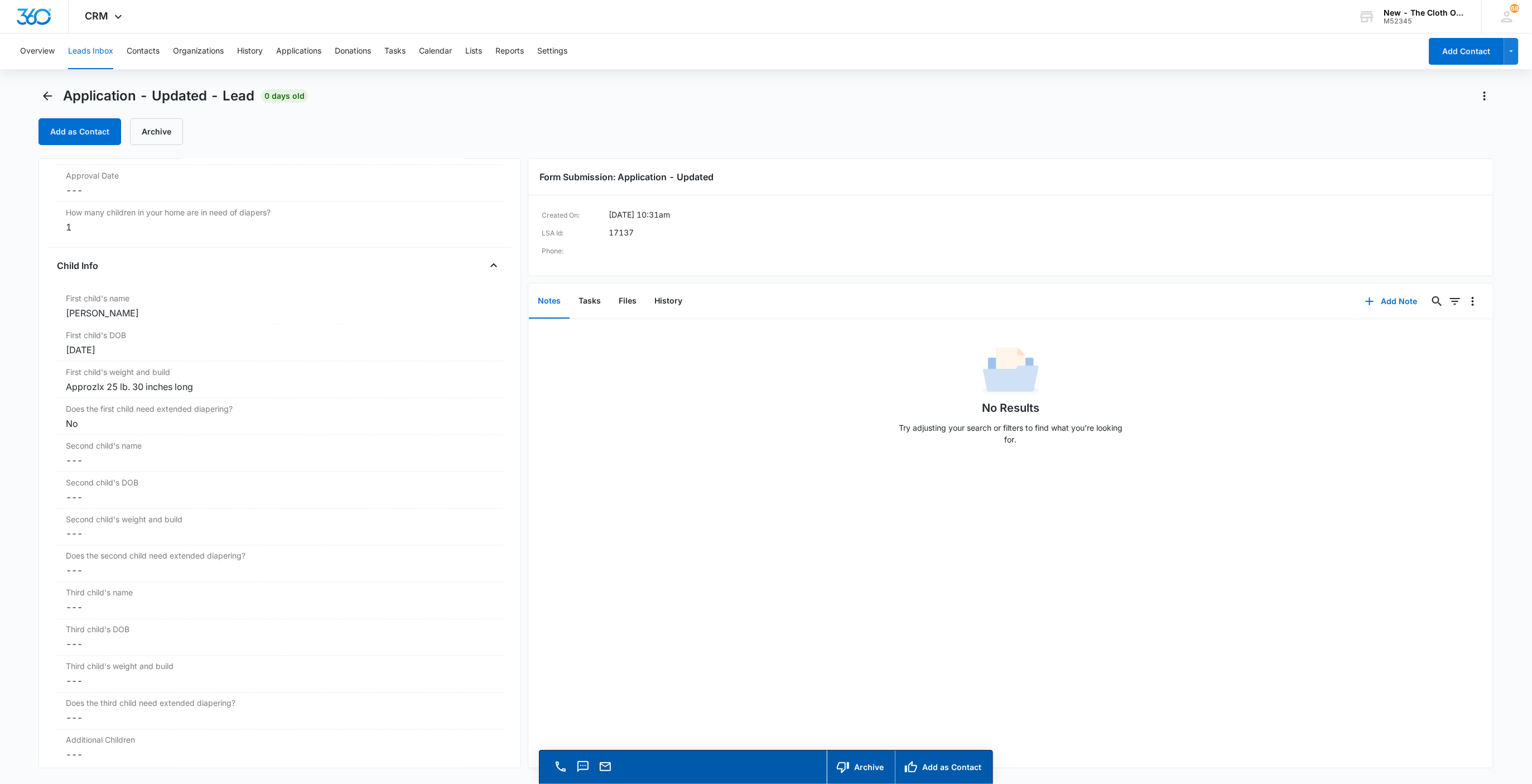
scroll to position [1190, 0]
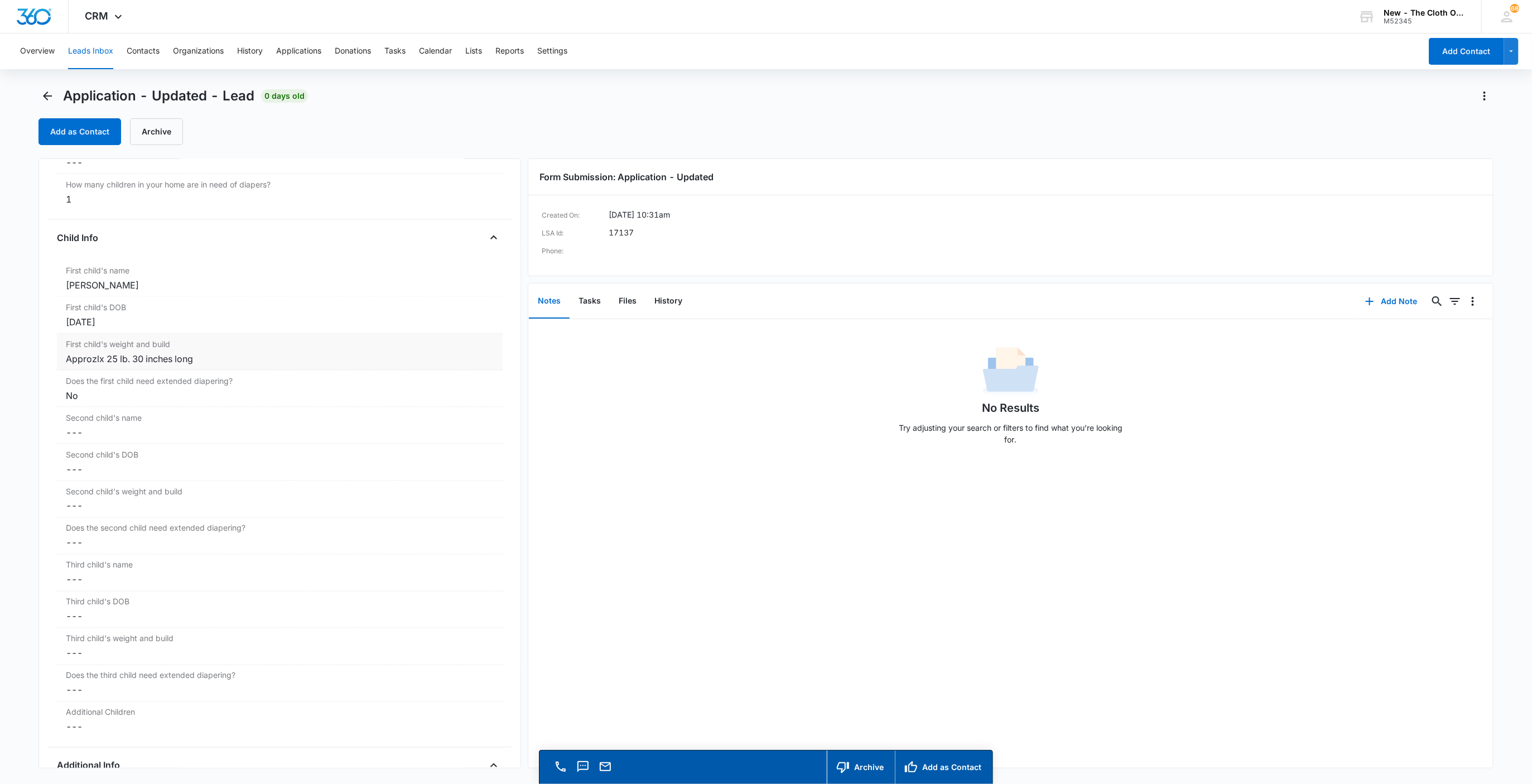
click at [92, 363] on div "Approzlx 25 lb. 30 inches long" at bounding box center [280, 358] width 429 height 13
click at [97, 375] on input "Approzlx 25 lb. 30 inches long" at bounding box center [280, 367] width 433 height 27
click at [121, 375] on input "Approx 25 lb. 30 inches long" at bounding box center [280, 367] width 433 height 27
type input "Approx 25 lb, 30 in long"
click at [472, 404] on button "Save Changes" at bounding box center [464, 400] width 64 height 21
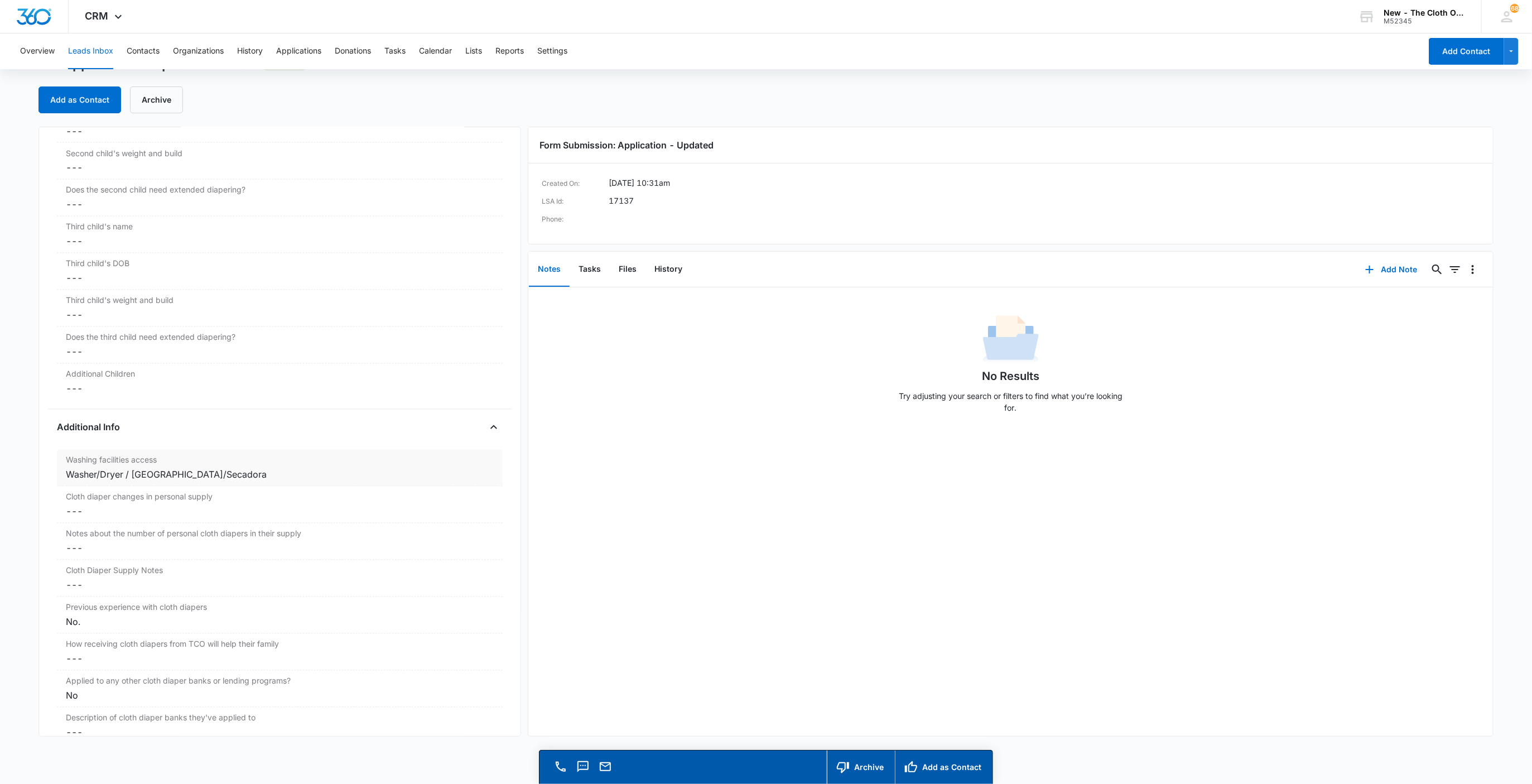
scroll to position [1525, 0]
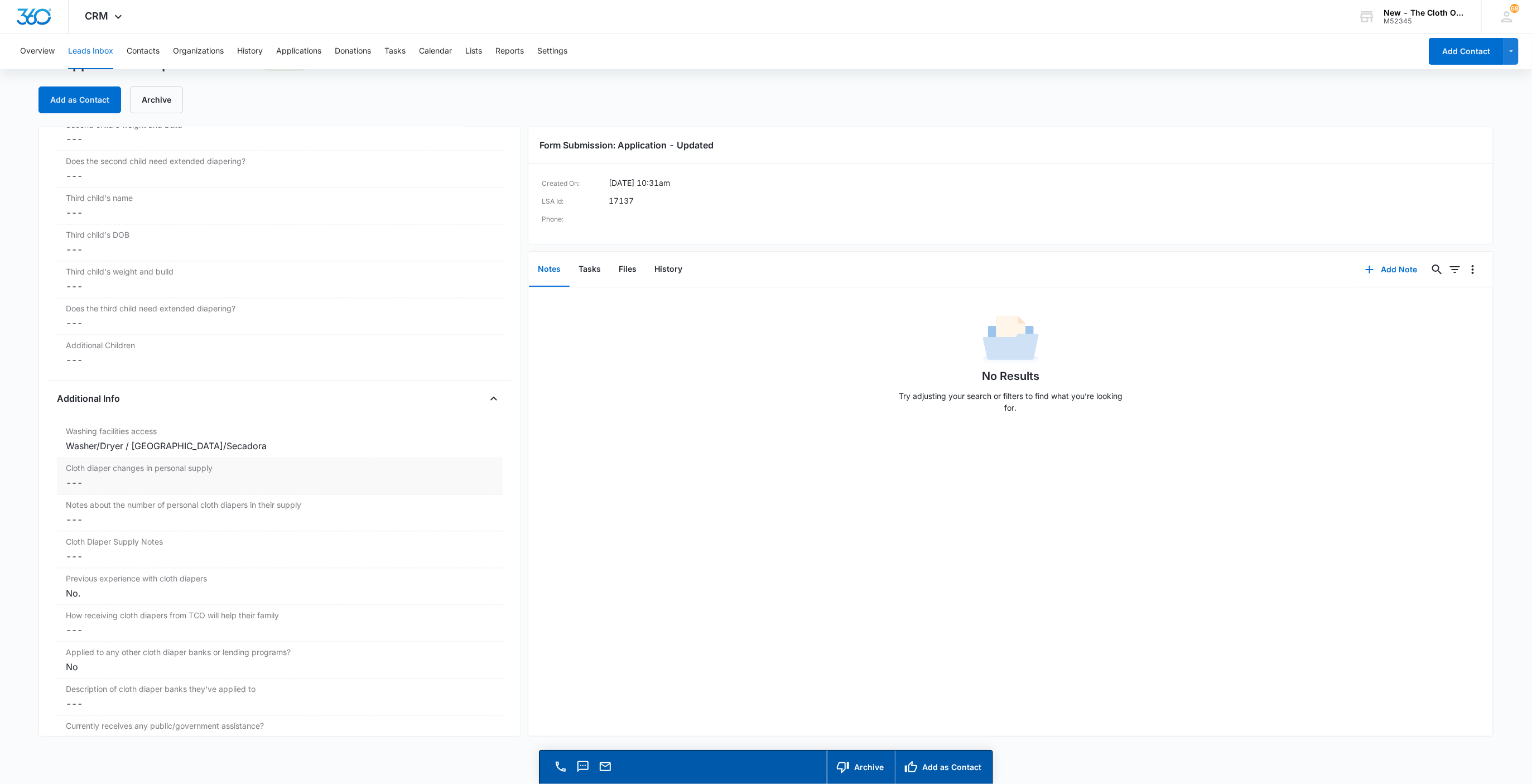
drag, startPoint x: 82, startPoint y: 476, endPoint x: 82, endPoint y: 483, distance: 7.0
click at [82, 474] on label "Cloth diaper changes in personal supply" at bounding box center [280, 468] width 429 height 12
click at [84, 497] on input "Cloth diaper changes in personal supply" at bounding box center [280, 491] width 433 height 27
click at [432, 515] on button "Save Changes" at bounding box center [464, 525] width 64 height 21
type input "2"
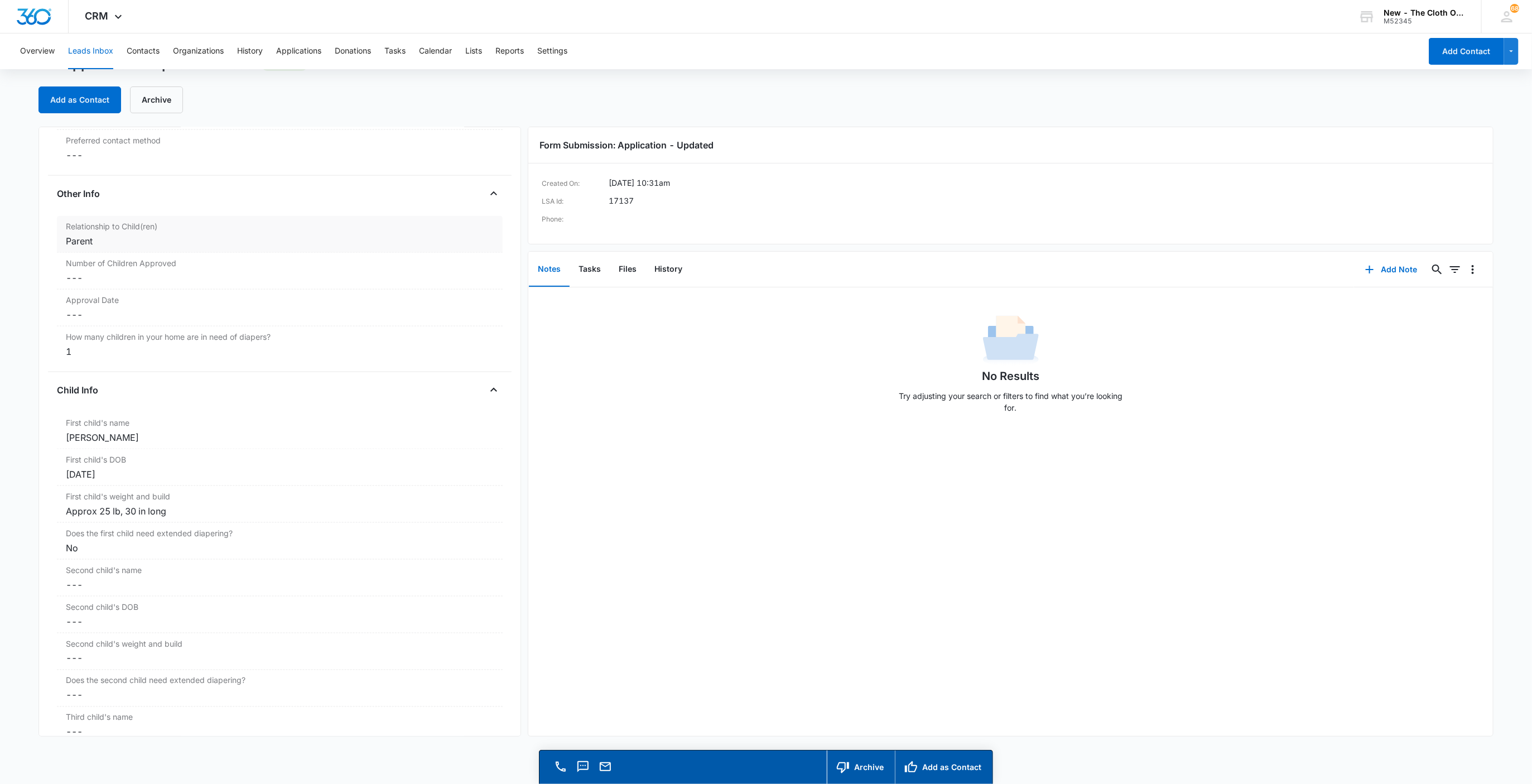
scroll to position [1088, 0]
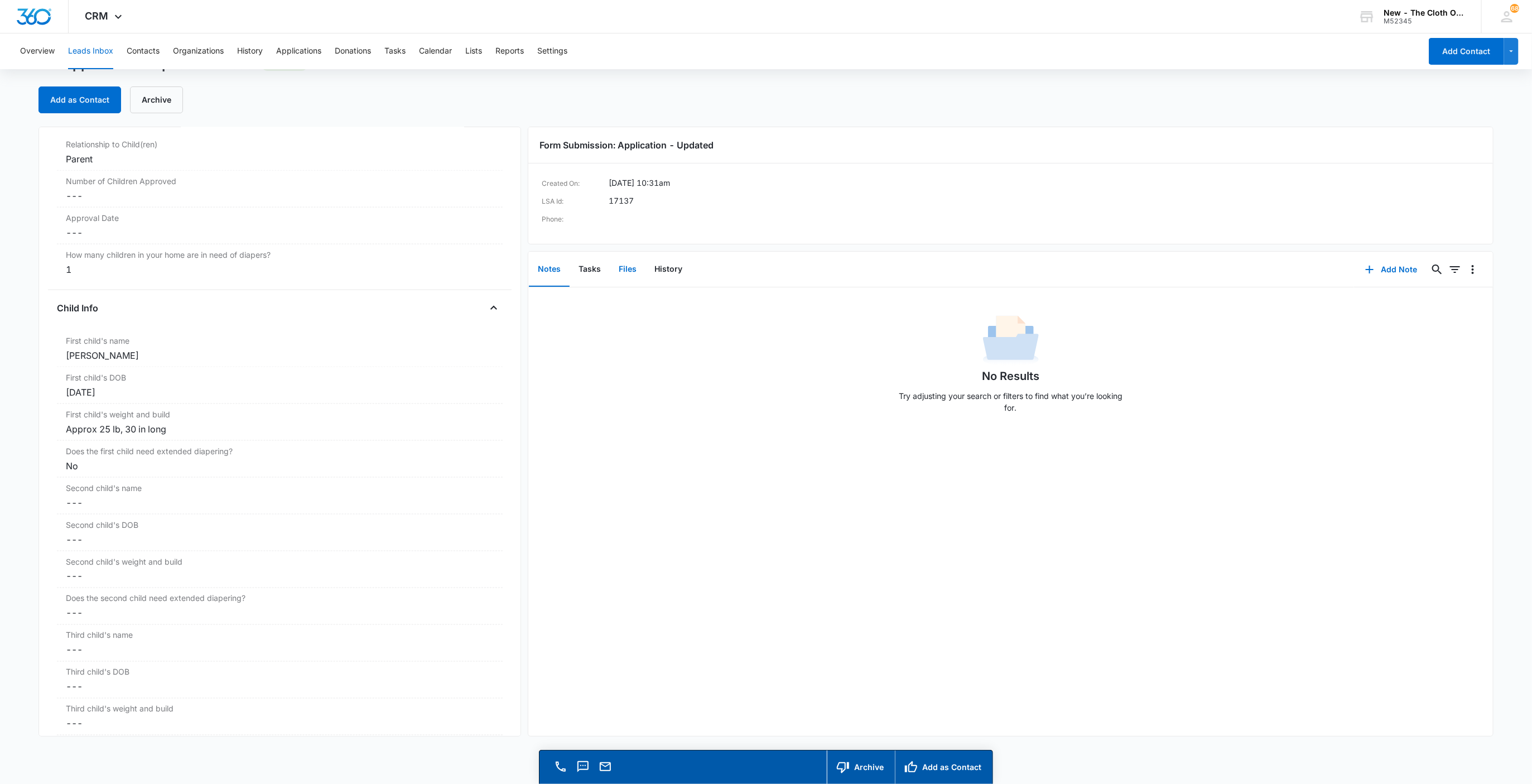
click at [626, 273] on button "Files" at bounding box center [628, 269] width 36 height 34
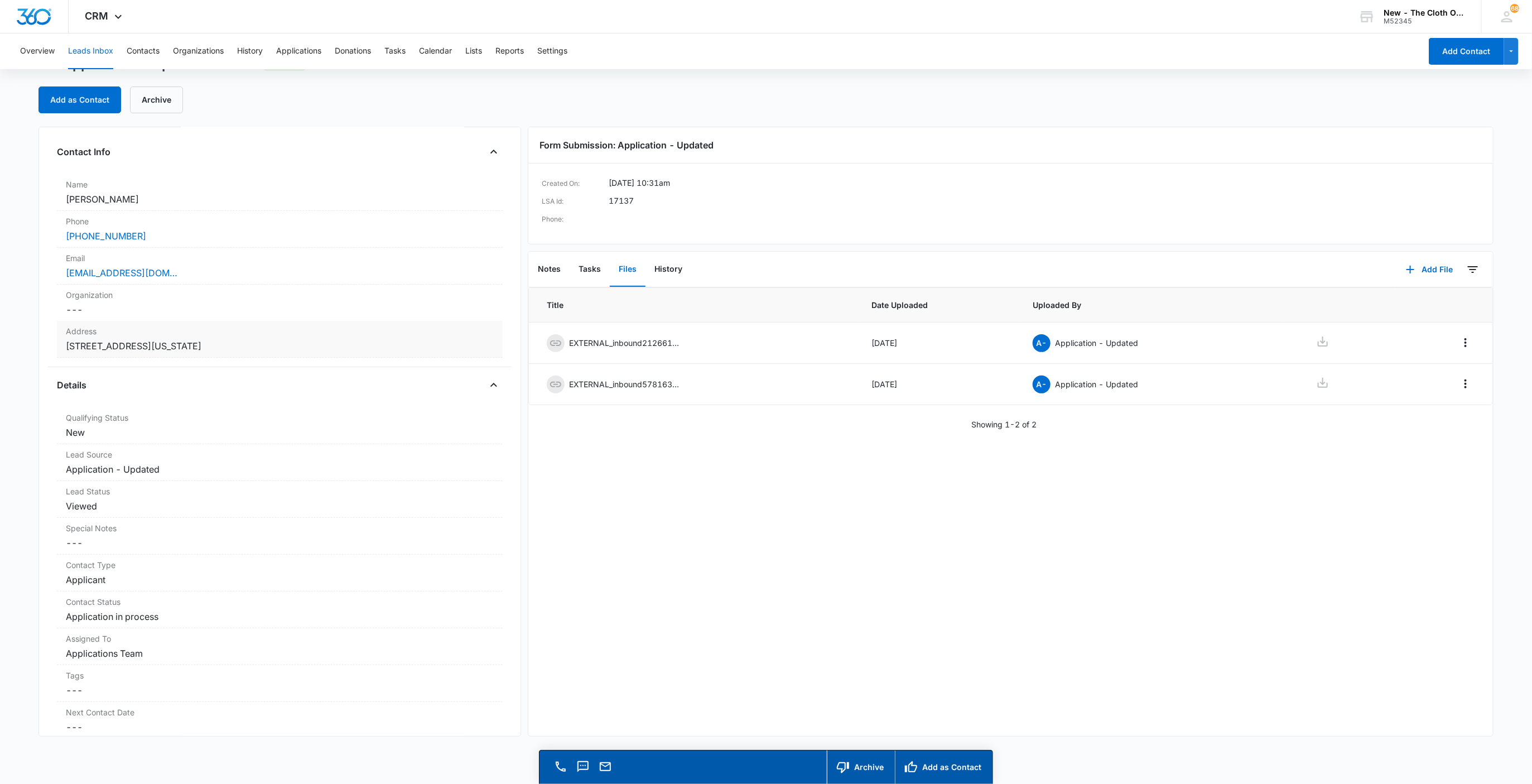
scroll to position [56, 0]
drag, startPoint x: 184, startPoint y: 263, endPoint x: 19, endPoint y: 269, distance: 165.1
click at [19, 269] on main "Application - Updated - Lead 0 days old Add as Contact Archive Application - Up…" at bounding box center [766, 420] width 1532 height 728
click at [553, 268] on button "Notes" at bounding box center [549, 269] width 41 height 34
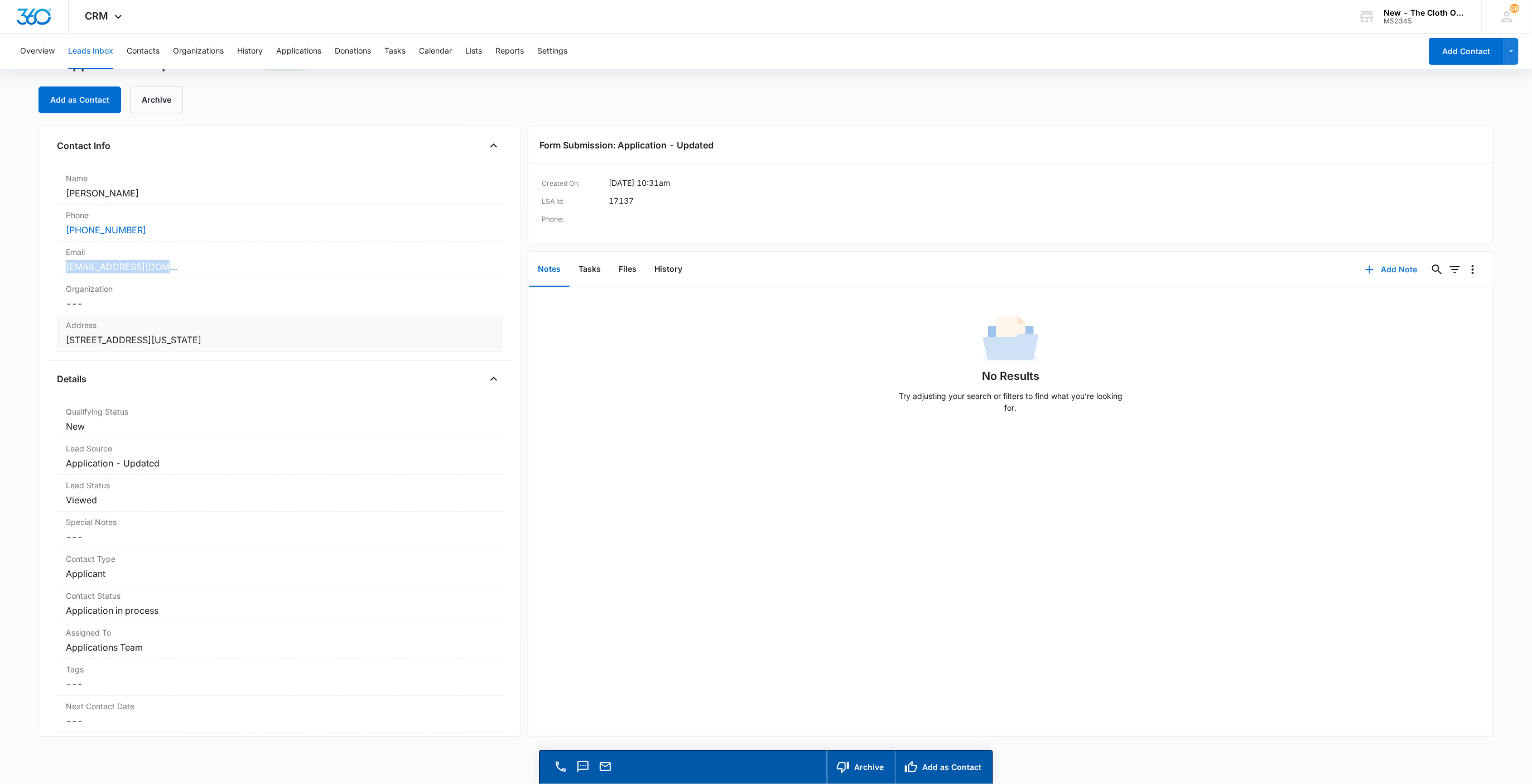
click at [1392, 275] on button "Add Note" at bounding box center [1391, 269] width 74 height 27
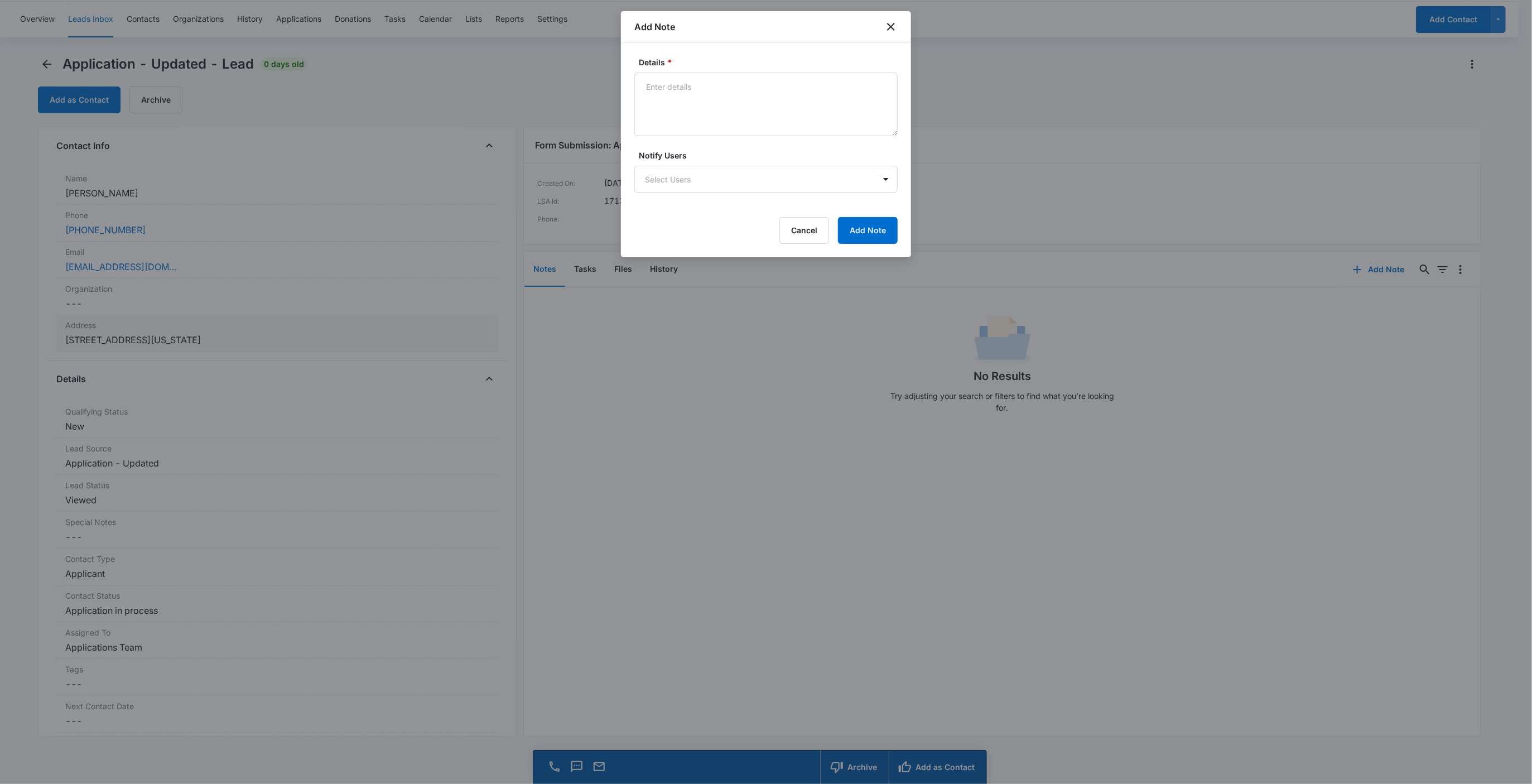
click at [760, 145] on form "Details * Notify Users Select Users Cancel Add Note" at bounding box center [766, 150] width 263 height 188
click at [762, 144] on form "Details * Notify Users Select Users Cancel Add Note" at bounding box center [766, 150] width 263 height 188
click at [757, 133] on textarea "Details *" at bounding box center [766, 104] width 263 height 64
paste textarea "https://www.facebook.com/profile.php?id=100069375792046"
paste textarea "Michael Spear"
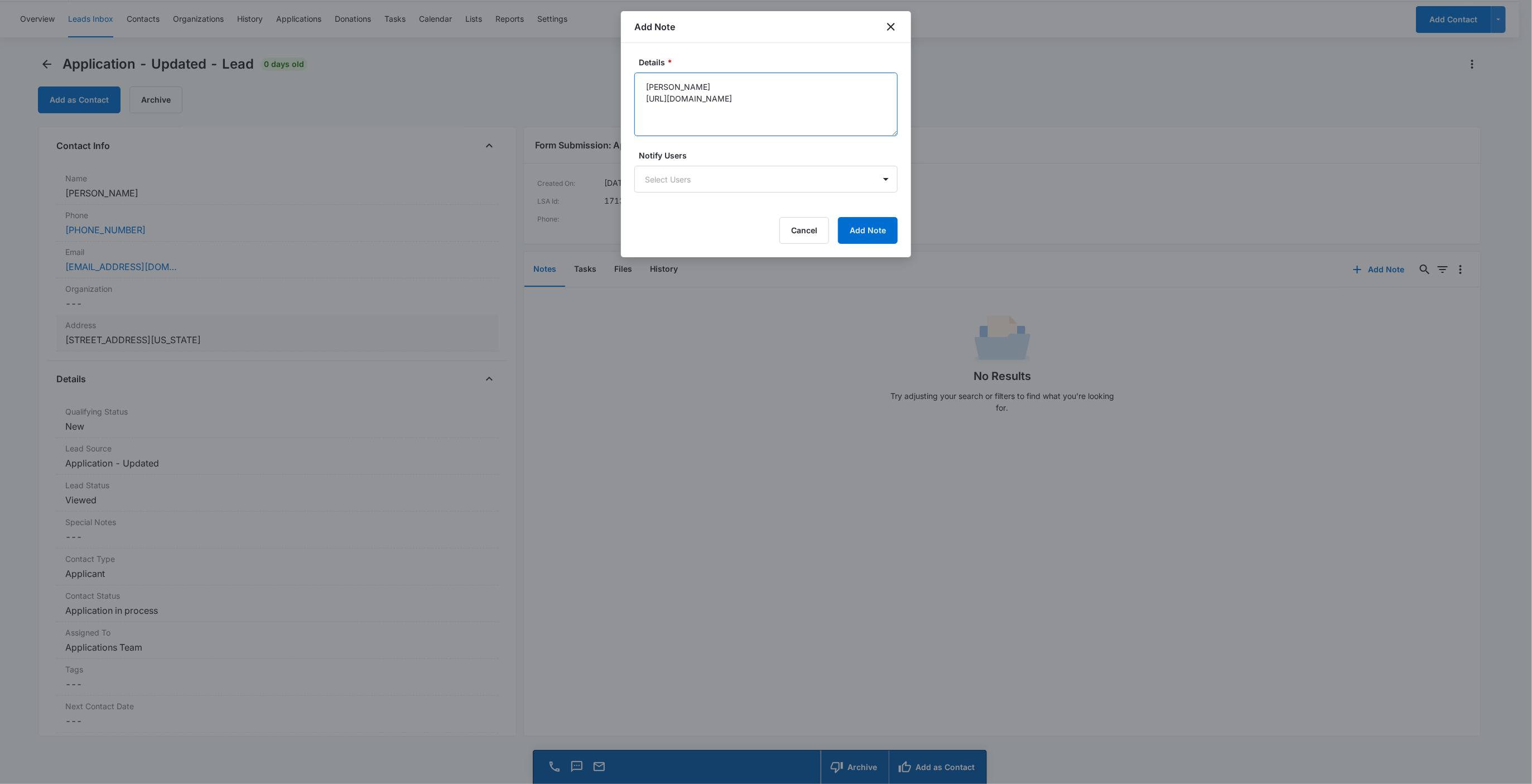
paste textarea "https://www.facebook.com/allison.wheatley.7"
paste textarea "Alli Wheatley-Spear"
type textarea "Alli Wheatley-Spear https://www.facebook.com/allison.wheatley.7 Michael Spear h…"
click at [877, 228] on button "Add Note" at bounding box center [868, 230] width 60 height 27
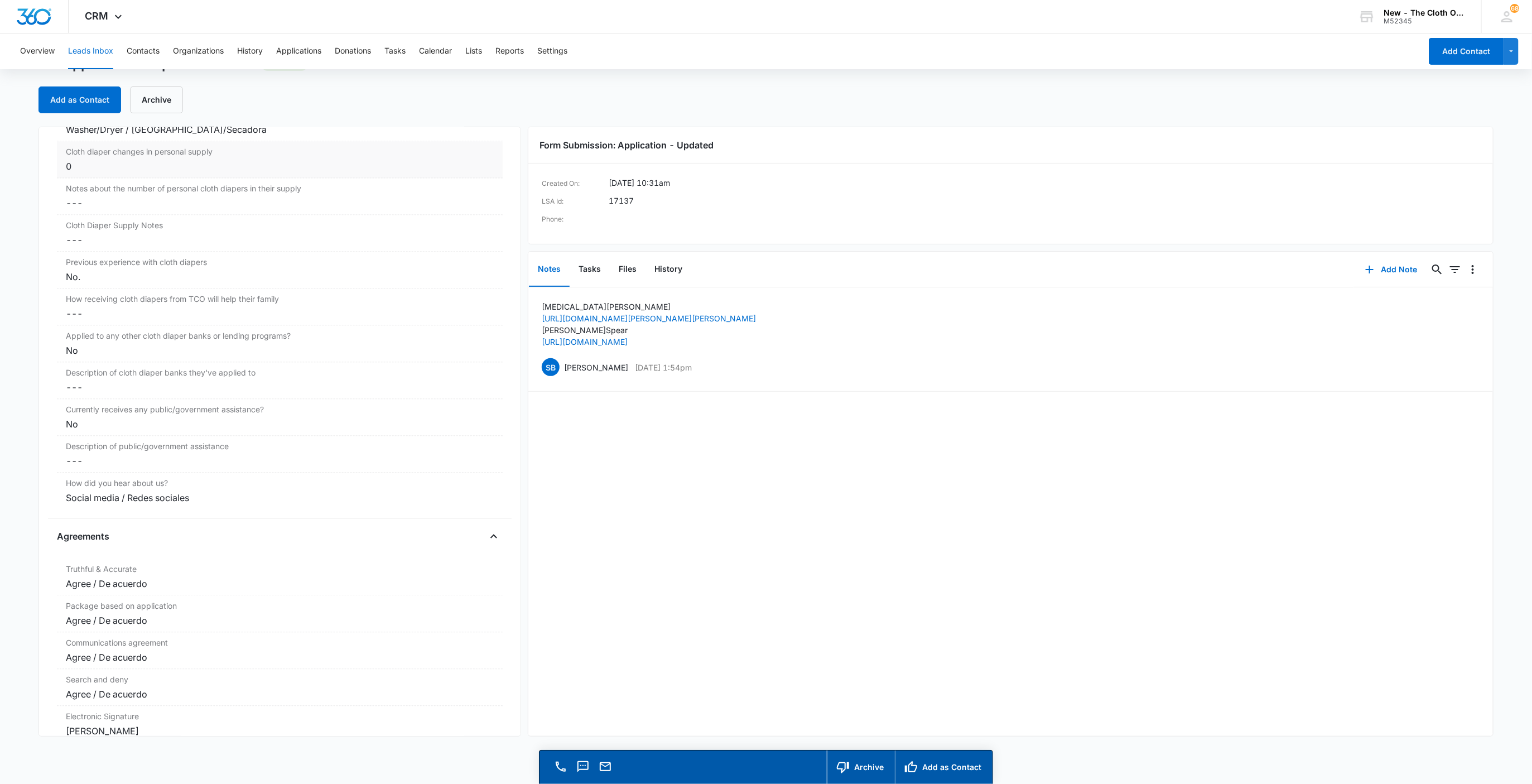
scroll to position [1812, 0]
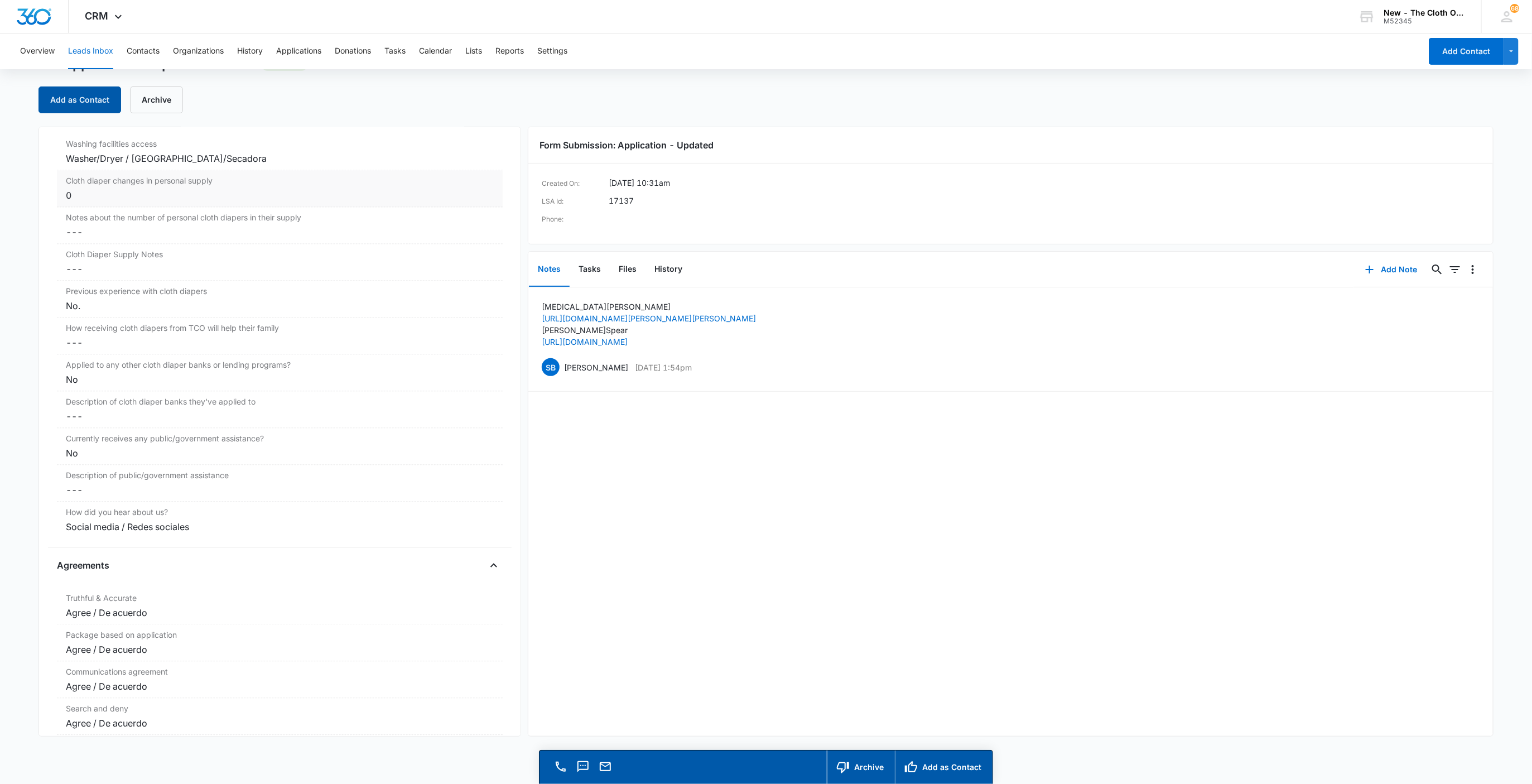
click at [104, 106] on button "Add as Contact" at bounding box center [80, 100] width 82 height 27
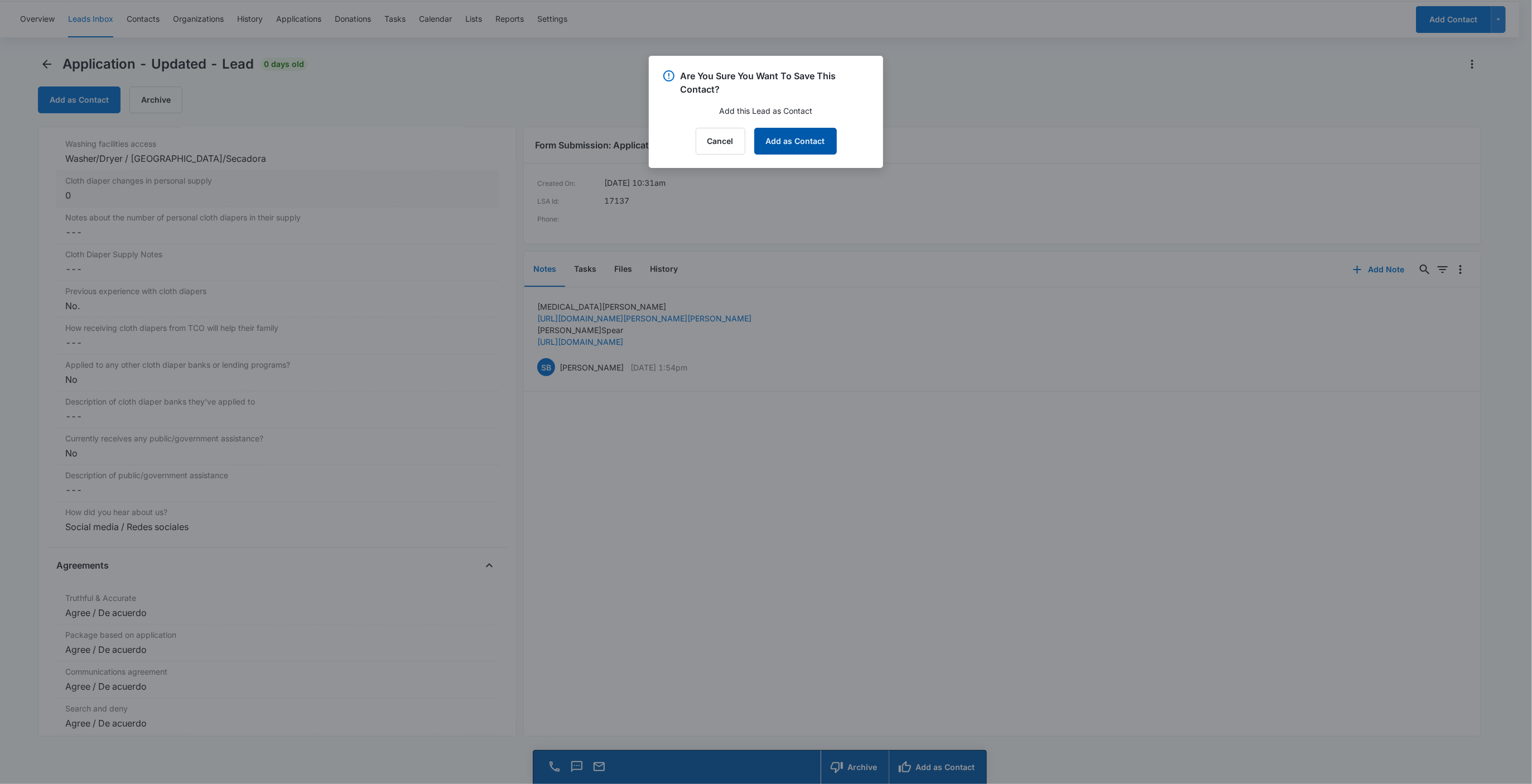
click at [775, 152] on button "Add as Contact" at bounding box center [795, 141] width 82 height 27
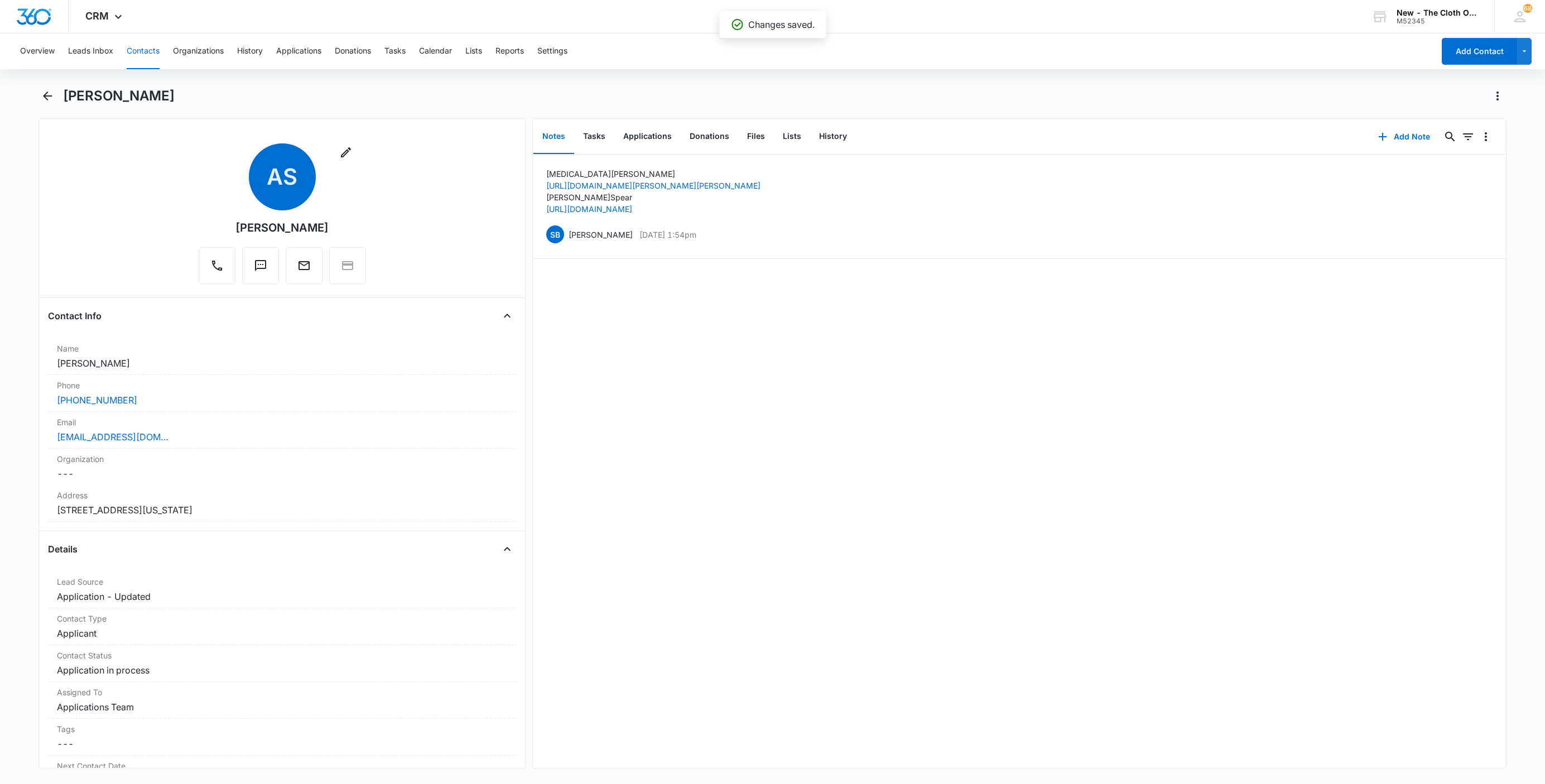
click at [99, 94] on h1 "Allison Spear" at bounding box center [119, 95] width 112 height 17
click at [742, 140] on button "Files" at bounding box center [755, 136] width 36 height 34
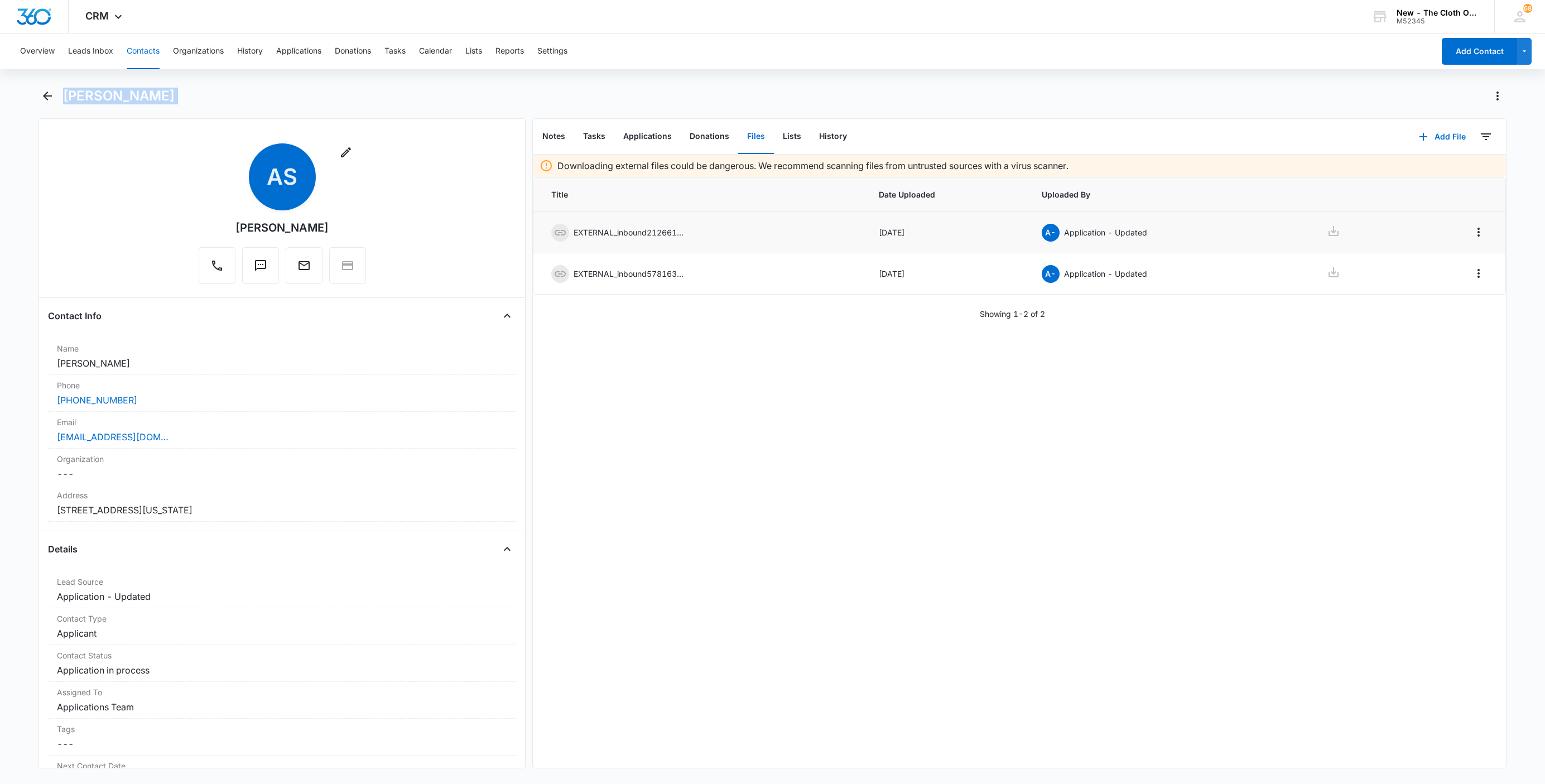
click at [1327, 238] on icon at bounding box center [1333, 231] width 13 height 13
drag, startPoint x: 1057, startPoint y: 462, endPoint x: 1406, endPoint y: 424, distance: 351.1
click at [1058, 462] on div "Downloading external files could be dangerous. We recommend scanning files from…" at bounding box center [1019, 461] width 973 height 613
click at [1327, 273] on icon at bounding box center [1333, 272] width 13 height 13
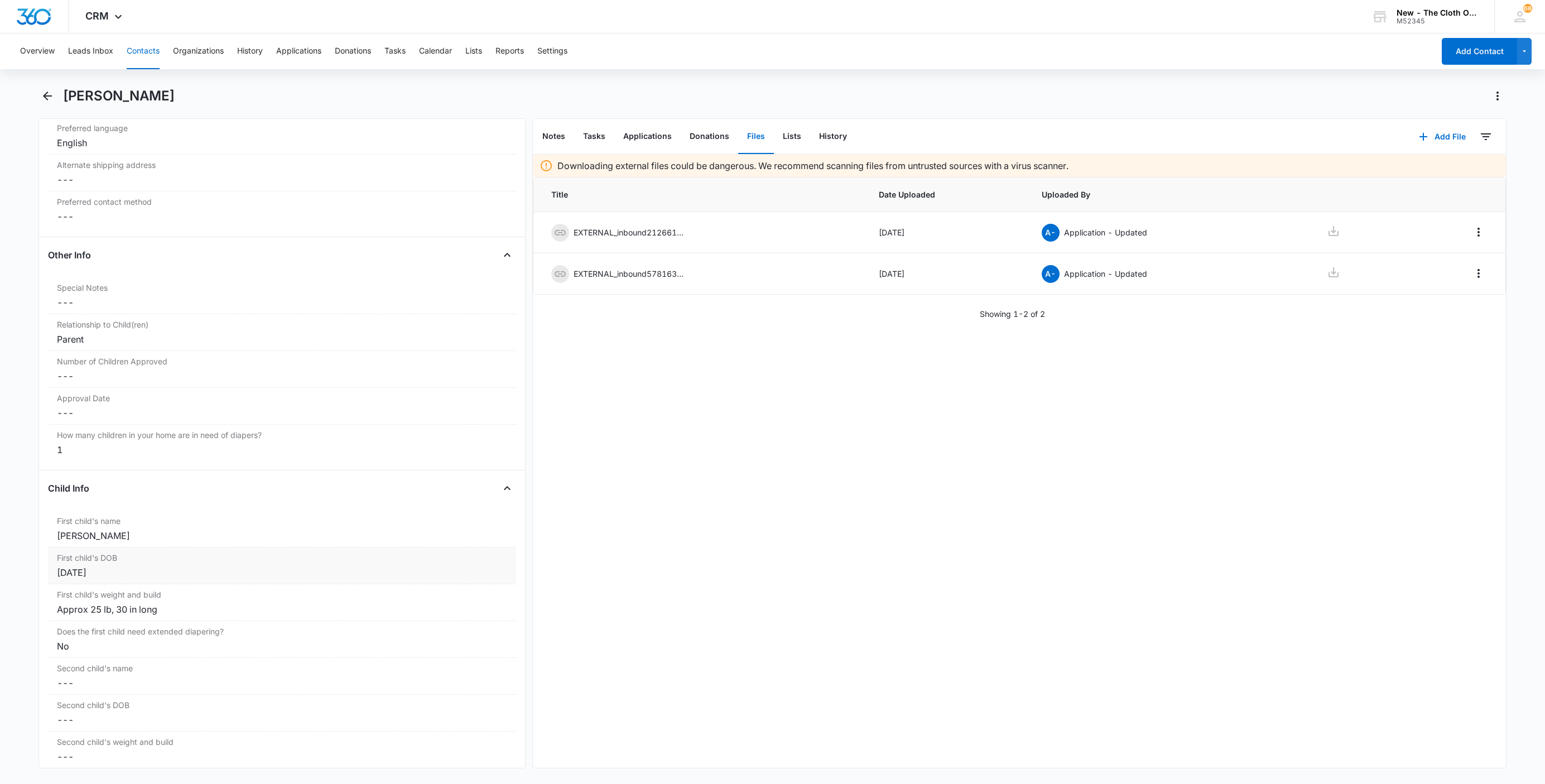
scroll to position [1004, 0]
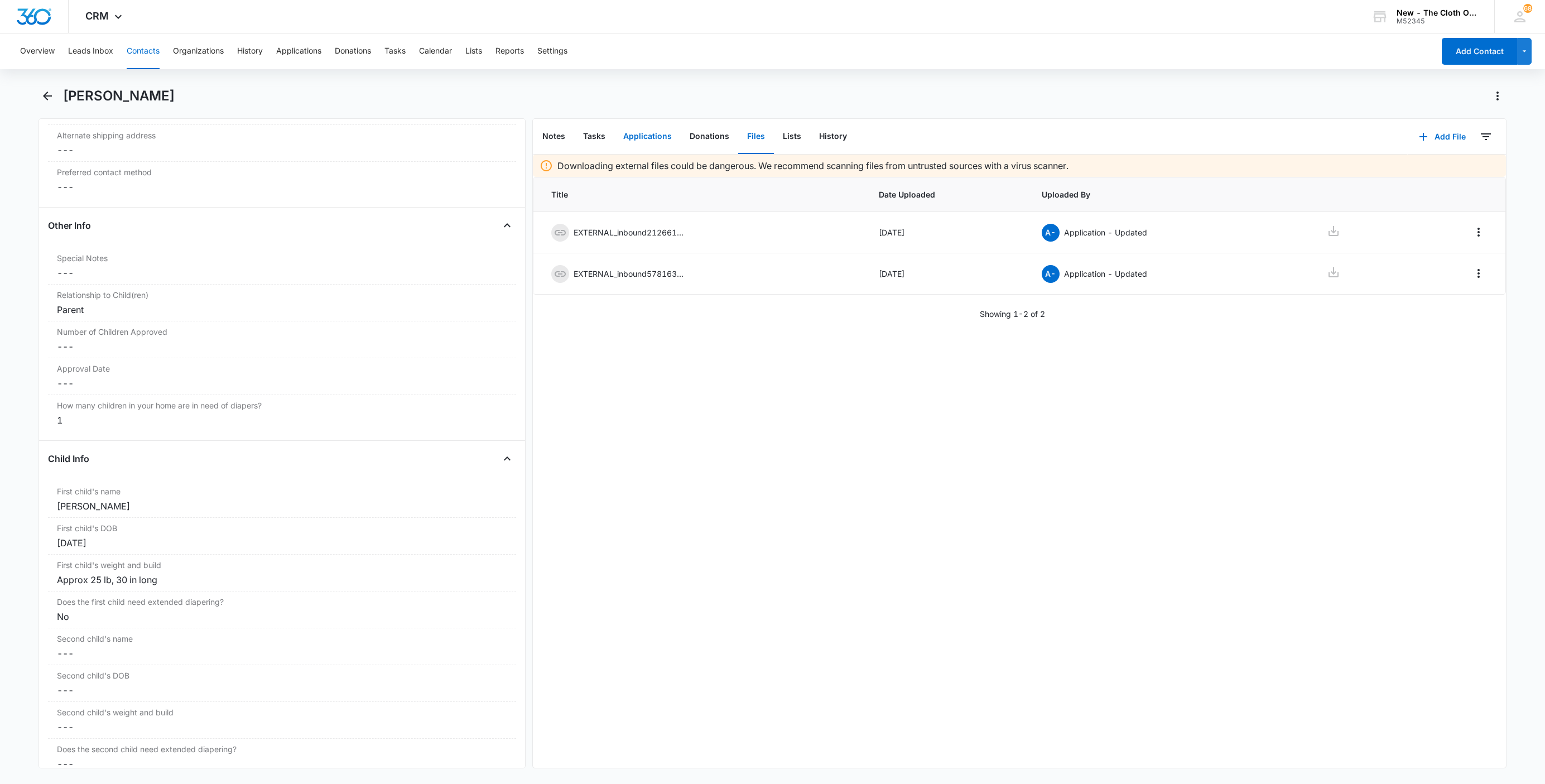
click at [653, 137] on button "Applications" at bounding box center [647, 136] width 66 height 34
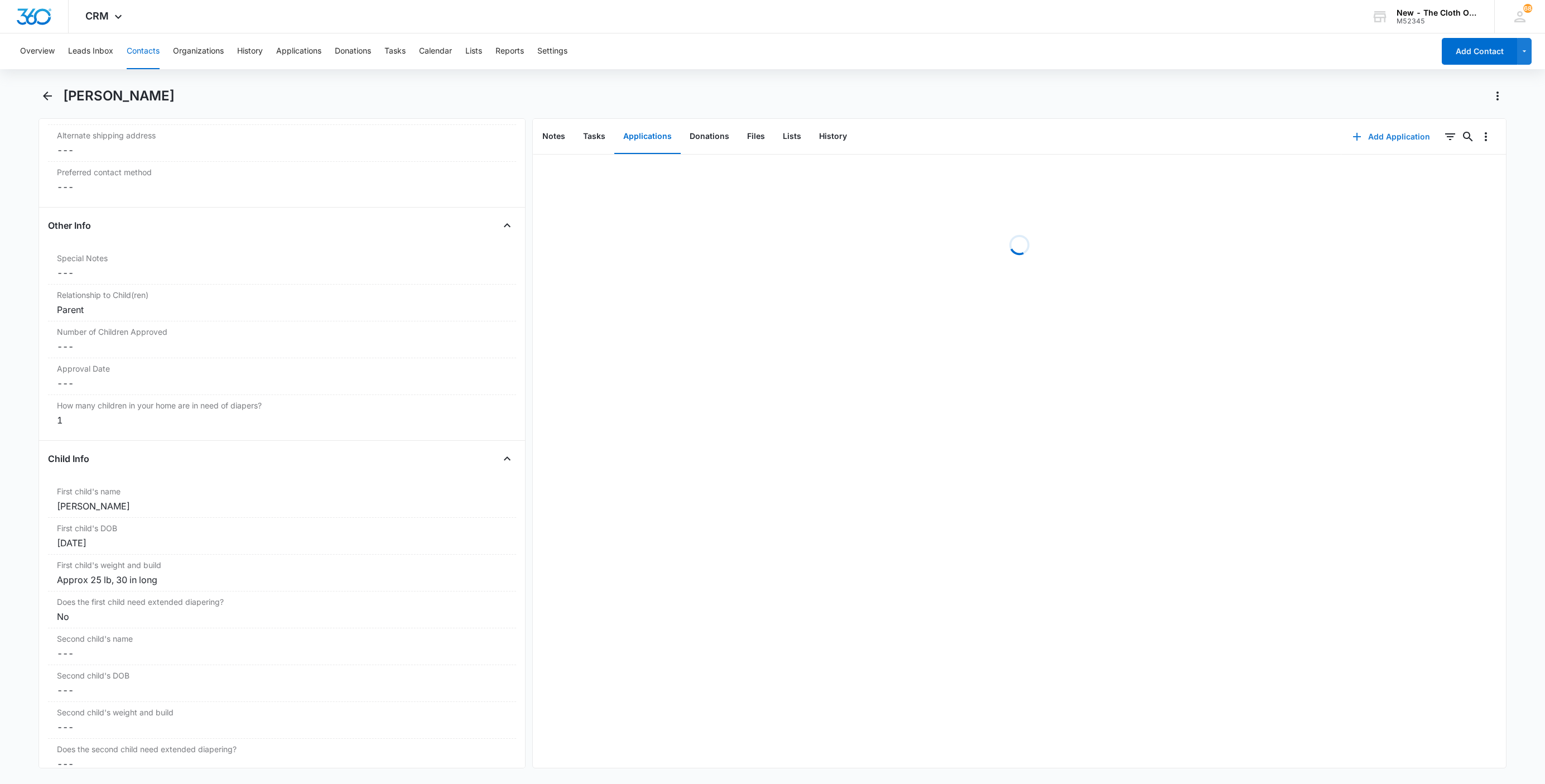
click at [1366, 133] on button "Add Application" at bounding box center [1391, 137] width 100 height 27
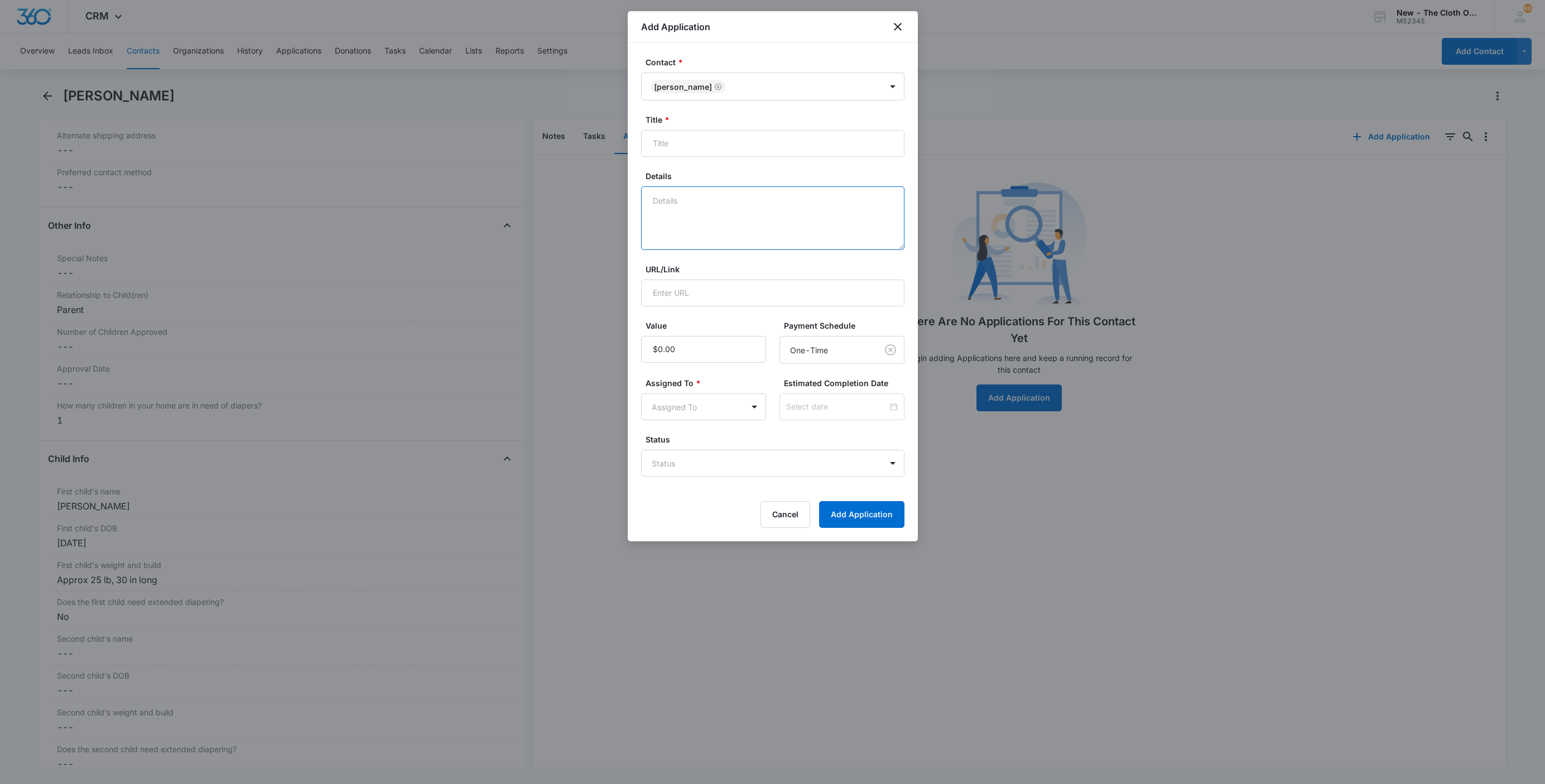
click at [773, 213] on textarea "Details" at bounding box center [773, 218] width 263 height 64
type textarea "08/13 - Undated address doc. Child doc ok. Profiles in Notes. FFST clear."
click at [698, 155] on input "Title *" at bounding box center [773, 143] width 263 height 27
paste input "Allison Spear"
type input "Applicant - Allison Spear"
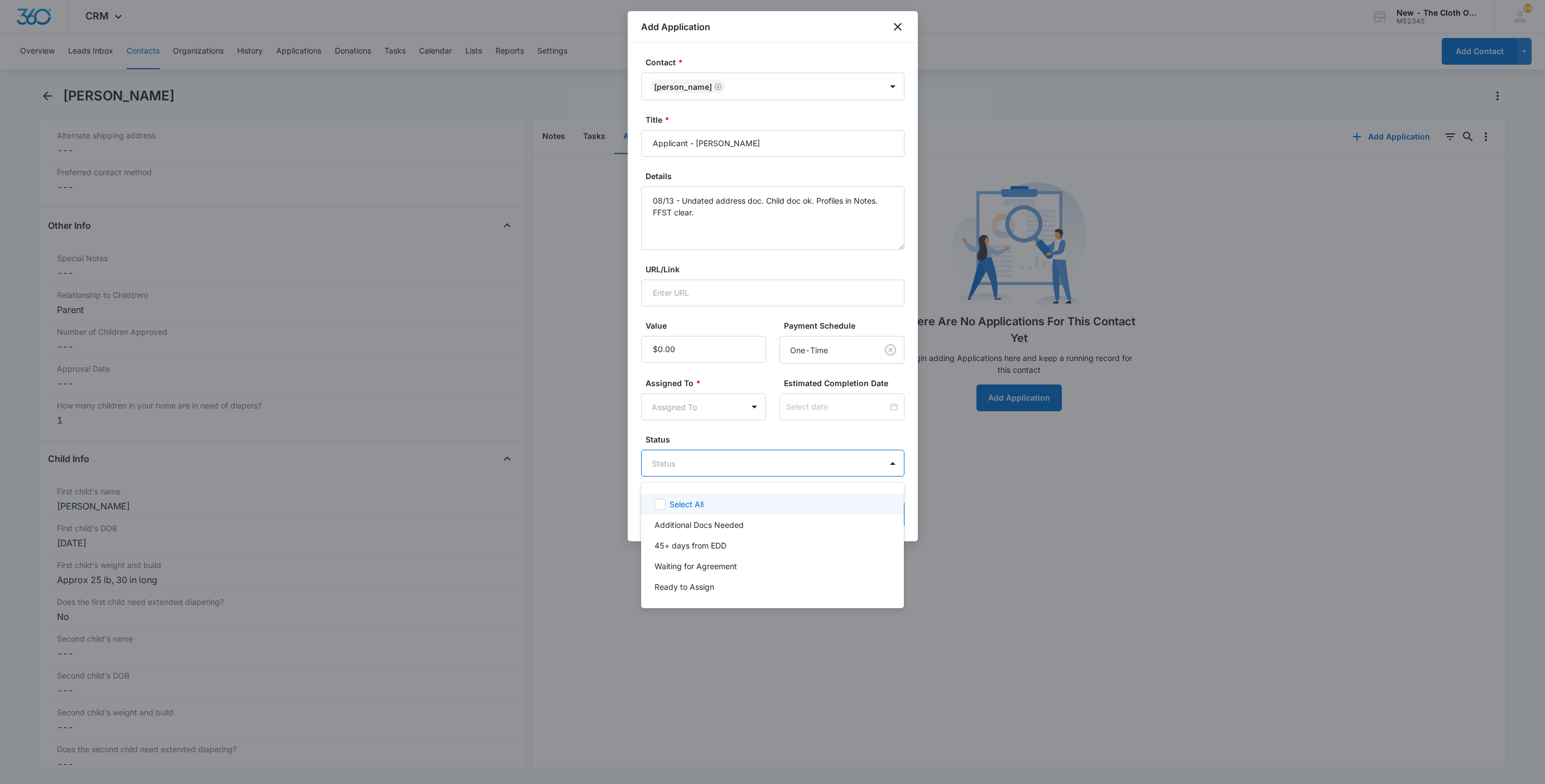
click at [702, 469] on body "CRM Apps Reputation Websites Forms CRM Email Social Shop Payments POS Ads Intel…" at bounding box center [772, 392] width 1545 height 784
click at [681, 531] on div "Additional Docs Needed" at bounding box center [773, 525] width 263 height 21
click at [676, 414] on div at bounding box center [772, 392] width 1545 height 784
click at [676, 414] on body "CRM Apps Reputation Websites Forms CRM Email Social Shop Payments POS Ads Intel…" at bounding box center [772, 392] width 1545 height 784
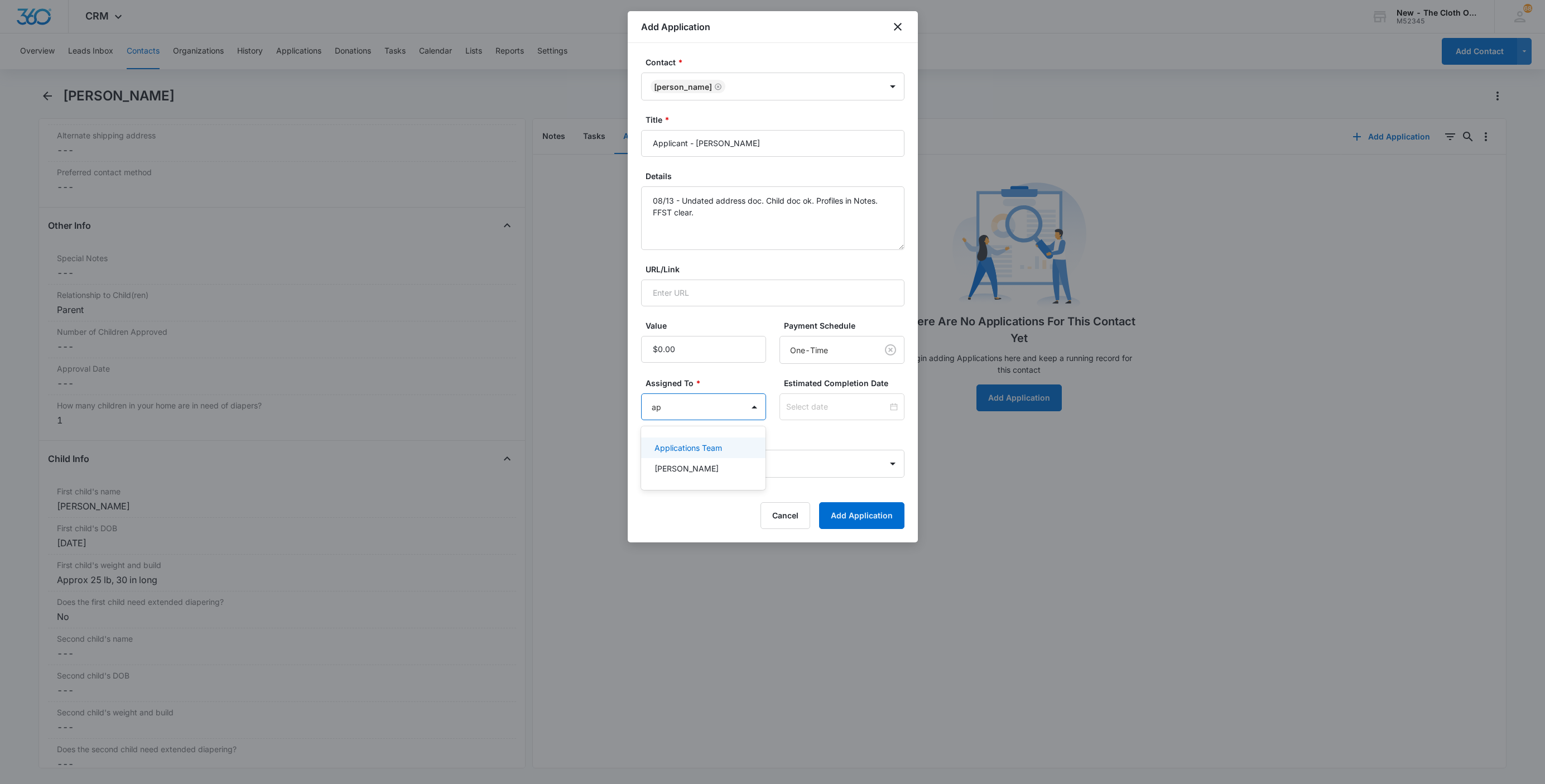
type input "app"
click at [682, 437] on div "Applications Team" at bounding box center [704, 447] width 125 height 21
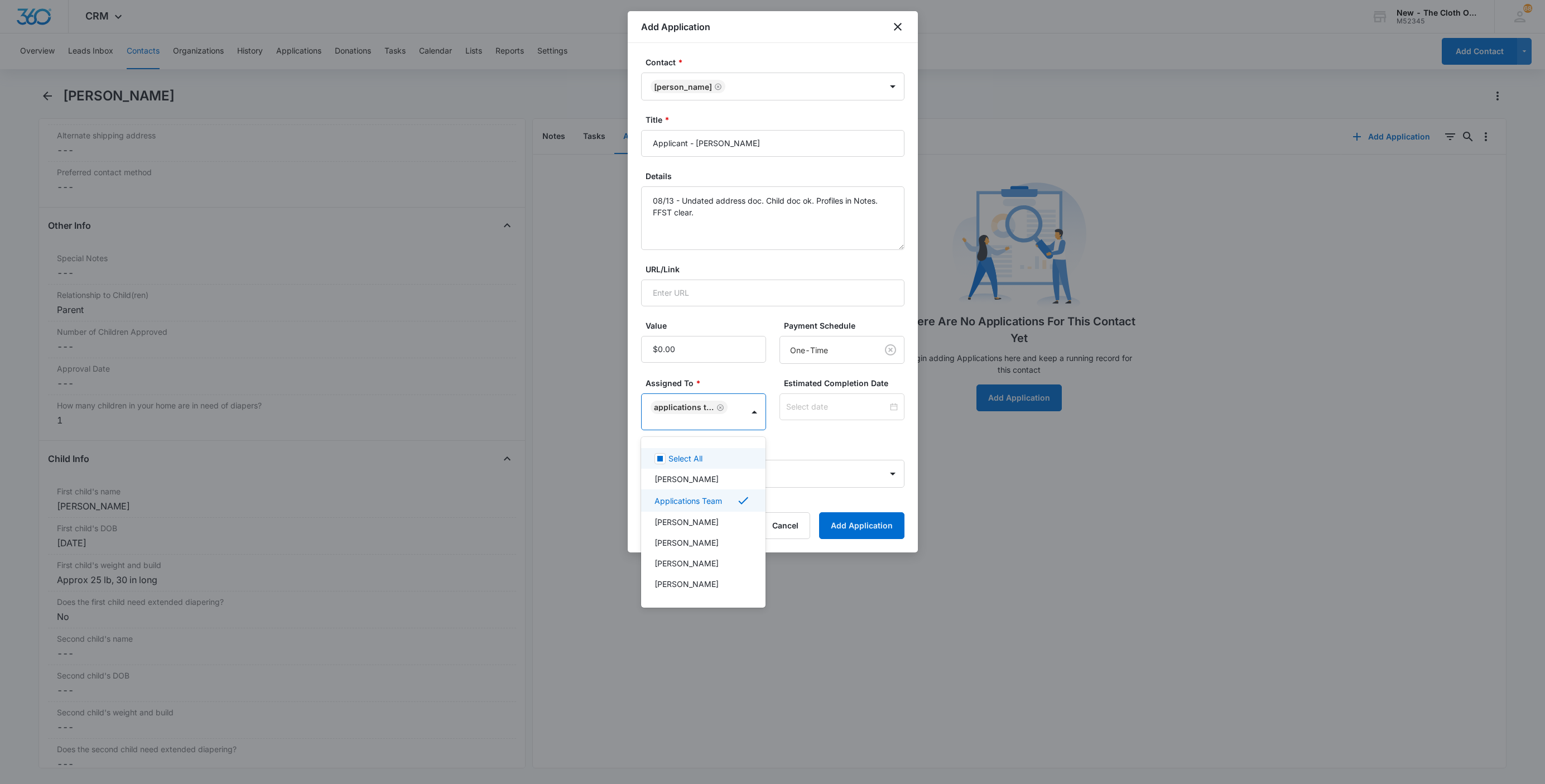
click at [839, 410] on div at bounding box center [772, 392] width 1545 height 784
click at [839, 410] on input at bounding box center [836, 407] width 102 height 12
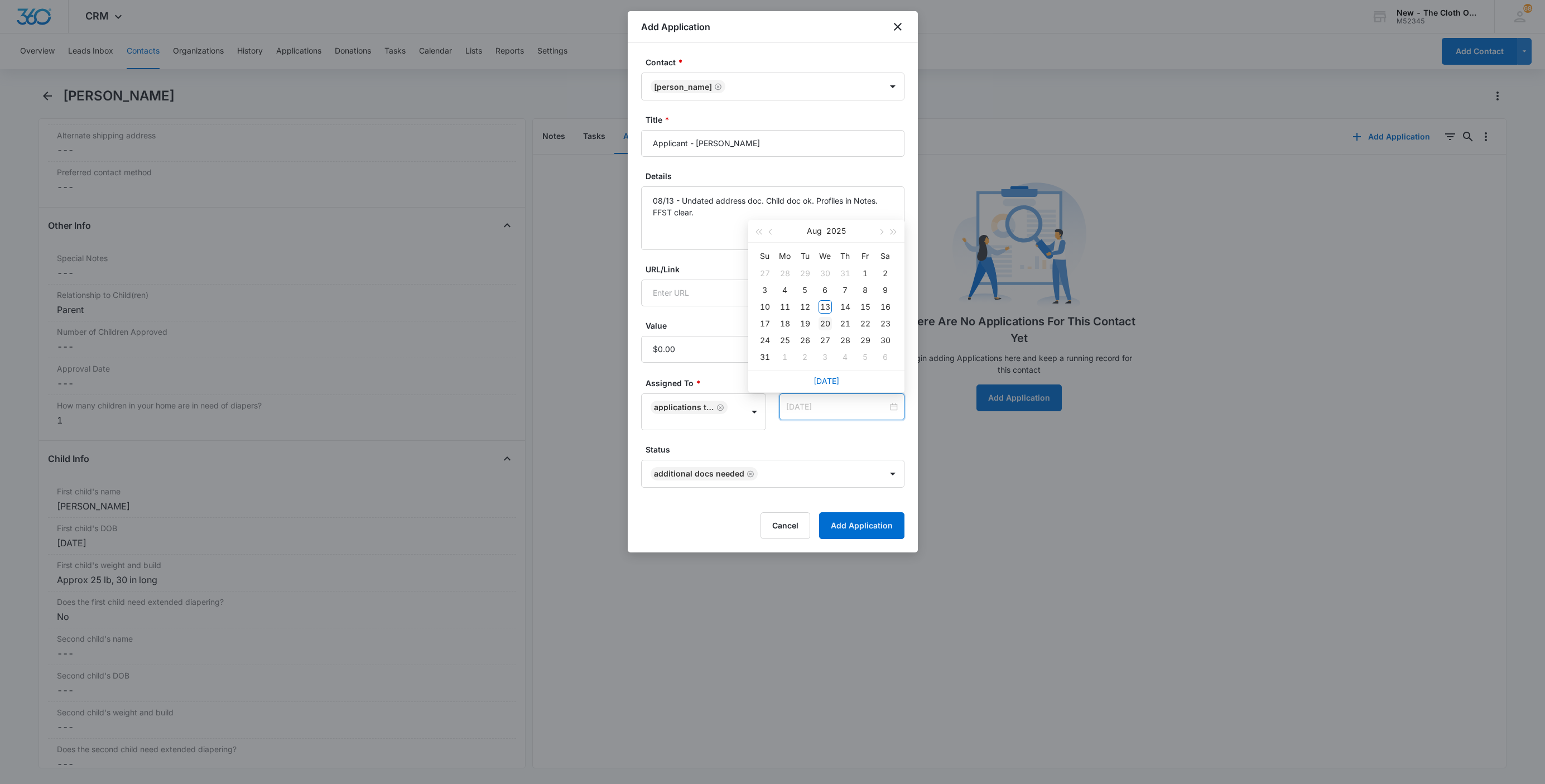
type input "Aug 20, 2025"
click at [824, 326] on div "20" at bounding box center [825, 323] width 13 height 13
click at [856, 519] on button "Add Application" at bounding box center [861, 525] width 85 height 27
click at [856, 524] on div "Cancel Loading Add Application" at bounding box center [773, 525] width 263 height 27
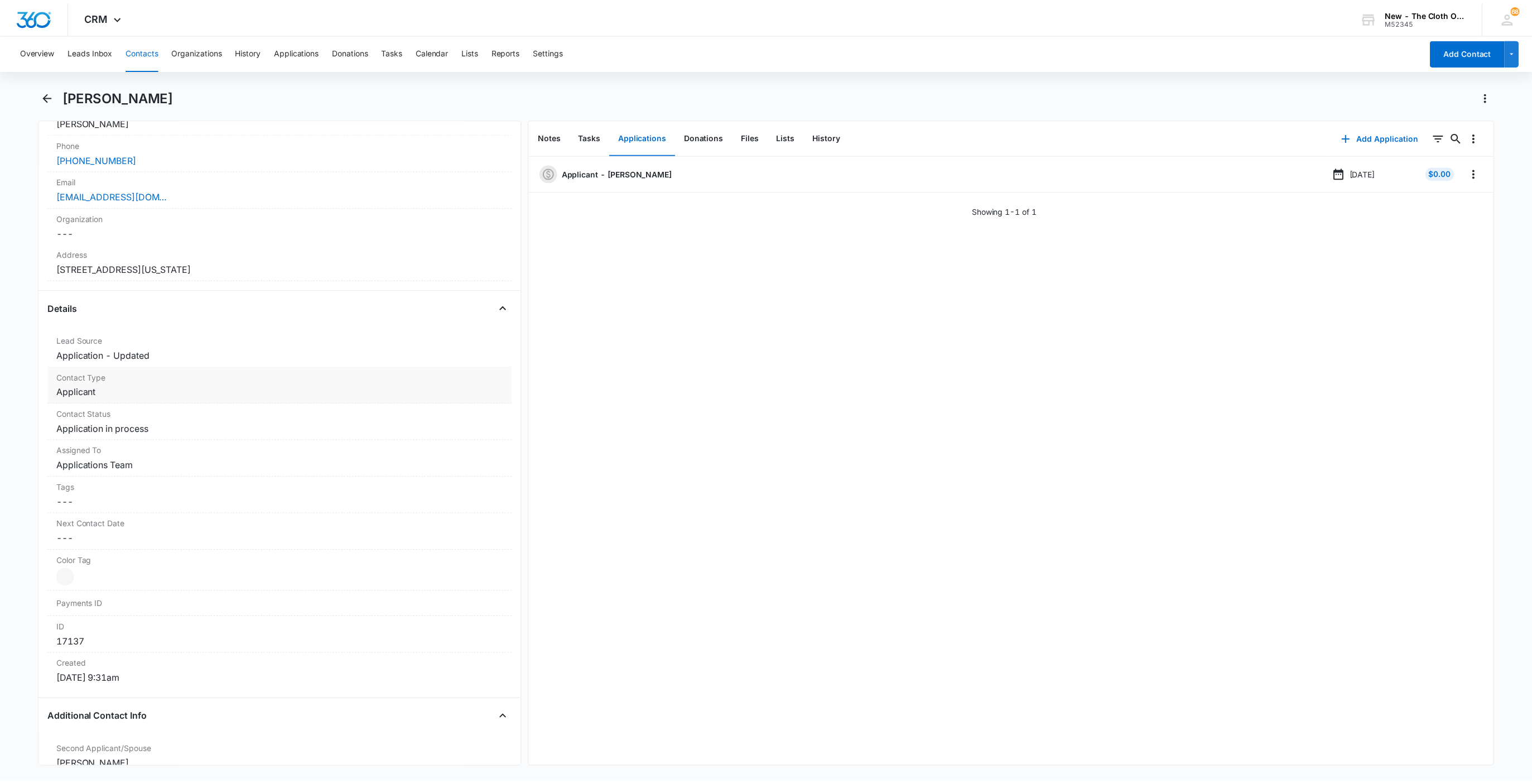
scroll to position [167, 0]
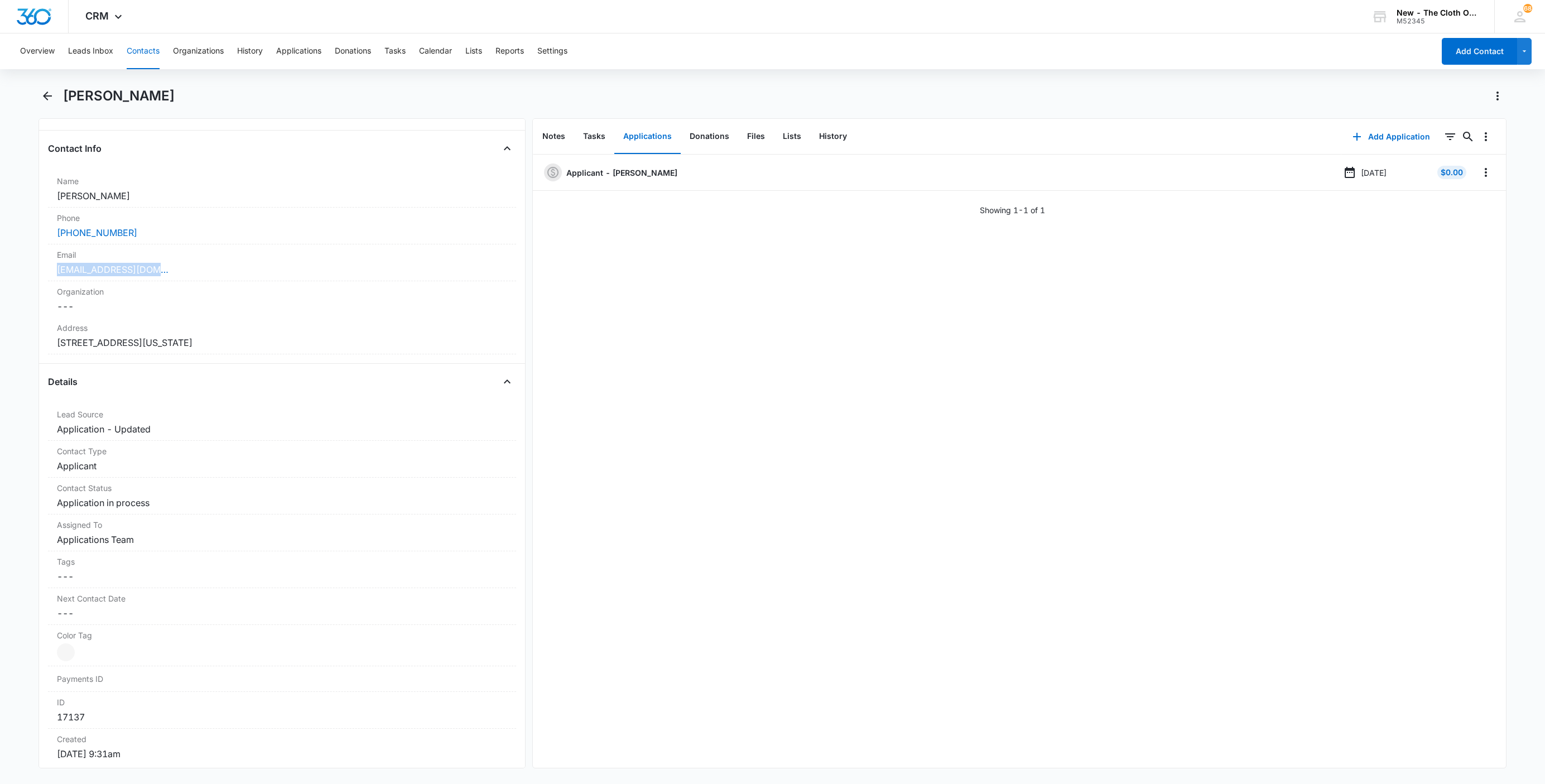
drag, startPoint x: 161, startPoint y: 283, endPoint x: 7, endPoint y: 273, distance: 154.3
click at [7, 273] on main "Allison Spear Remove AS Allison Spear Contact Info Name Cancel Save Changes All…" at bounding box center [772, 435] width 1545 height 695
click at [85, 52] on button "Leads Inbox" at bounding box center [90, 51] width 45 height 36
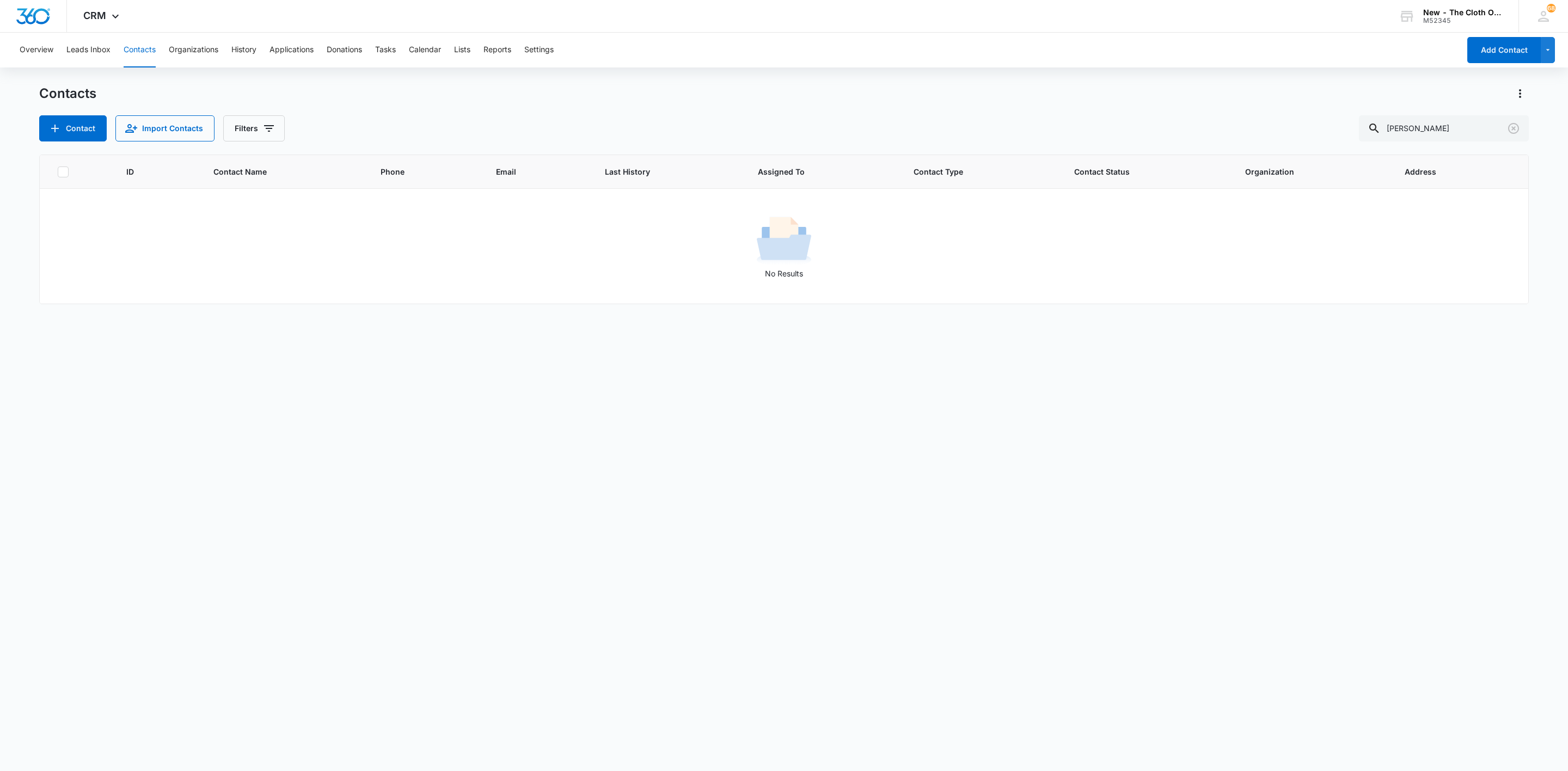
drag, startPoint x: 1454, startPoint y: 121, endPoint x: 1312, endPoint y: 123, distance: 142.0
click at [1312, 122] on div "Contact Import Contacts Filters Laci Coats" at bounding box center [783, 128] width 1489 height 26
type input "[PERSON_NAME]"
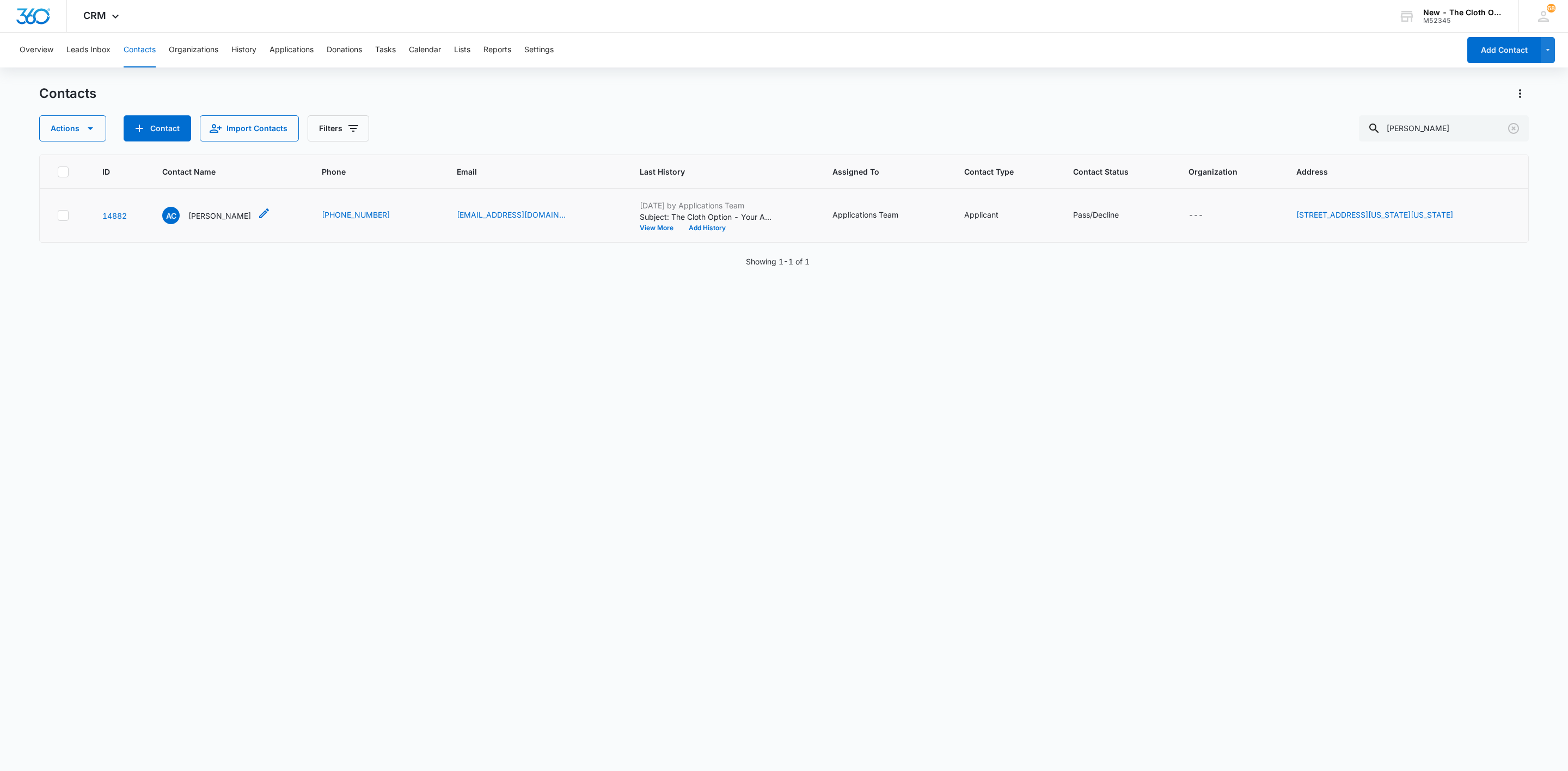
click at [235, 214] on p "[PERSON_NAME]" at bounding box center [219, 215] width 63 height 12
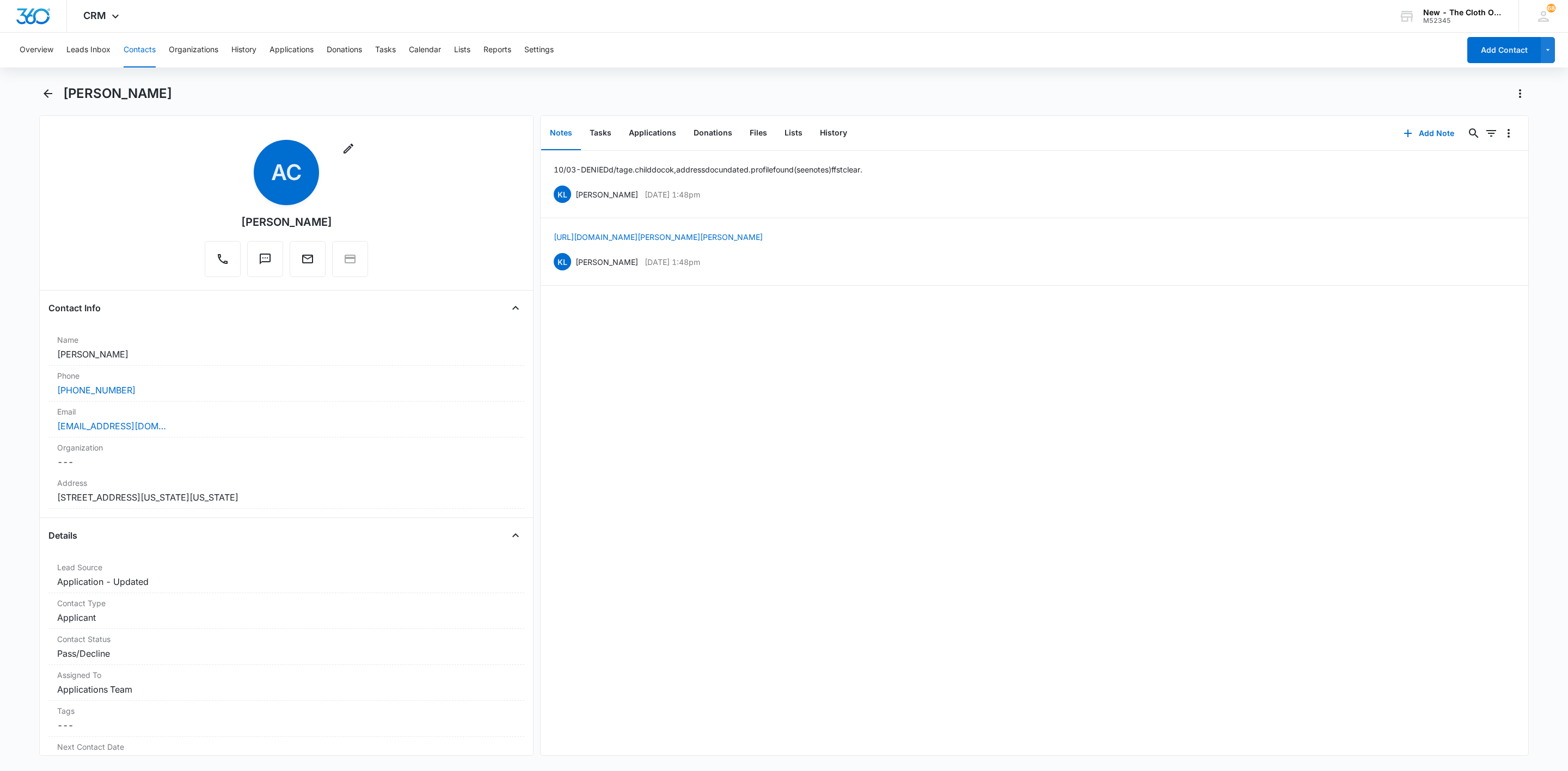
drag, startPoint x: 145, startPoint y: 60, endPoint x: 173, endPoint y: 70, distance: 29.7
click at [142, 49] on button "Contacts" at bounding box center [139, 50] width 32 height 35
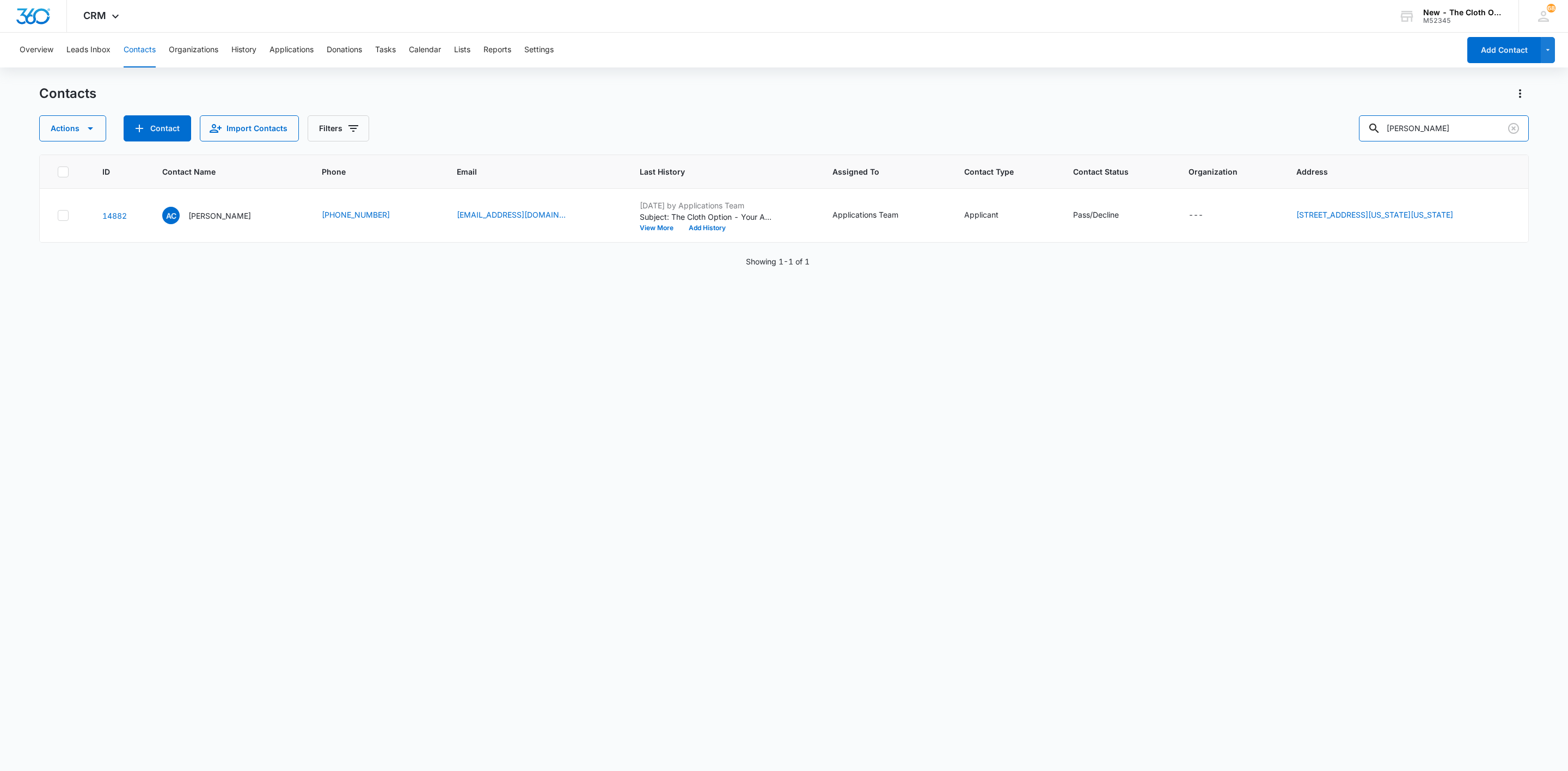
drag, startPoint x: 1349, startPoint y: 121, endPoint x: 1308, endPoint y: 123, distance: 41.0
click at [1308, 123] on div "Actions Contact Import Contacts Filters [PERSON_NAME]" at bounding box center [783, 128] width 1489 height 26
paste input "[PERSON_NAME] ([PERSON_NAME])"
type input "[PERSON_NAME]"
